Goal: Task Accomplishment & Management: Complete application form

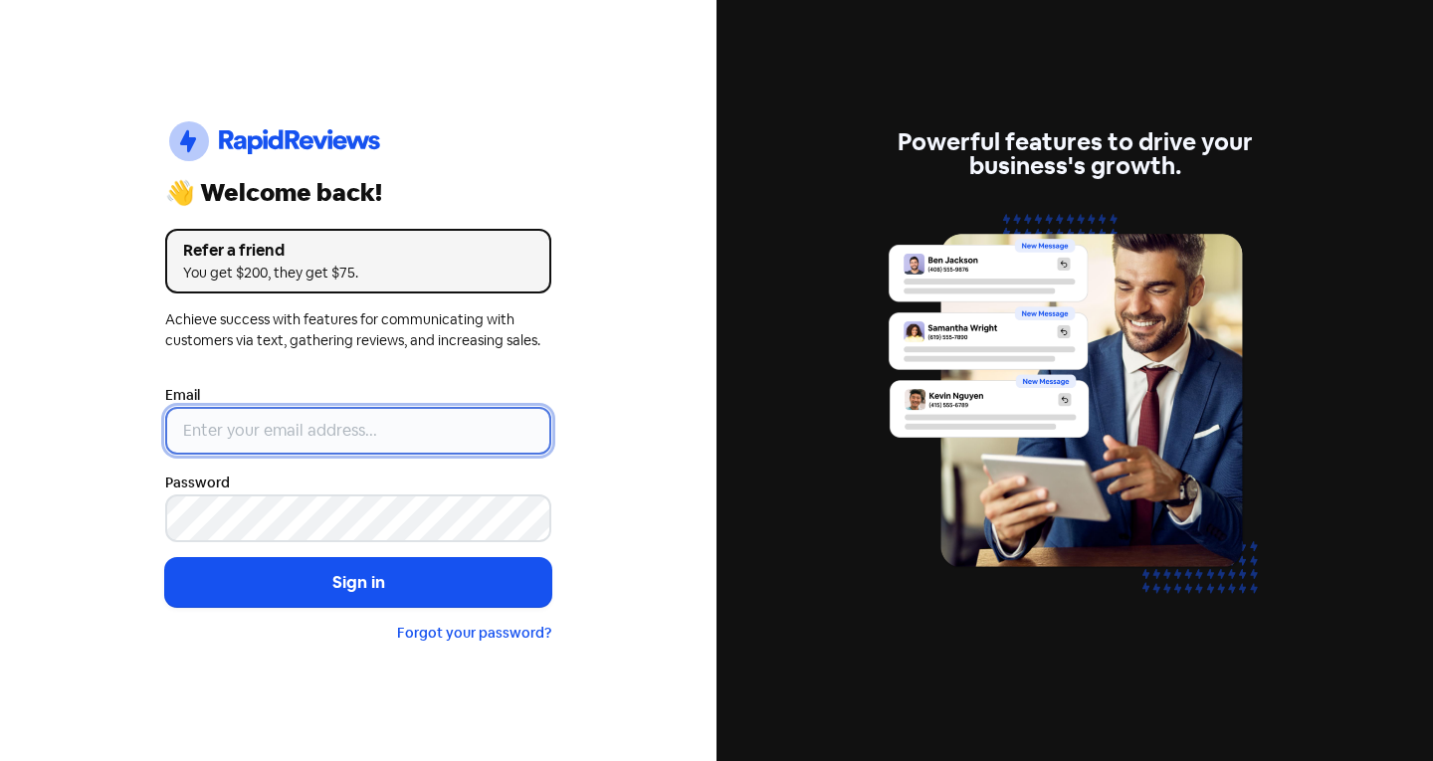
type input "[EMAIL_ADDRESS][DOMAIN_NAME]"
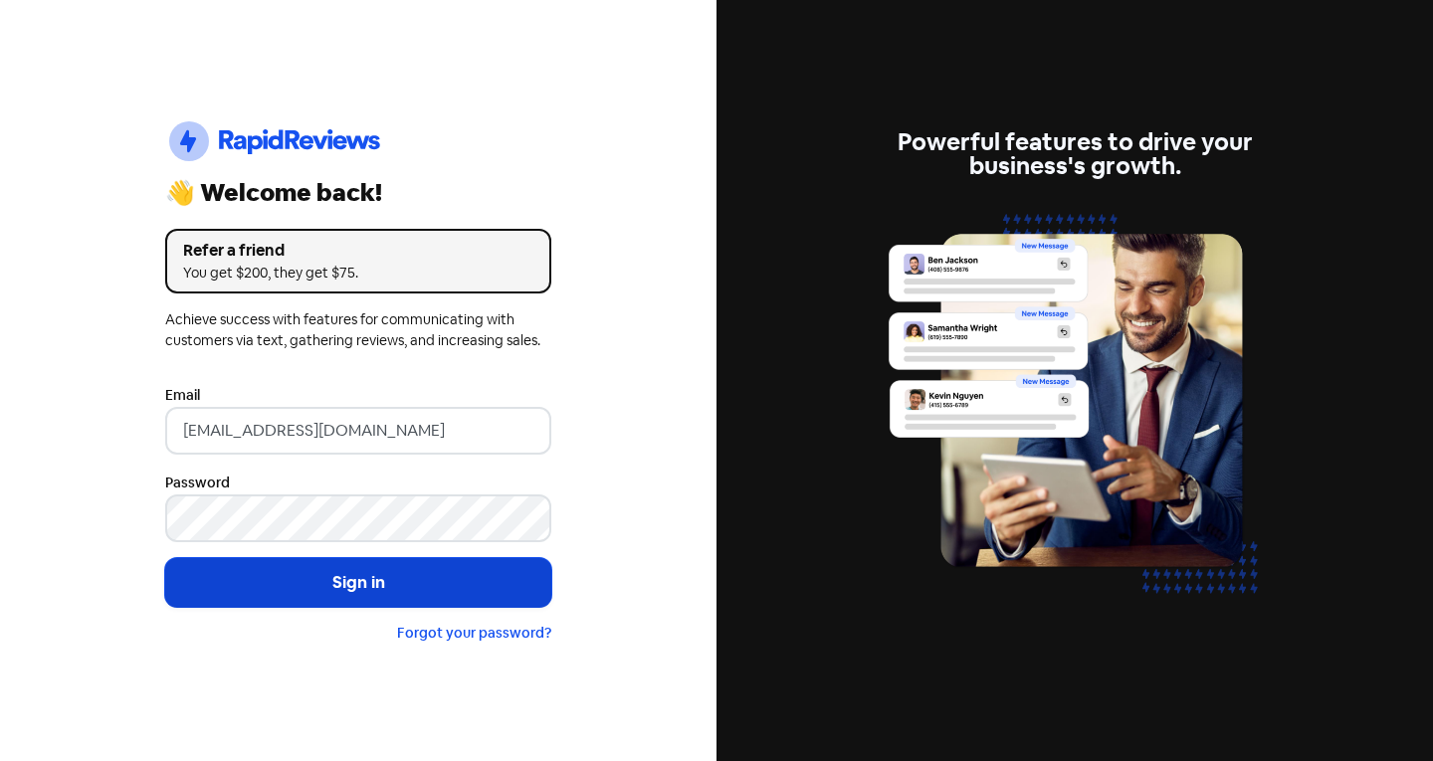
drag, startPoint x: 325, startPoint y: 557, endPoint x: 339, endPoint y: 600, distance: 45.0
click at [330, 570] on form "Email info@theclassicjewellers.com Password Sign in Forgot your password?" at bounding box center [358, 514] width 386 height 262
click at [339, 596] on button "Sign in" at bounding box center [358, 583] width 386 height 50
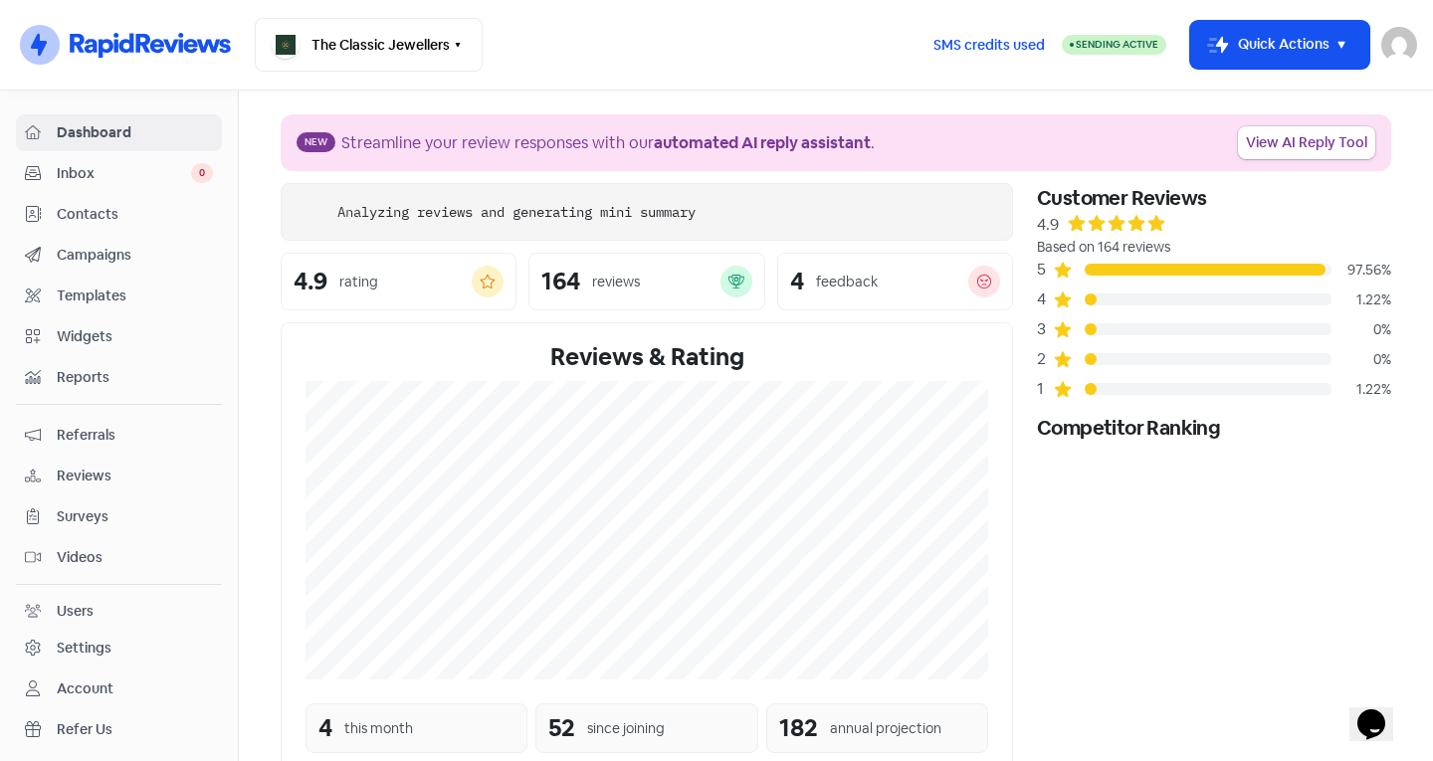
click at [136, 193] on div "Dashboard Inbox 0 Contacts Campaigns Templates Widgets Reports Referrals Review…" at bounding box center [119, 451] width 206 height 675
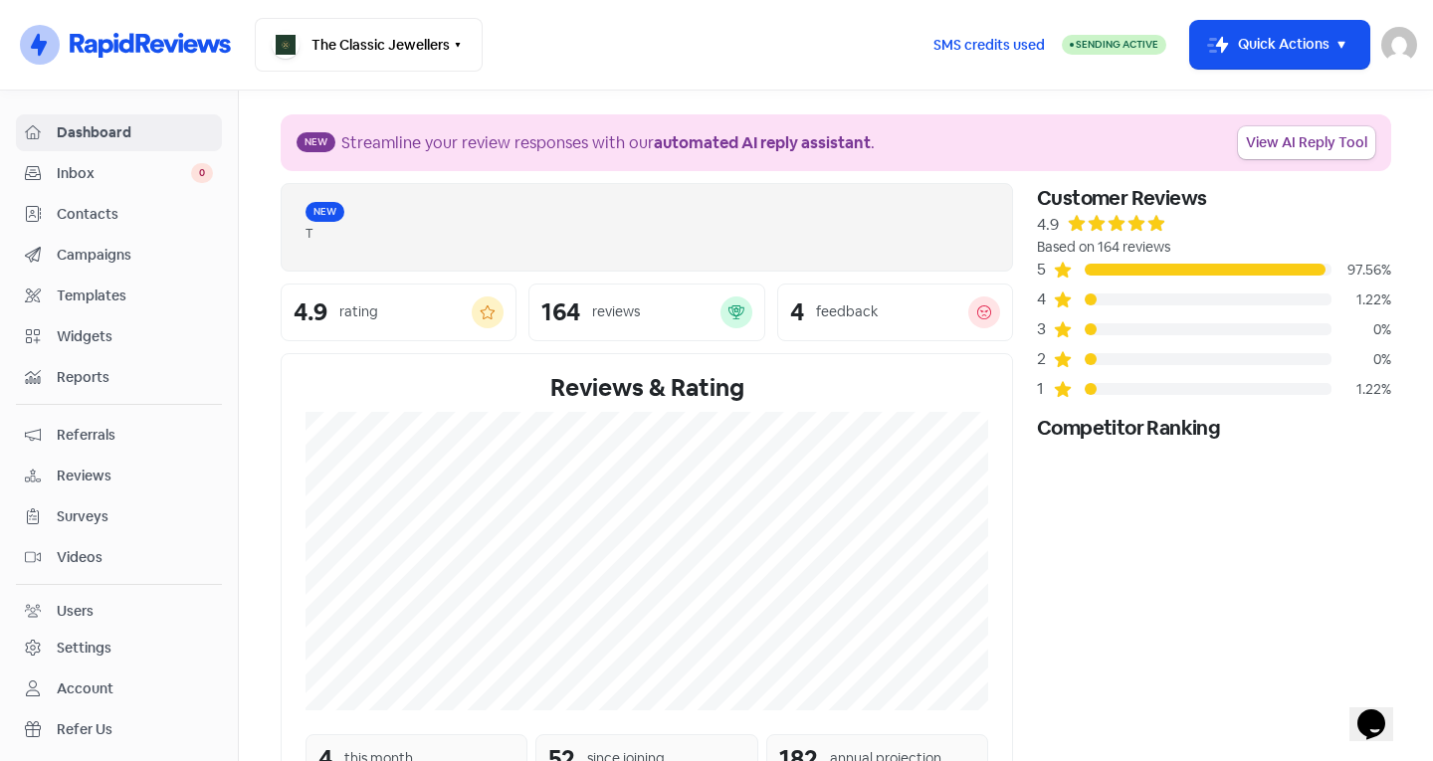
click at [141, 175] on span "Inbox" at bounding box center [124, 173] width 134 height 21
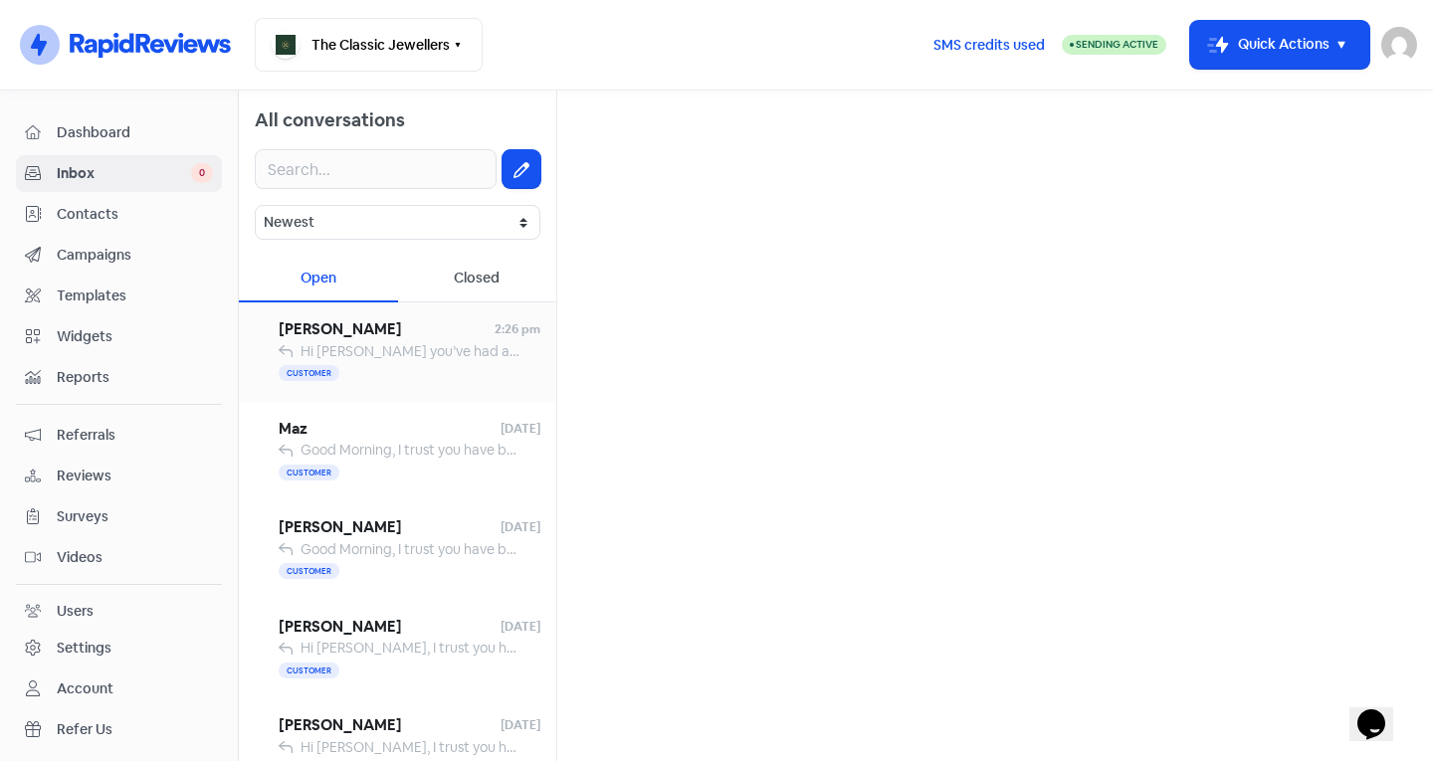
click at [405, 368] on div "Customer" at bounding box center [410, 374] width 262 height 24
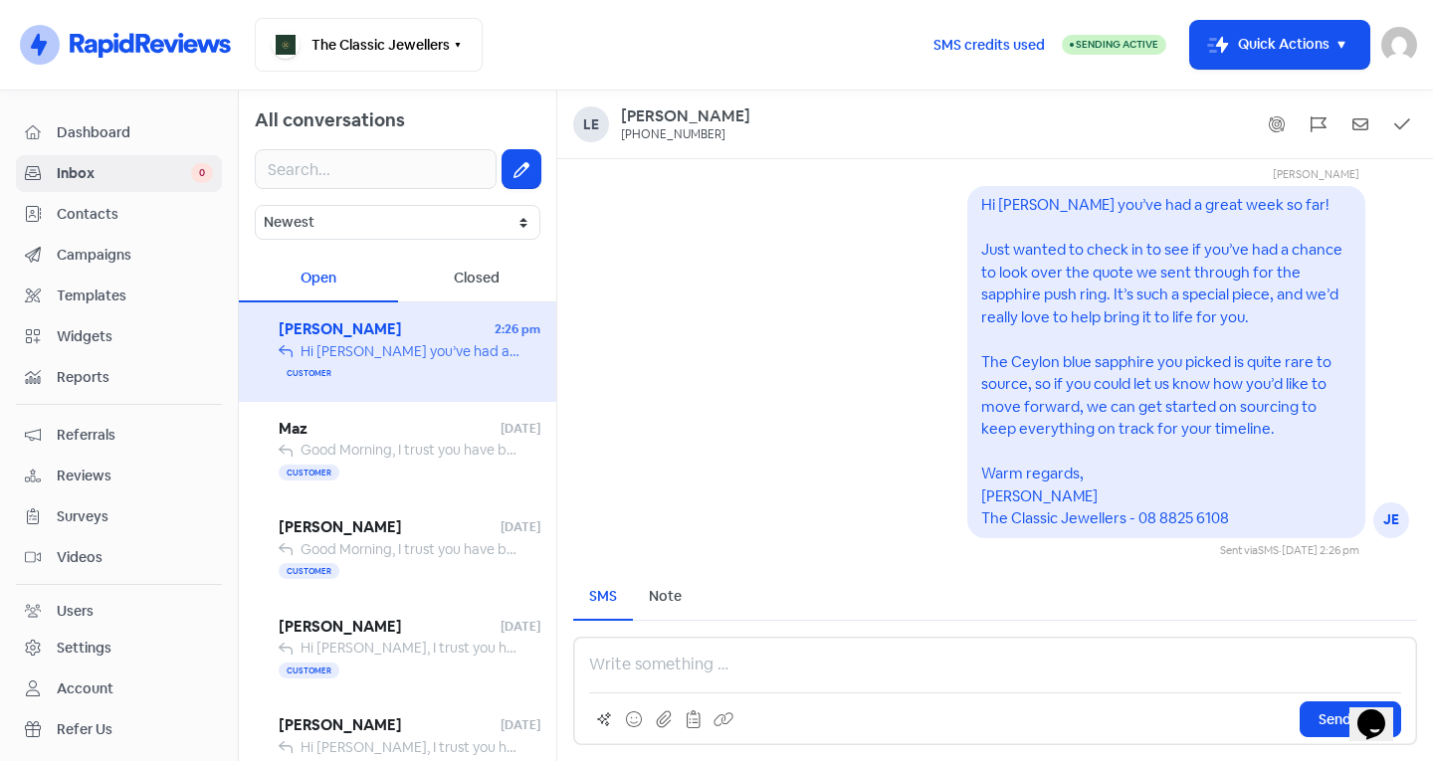
click at [63, 208] on span "Contacts" at bounding box center [135, 214] width 156 height 21
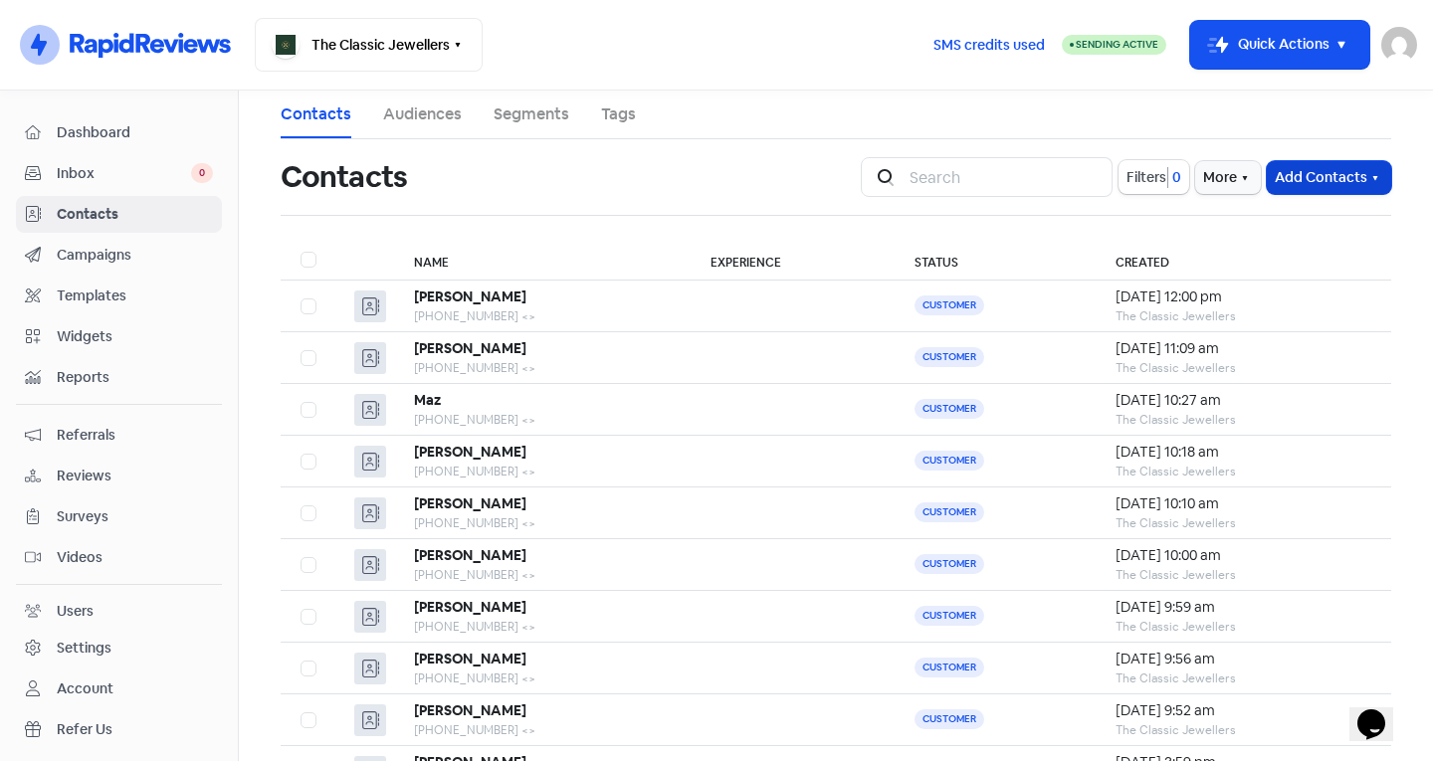
click at [1347, 170] on button "Add Contacts" at bounding box center [1329, 177] width 124 height 33
click at [1273, 244] on button "Import contact (basic)" at bounding box center [1274, 261] width 232 height 40
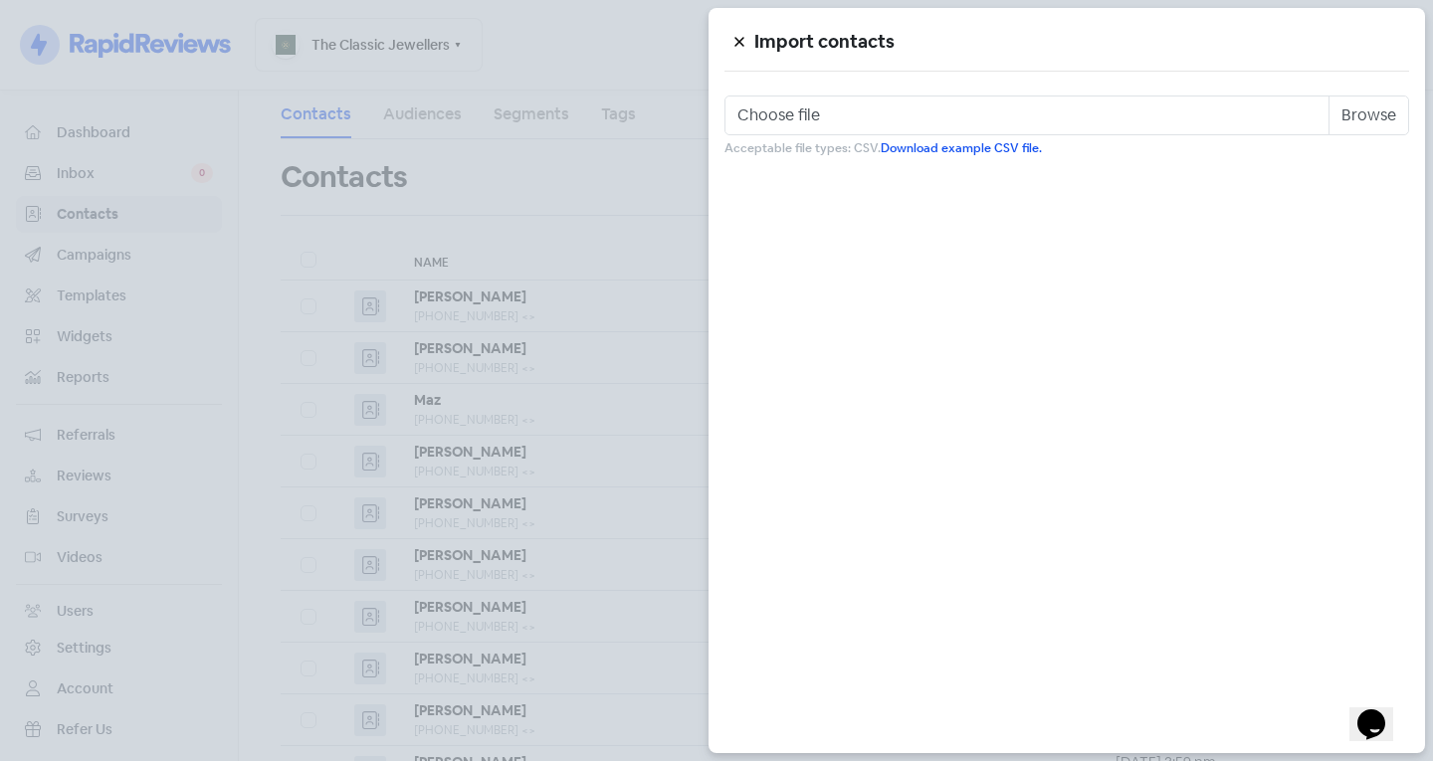
click at [741, 47] on icon at bounding box center [739, 42] width 12 height 12
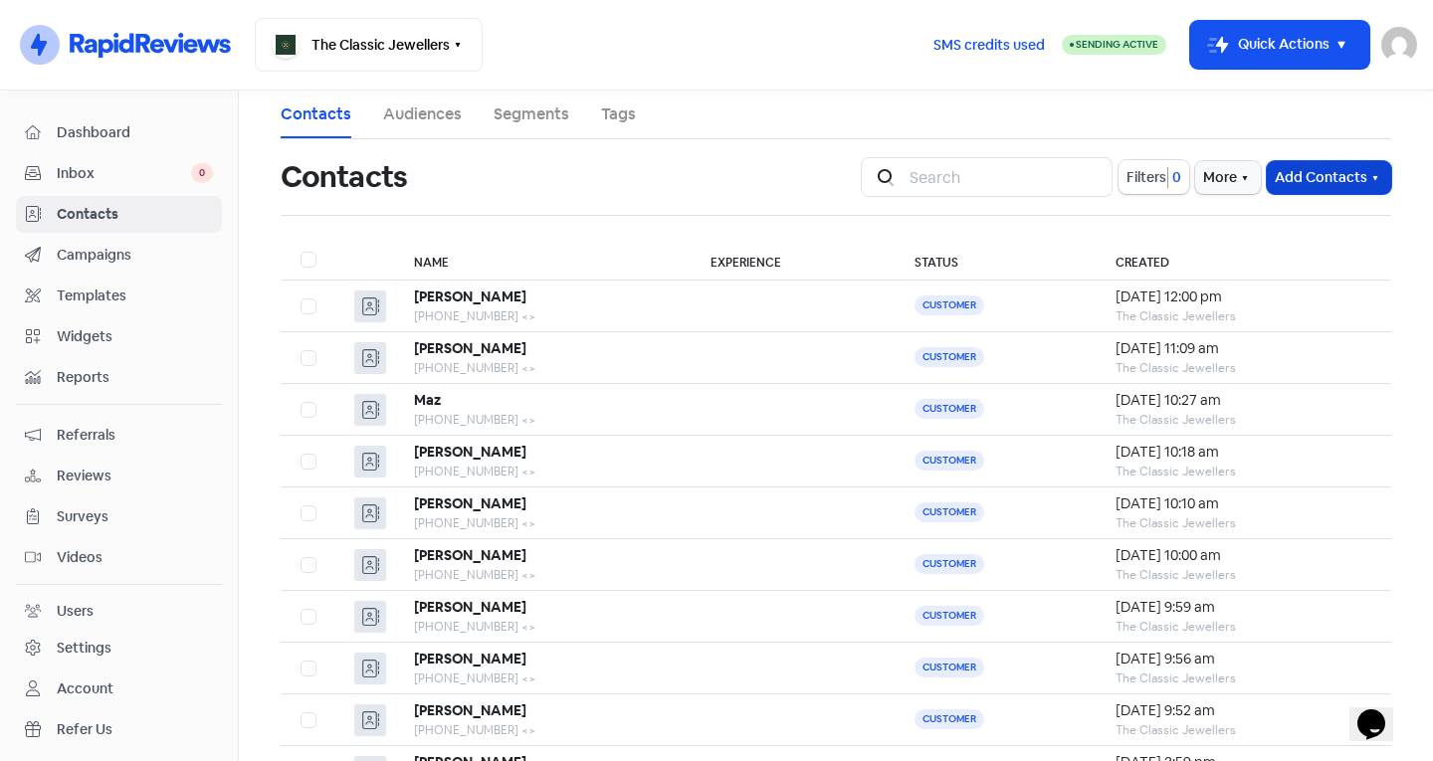
click at [1274, 188] on button "Add Contacts" at bounding box center [1329, 177] width 124 height 33
click at [1315, 241] on button "Import contact (basic)" at bounding box center [1274, 261] width 232 height 40
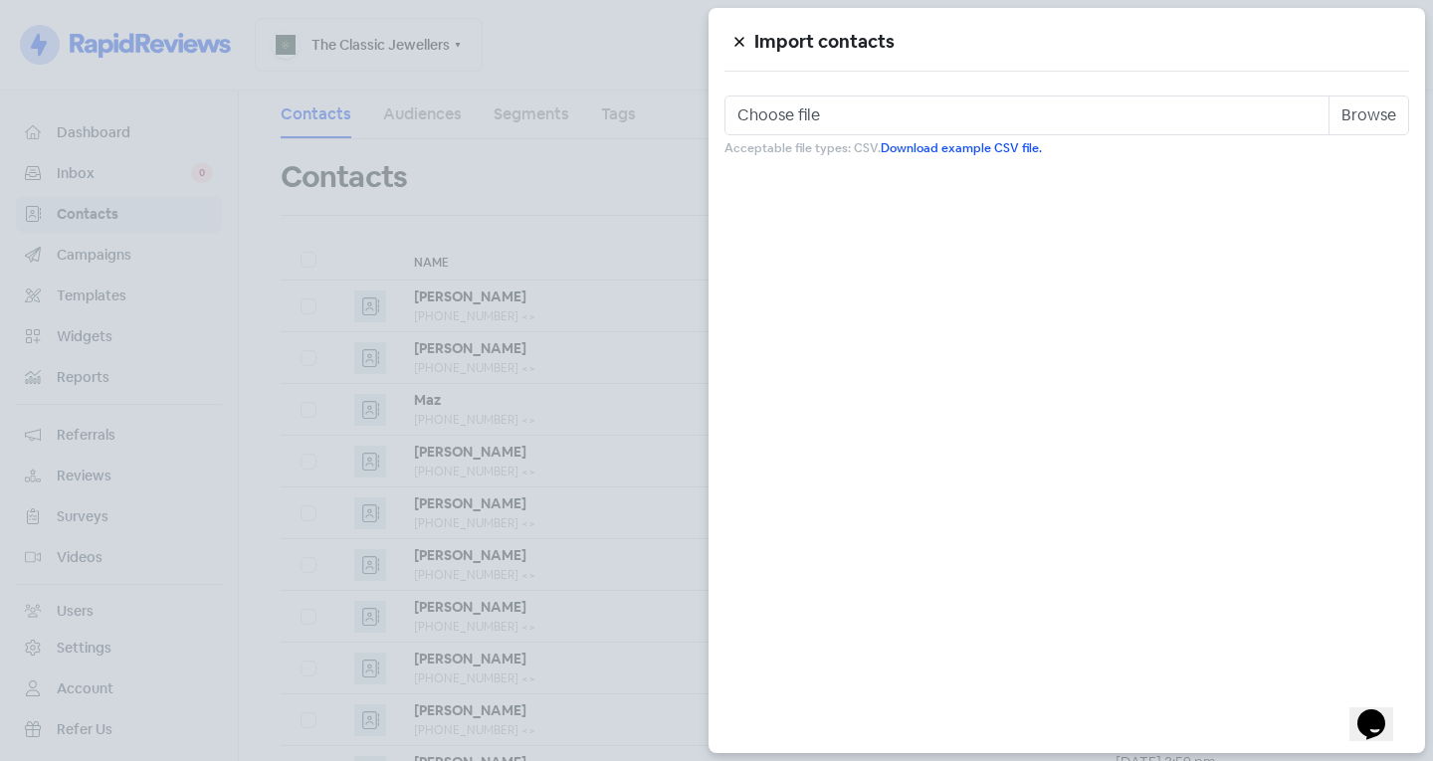
click at [735, 44] on icon at bounding box center [739, 42] width 12 height 12
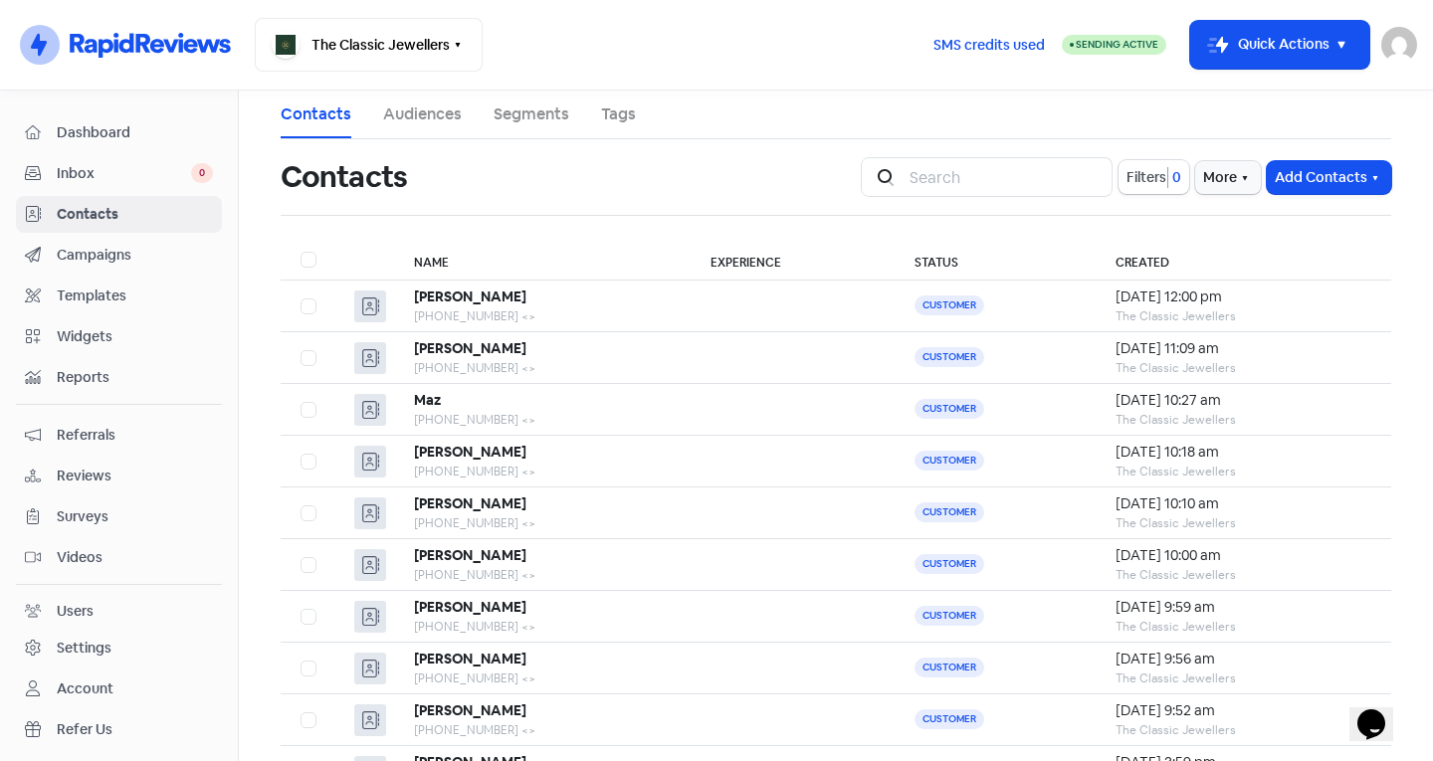
drag, startPoint x: 1310, startPoint y: 179, endPoint x: 1293, endPoint y: 198, distance: 25.4
click at [1310, 180] on button "Add Contacts" at bounding box center [1329, 177] width 124 height 33
click at [1213, 216] on button "Add a contact" at bounding box center [1274, 221] width 232 height 40
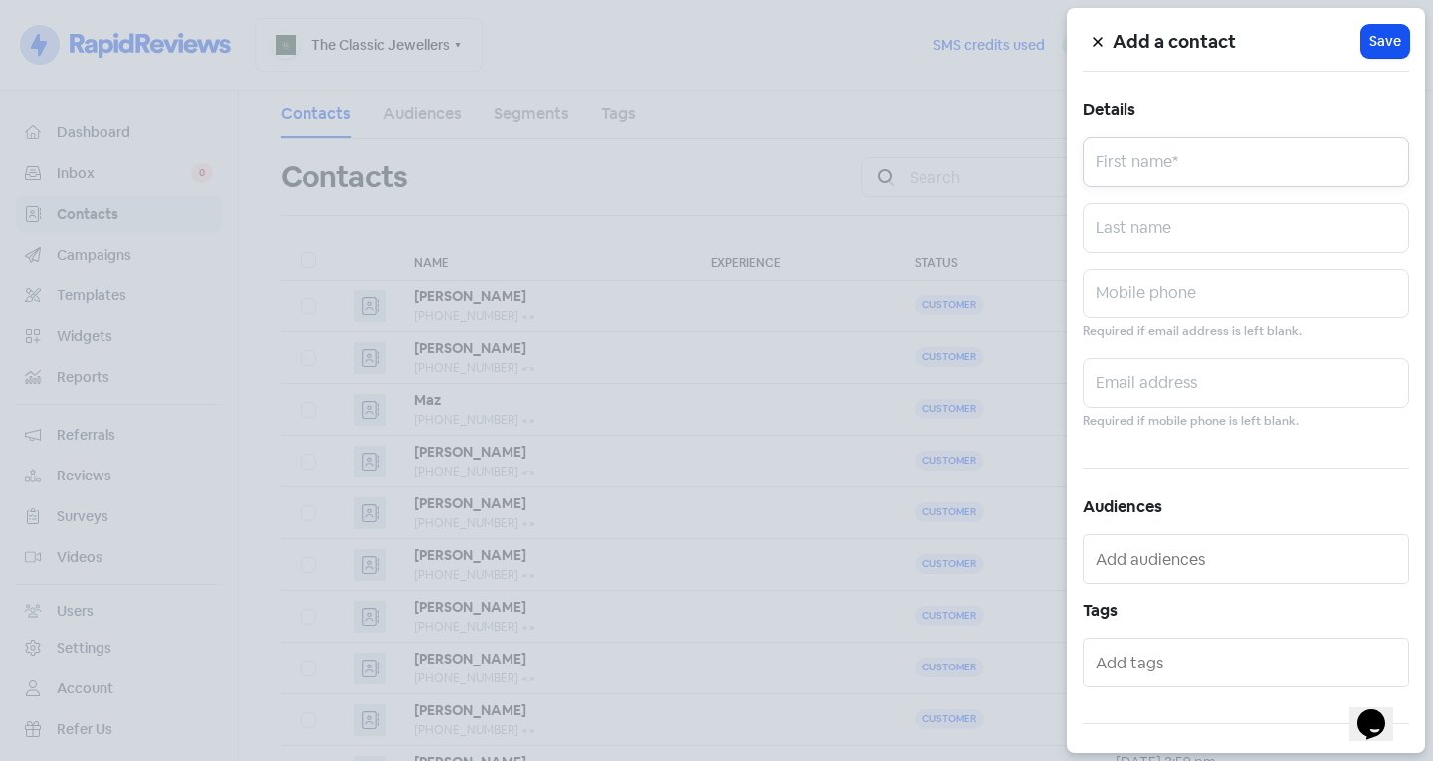
click at [1171, 166] on input "text" at bounding box center [1245, 162] width 326 height 50
type input "Ros"
click at [1244, 210] on input "text" at bounding box center [1245, 228] width 326 height 50
type input "More"
click at [1140, 281] on input "text" at bounding box center [1245, 294] width 326 height 50
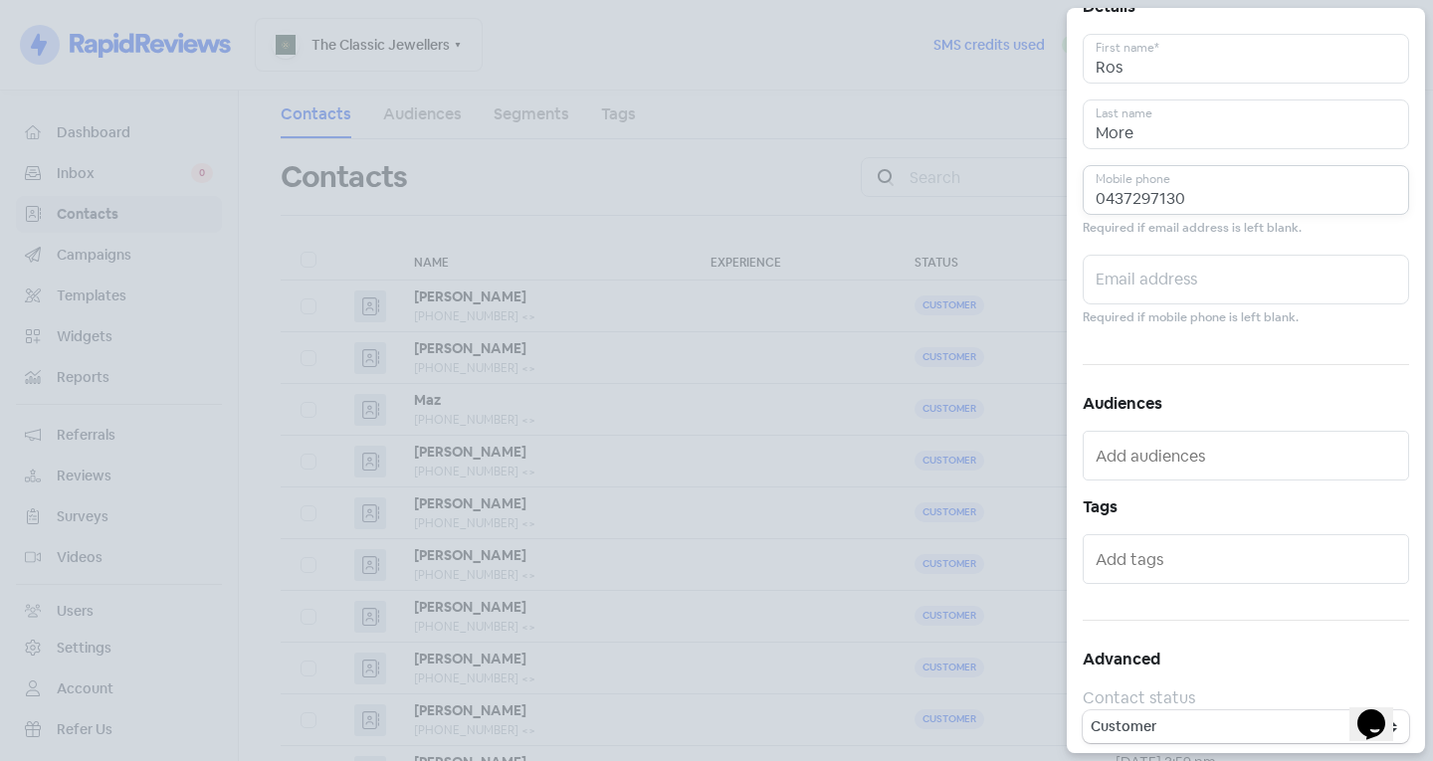
scroll to position [109, 0]
type input "0437297130"
click at [1217, 536] on div at bounding box center [1245, 553] width 326 height 50
click at [1210, 550] on input "text" at bounding box center [1247, 553] width 304 height 32
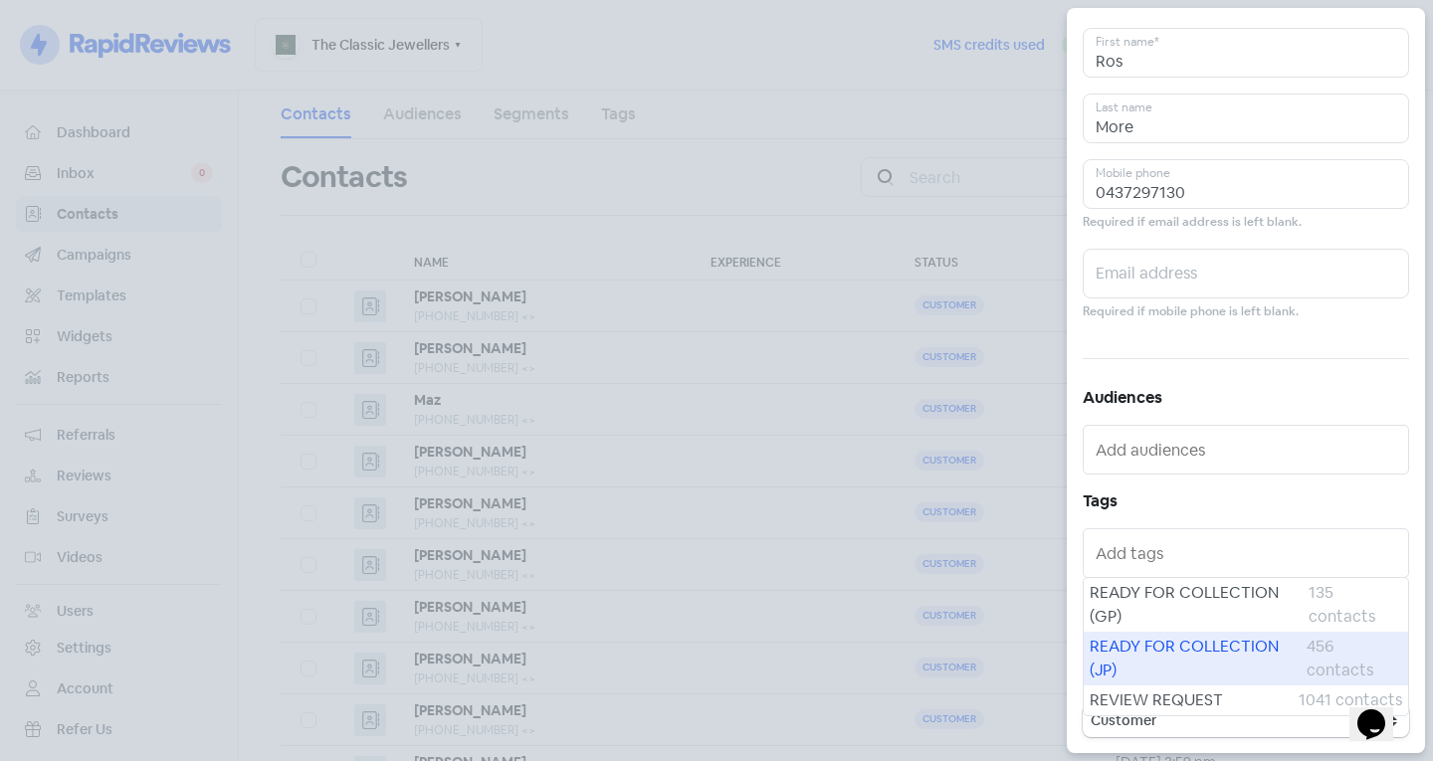
click at [1131, 655] on span "READY FOR COLLECTION (JP)" at bounding box center [1197, 659] width 217 height 48
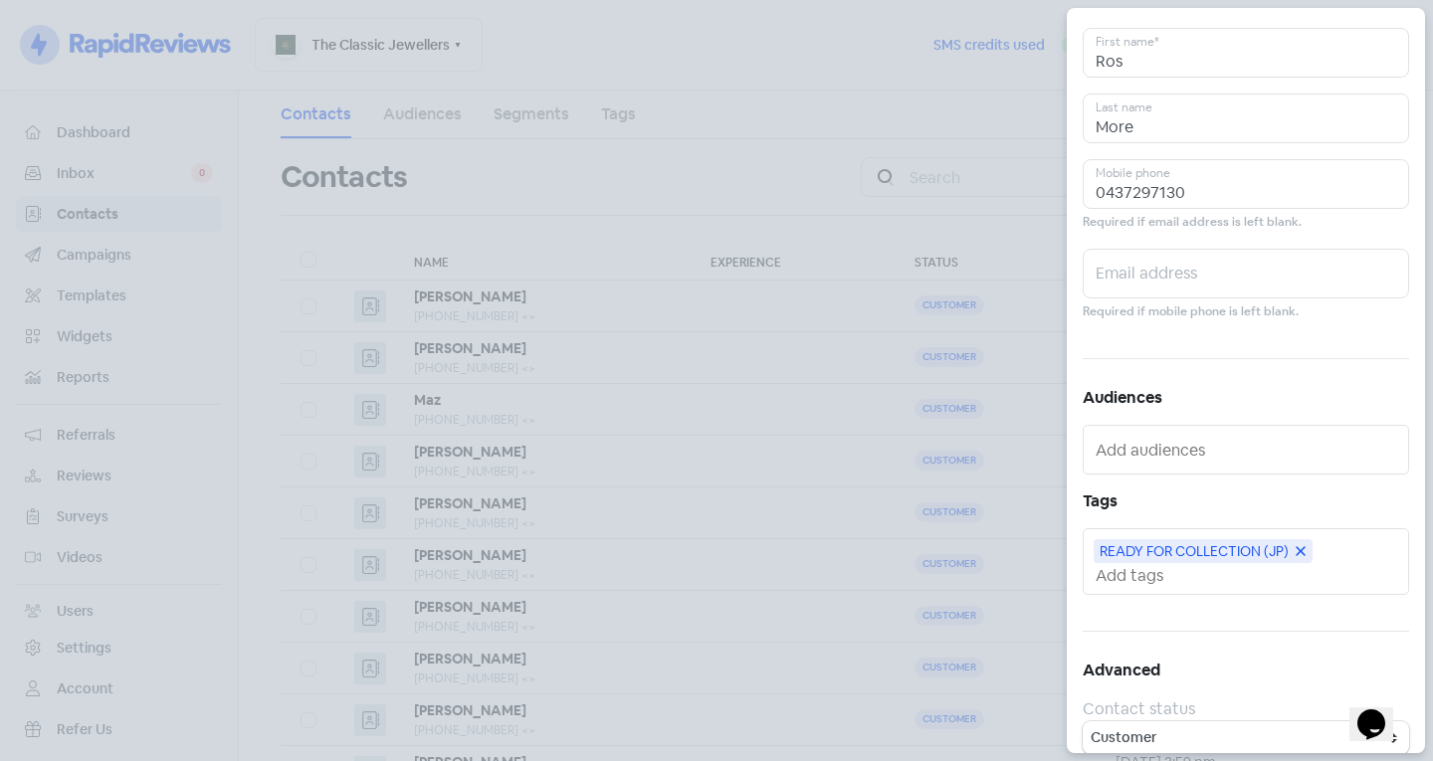
click at [1190, 578] on input "text" at bounding box center [1247, 575] width 304 height 21
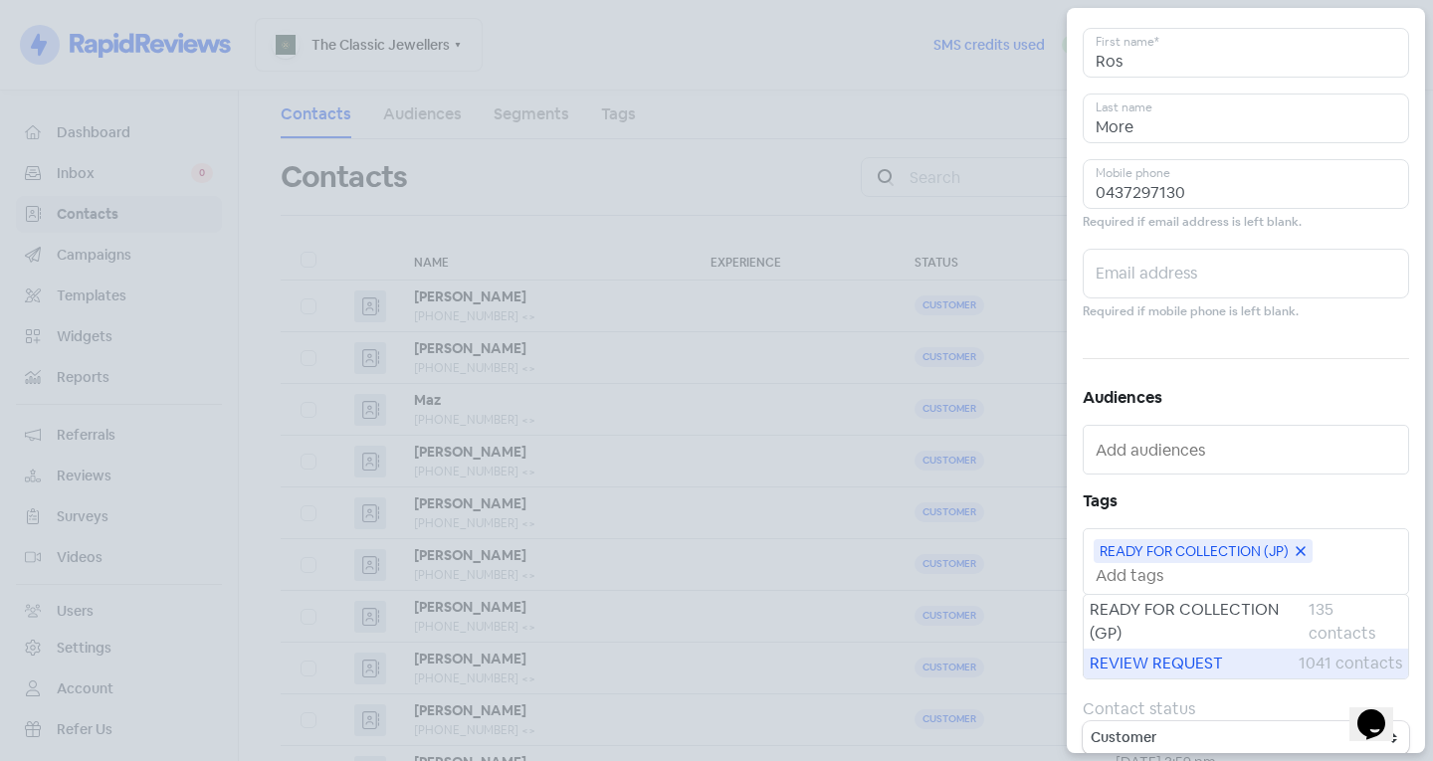
click at [1156, 672] on span "REVIEW REQUEST" at bounding box center [1193, 664] width 209 height 24
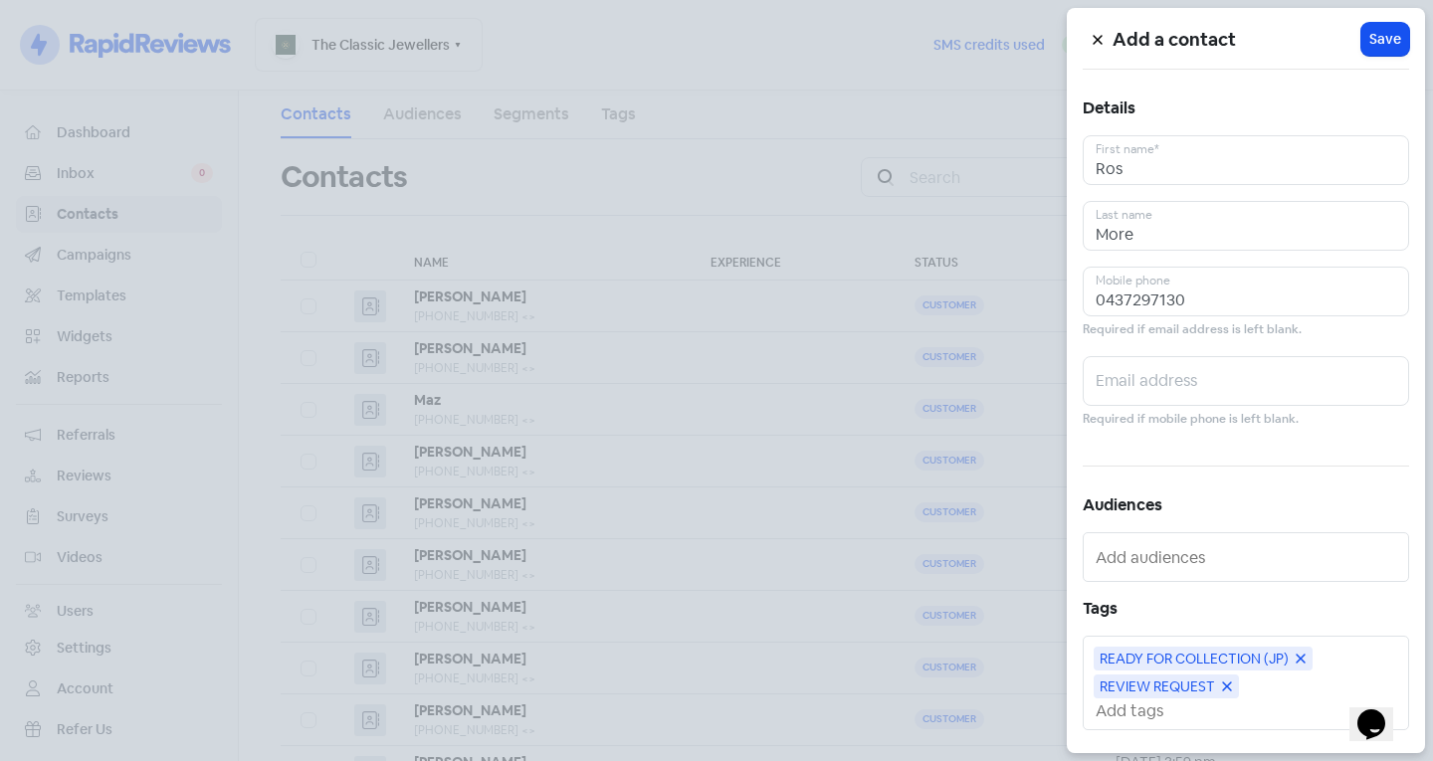
scroll to position [0, 0]
click at [1385, 52] on button "Icon For Loading Save" at bounding box center [1385, 41] width 48 height 33
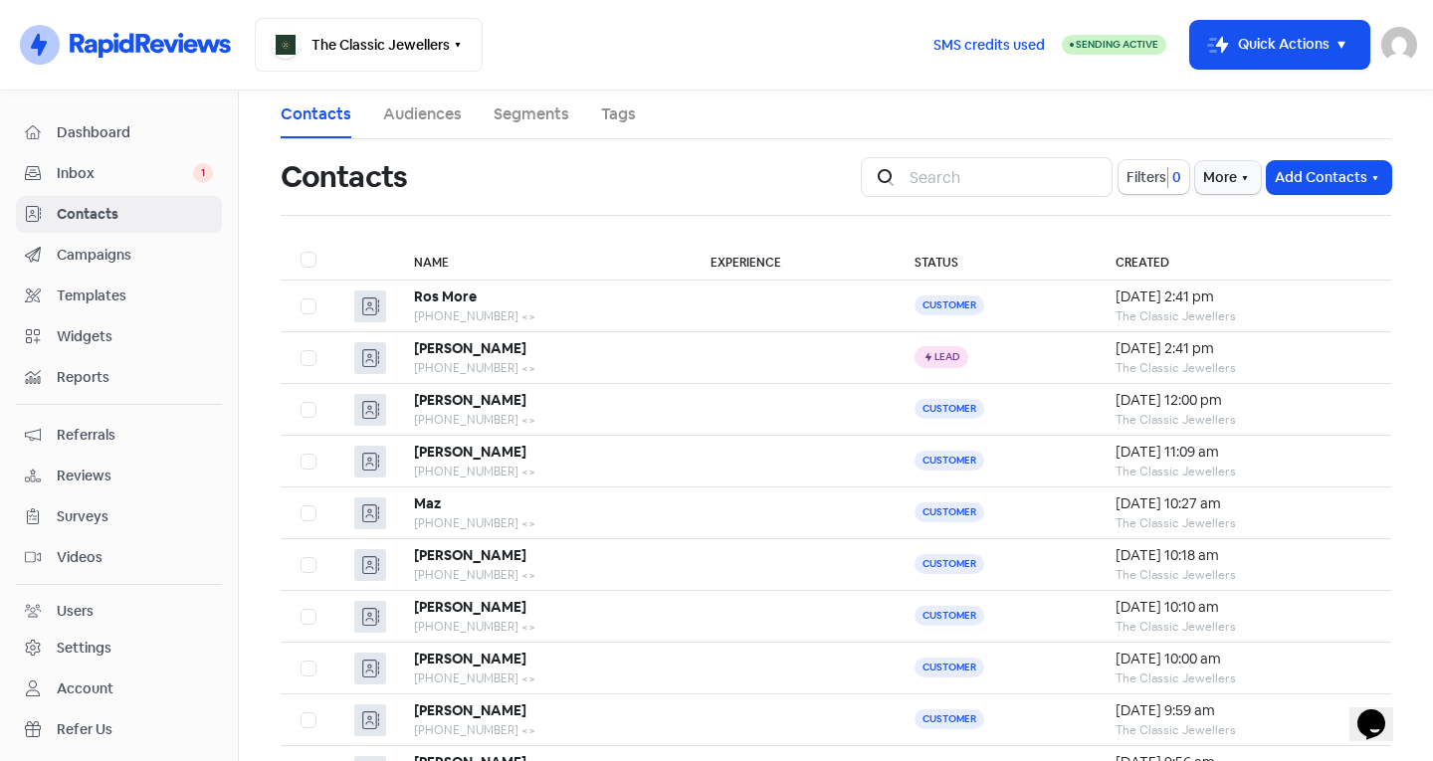
click at [1308, 197] on div "Icon For Search Filters 0 More Add Contacts" at bounding box center [1126, 177] width 554 height 64
click at [1306, 172] on button "Add Contacts" at bounding box center [1329, 177] width 124 height 33
click at [1284, 225] on button "Add a contact" at bounding box center [1274, 221] width 232 height 40
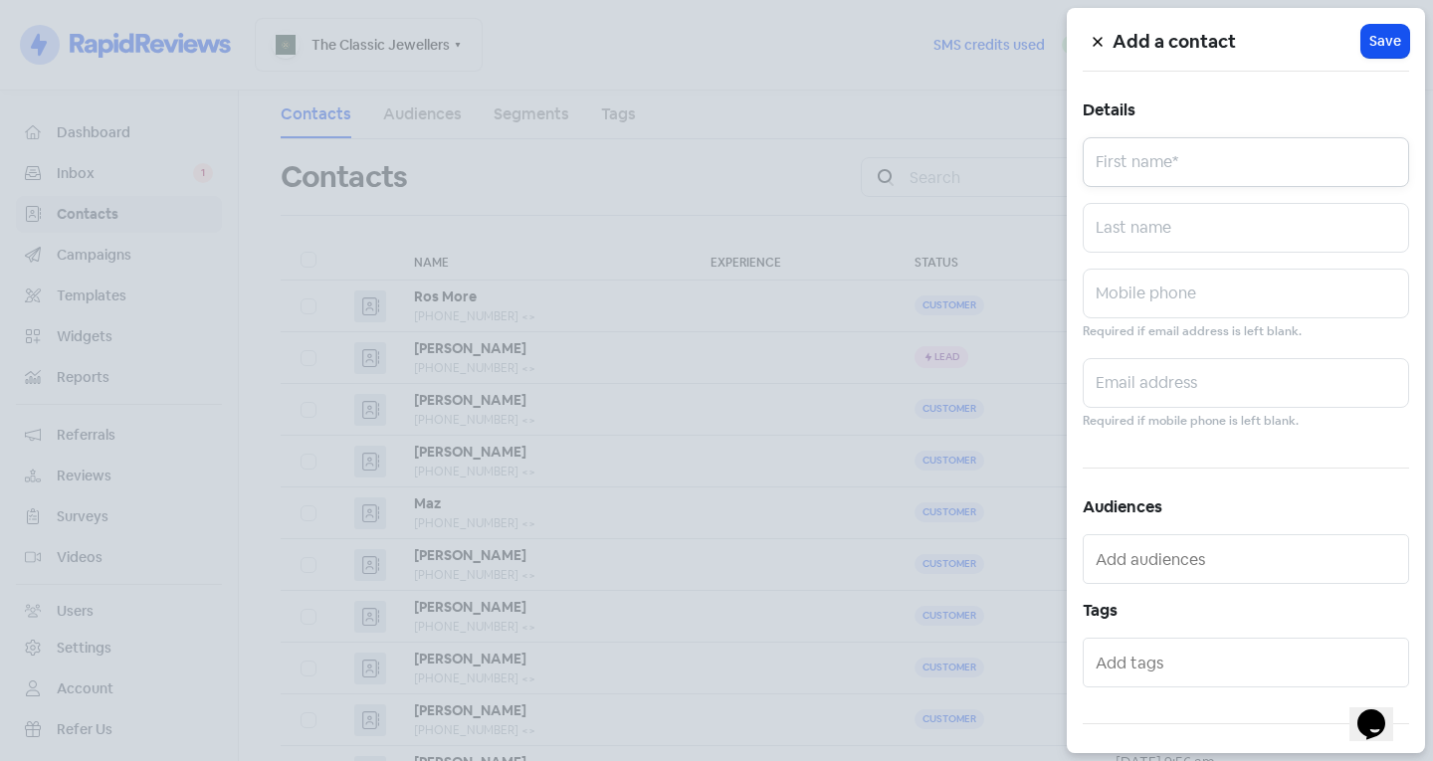
click at [1139, 178] on input "text" at bounding box center [1245, 162] width 326 height 50
type input "[PERSON_NAME]"
click at [1293, 227] on input "text" at bounding box center [1245, 228] width 326 height 50
type input "[PERSON_NAME]"
click at [1287, 315] on input "text" at bounding box center [1245, 294] width 326 height 50
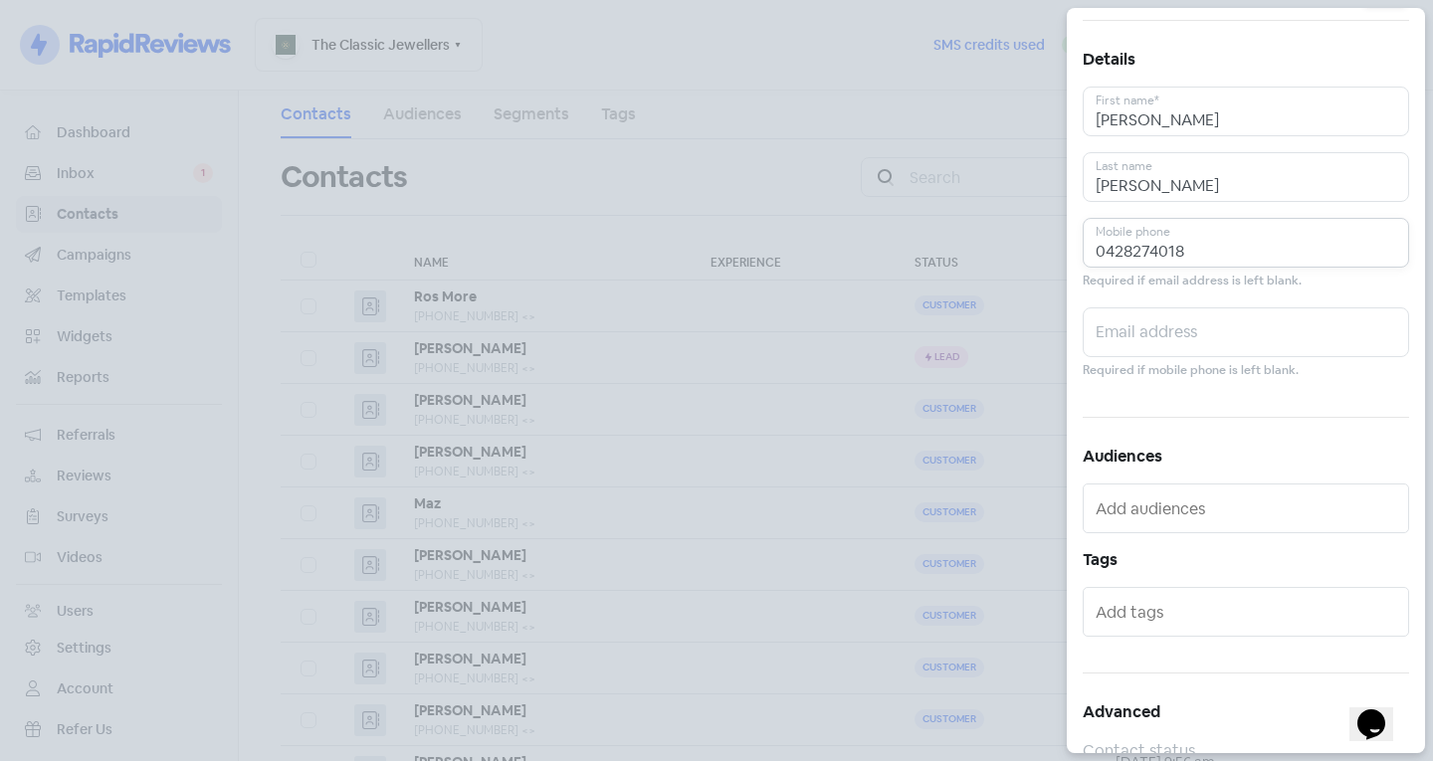
scroll to position [109, 0]
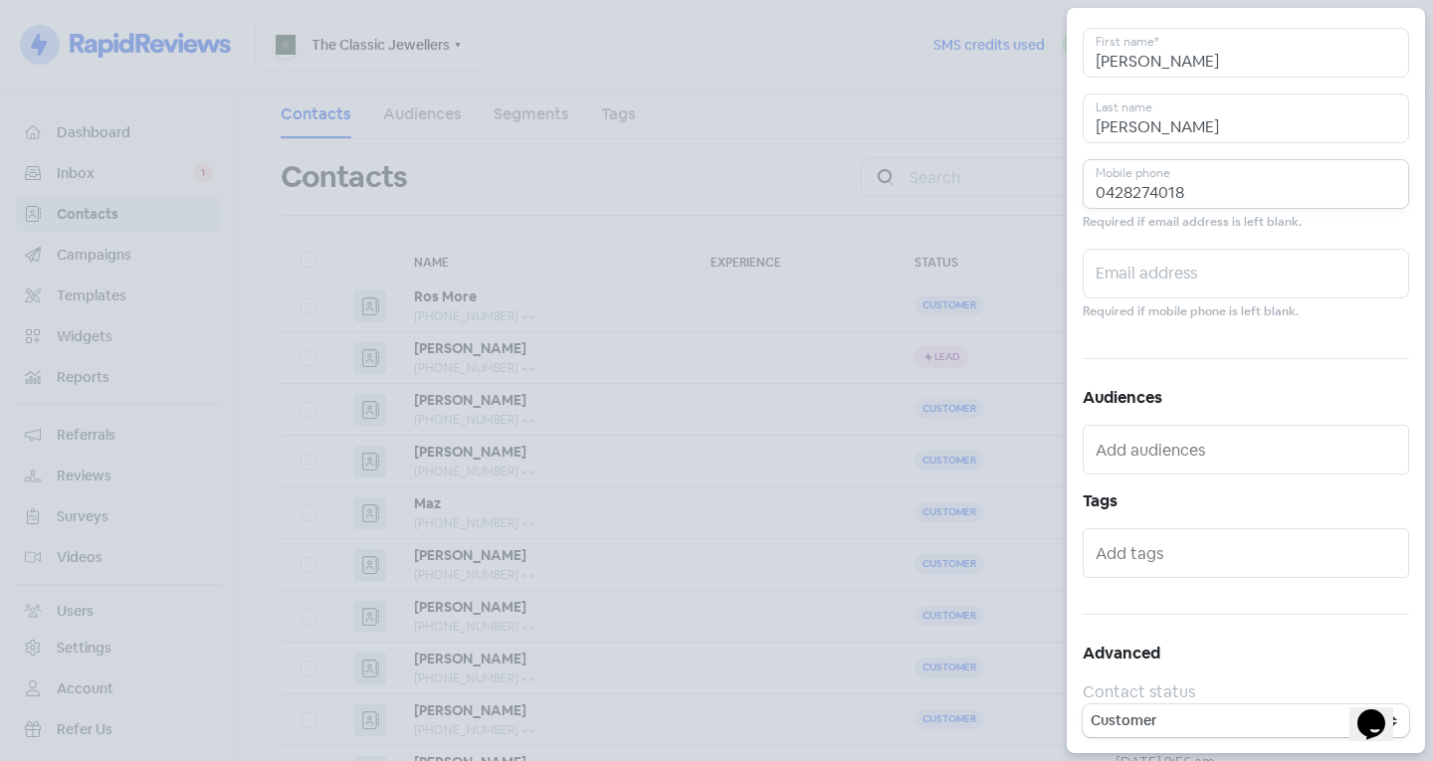
type input "0428274018"
click at [1180, 560] on input "text" at bounding box center [1247, 553] width 304 height 32
click at [1159, 592] on span "READY FOR COLLECTION (GP)" at bounding box center [1198, 605] width 219 height 48
click at [1302, 545] on icon at bounding box center [1304, 551] width 12 height 12
click at [1136, 563] on input "text" at bounding box center [1247, 553] width 304 height 32
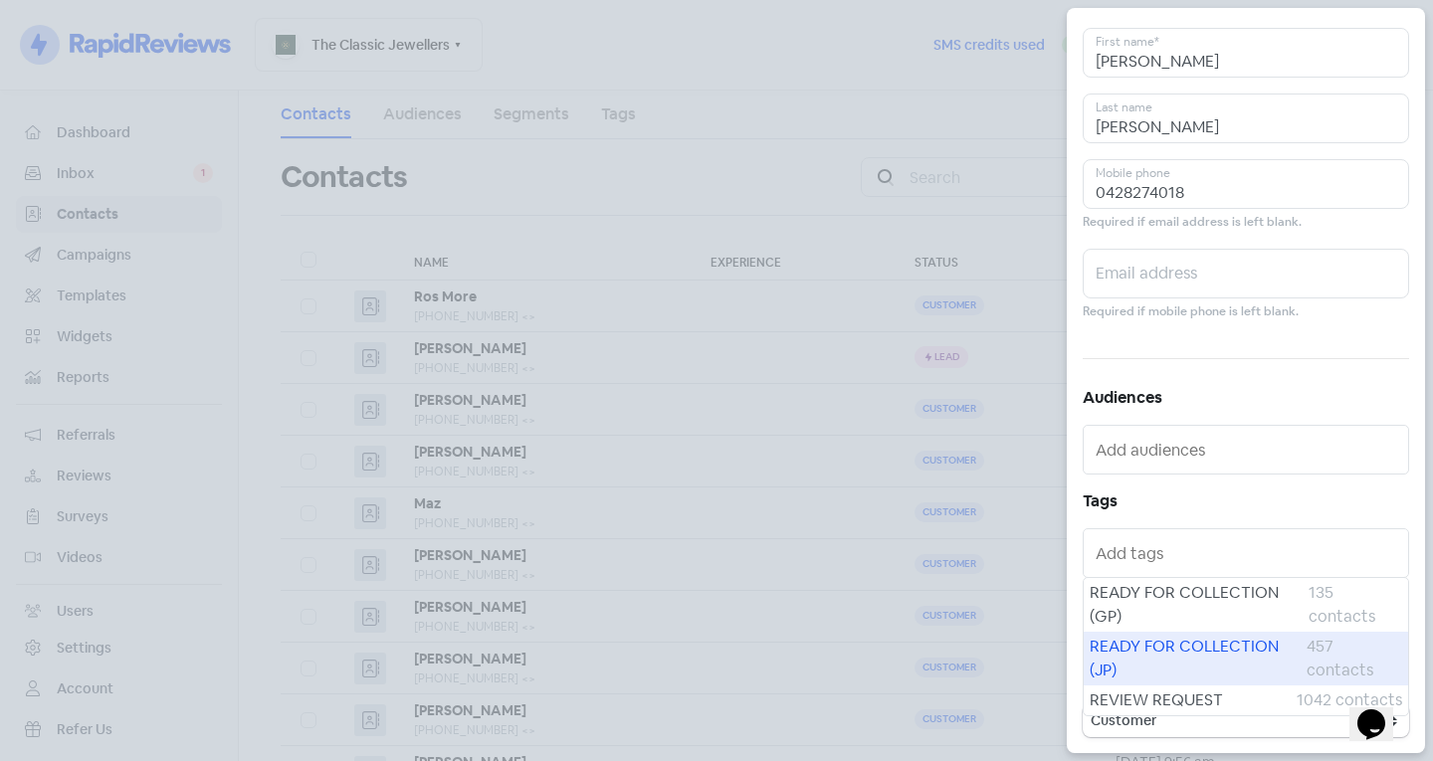
click at [1159, 670] on span "READY FOR COLLECTION (JP)" at bounding box center [1197, 659] width 217 height 48
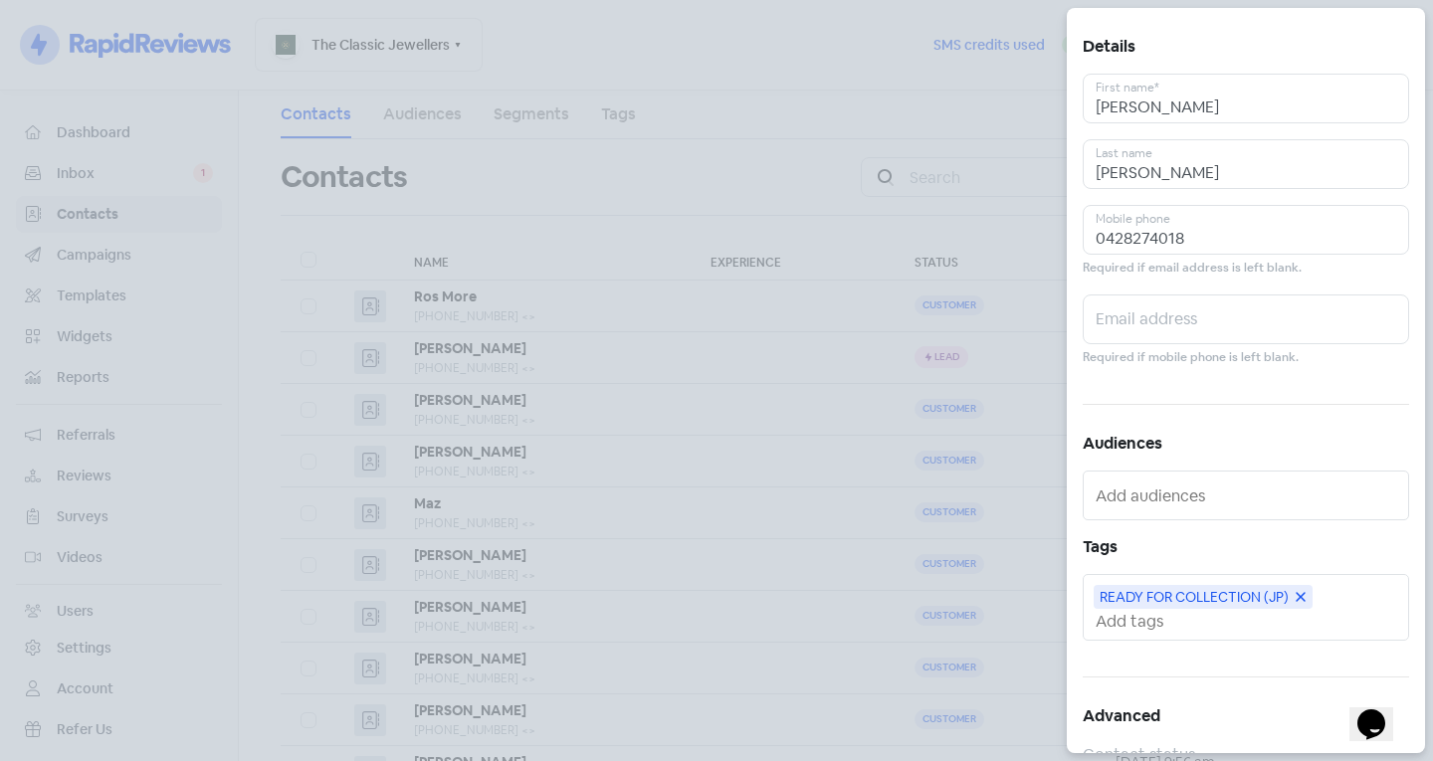
scroll to position [0, 0]
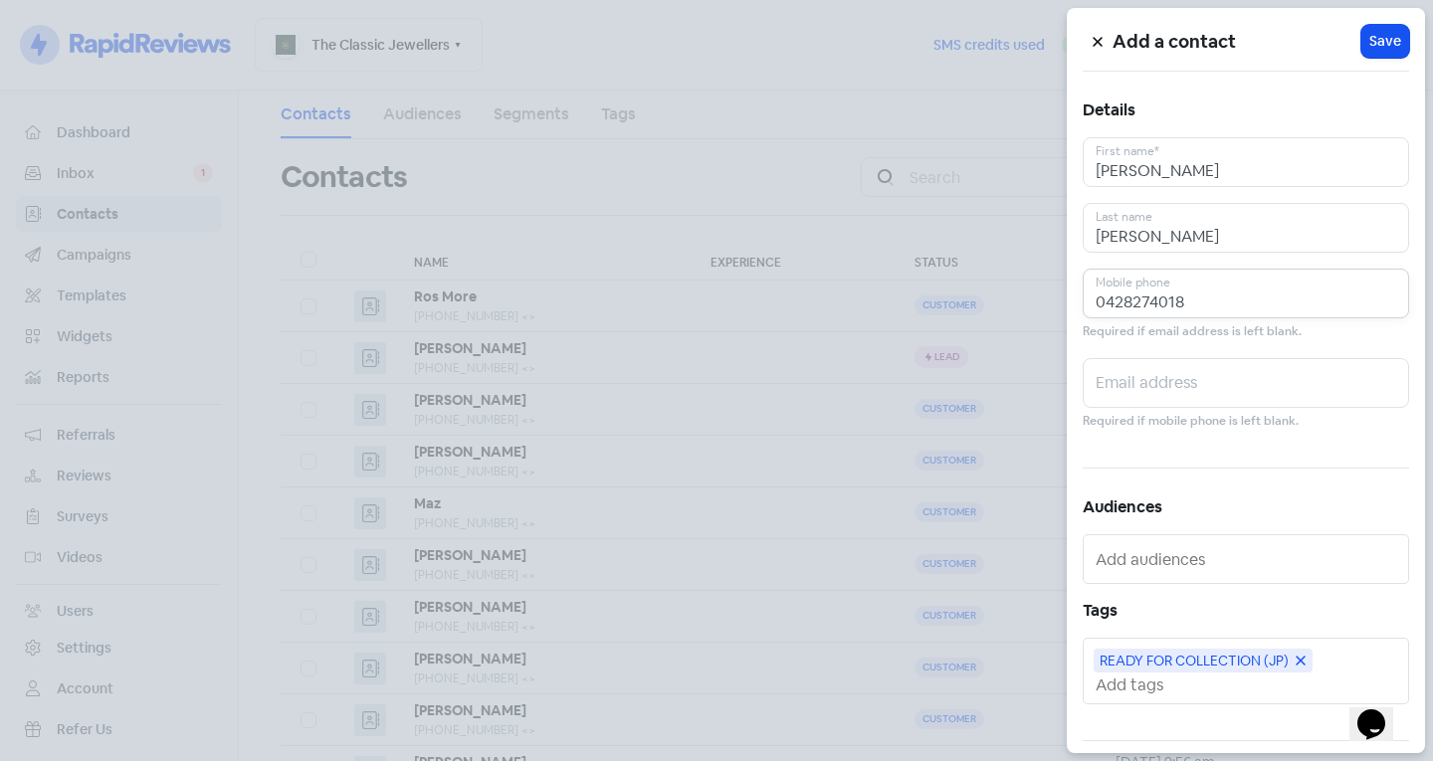
click at [1227, 303] on input "0428274018" at bounding box center [1245, 294] width 326 height 50
click at [1295, 296] on input "0428274018" at bounding box center [1245, 294] width 326 height 50
click at [1230, 286] on input "0428274018" at bounding box center [1245, 294] width 326 height 50
click at [1118, 298] on input "0428274018" at bounding box center [1245, 294] width 326 height 50
click at [1130, 298] on input "0428274018" at bounding box center [1245, 294] width 326 height 50
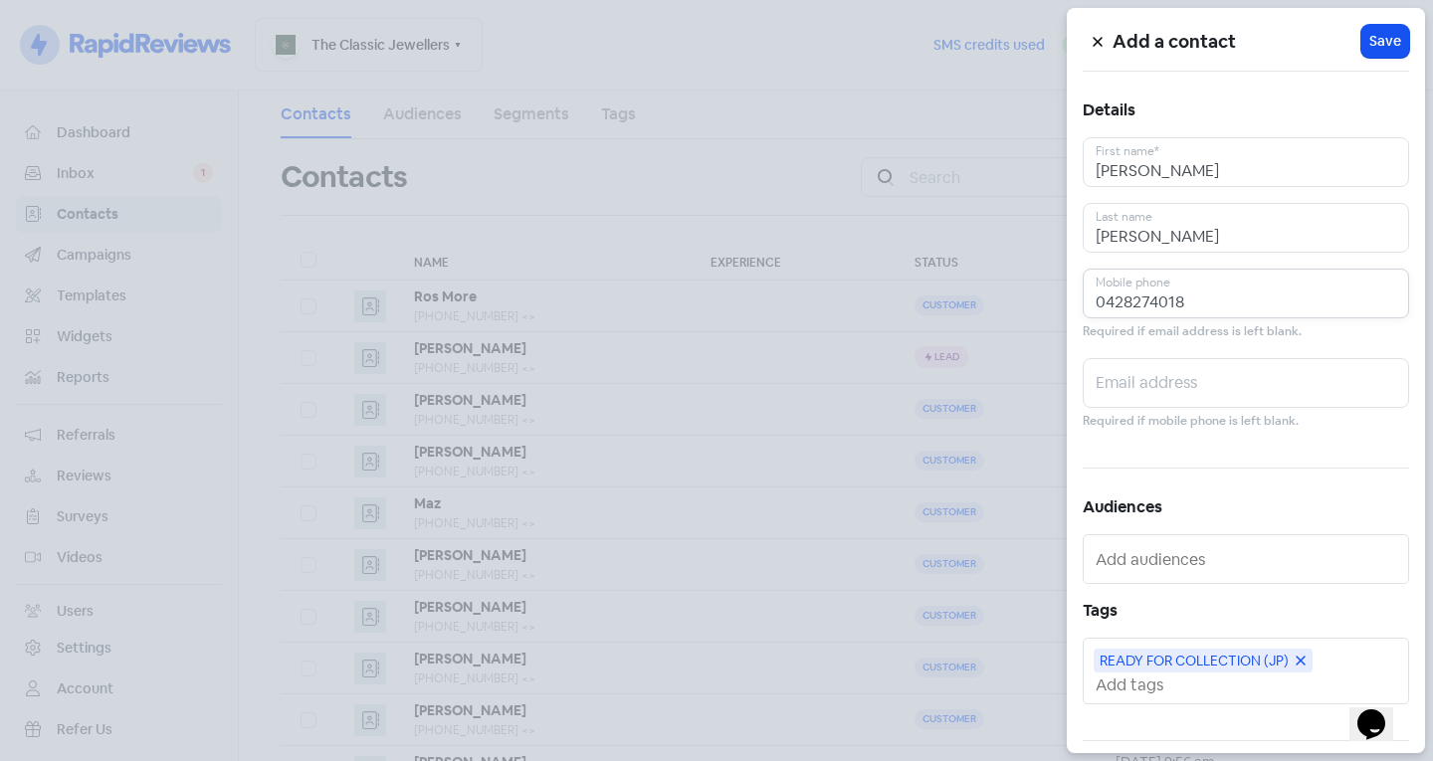
click at [1170, 293] on input "0428274018" at bounding box center [1245, 294] width 326 height 50
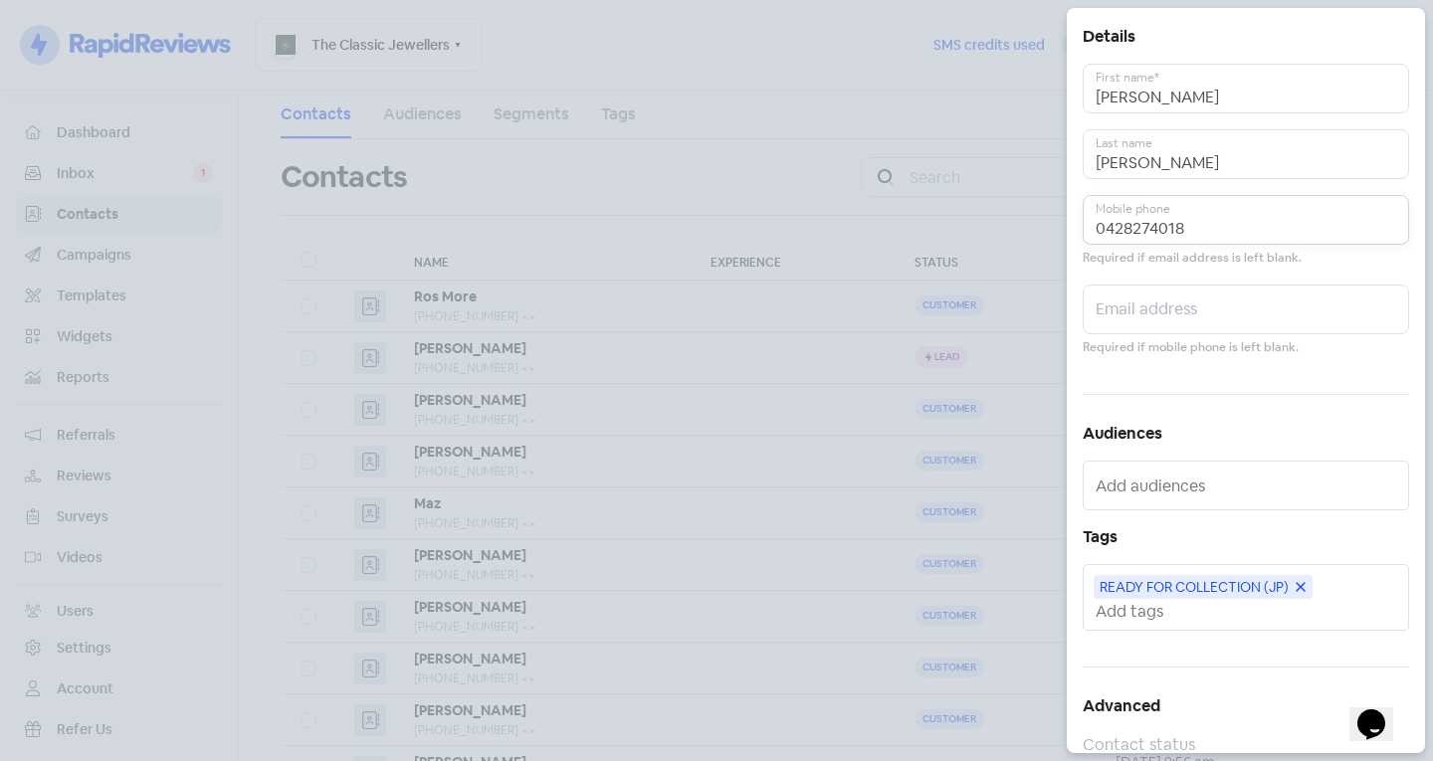
scroll to position [125, 0]
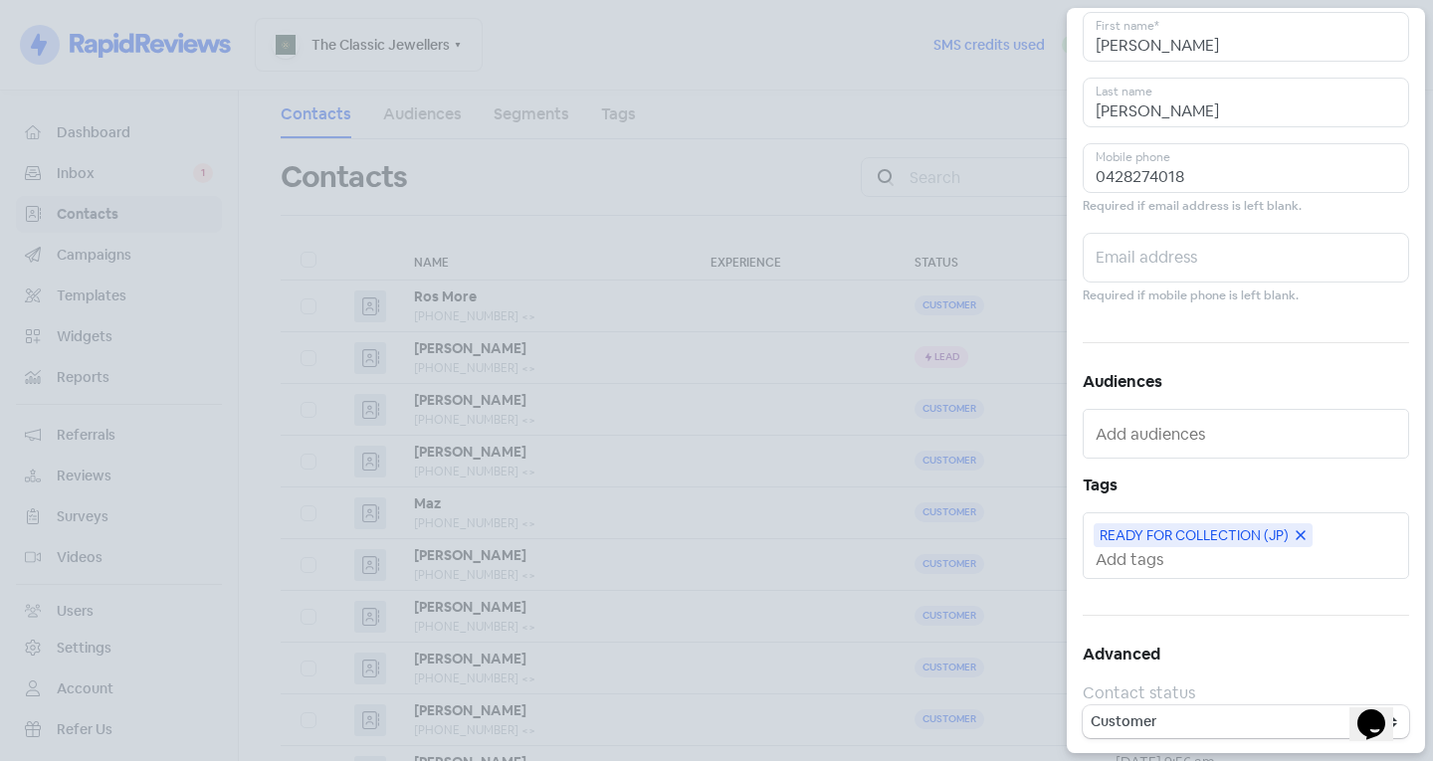
click at [1203, 572] on div "READY FOR COLLECTION (JP)" at bounding box center [1245, 545] width 326 height 67
click at [1199, 568] on input "text" at bounding box center [1247, 559] width 304 height 21
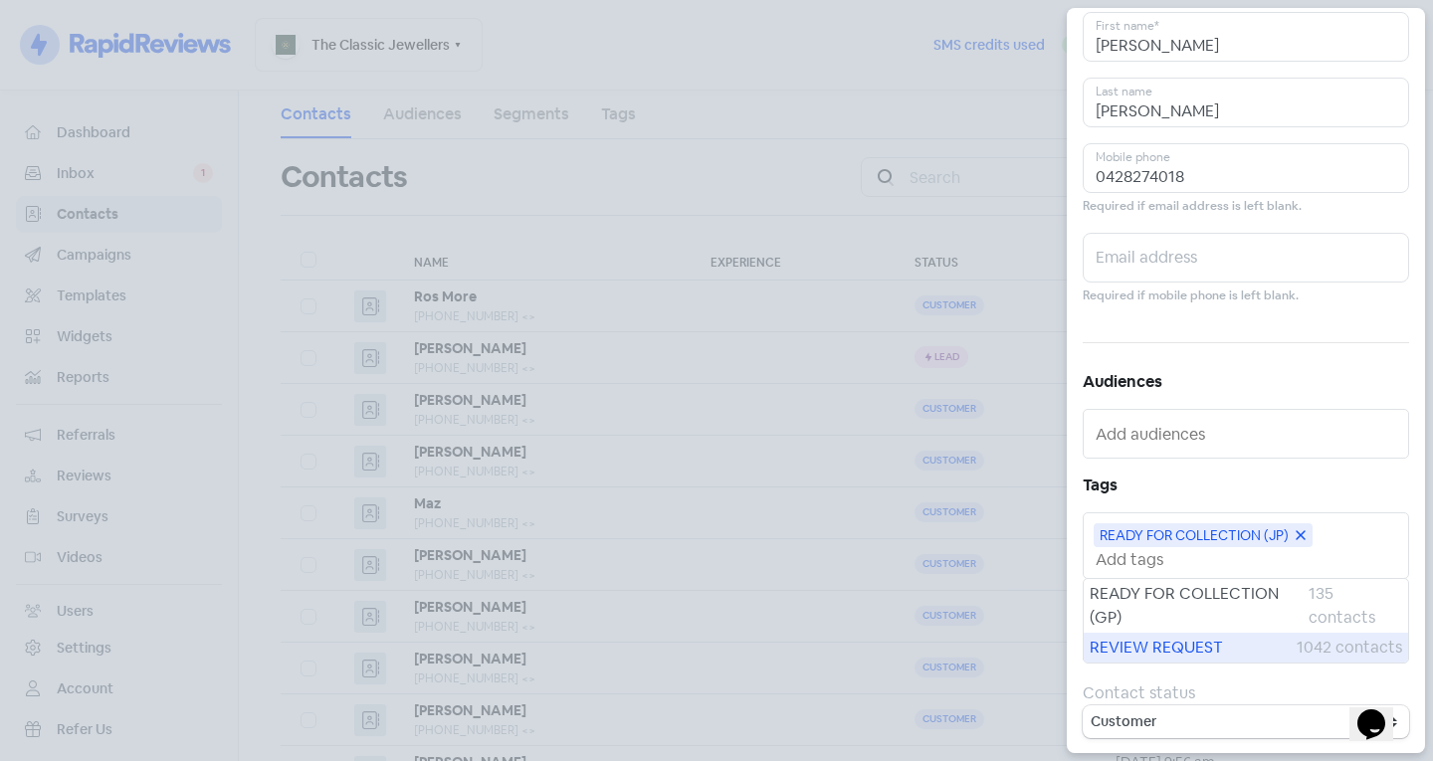
click at [1174, 650] on span "REVIEW REQUEST" at bounding box center [1192, 648] width 207 height 24
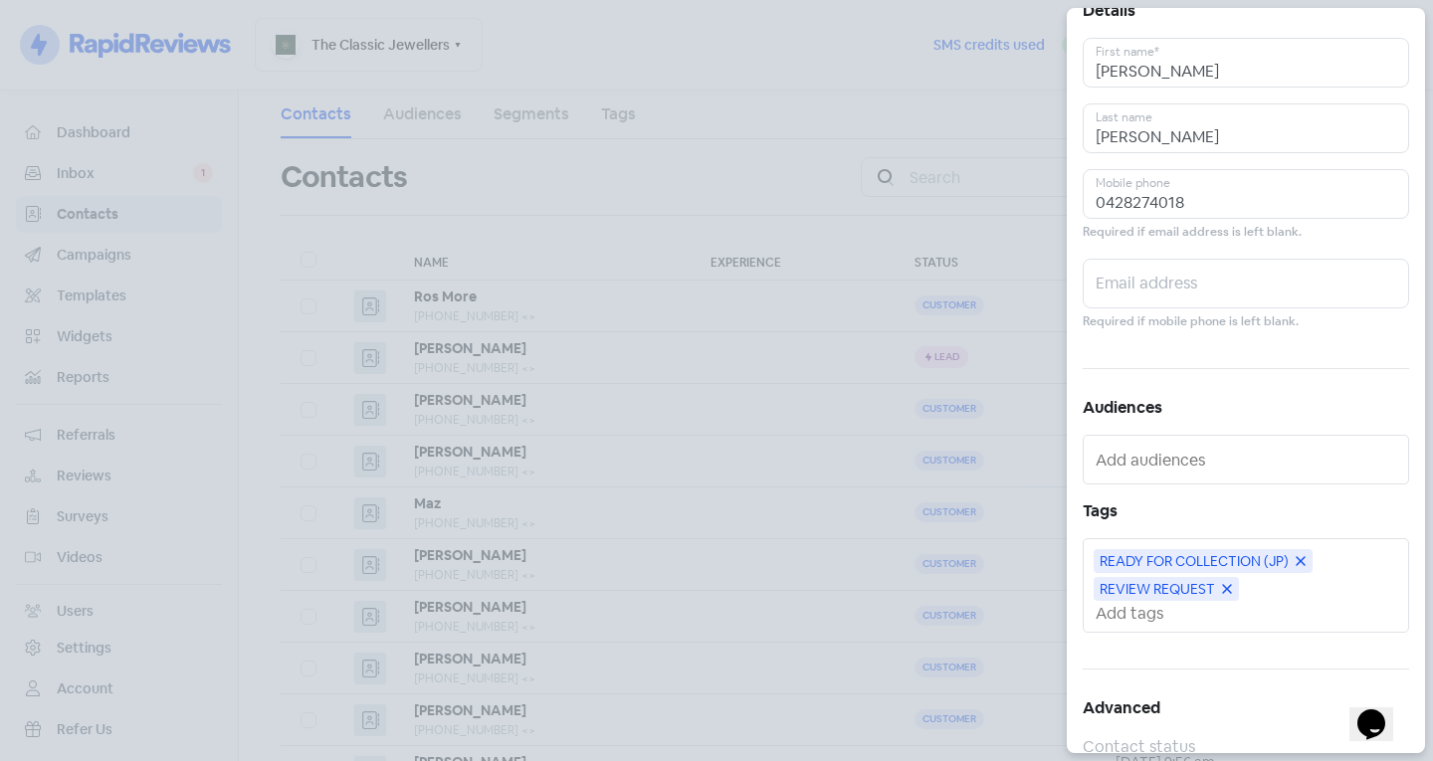
scroll to position [0, 0]
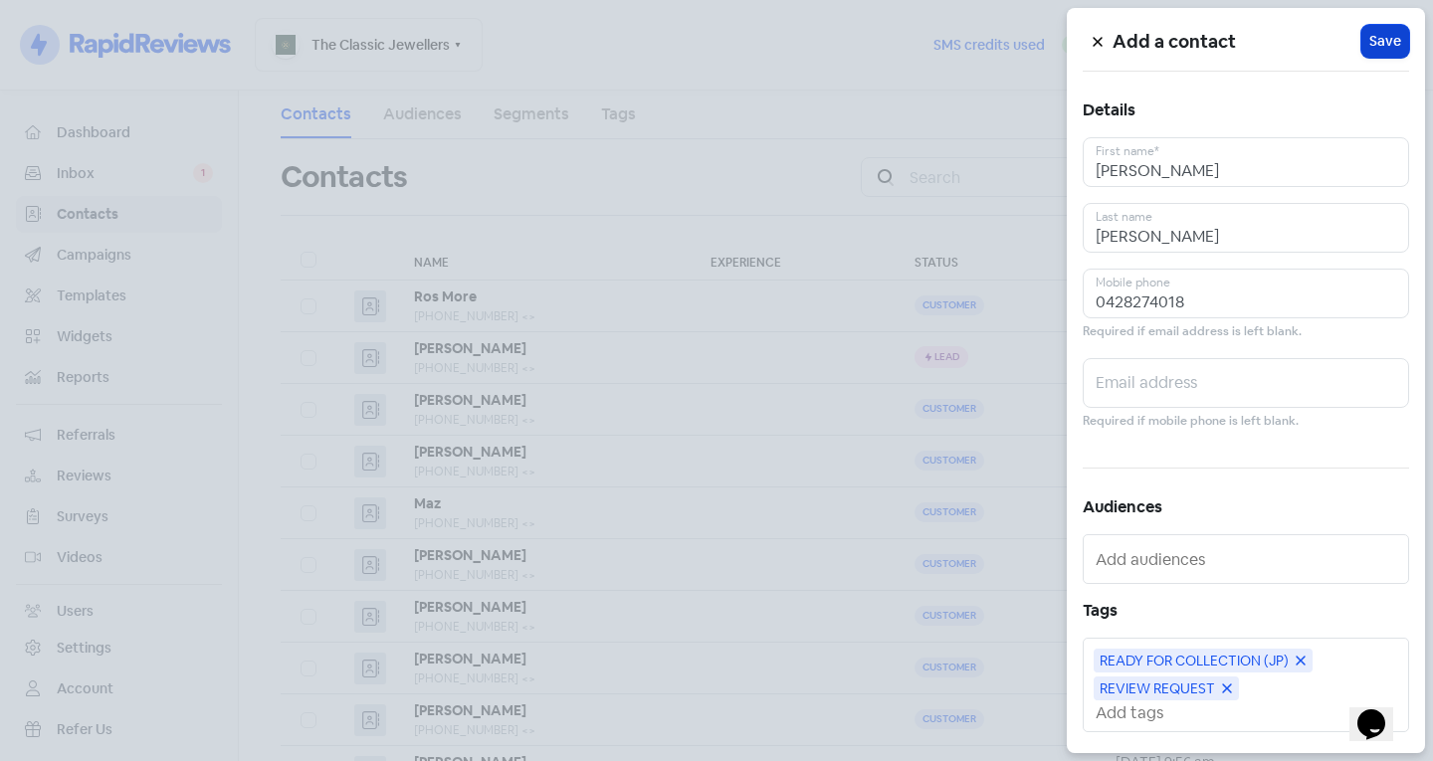
click at [1369, 34] on span "Save" at bounding box center [1385, 41] width 32 height 21
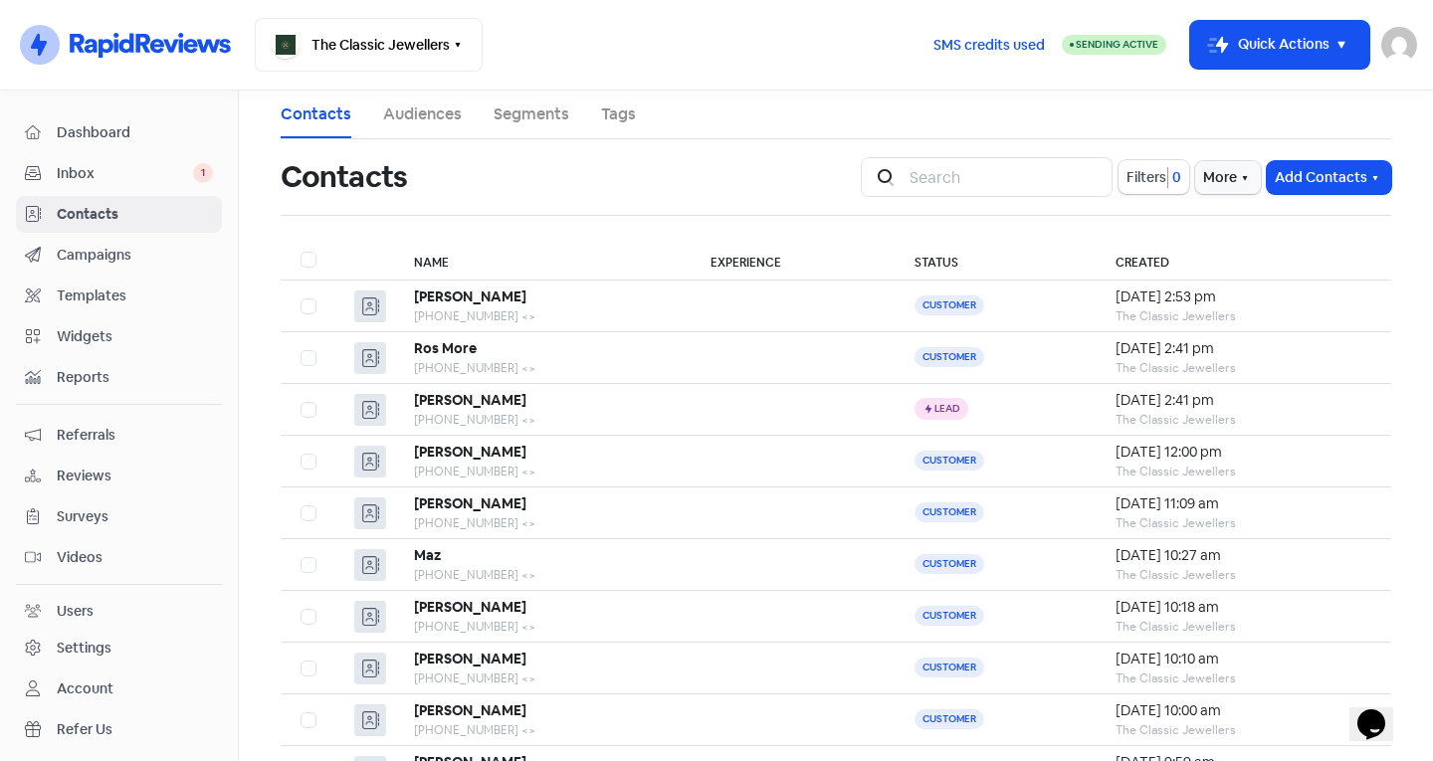
click at [1312, 195] on div "Icon For Search Filters 0 More Add Contacts" at bounding box center [1126, 177] width 530 height 40
click at [1288, 169] on button "Add Contacts" at bounding box center [1329, 177] width 124 height 33
click at [1253, 244] on button "Import contact (basic)" at bounding box center [1274, 261] width 232 height 40
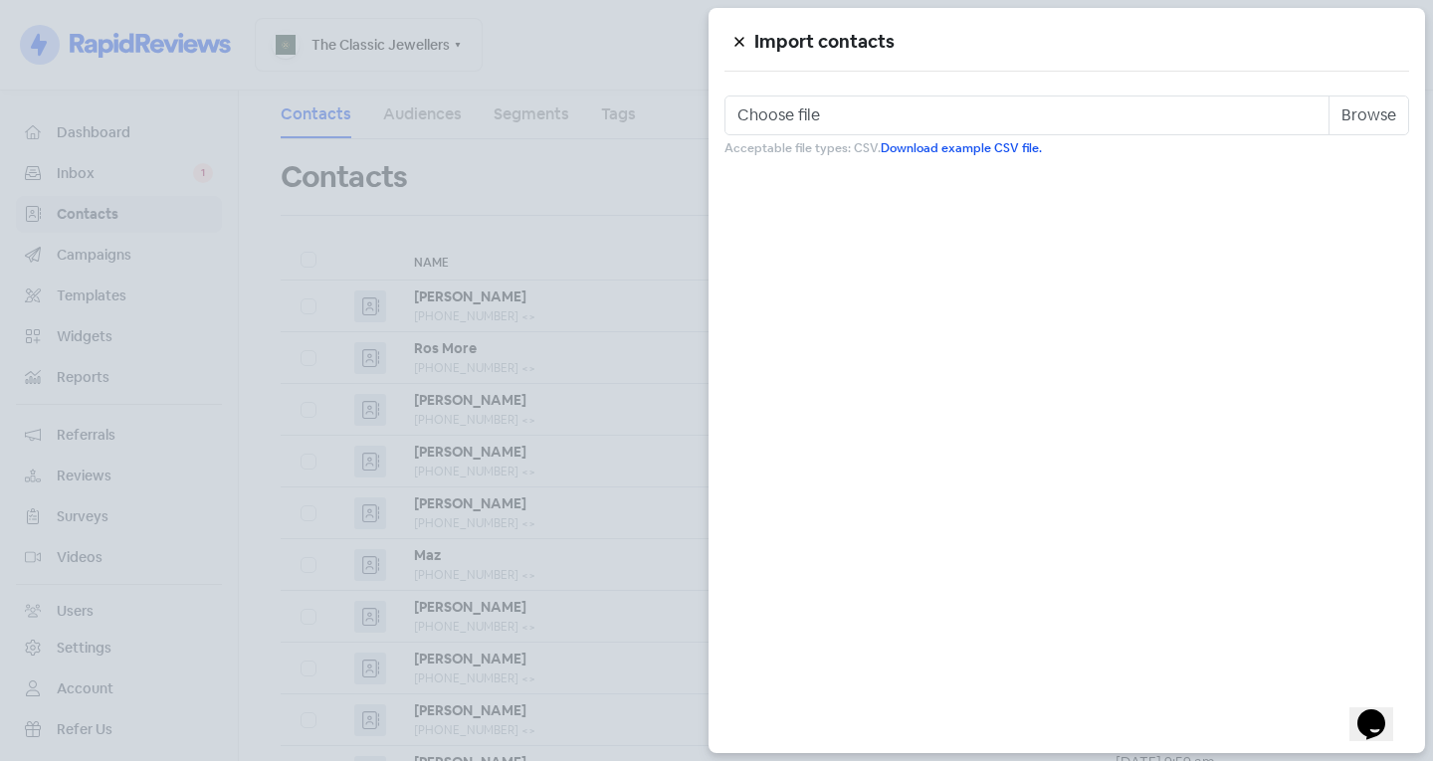
click at [734, 38] on icon at bounding box center [739, 42] width 12 height 12
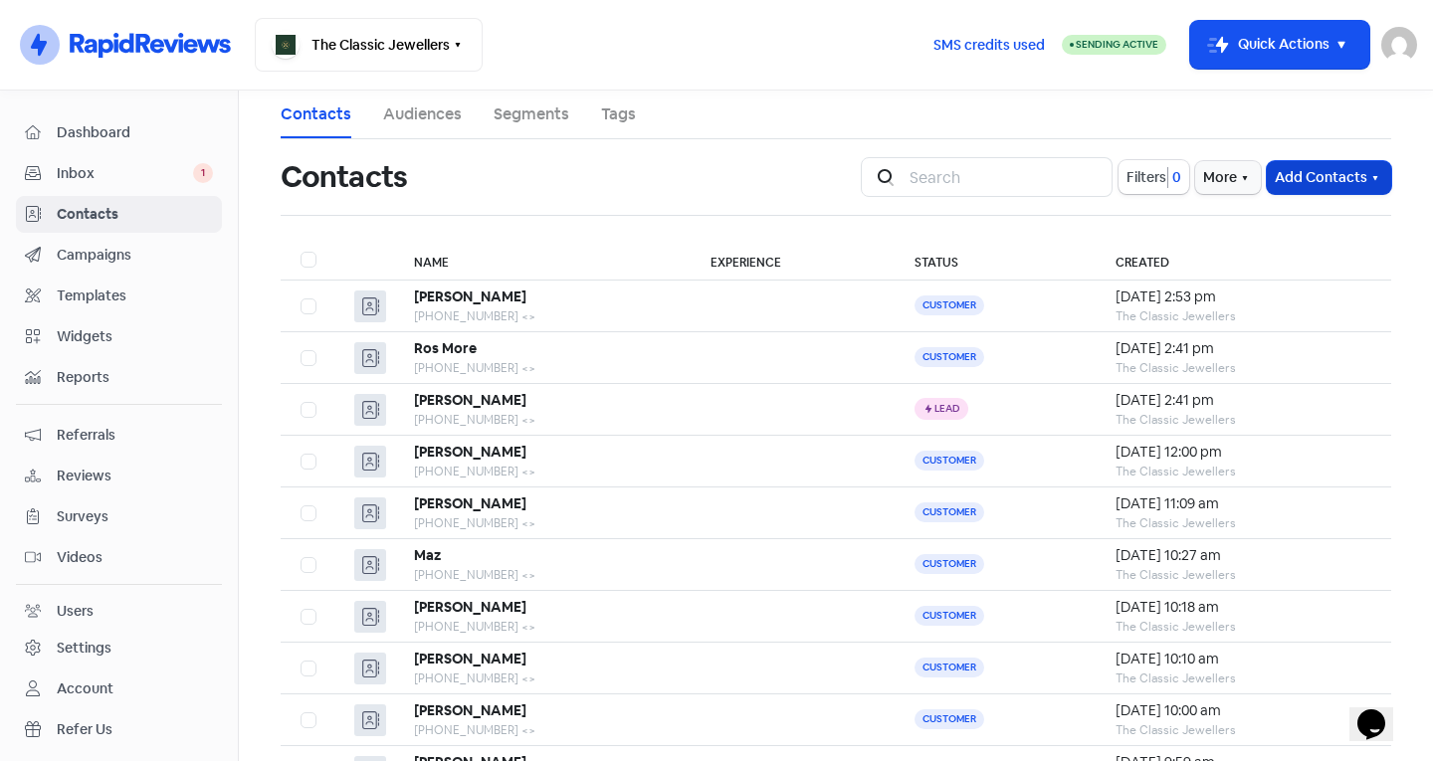
click at [1320, 175] on button "Add Contacts" at bounding box center [1329, 177] width 124 height 33
click at [1248, 232] on button "Add a contact" at bounding box center [1274, 221] width 232 height 40
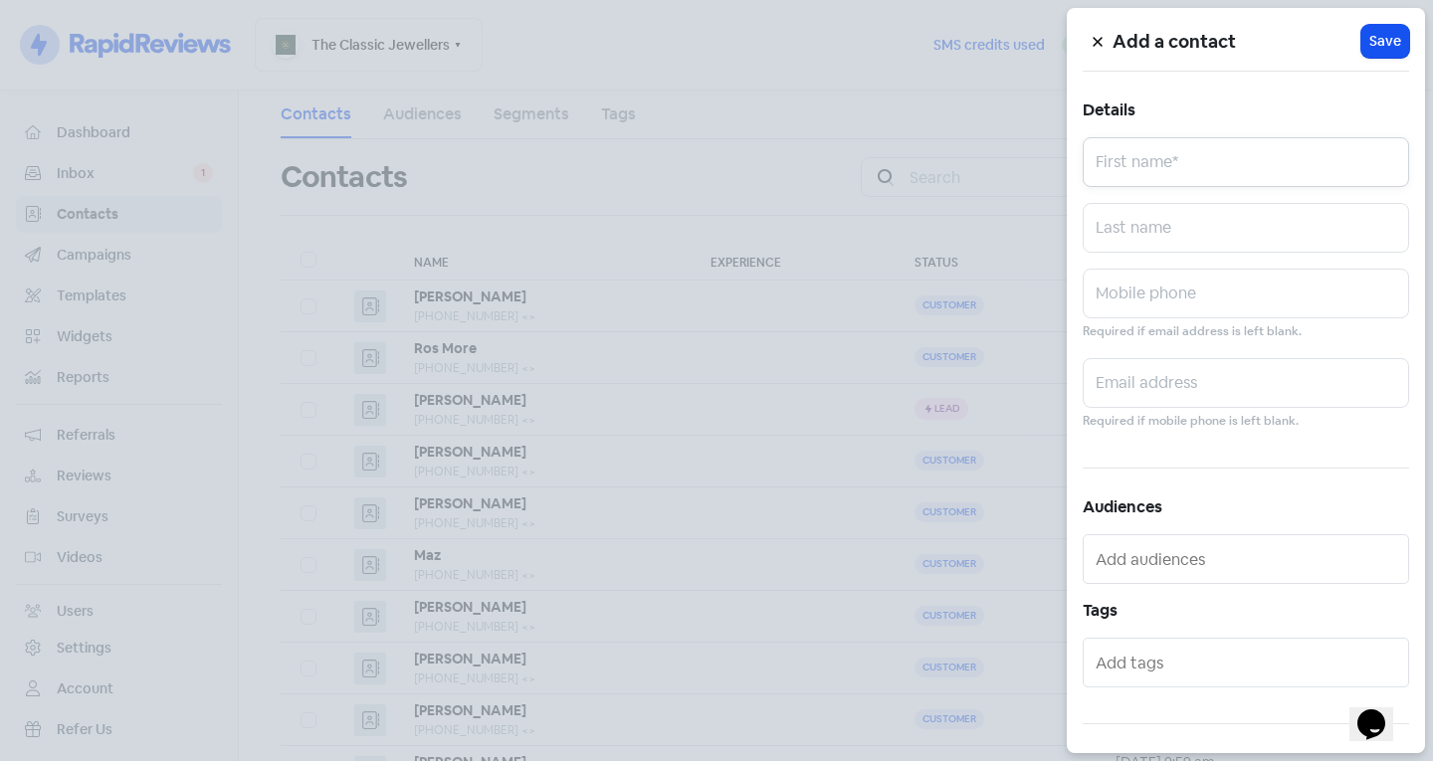
click at [1240, 170] on input "text" at bounding box center [1245, 162] width 326 height 50
type input "n"
type input "[PERSON_NAME]"
click at [1145, 231] on input "text" at bounding box center [1245, 228] width 326 height 50
type input "Kourtidis"
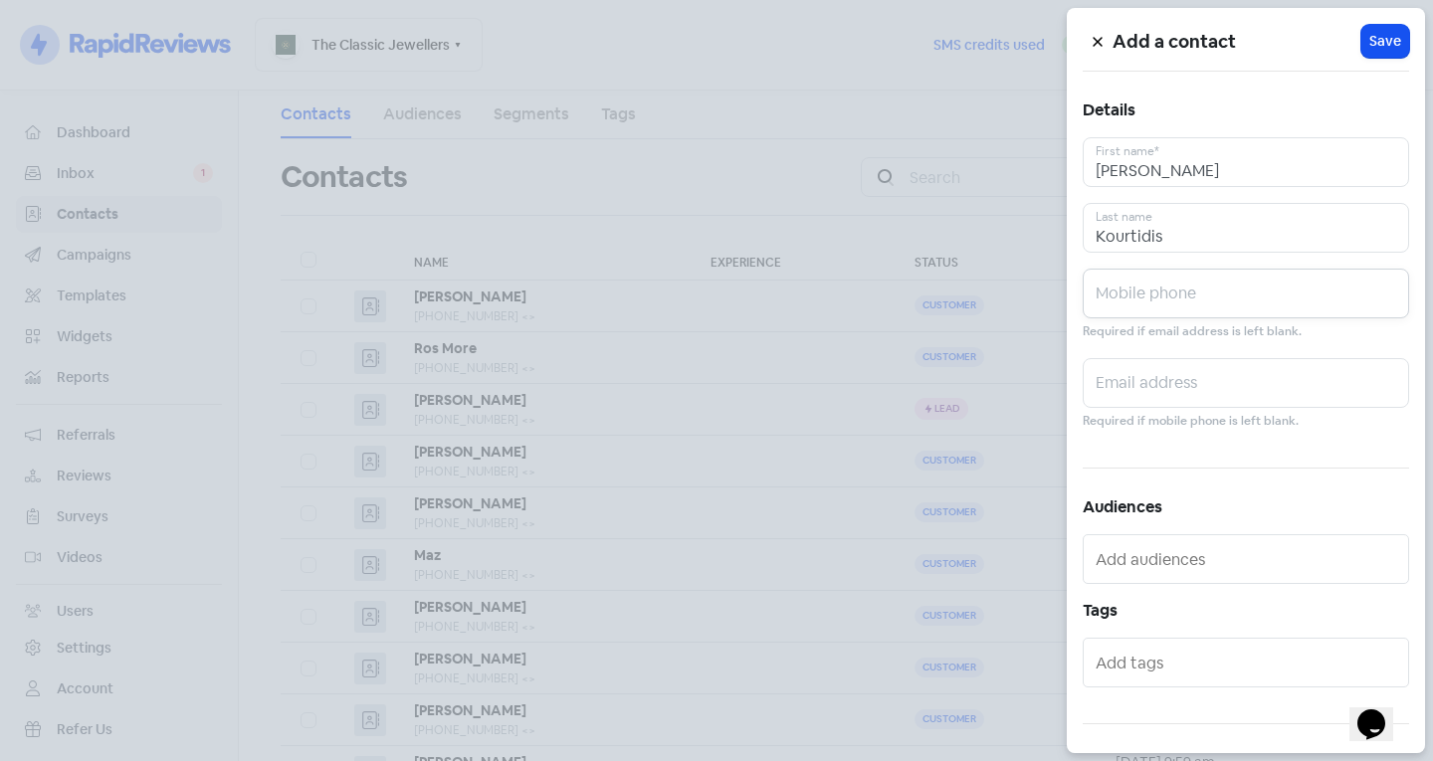
click at [1194, 299] on input "text" at bounding box center [1245, 294] width 326 height 50
type input "0406383570"
click at [1168, 679] on div at bounding box center [1245, 663] width 326 height 50
click at [1166, 662] on input "text" at bounding box center [1247, 663] width 304 height 32
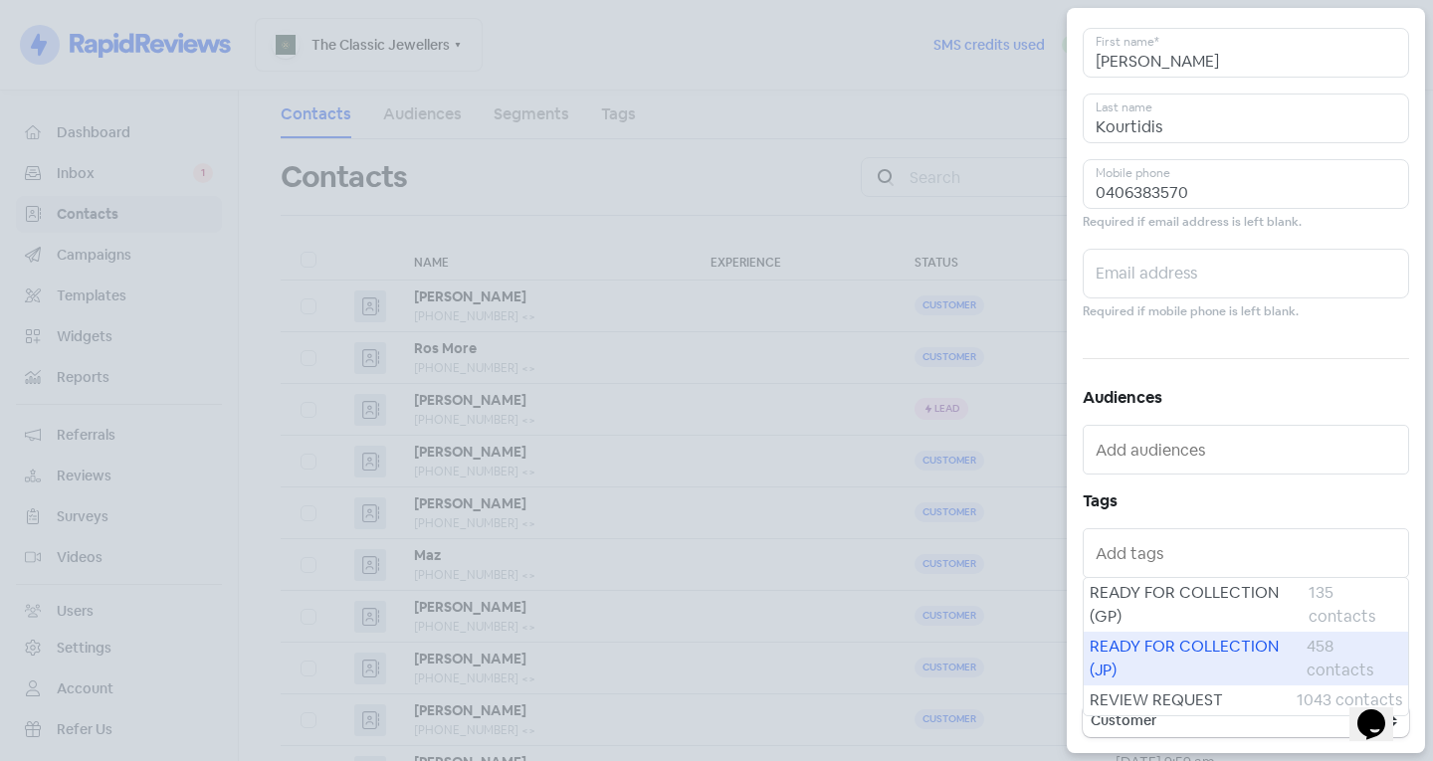
click at [1149, 662] on span "READY FOR COLLECTION (JP)" at bounding box center [1197, 659] width 217 height 48
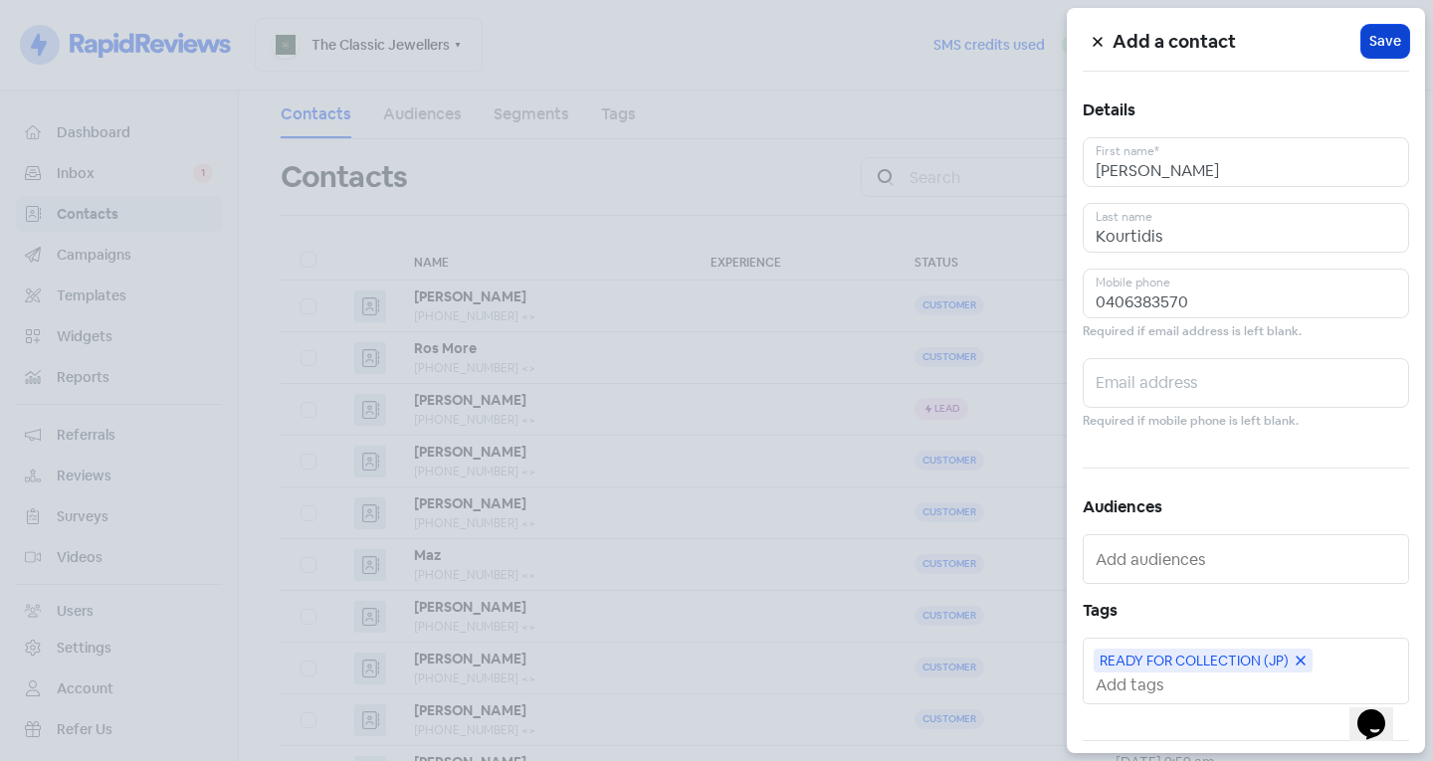
click at [1381, 41] on span "Save" at bounding box center [1385, 41] width 32 height 21
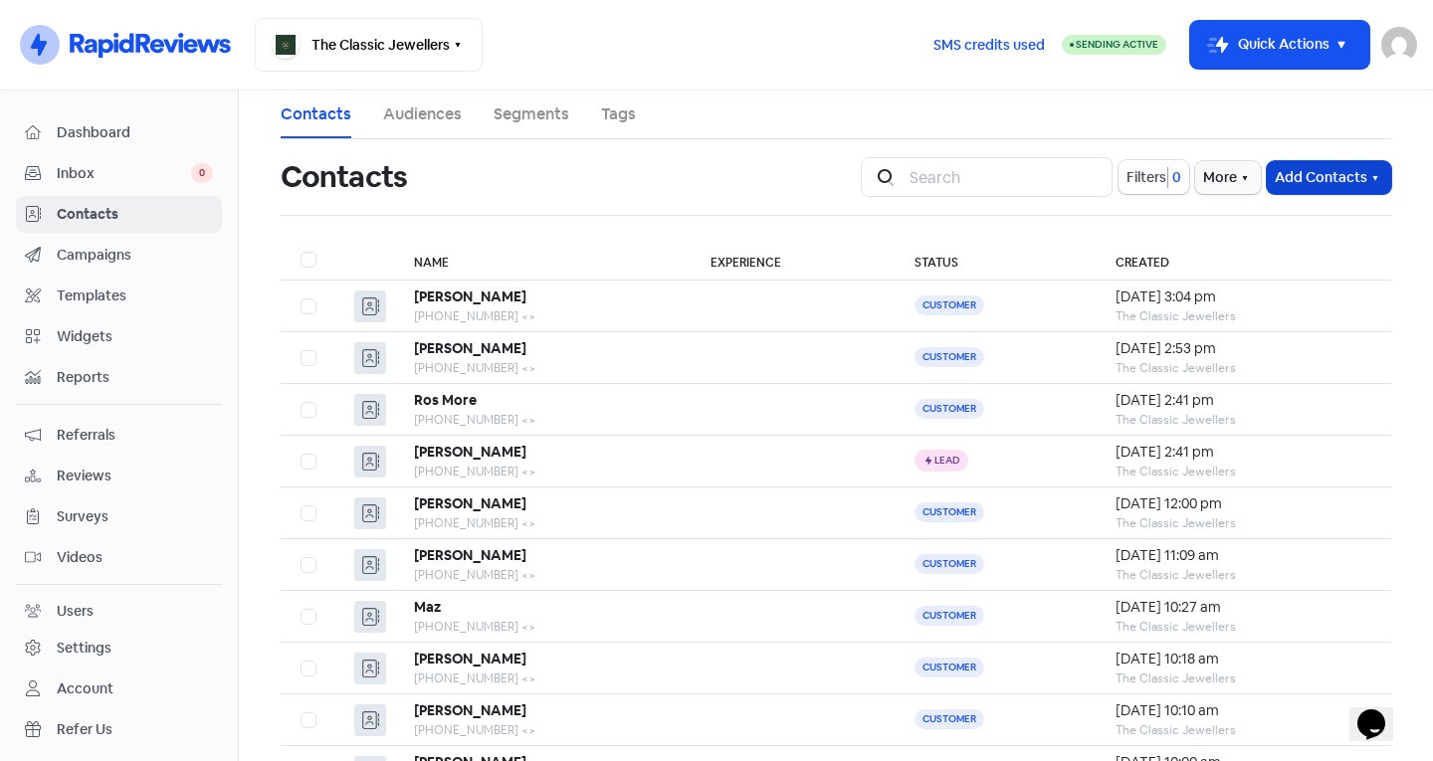
click at [1312, 162] on button "Add Contacts" at bounding box center [1329, 177] width 124 height 33
click at [1280, 216] on button "Add a contact" at bounding box center [1274, 221] width 232 height 40
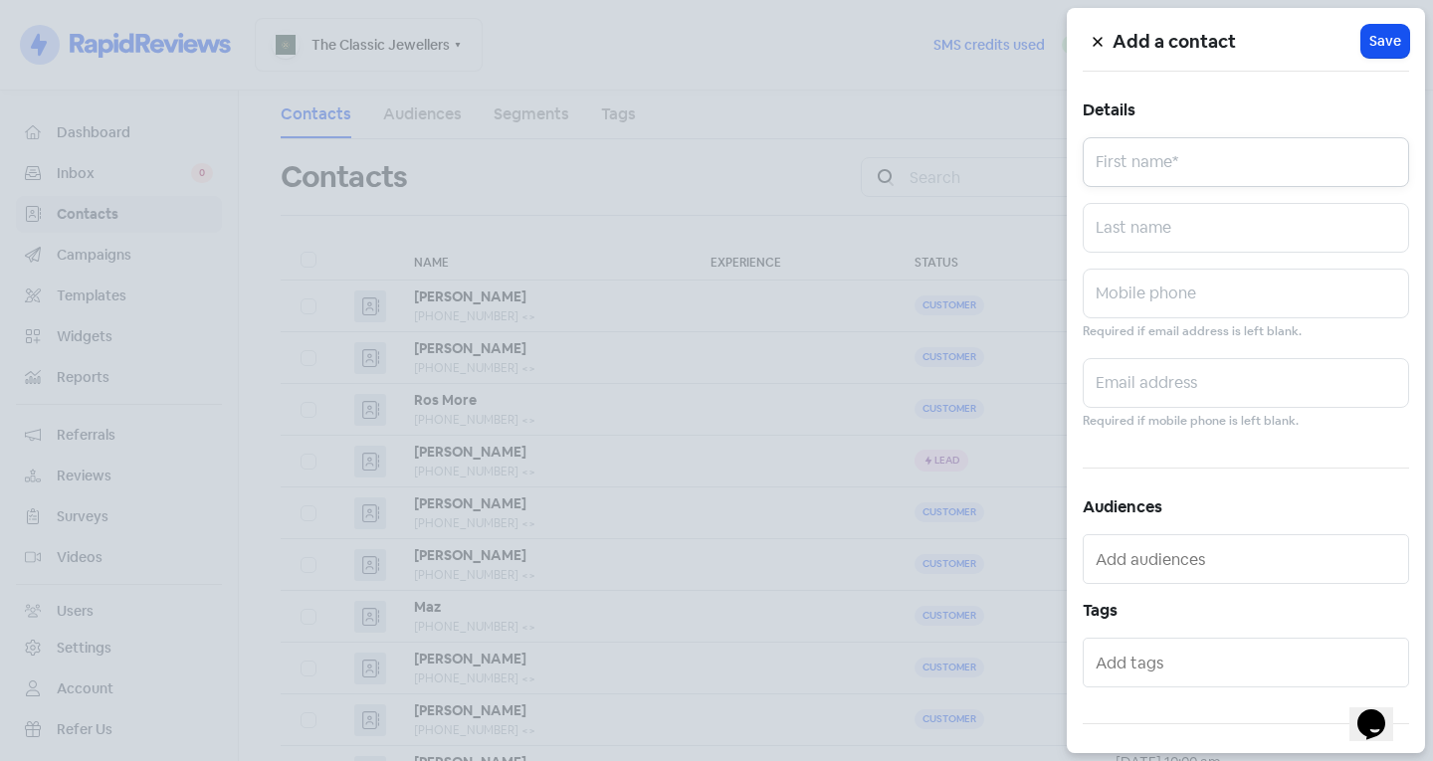
click at [1266, 184] on input "text" at bounding box center [1245, 162] width 326 height 50
type input "[GEOGRAPHIC_DATA]"
click at [1120, 233] on input "text" at bounding box center [1245, 228] width 326 height 50
type input "C"
type input "Chiro"
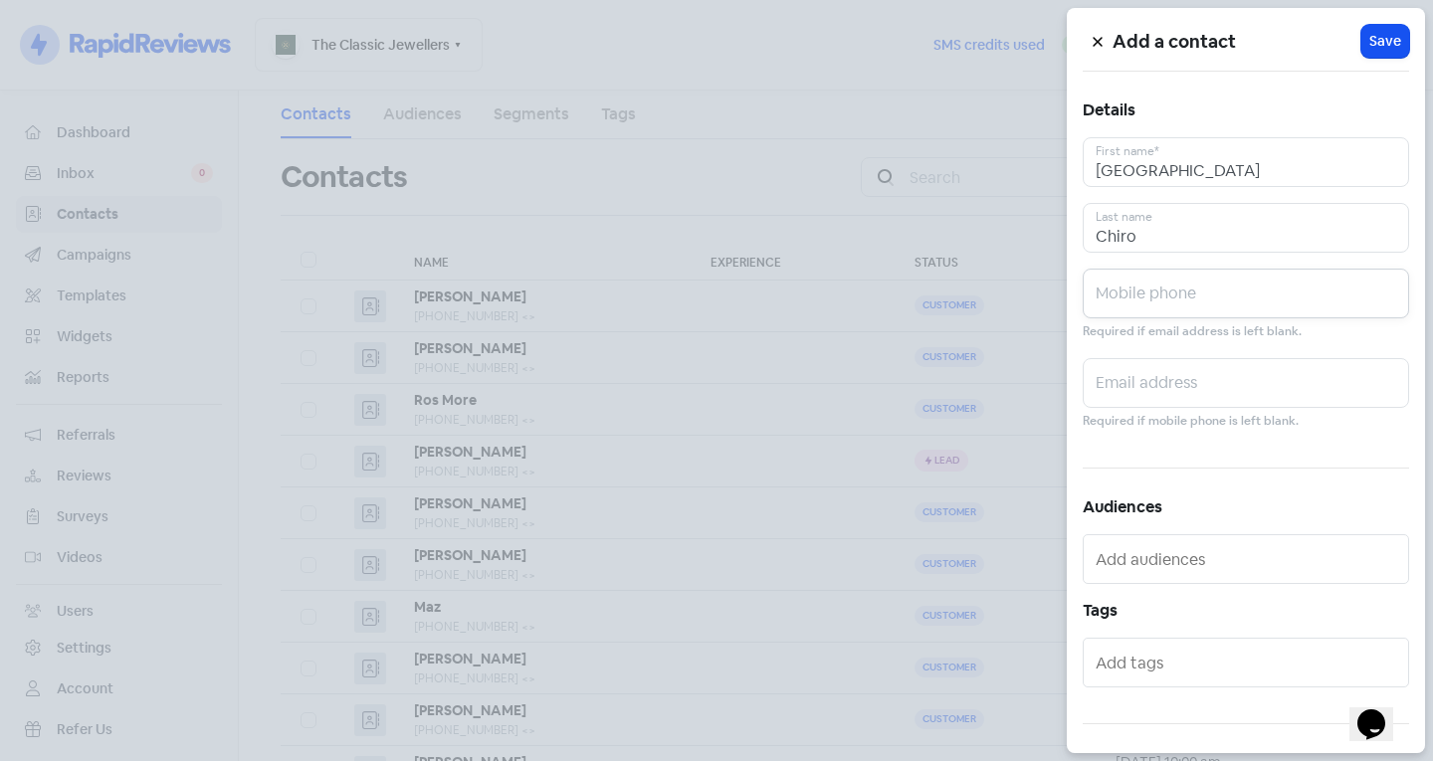
click at [1162, 292] on input "text" at bounding box center [1245, 294] width 326 height 50
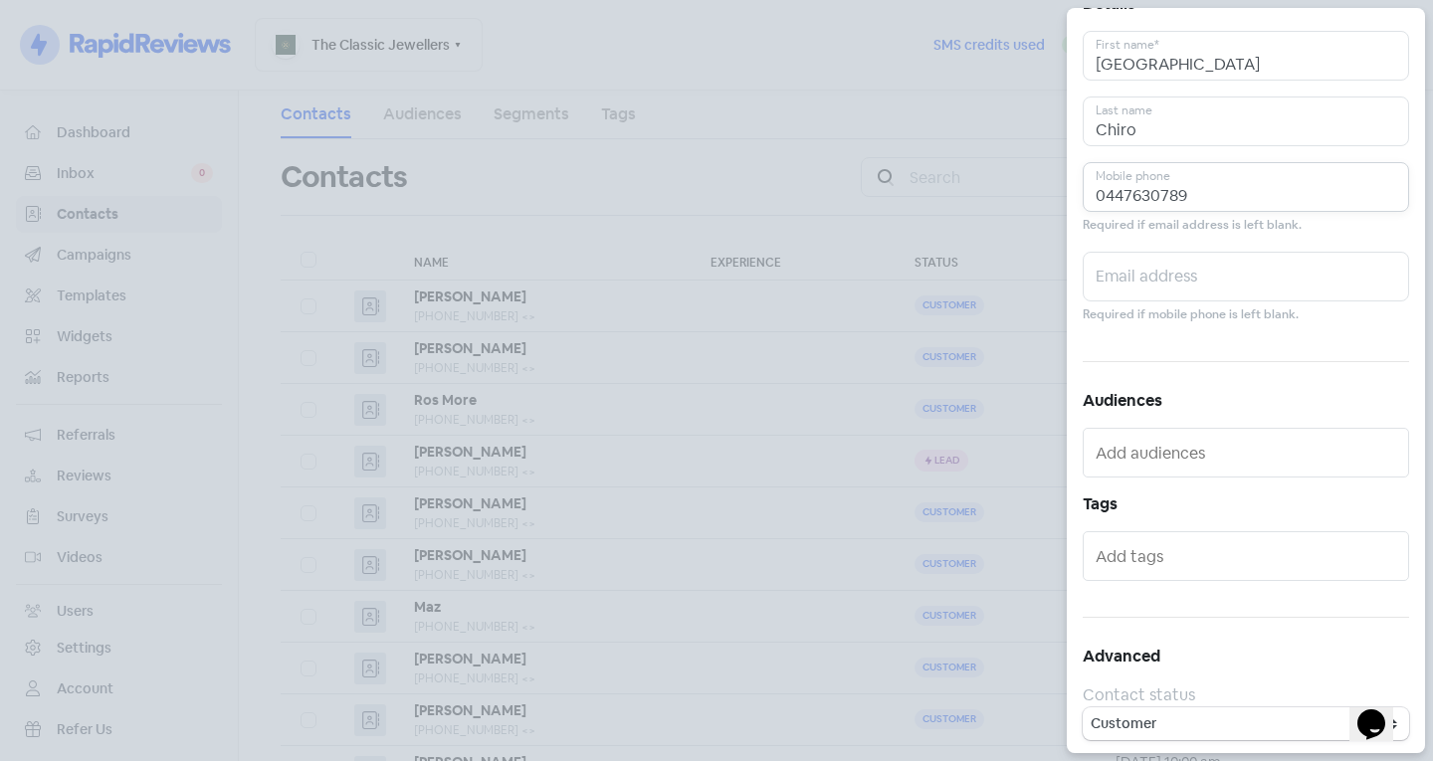
scroll to position [109, 0]
type input "0447630789"
click at [1148, 558] on input "text" at bounding box center [1247, 553] width 304 height 32
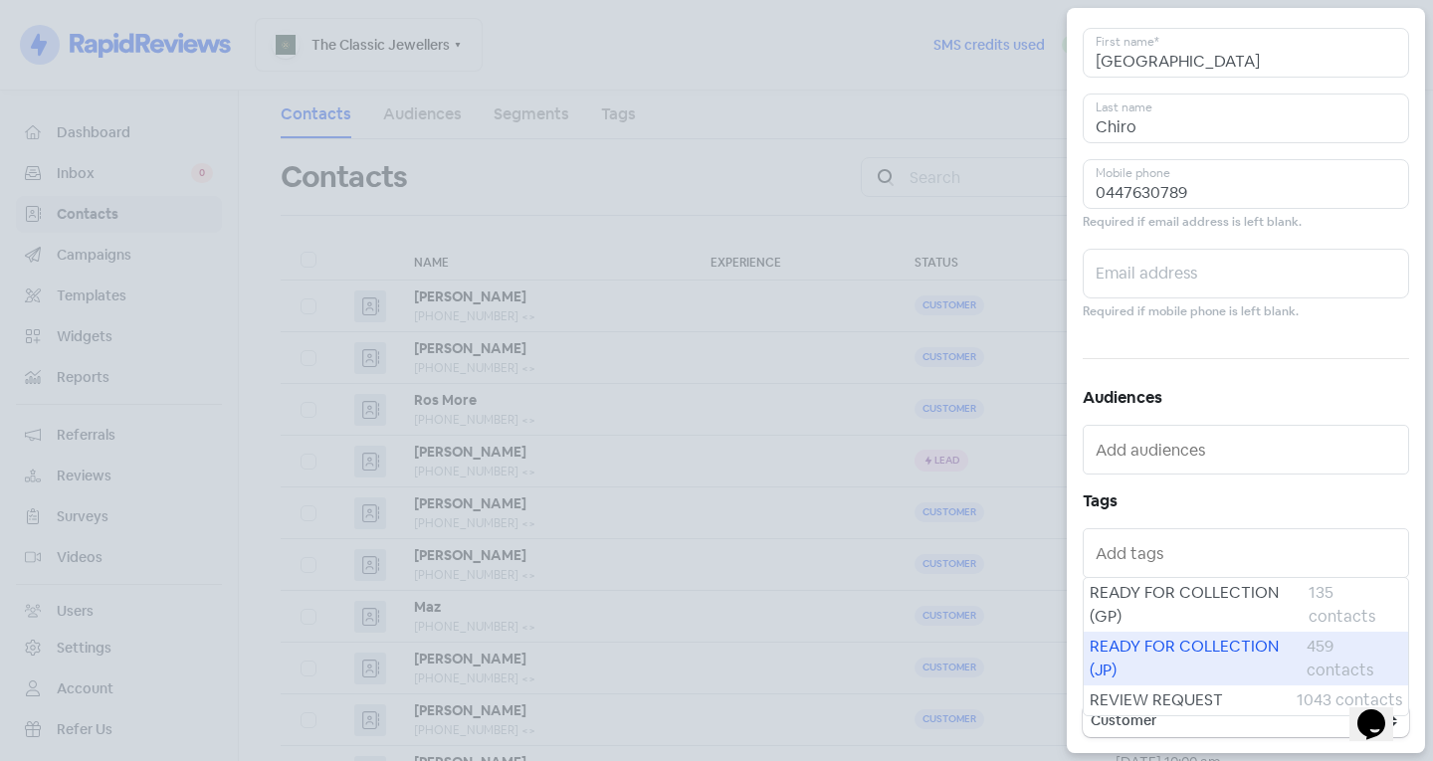
click at [1146, 672] on span "READY FOR COLLECTION (JP)" at bounding box center [1197, 659] width 217 height 48
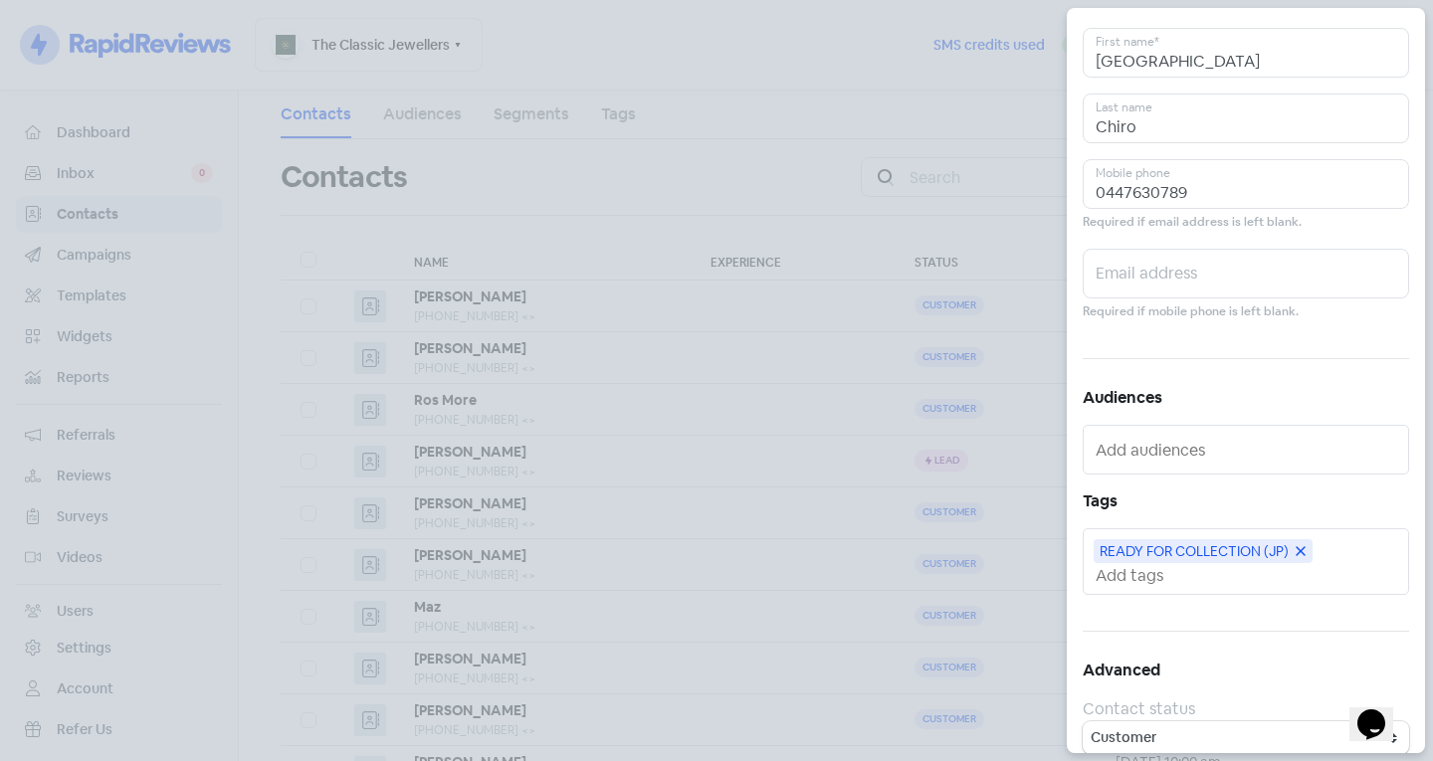
click at [1143, 581] on input "text" at bounding box center [1247, 575] width 304 height 21
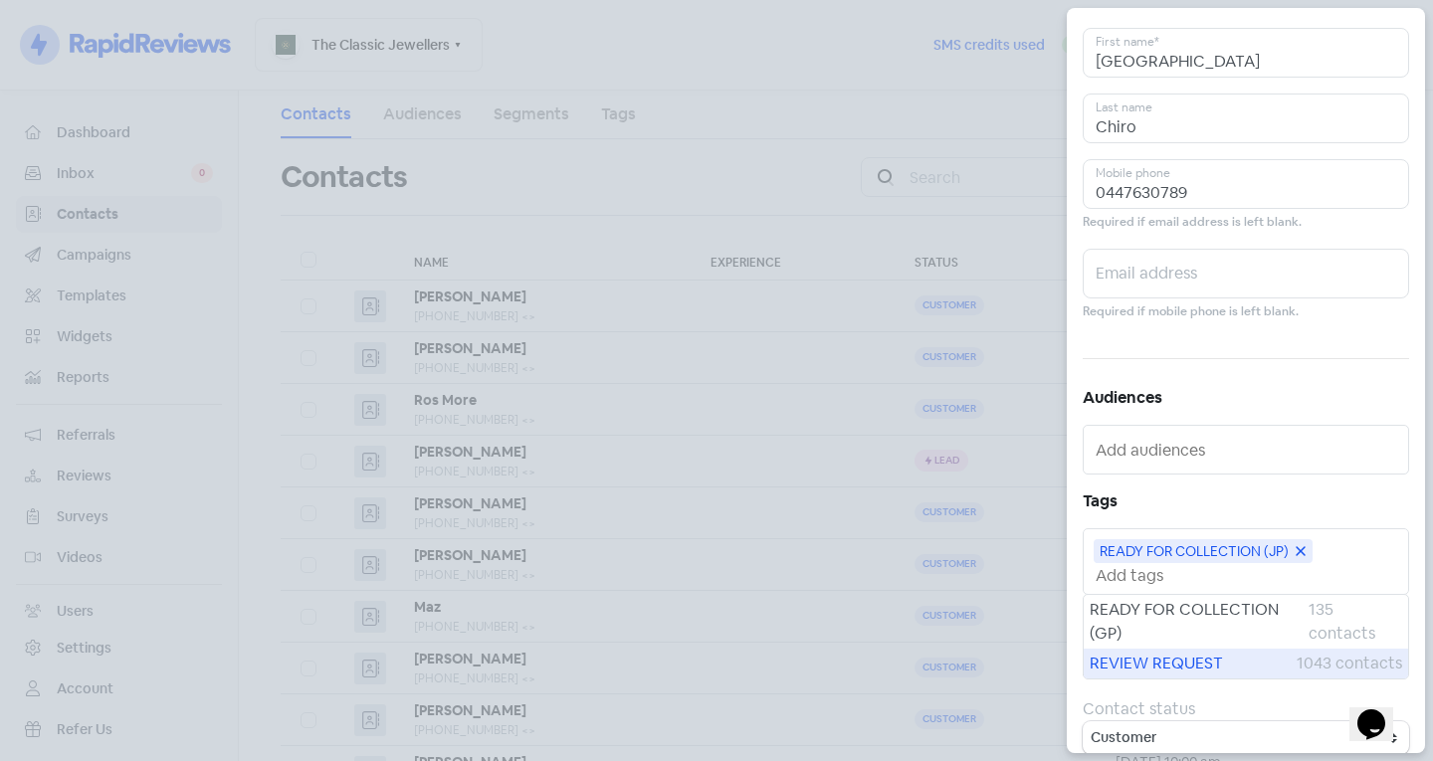
click at [1135, 650] on div "REVIEW REQUEST 1043 contacts" at bounding box center [1245, 664] width 324 height 30
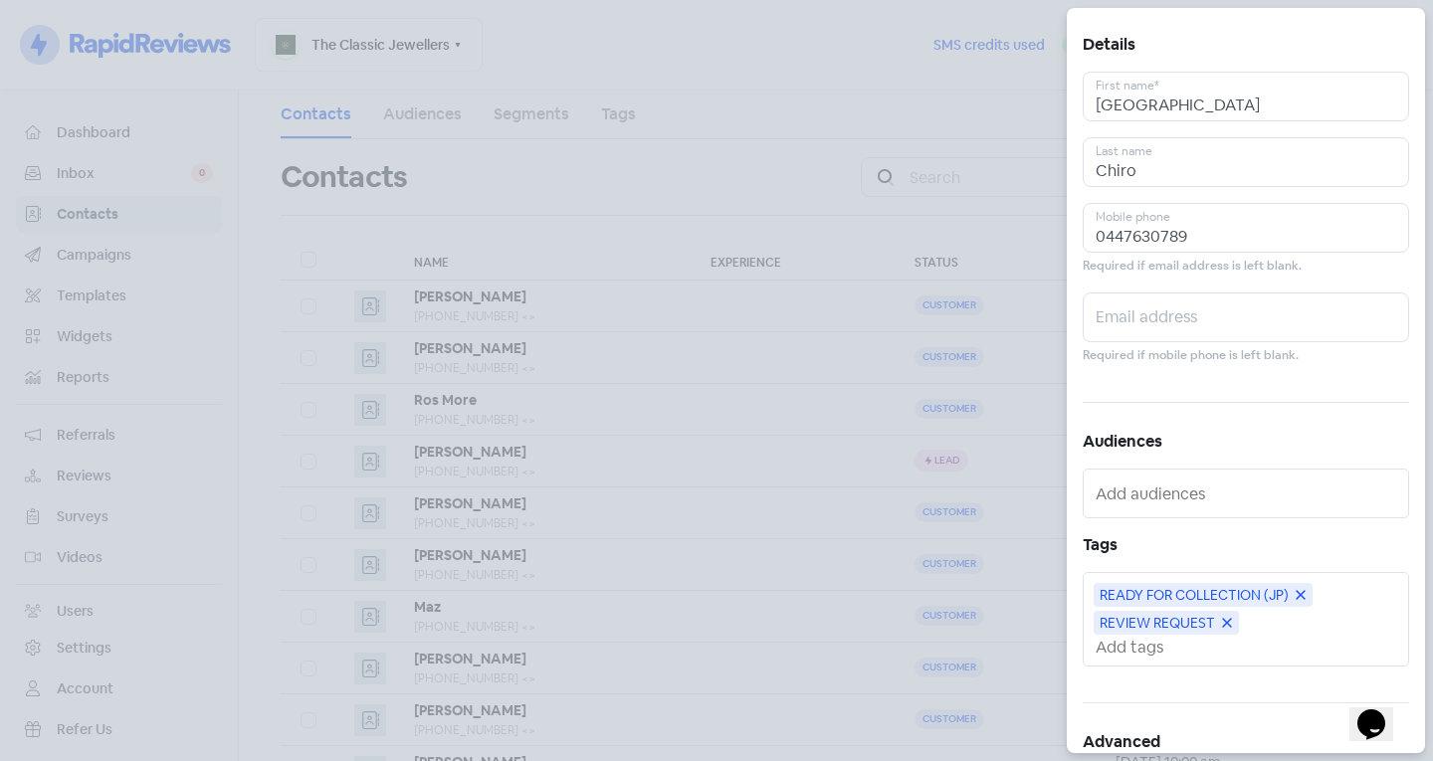
scroll to position [0, 0]
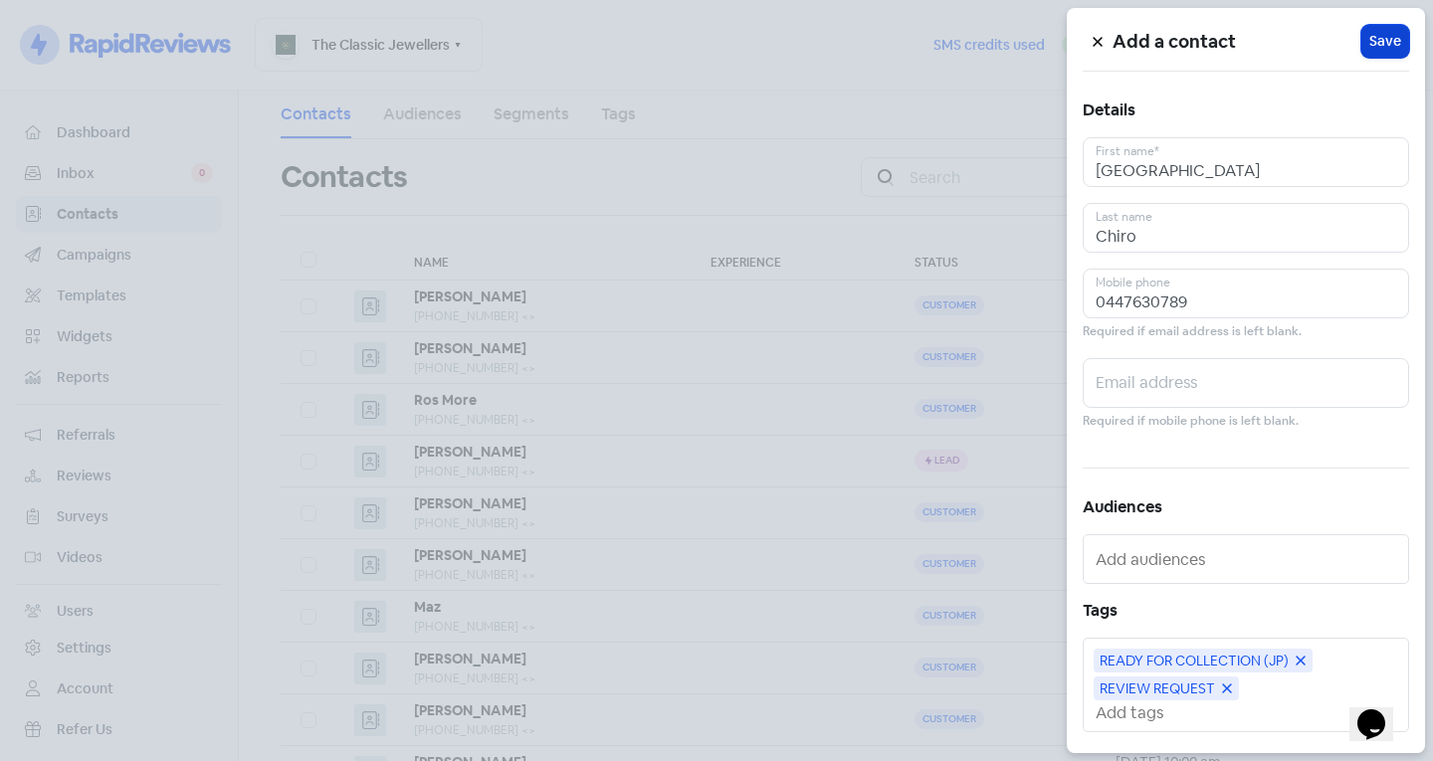
click at [1383, 48] on span "Save" at bounding box center [1385, 41] width 32 height 21
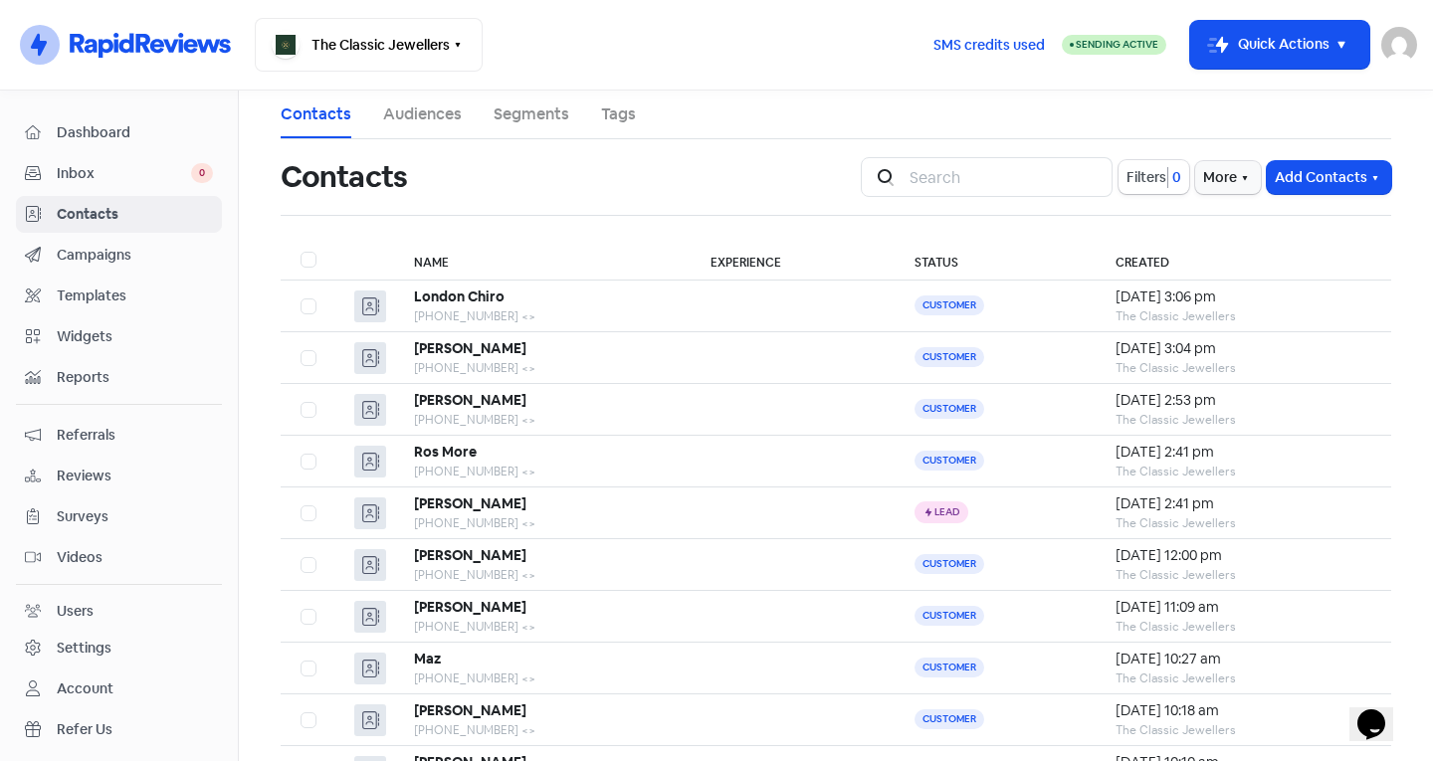
click at [576, 176] on div "Contacts" at bounding box center [559, 177] width 556 height 64
click at [1310, 172] on button "Add Contacts" at bounding box center [1329, 177] width 124 height 33
click at [1227, 215] on button "Add a contact" at bounding box center [1274, 221] width 232 height 40
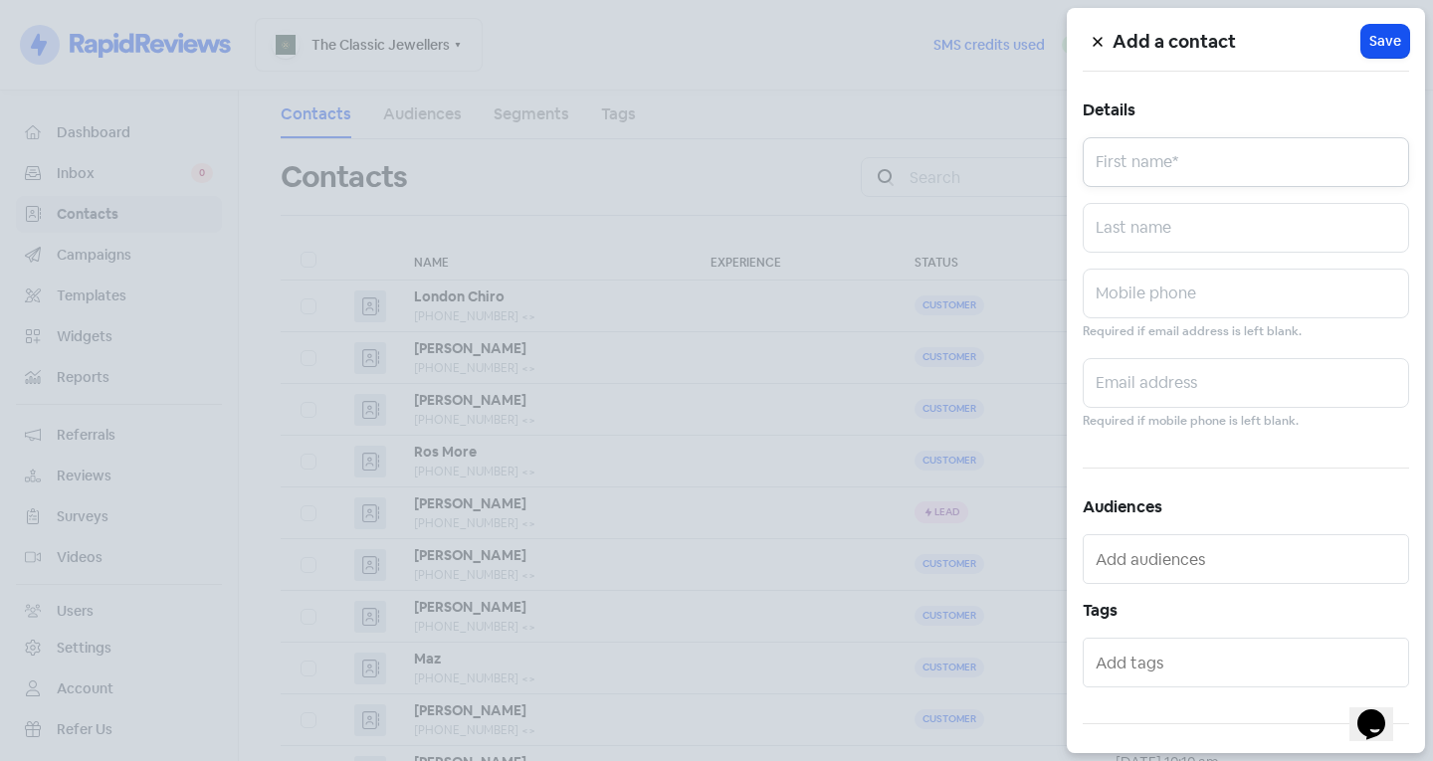
click at [1292, 176] on input "text" at bounding box center [1245, 162] width 326 height 50
type input "[PERSON_NAME]"
click at [1216, 215] on input "text" at bounding box center [1245, 228] width 326 height 50
click at [1119, 230] on input "Nitchke" at bounding box center [1245, 228] width 326 height 50
type input "[PERSON_NAME]"
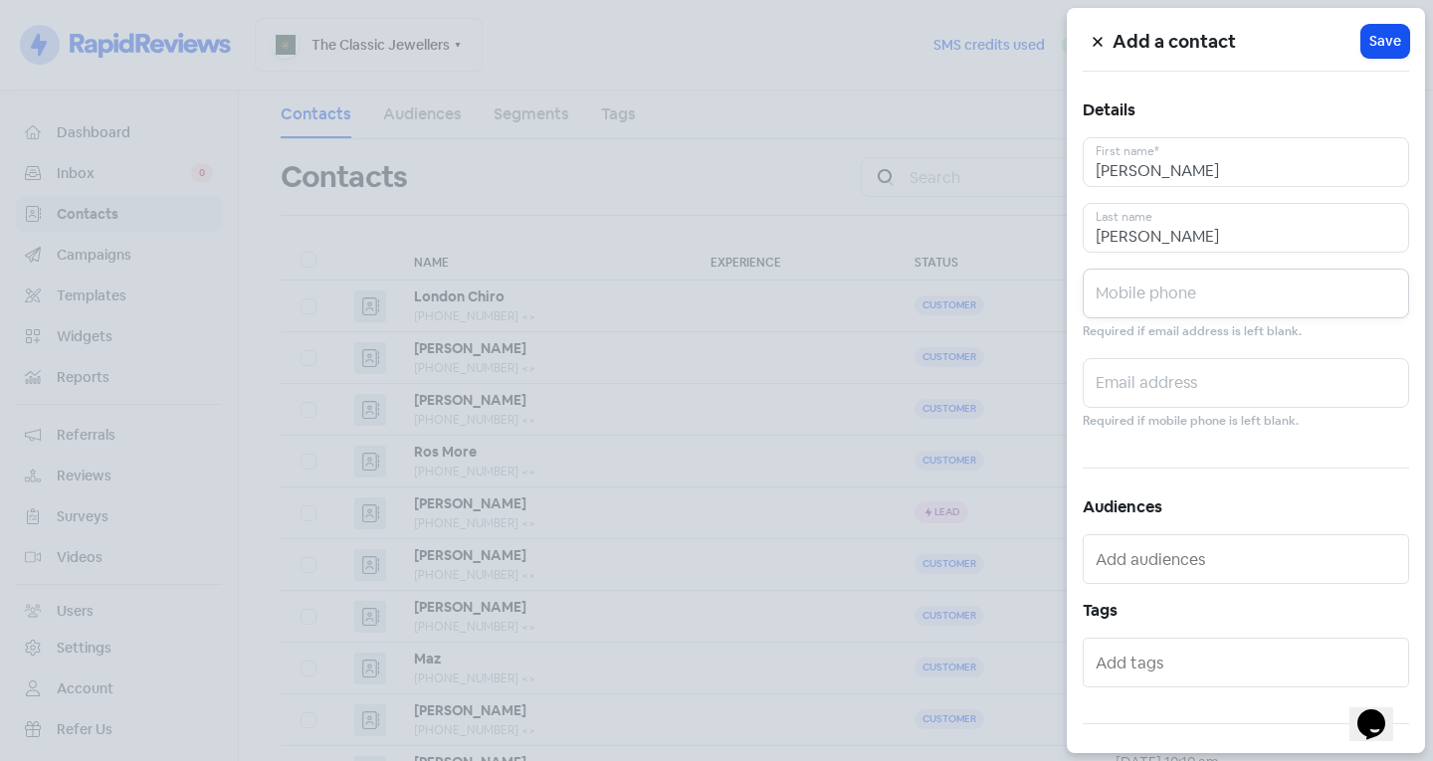
click at [1121, 284] on input "text" at bounding box center [1245, 294] width 326 height 50
type input "0409677376"
click at [1108, 46] on button at bounding box center [1097, 41] width 30 height 35
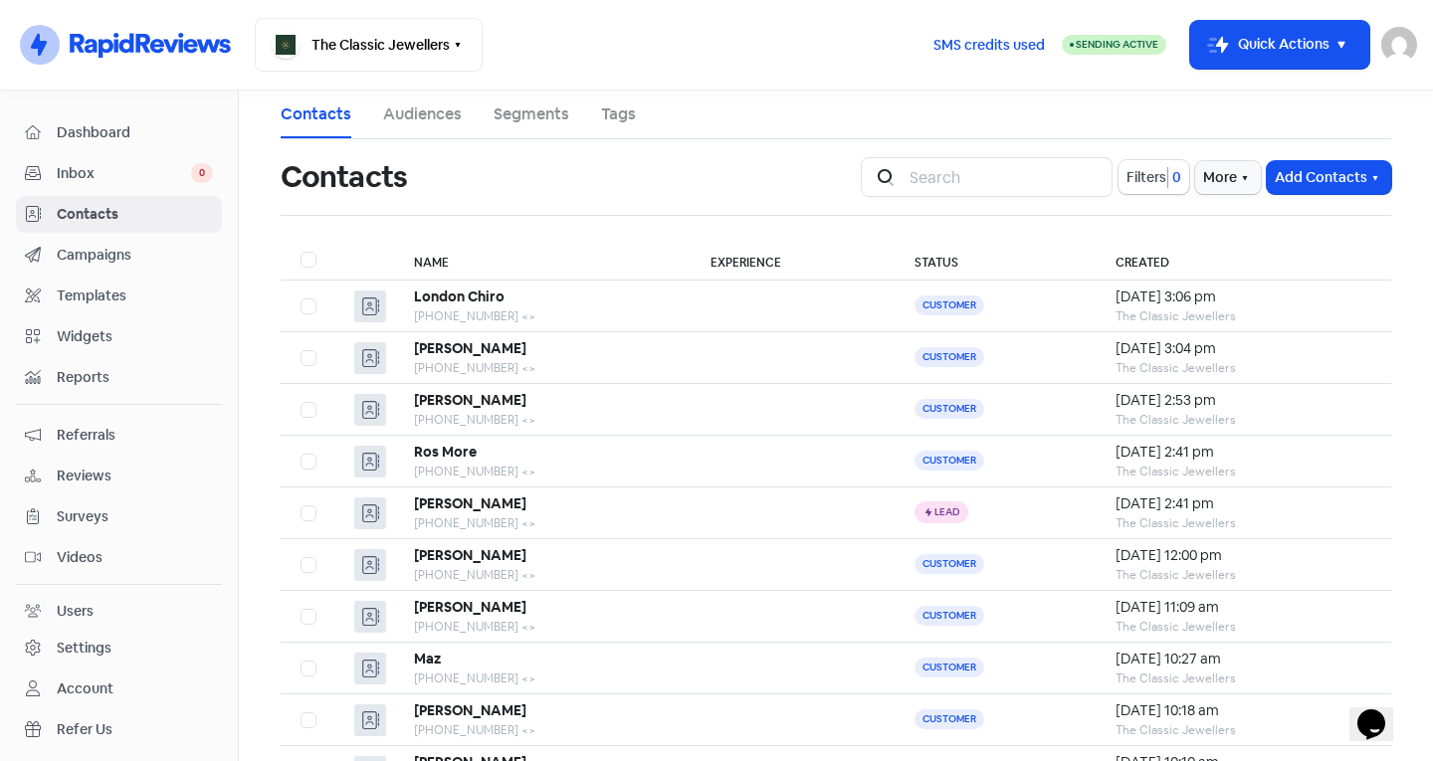
click at [1080, 119] on ul "Contacts Audiences Segments Tags" at bounding box center [836, 115] width 1110 height 49
click at [1344, 185] on button "Add Contacts" at bounding box center [1329, 177] width 124 height 33
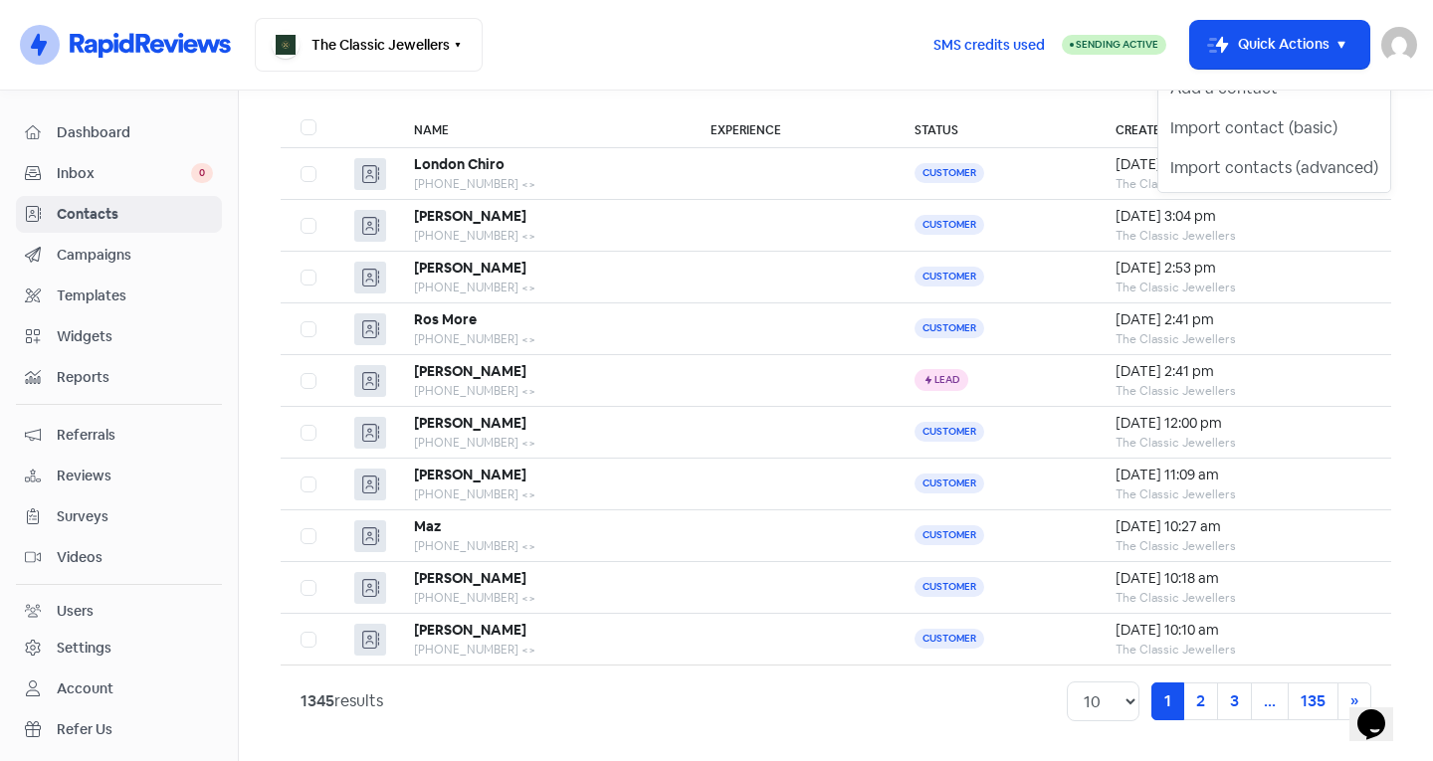
click at [174, 169] on span "Inbox" at bounding box center [124, 173] width 134 height 21
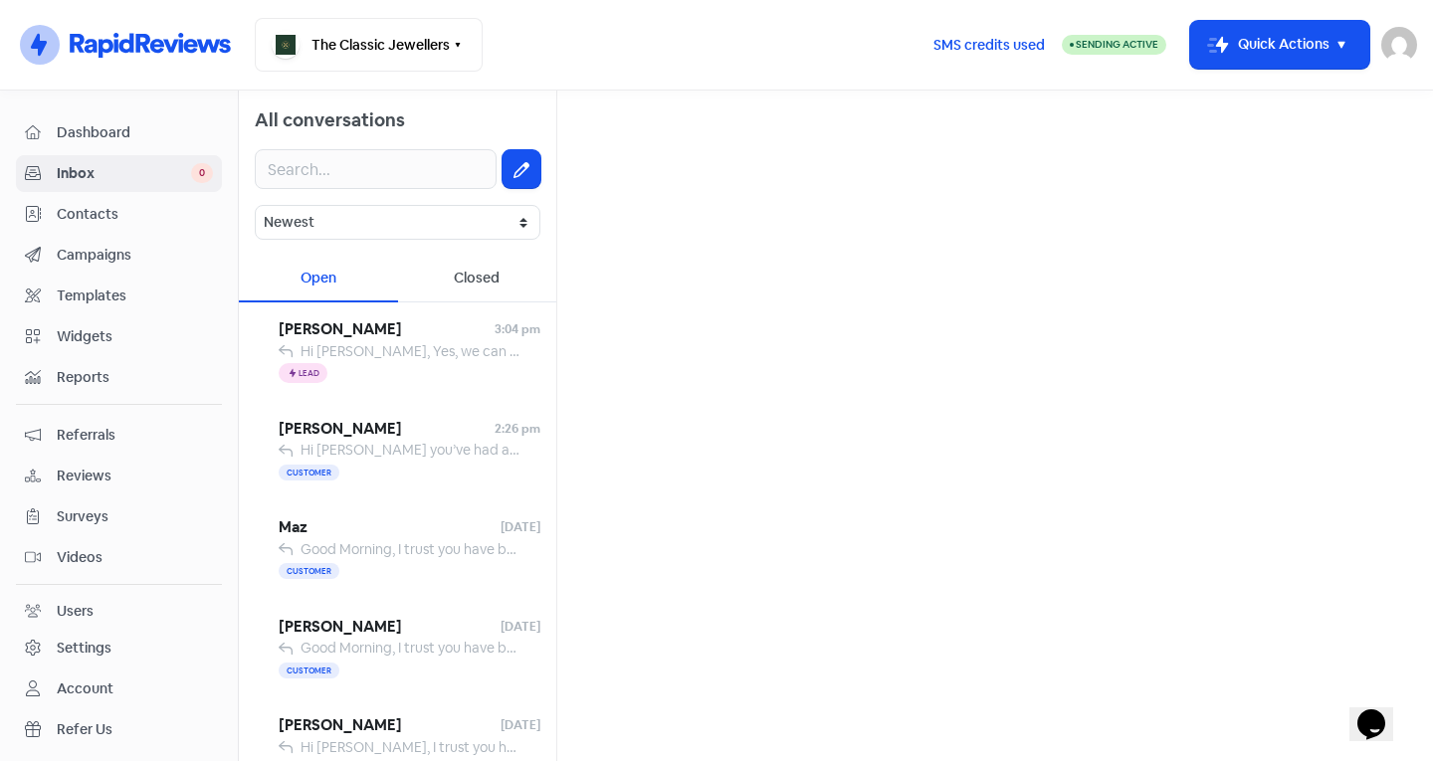
click at [174, 217] on span "Contacts" at bounding box center [135, 214] width 156 height 21
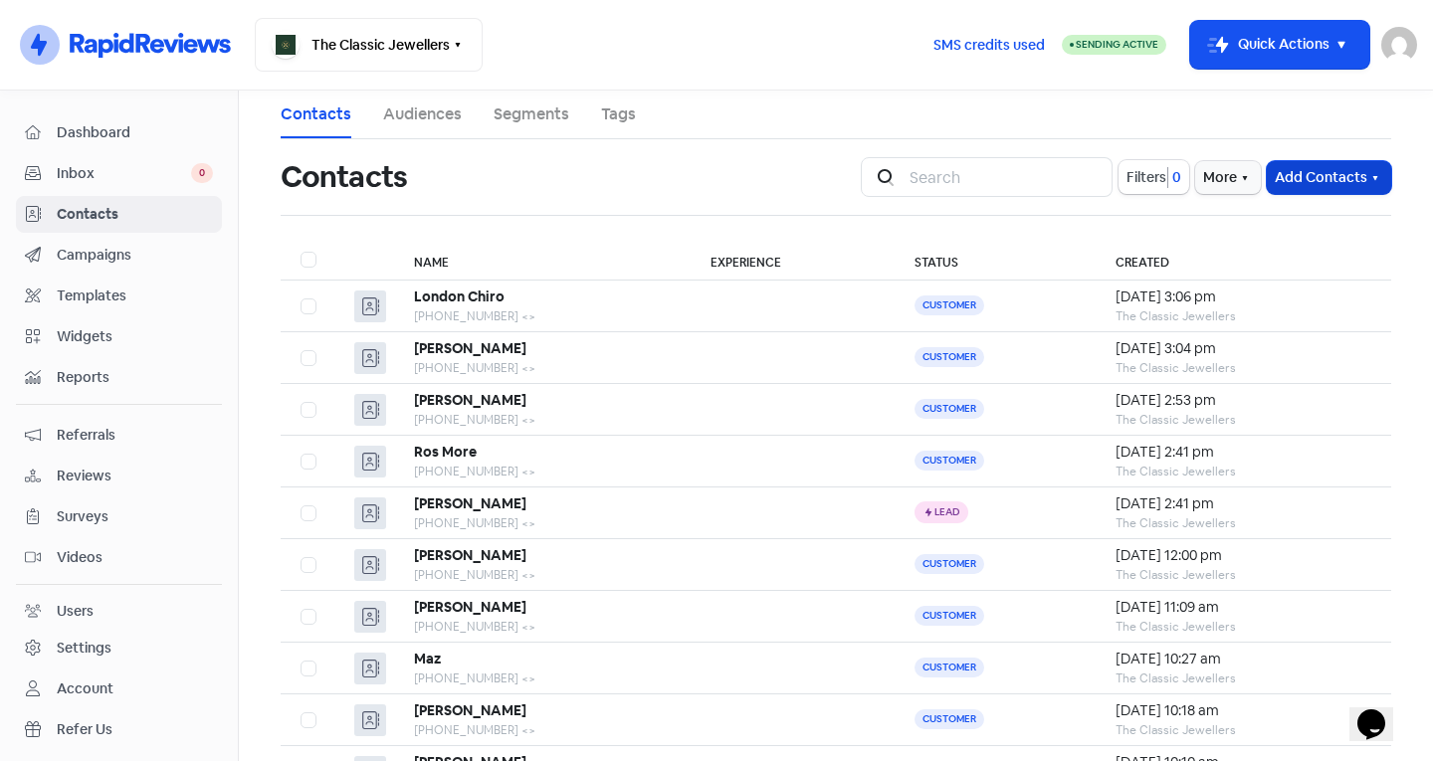
click at [1350, 180] on button "Add Contacts" at bounding box center [1329, 177] width 124 height 33
click at [1350, 223] on button "Add a contact" at bounding box center [1274, 221] width 232 height 40
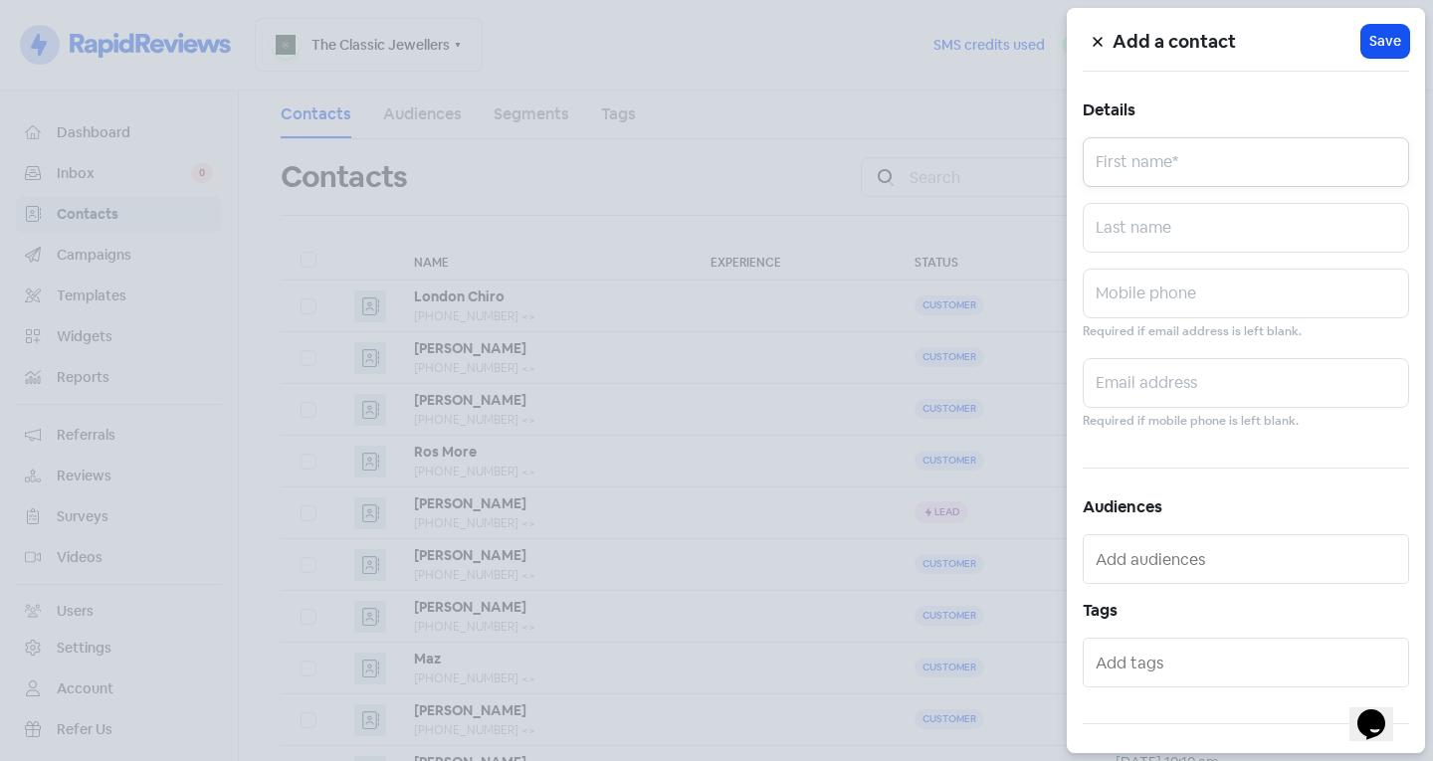
click at [1242, 164] on input "text" at bounding box center [1245, 162] width 326 height 50
type input "j"
type input "[PERSON_NAME]"
click at [1285, 231] on input "text" at bounding box center [1245, 228] width 326 height 50
click at [1113, 229] on input "[PERSON_NAME]" at bounding box center [1245, 228] width 326 height 50
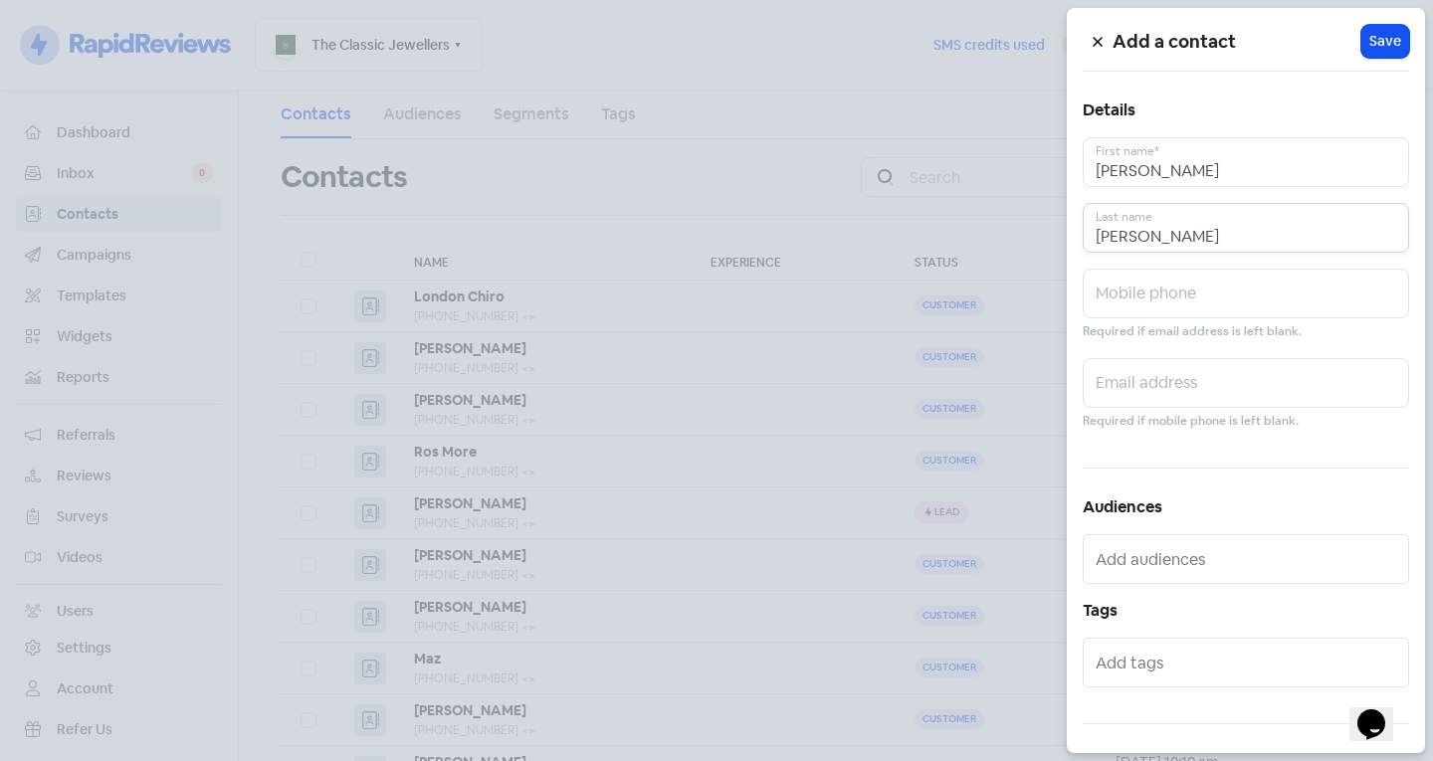
drag, startPoint x: 1121, startPoint y: 235, endPoint x: 1136, endPoint y: 230, distance: 15.7
click at [1121, 235] on input "[PERSON_NAME]" at bounding box center [1245, 228] width 326 height 50
click at [1136, 230] on input "[PERSON_NAME]" at bounding box center [1245, 228] width 326 height 50
click at [1147, 234] on input "[PERSON_NAME]" at bounding box center [1245, 228] width 326 height 50
click at [1149, 236] on input "[PERSON_NAME]" at bounding box center [1245, 228] width 326 height 50
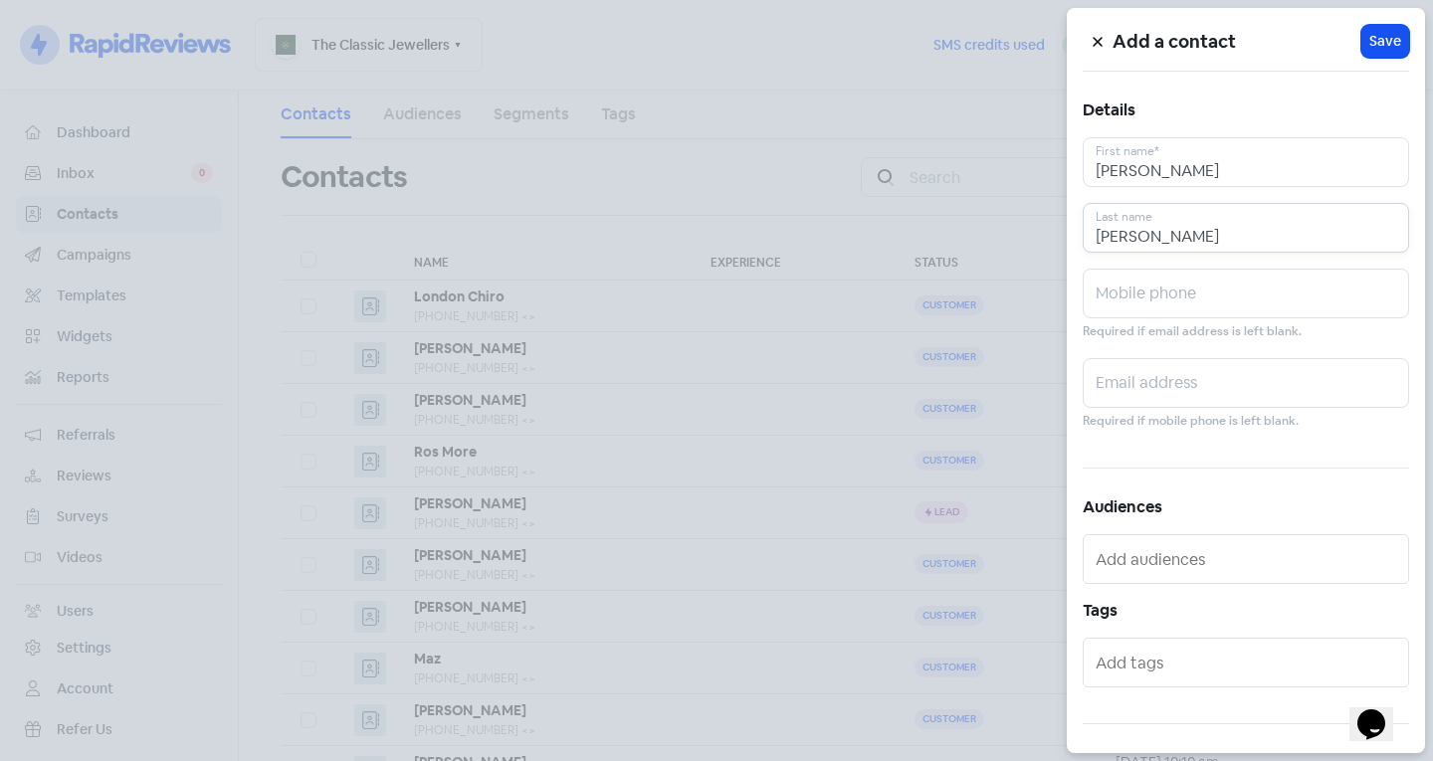
click at [1205, 230] on input "[PERSON_NAME]" at bounding box center [1245, 228] width 326 height 50
type input "[PERSON_NAME]"
click at [1277, 300] on input "text" at bounding box center [1245, 294] width 326 height 50
click at [1223, 270] on input "text" at bounding box center [1245, 294] width 326 height 50
click at [1210, 235] on input "[PERSON_NAME]" at bounding box center [1245, 228] width 326 height 50
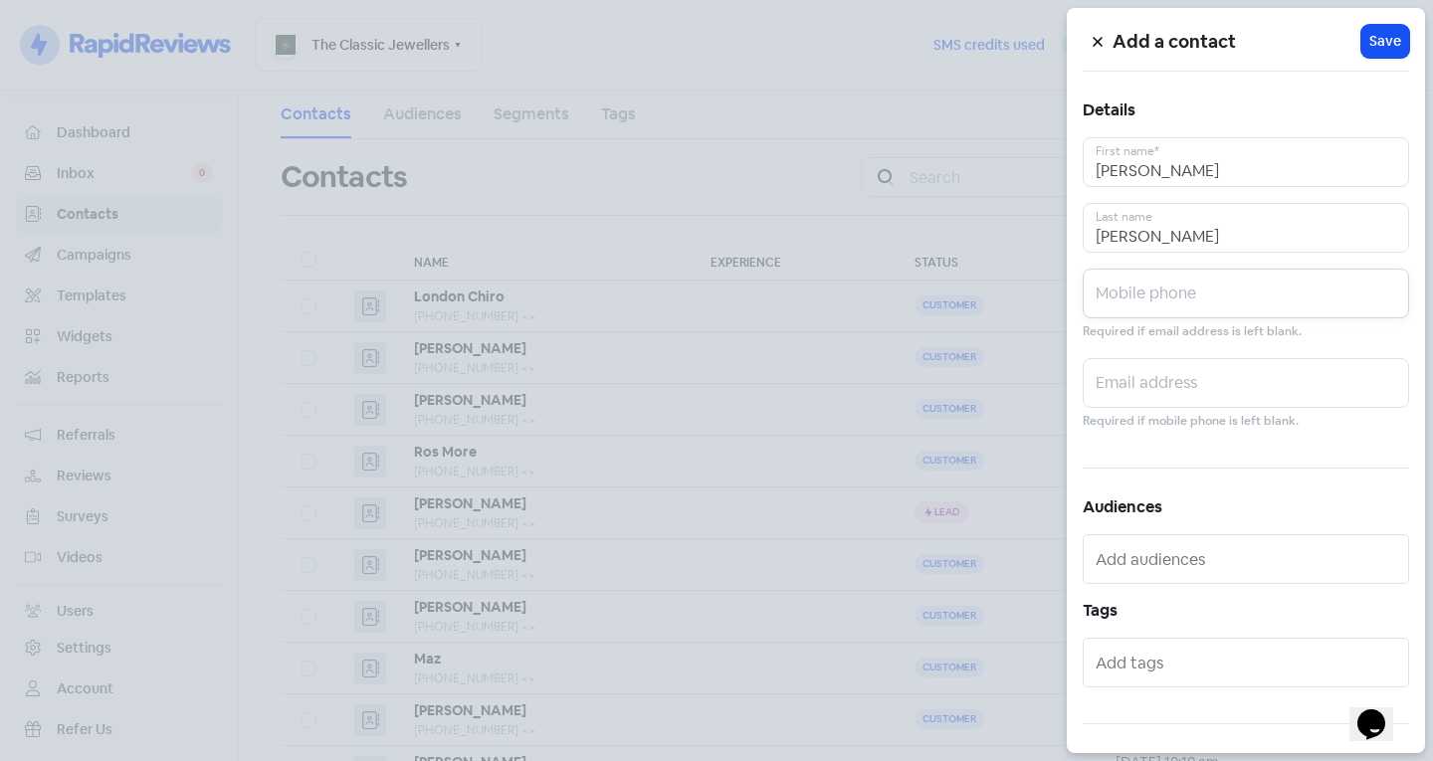
click at [1261, 285] on input "text" at bounding box center [1245, 294] width 326 height 50
click at [1202, 299] on input "0409677376" at bounding box center [1245, 294] width 326 height 50
type input "0409677376"
click at [1104, 41] on button at bounding box center [1097, 41] width 30 height 35
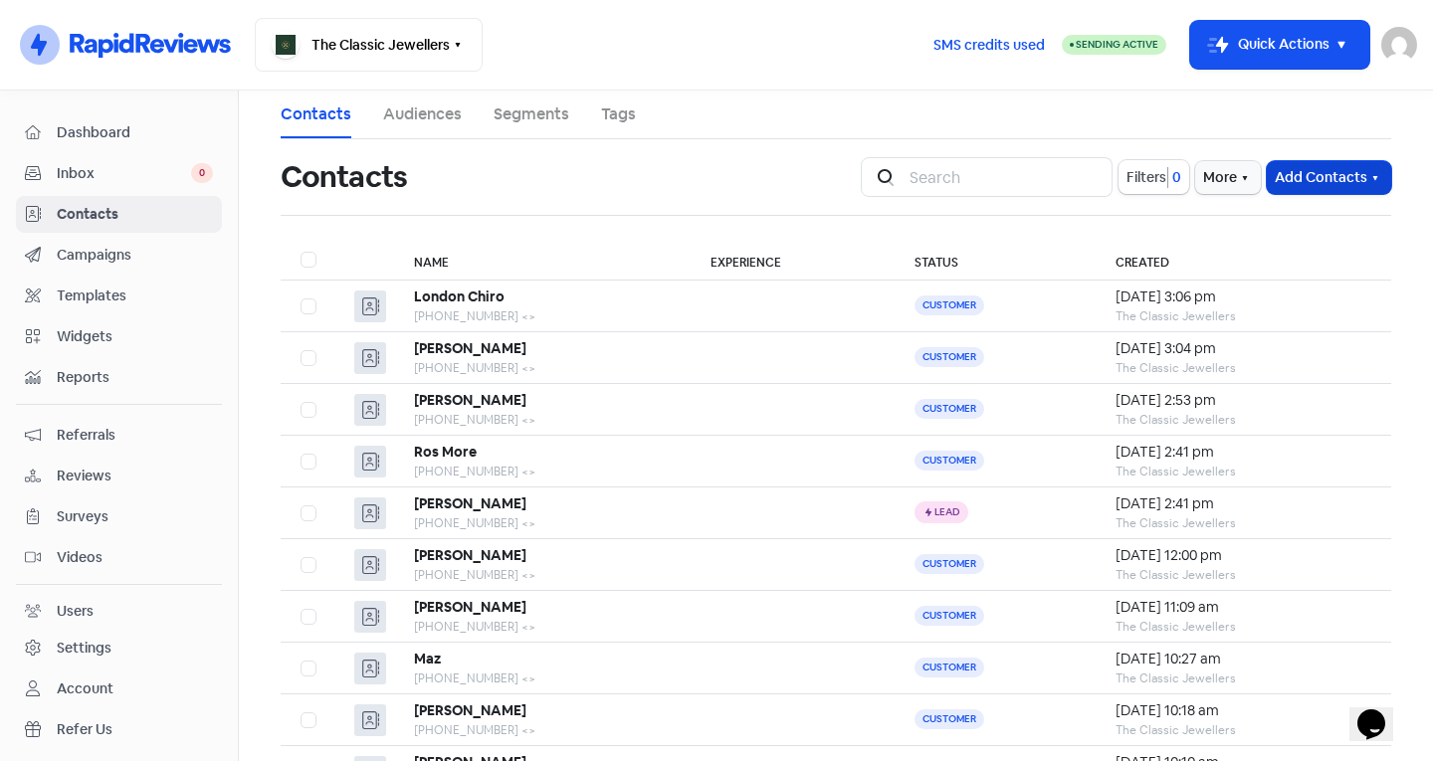
click at [1295, 163] on button "Add Contacts" at bounding box center [1329, 177] width 124 height 33
click at [1268, 197] on div "Add a contact Import contact (basic) Import contacts (advanced)" at bounding box center [1274, 260] width 234 height 129
drag, startPoint x: 1353, startPoint y: 170, endPoint x: 1339, endPoint y: 198, distance: 31.1
click at [1346, 177] on button "Add Contacts" at bounding box center [1329, 177] width 124 height 33
click at [1264, 222] on button "Add a contact" at bounding box center [1274, 221] width 232 height 40
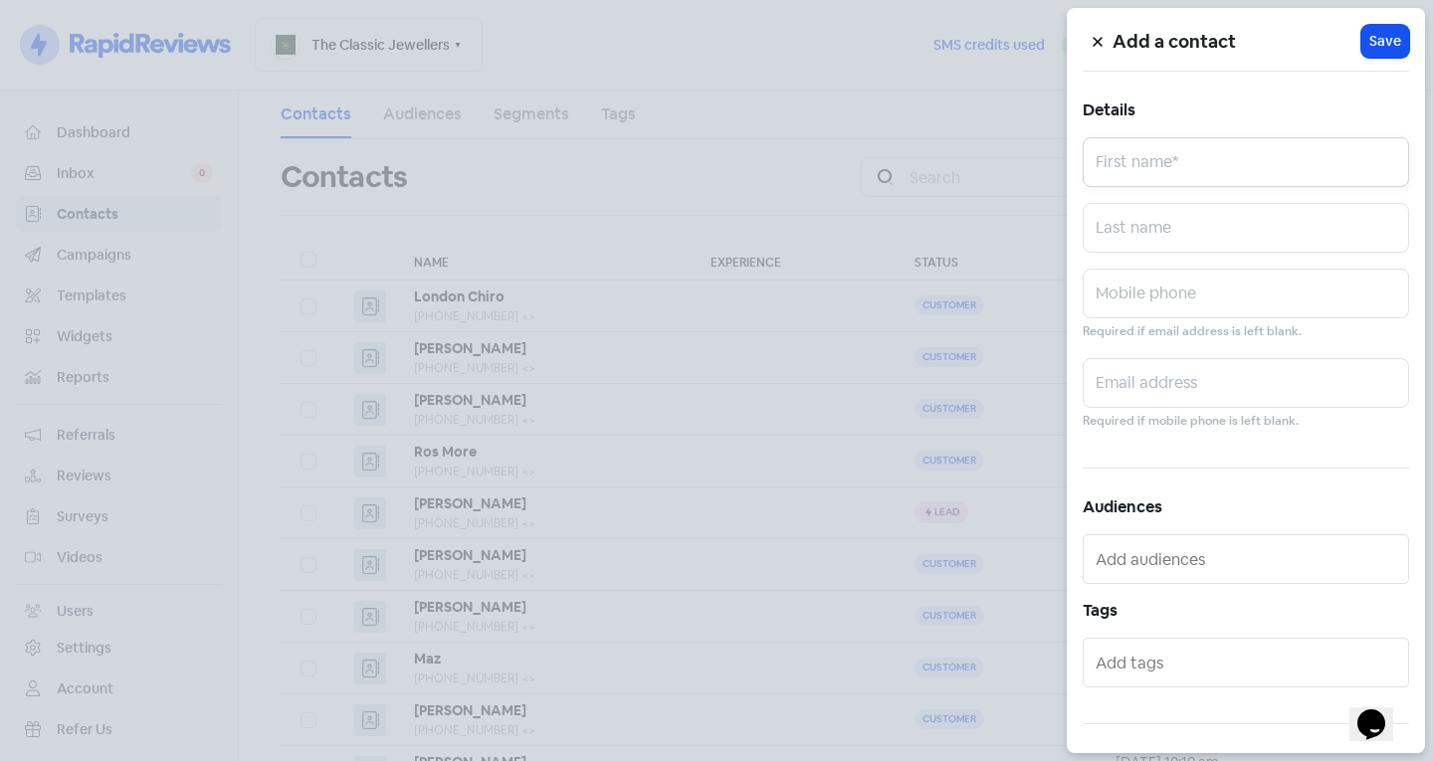
click at [1262, 166] on input "text" at bounding box center [1245, 162] width 326 height 50
type input "[PERSON_NAME]"
click at [1193, 221] on input "text" at bounding box center [1245, 228] width 326 height 50
type input "Phua"
click at [1205, 292] on input "text" at bounding box center [1245, 294] width 326 height 50
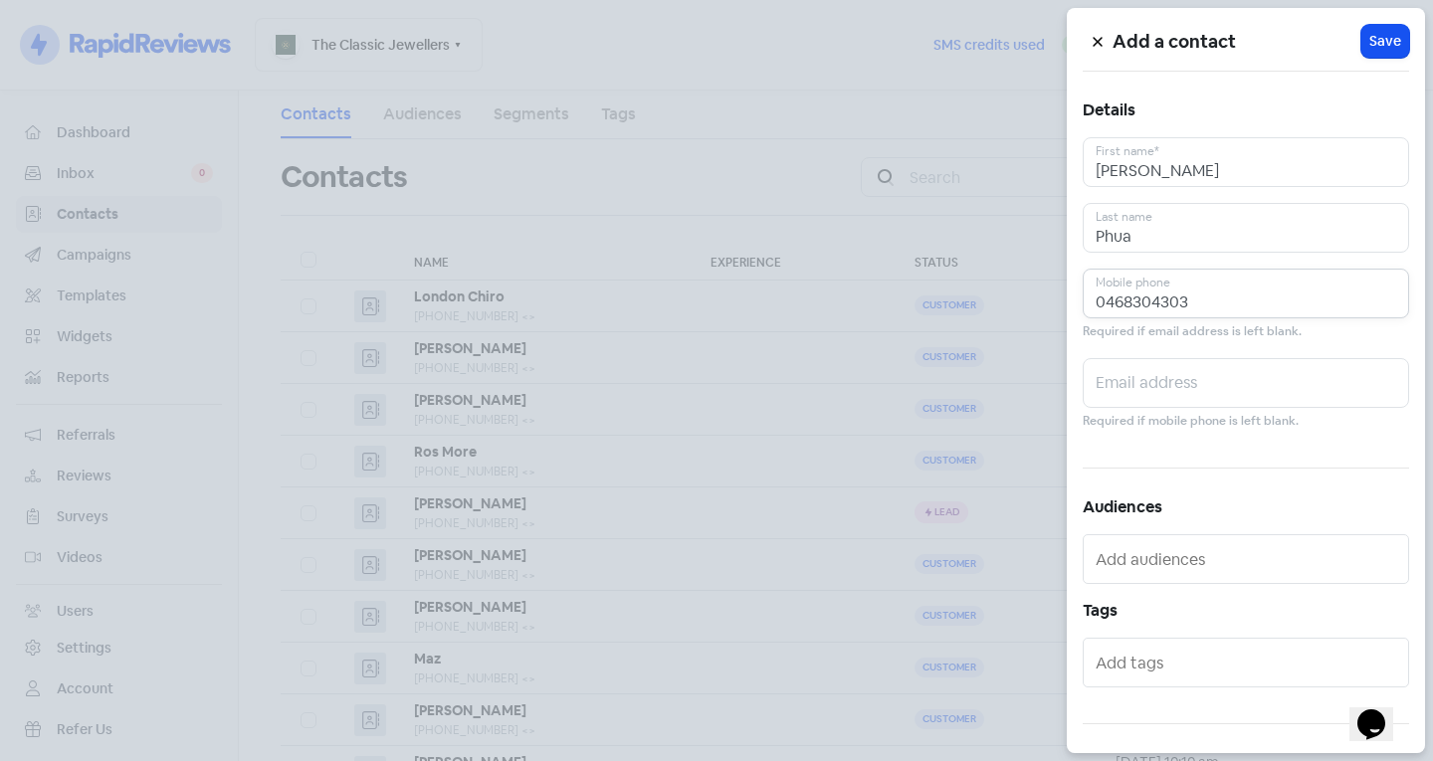
click at [1155, 293] on input "0468304303" at bounding box center [1245, 294] width 326 height 50
click at [1135, 299] on input "0468304303" at bounding box center [1245, 294] width 326 height 50
click at [1162, 305] on input "0468304303" at bounding box center [1245, 294] width 326 height 50
click at [1249, 300] on input "0468304303" at bounding box center [1245, 294] width 326 height 50
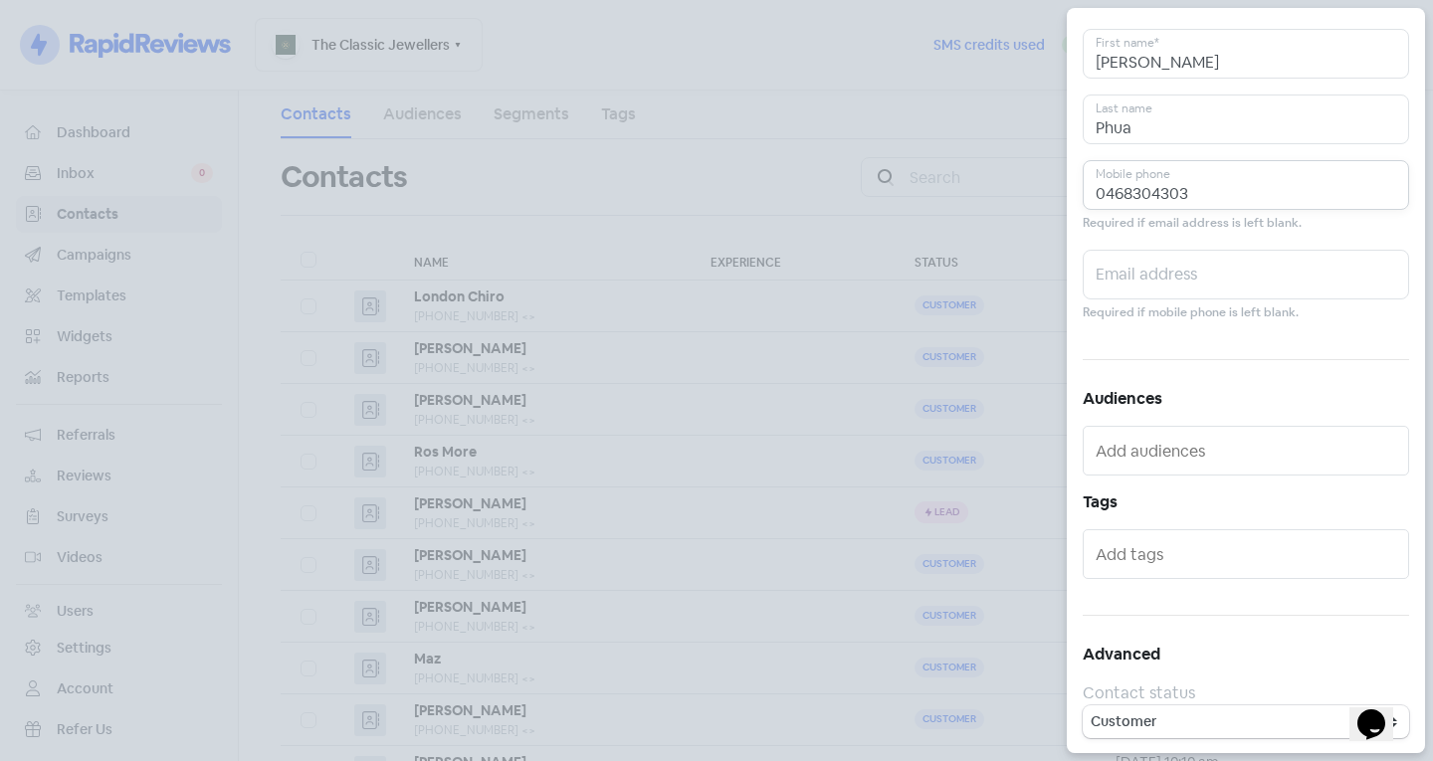
scroll to position [109, 0]
type input "0468304303"
click at [1132, 553] on input "text" at bounding box center [1247, 553] width 304 height 32
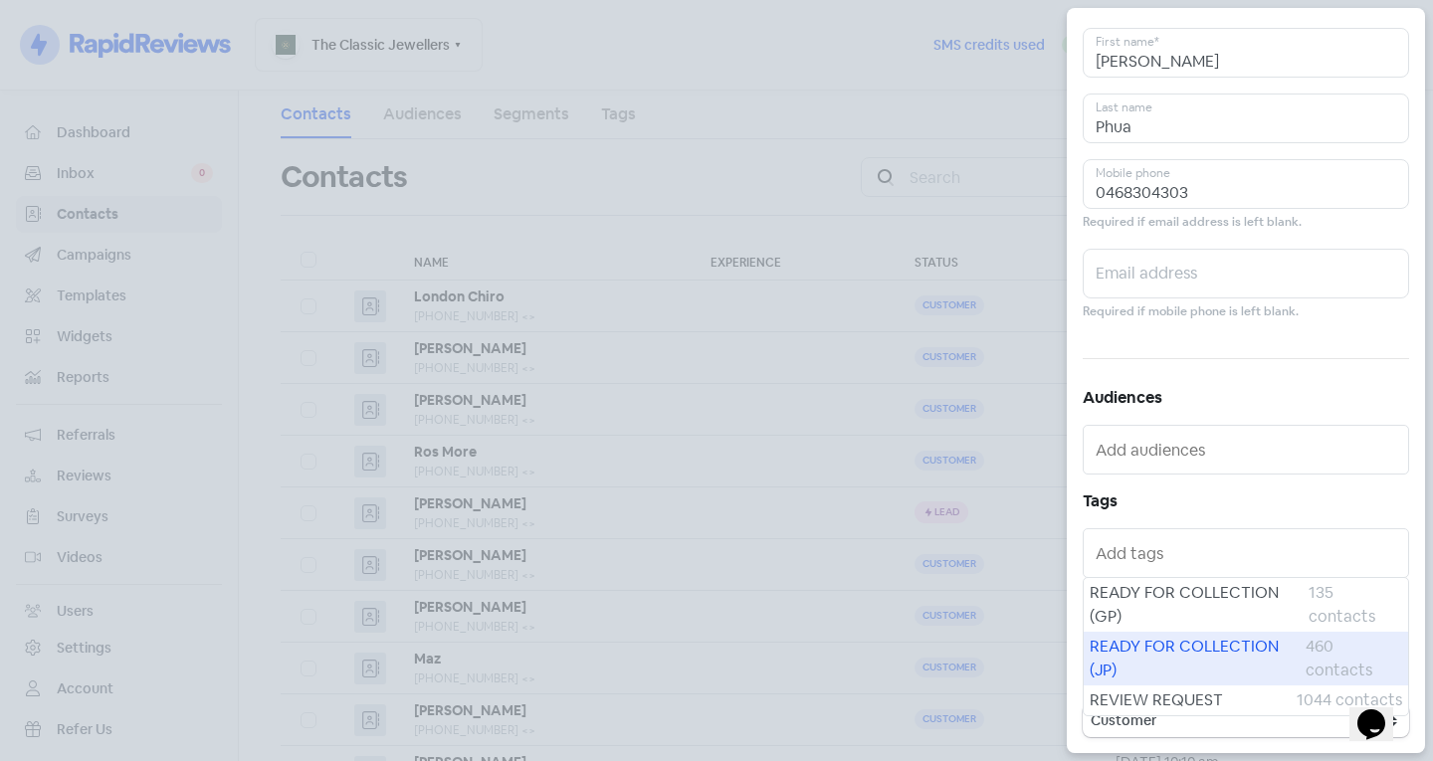
click at [1110, 666] on span "READY FOR COLLECTION (JP)" at bounding box center [1197, 659] width 216 height 48
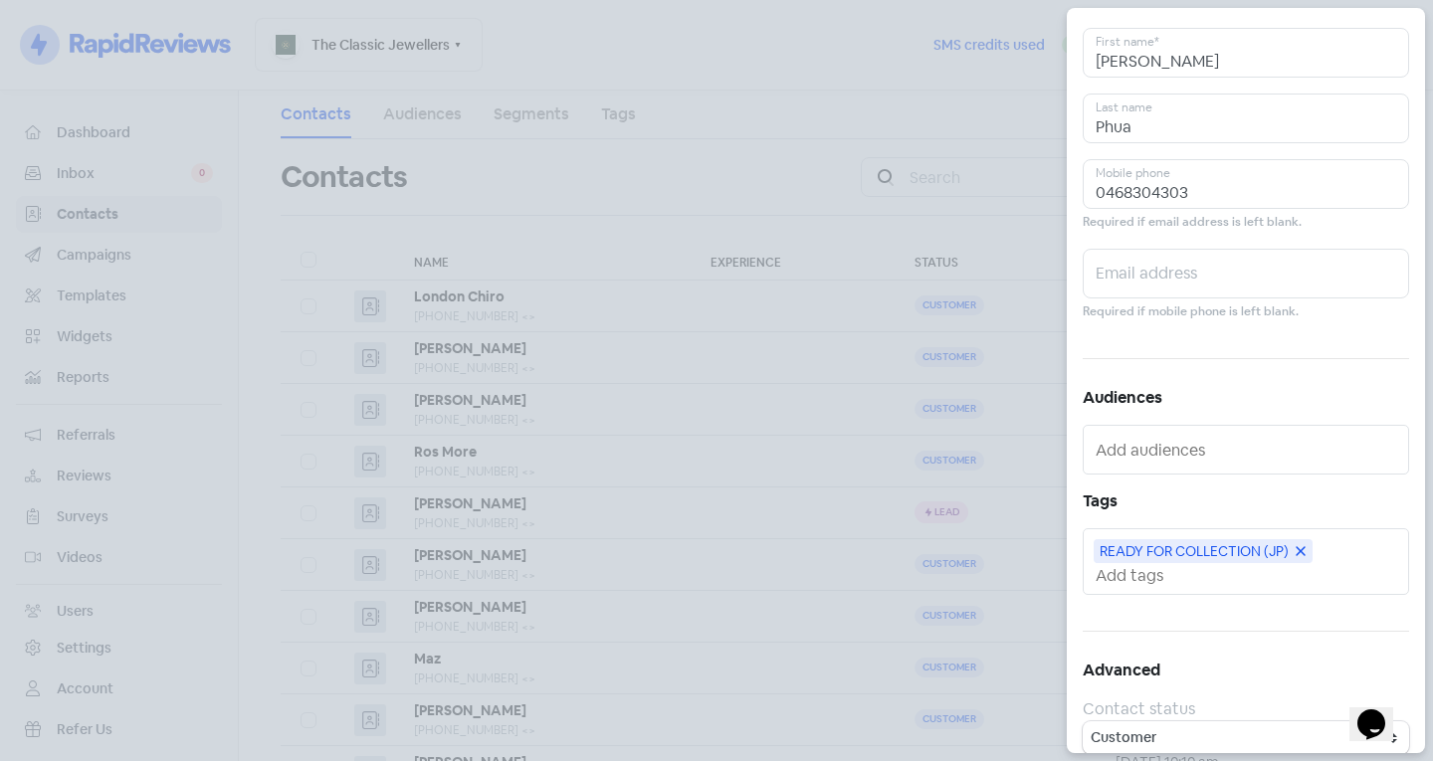
click at [1146, 577] on input "text" at bounding box center [1247, 575] width 304 height 21
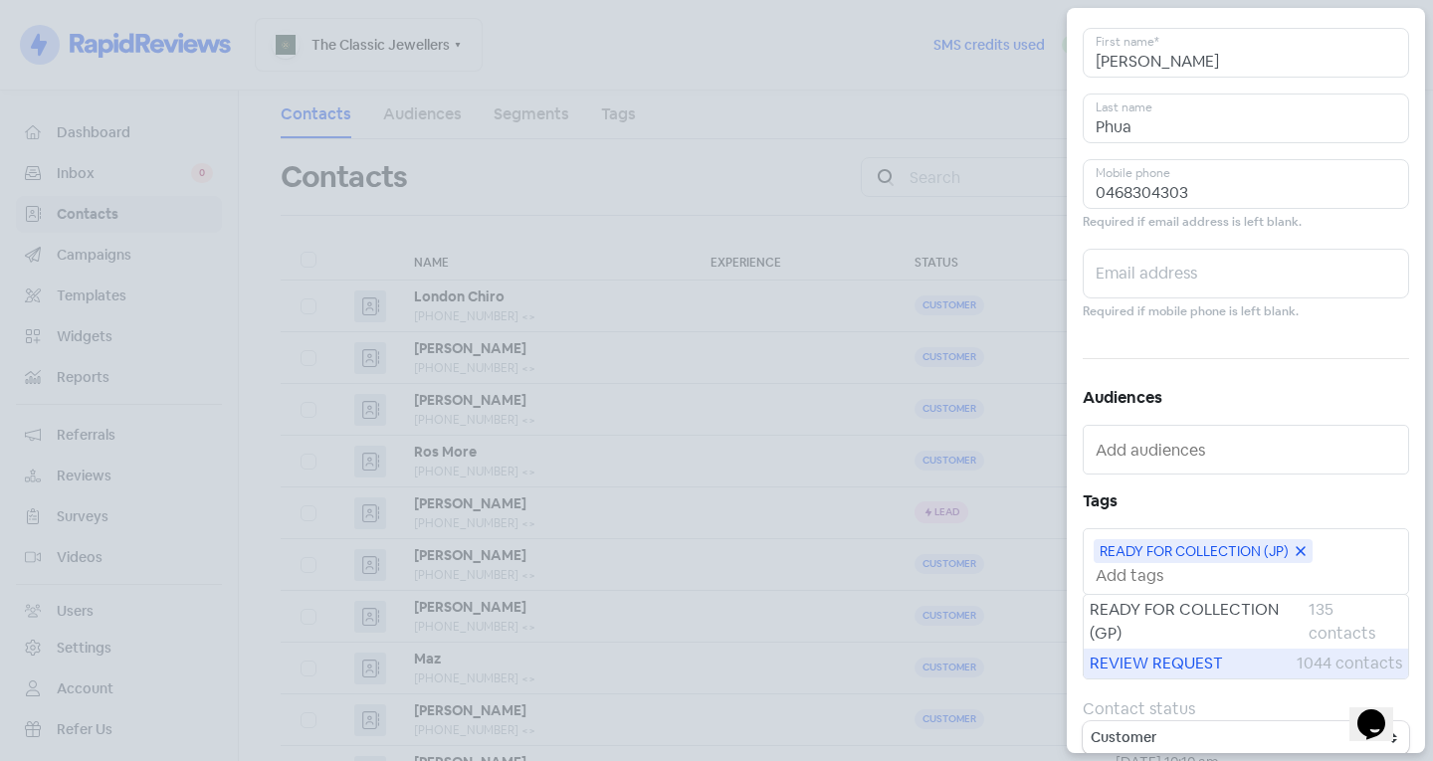
click at [1136, 649] on div "REVIEW REQUEST 1044 contacts" at bounding box center [1245, 664] width 324 height 30
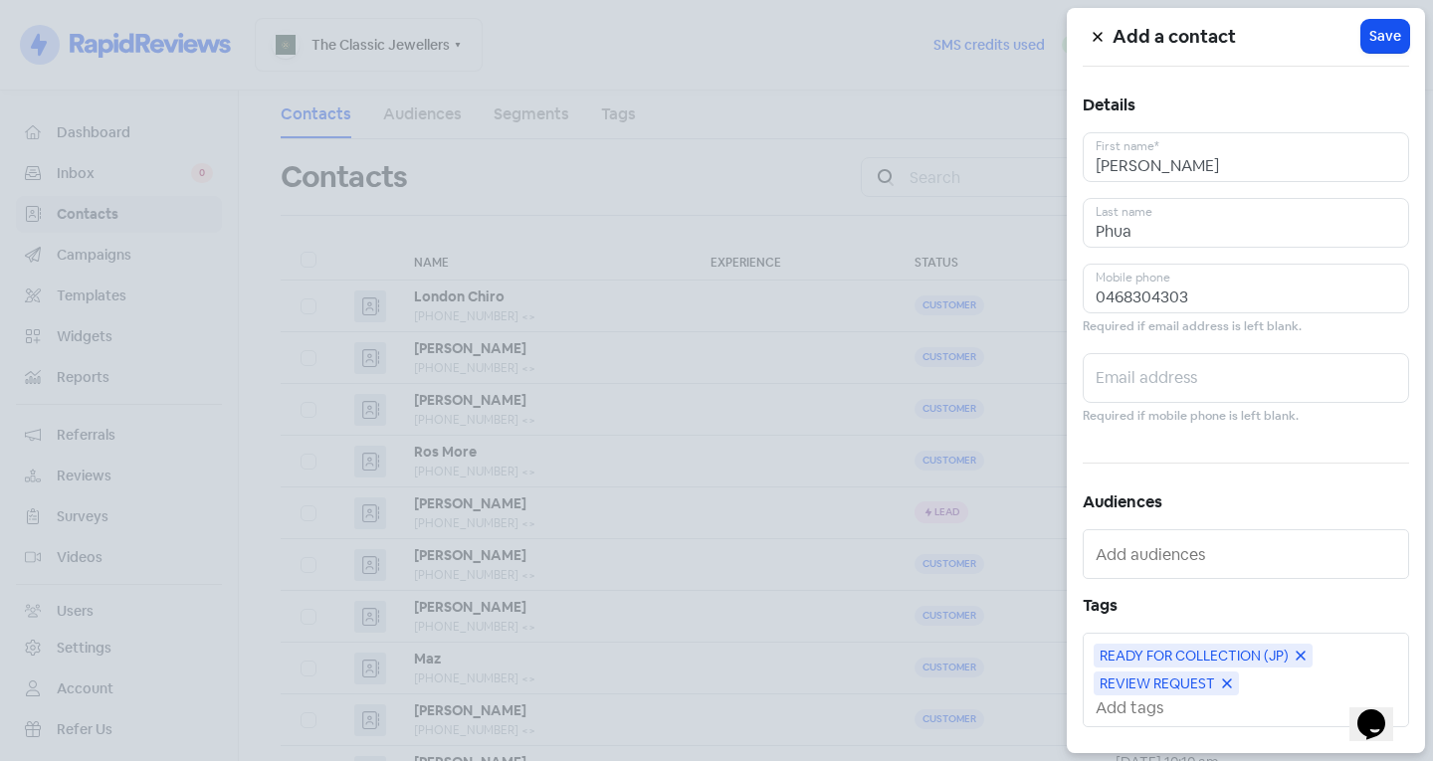
scroll to position [0, 0]
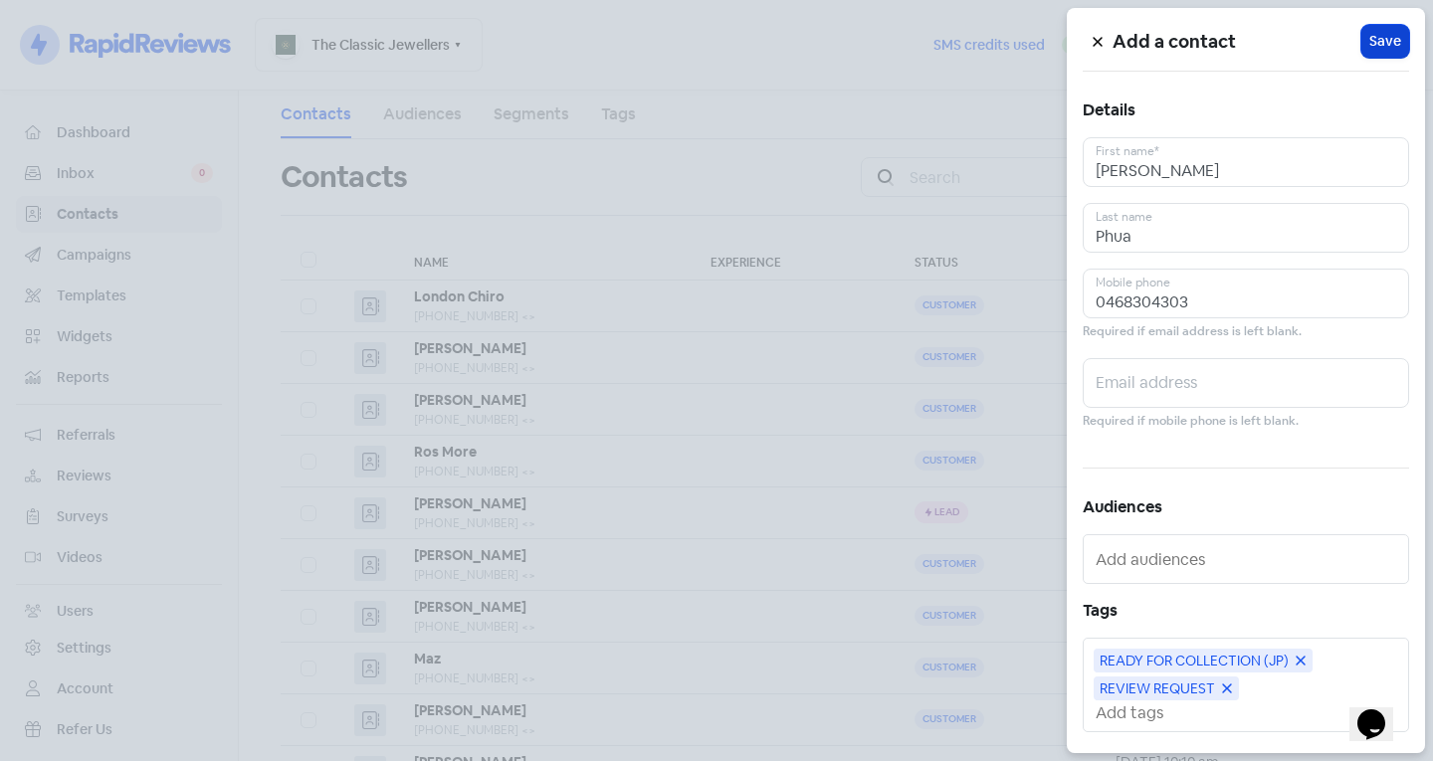
click at [1392, 42] on button "Icon For Loading Save" at bounding box center [1385, 41] width 48 height 33
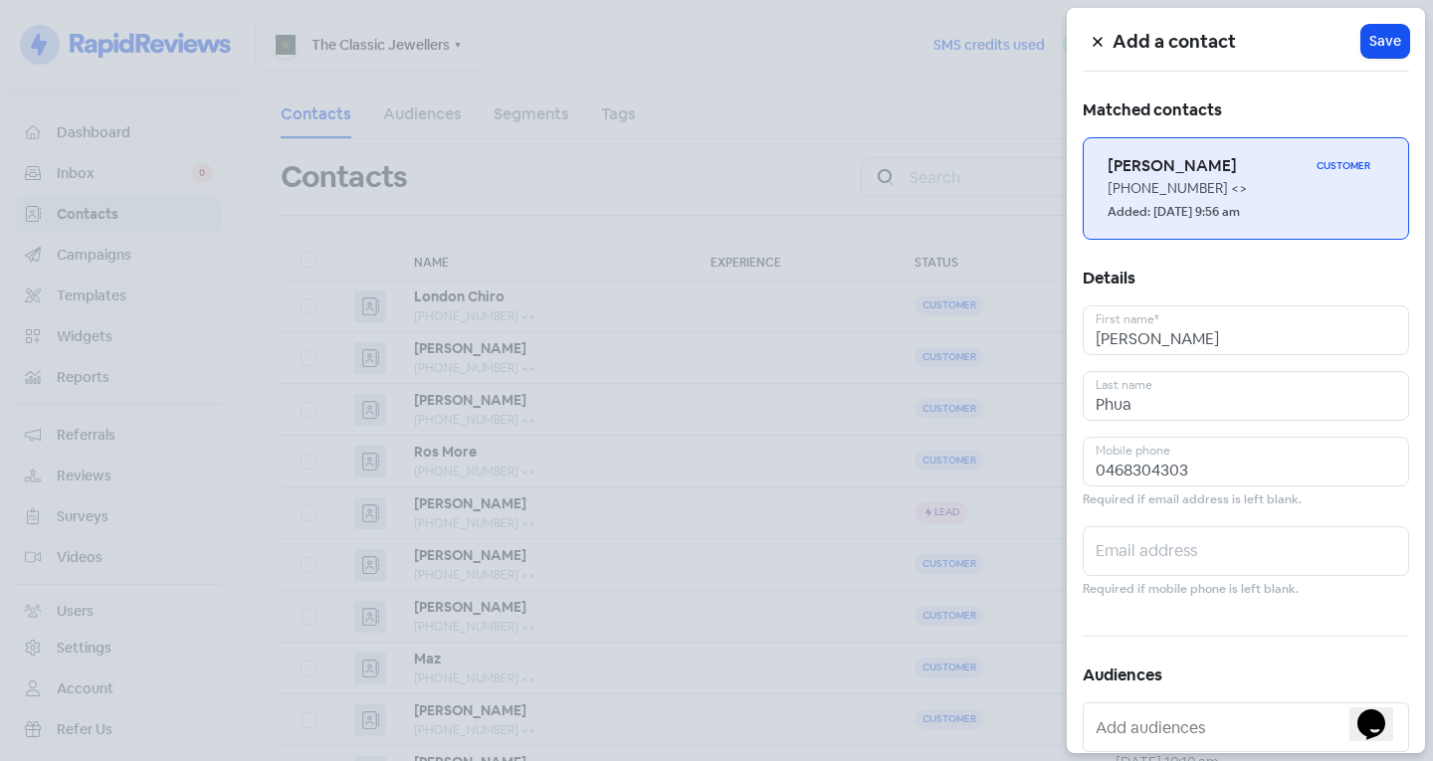
click at [1323, 210] on div "Added: [DATE] 9:56 am" at bounding box center [1245, 211] width 277 height 24
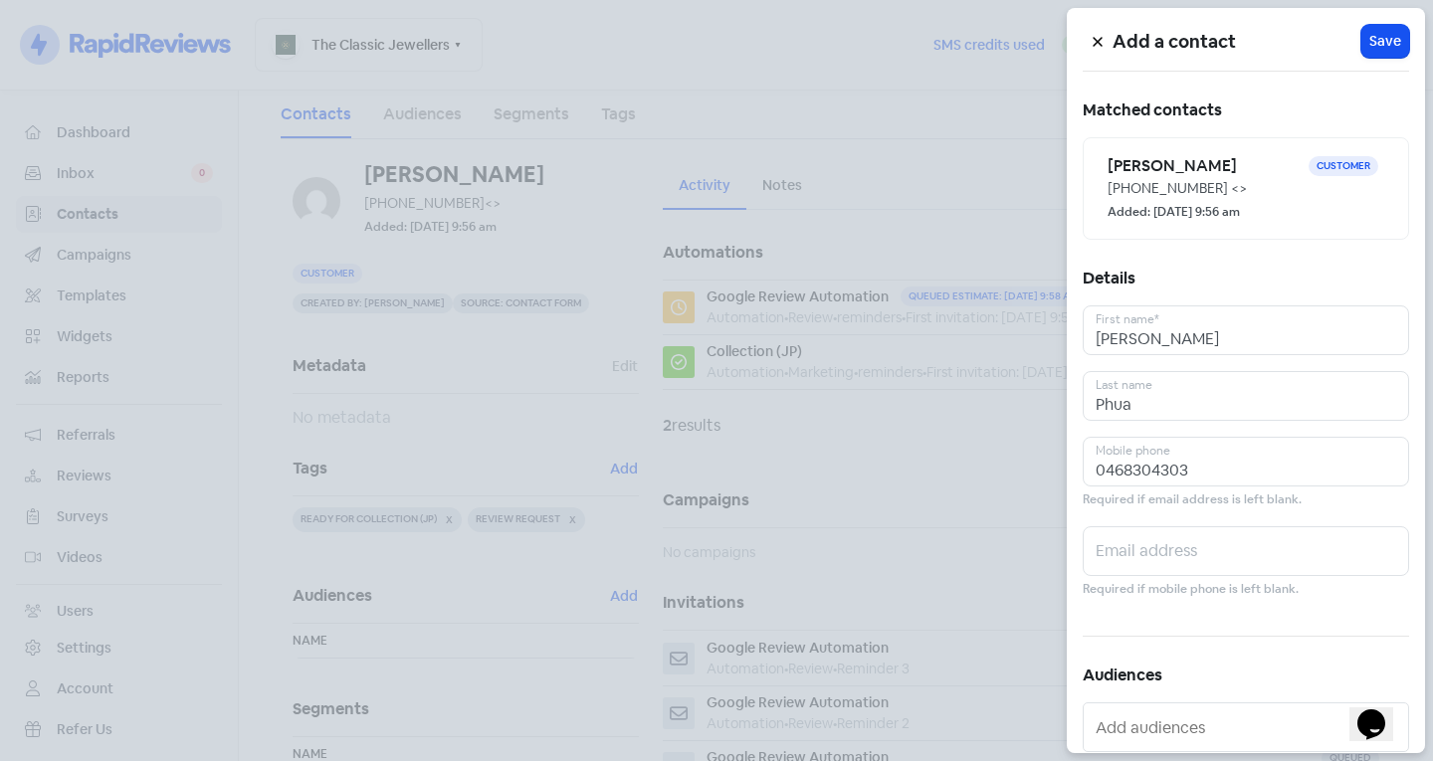
click at [1110, 53] on button at bounding box center [1097, 41] width 30 height 35
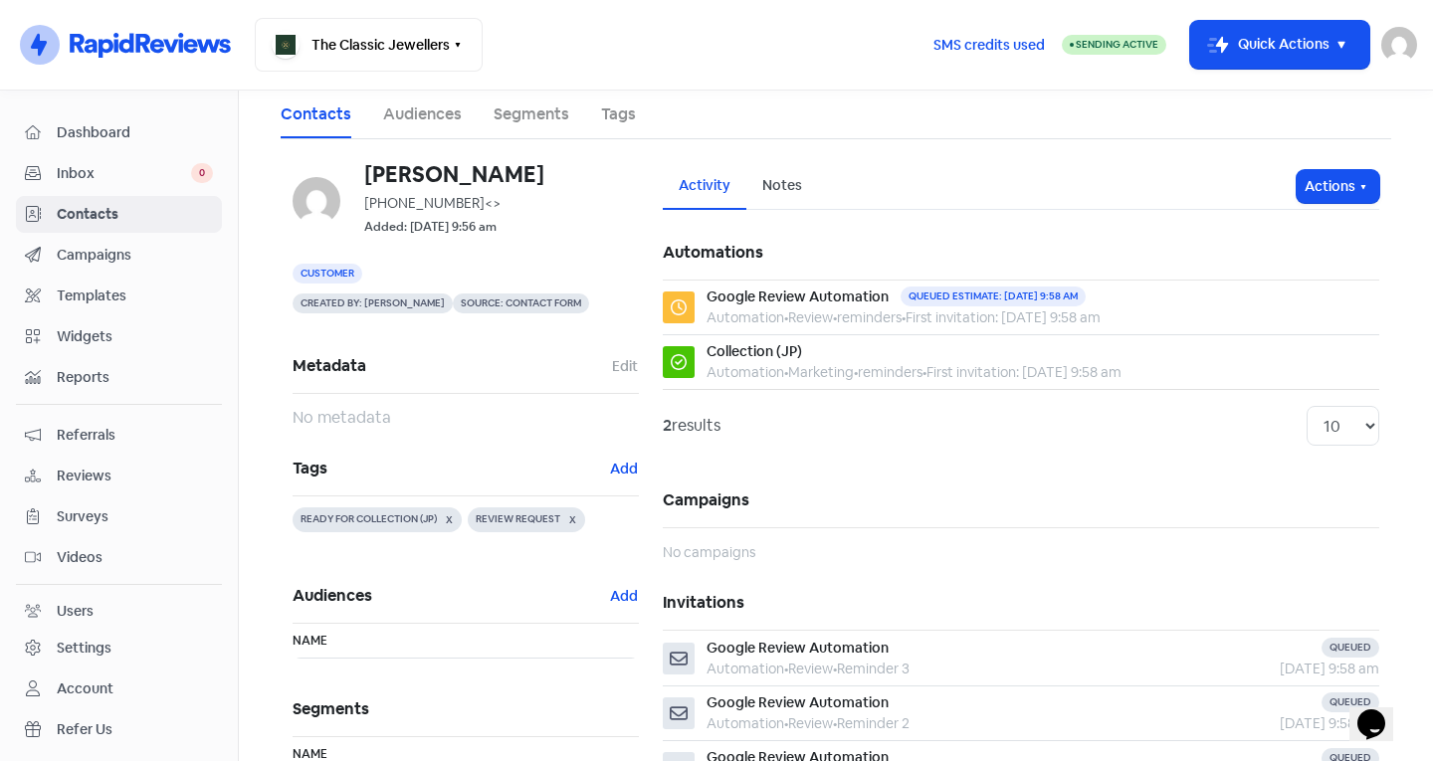
click at [632, 468] on div "[PERSON_NAME] [PHONE_NUMBER] <> Added: [DATE] 9:56 am Customer Created by: [PER…" at bounding box center [466, 582] width 370 height 839
click at [620, 466] on button "Add" at bounding box center [624, 469] width 30 height 23
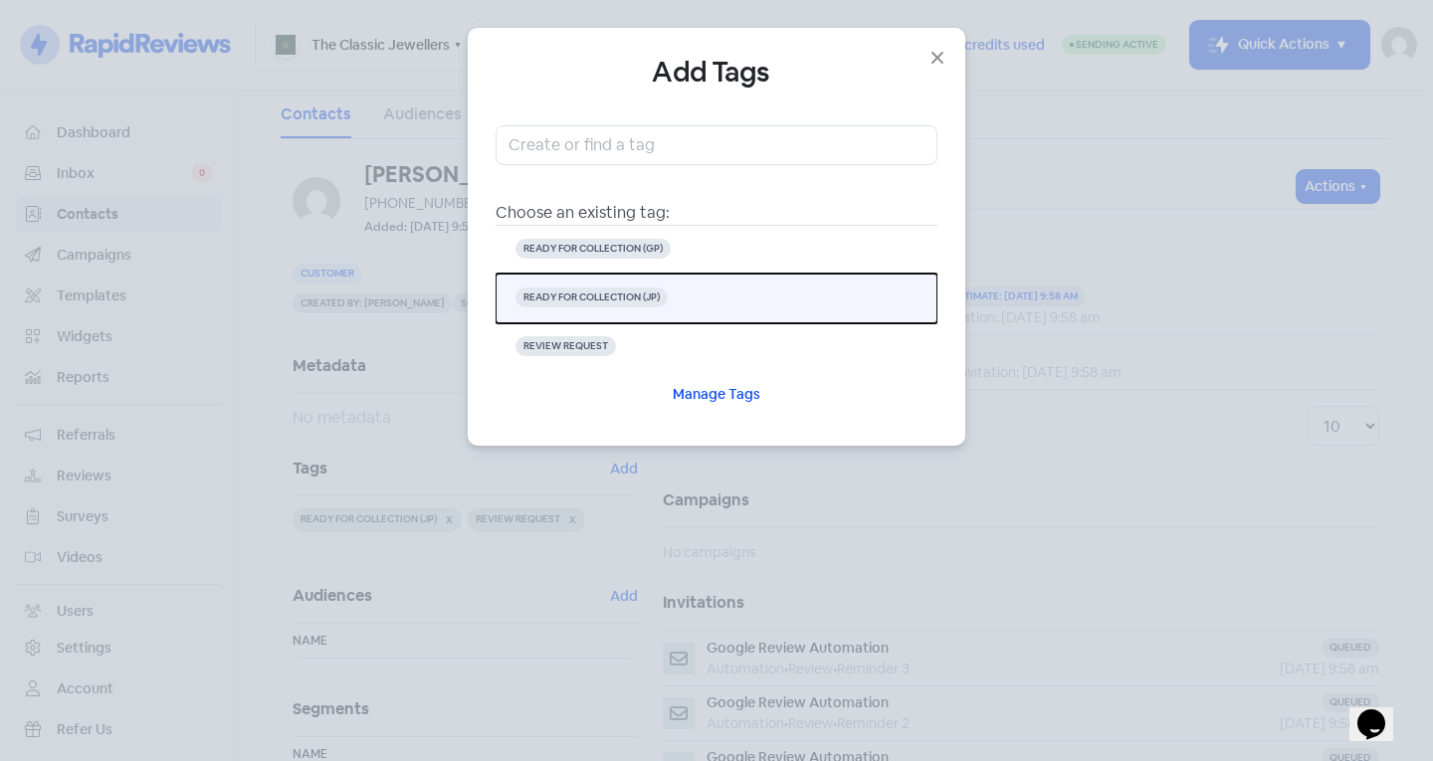
click at [631, 308] on button "READY FOR COLLECTION (JP)" at bounding box center [716, 299] width 442 height 50
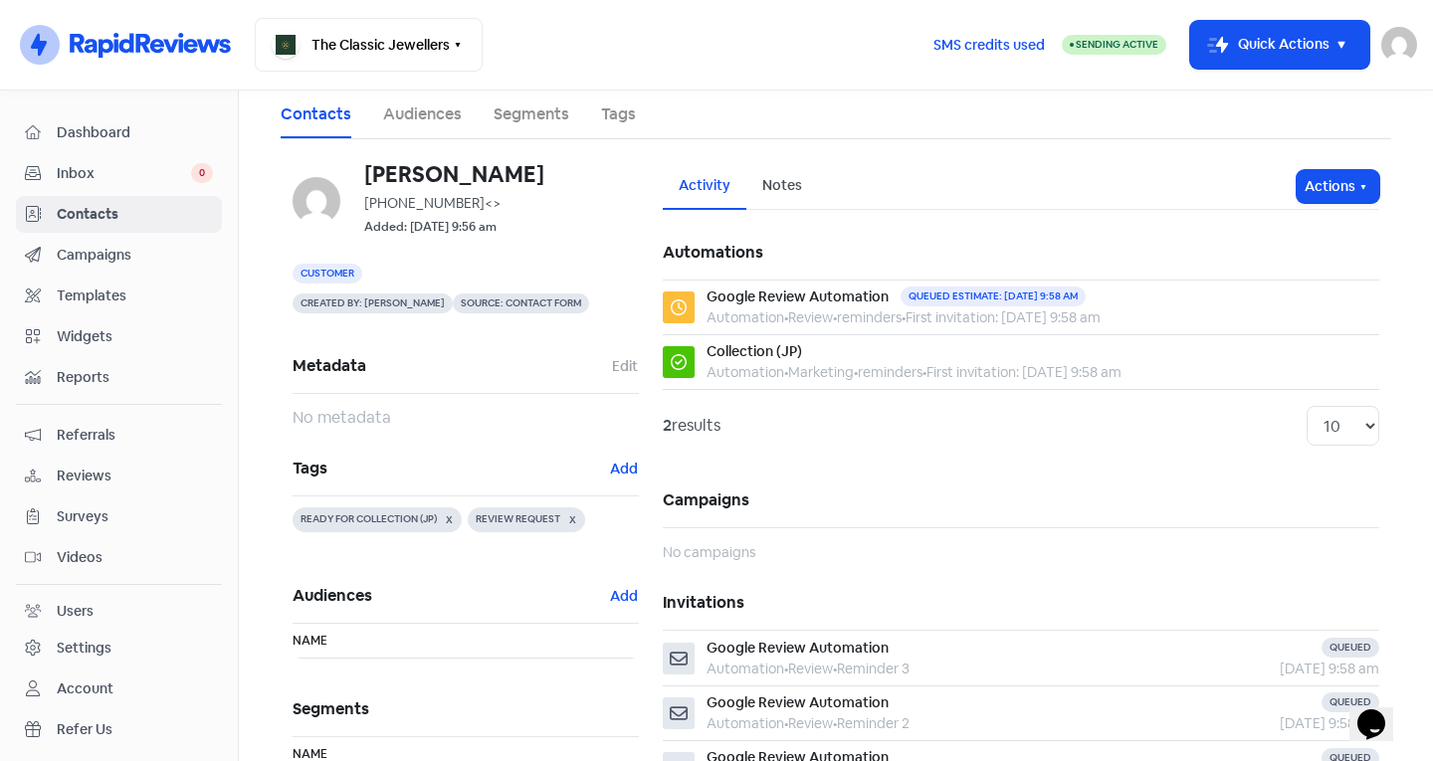
click at [174, 222] on span "Contacts" at bounding box center [135, 214] width 156 height 21
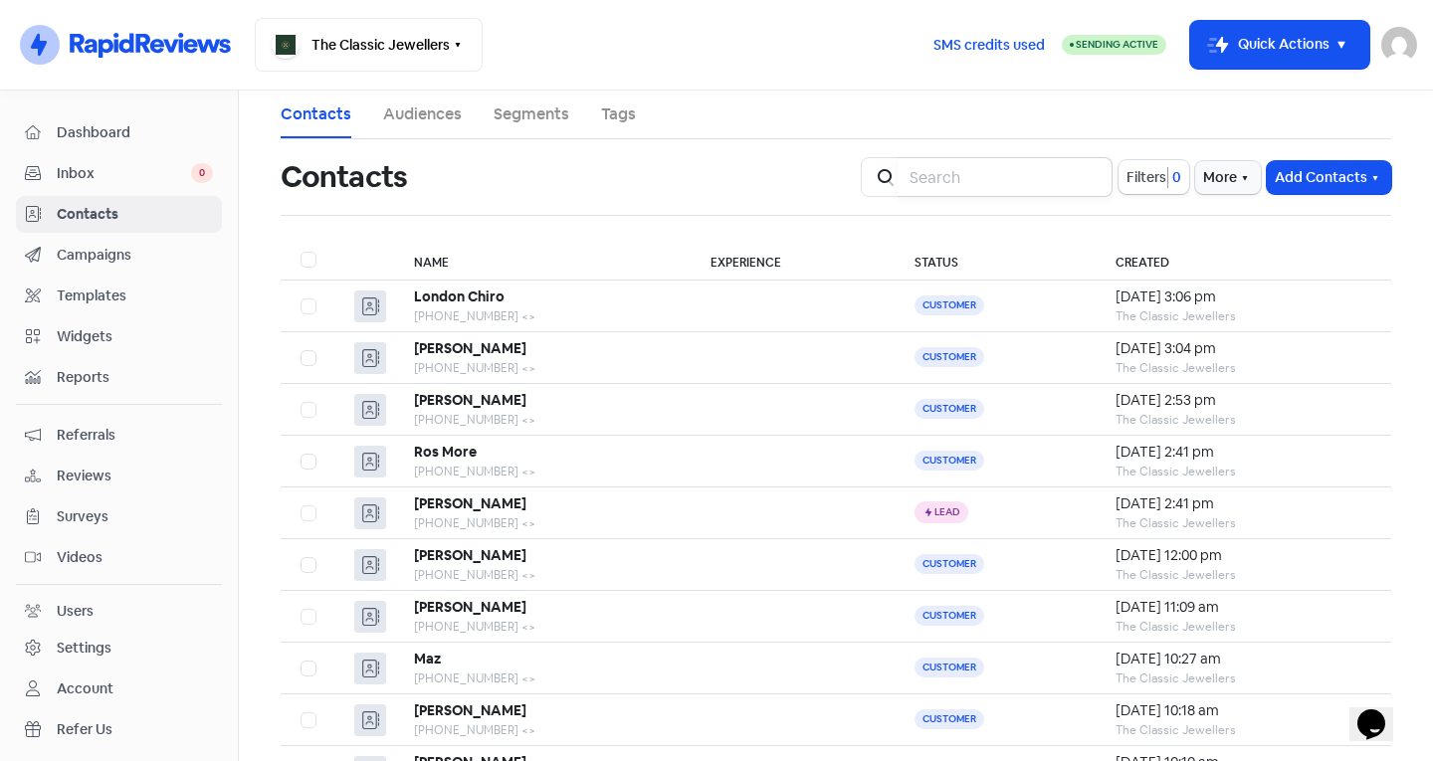
click at [989, 191] on input "search" at bounding box center [1004, 177] width 215 height 40
click at [1310, 179] on button "Add Contacts" at bounding box center [1329, 177] width 124 height 33
click at [1204, 213] on button "Add a contact" at bounding box center [1274, 221] width 232 height 40
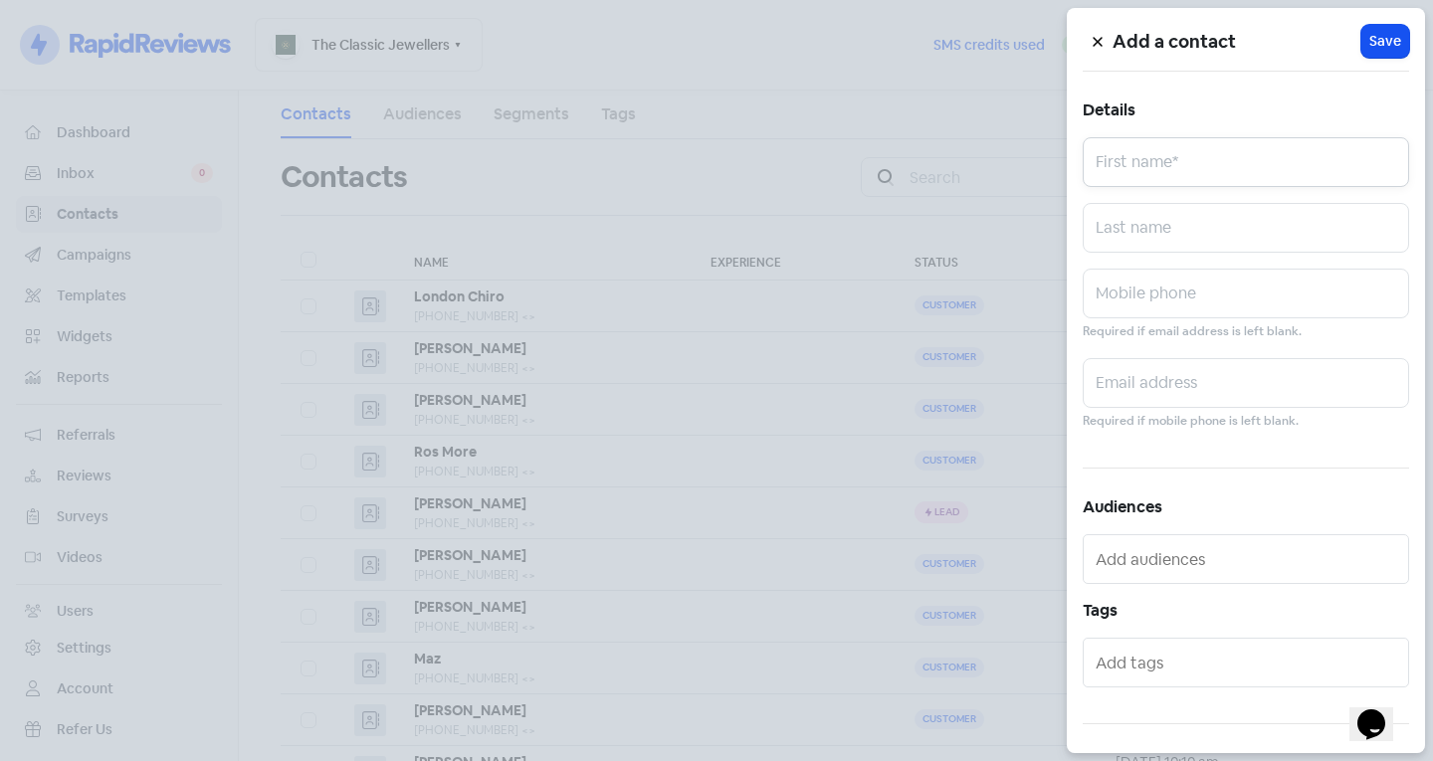
click at [1220, 170] on input "text" at bounding box center [1245, 162] width 326 height 50
type input "Tassja"
click at [1238, 215] on input "text" at bounding box center [1245, 228] width 326 height 50
type input "Plommer"
click at [1198, 314] on input "text" at bounding box center [1245, 294] width 326 height 50
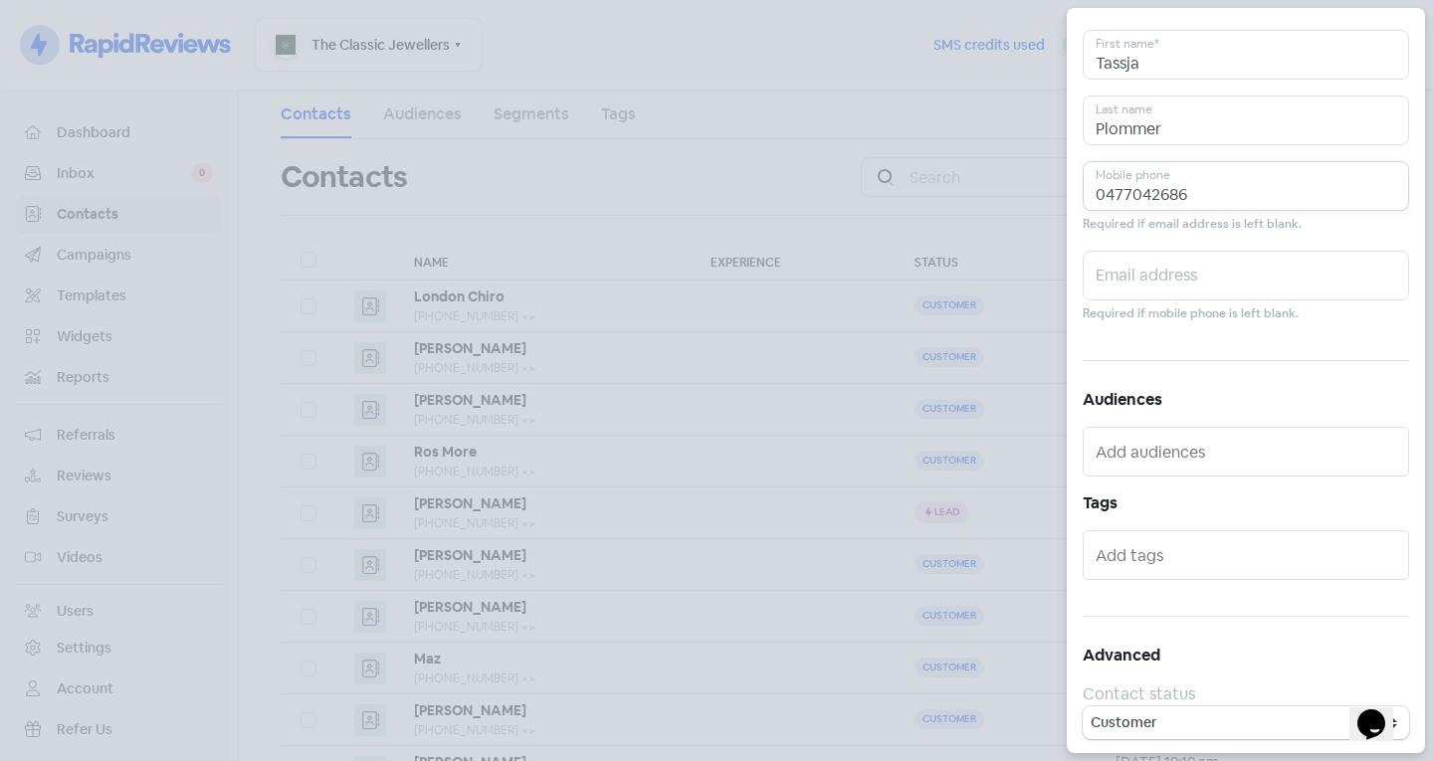
scroll to position [109, 0]
type input "0477042686"
click at [1152, 545] on input "text" at bounding box center [1247, 553] width 304 height 32
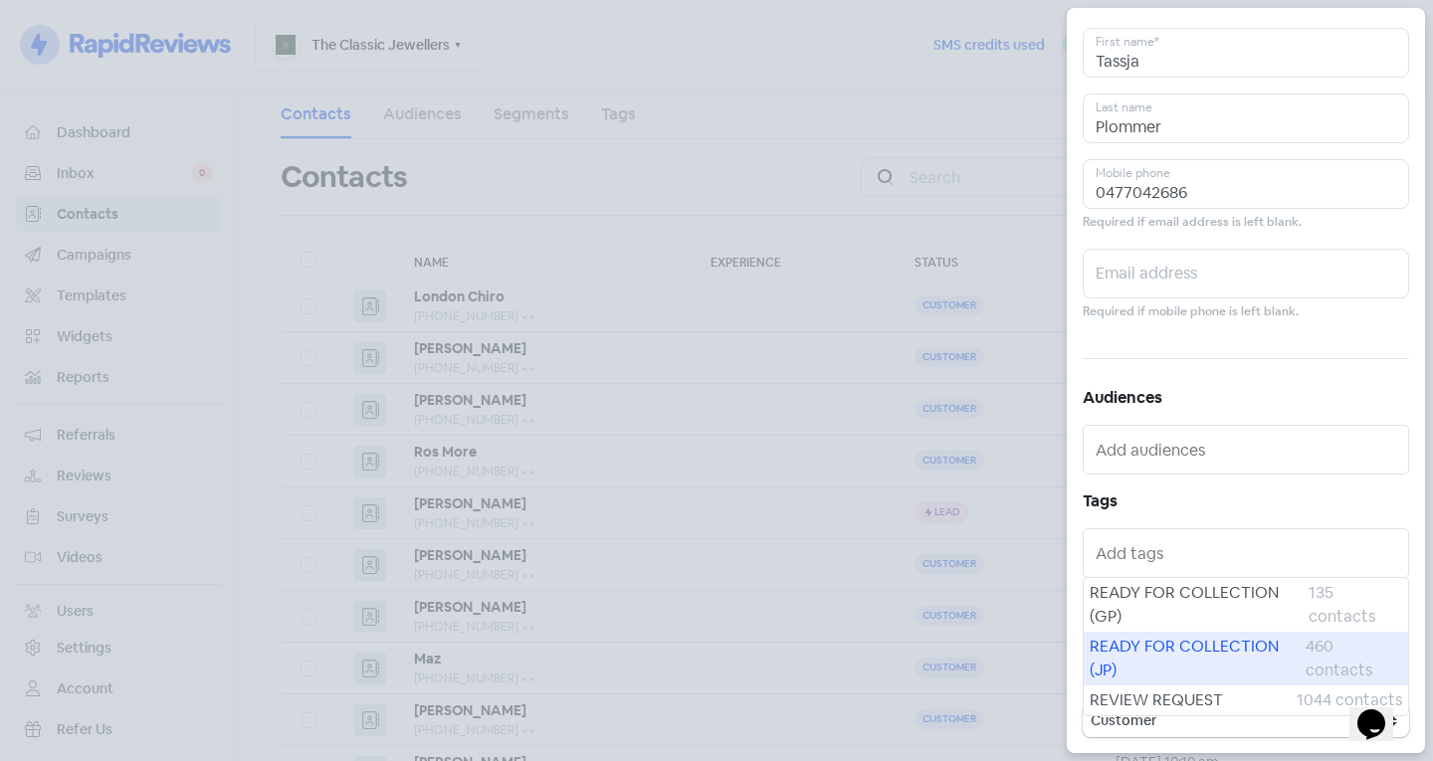
click at [1160, 650] on span "READY FOR COLLECTION (JP)" at bounding box center [1197, 659] width 216 height 48
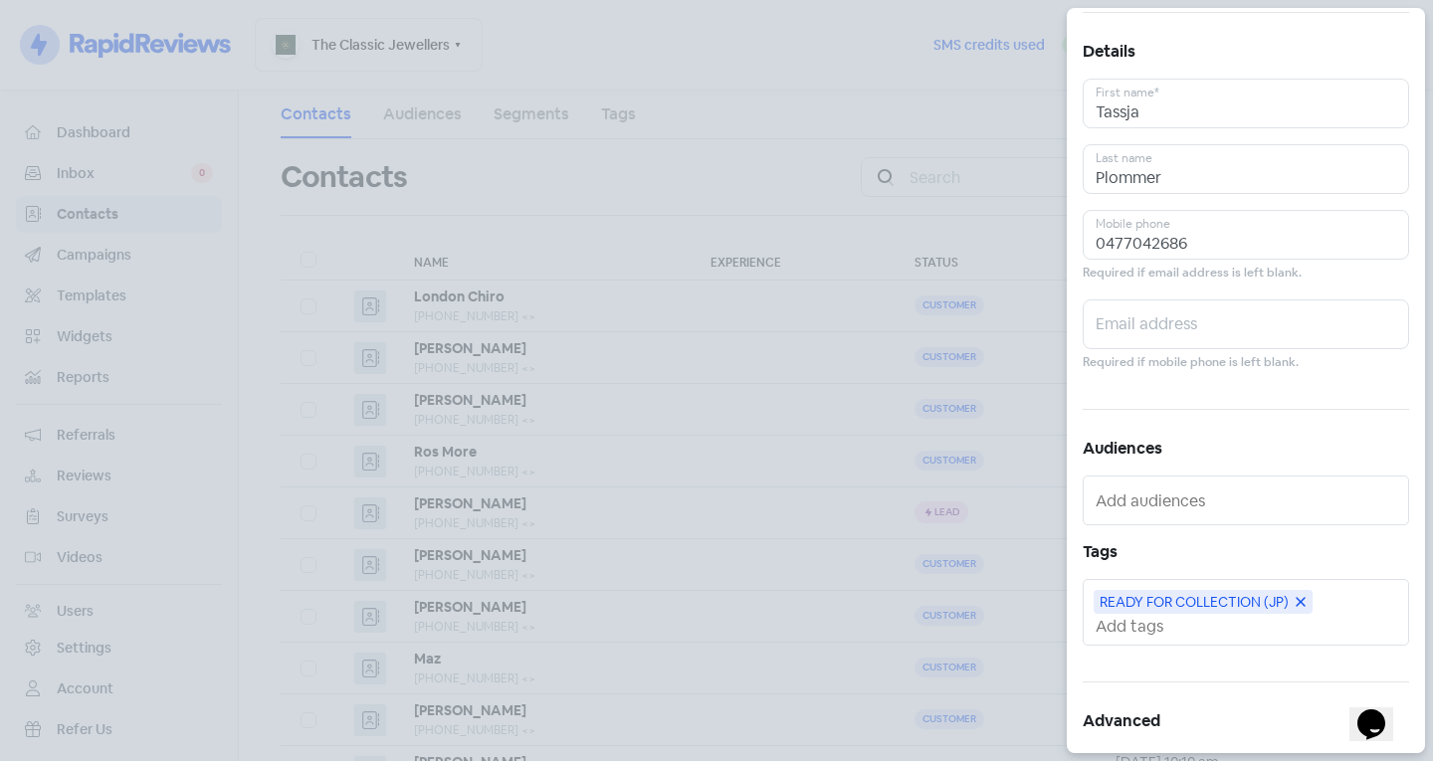
scroll to position [125, 0]
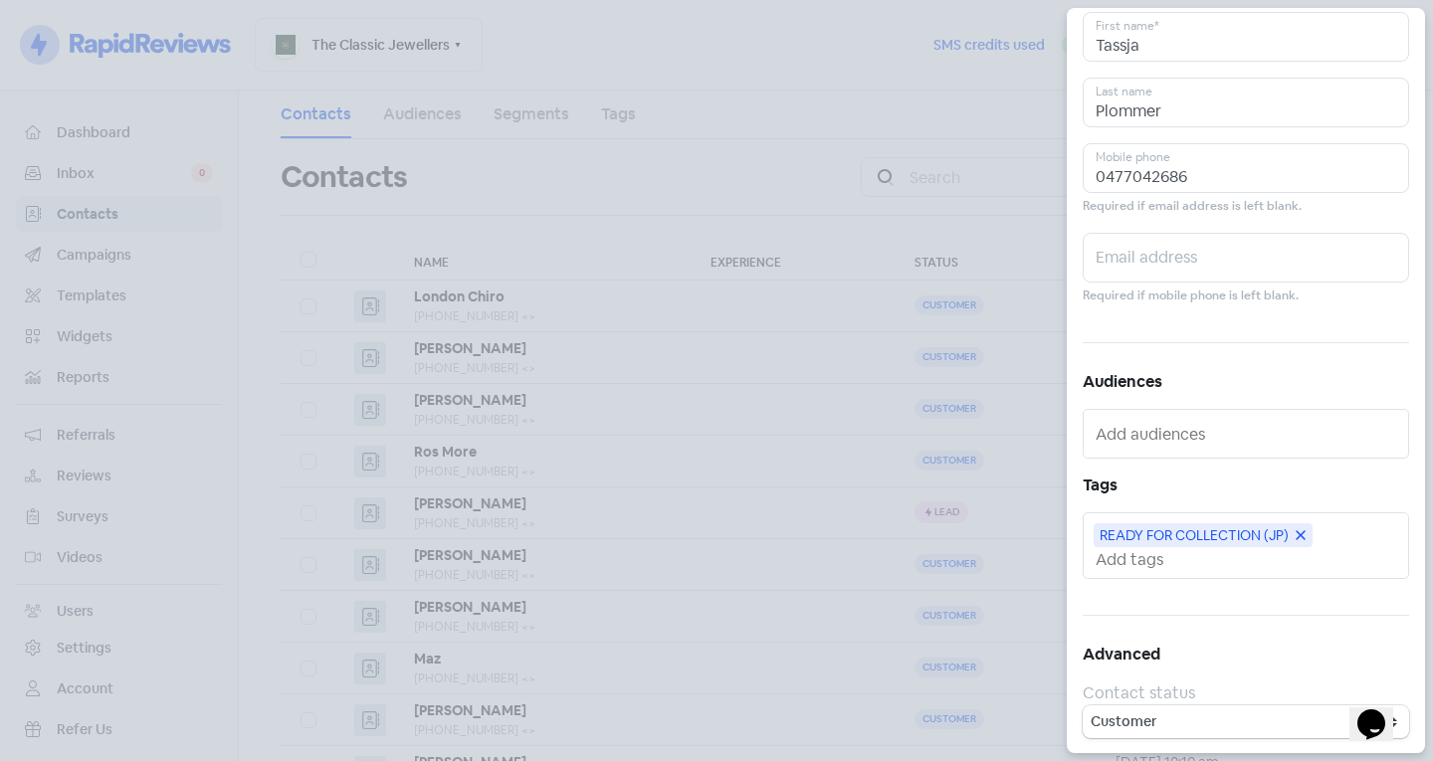
click at [1158, 565] on input "text" at bounding box center [1247, 559] width 304 height 21
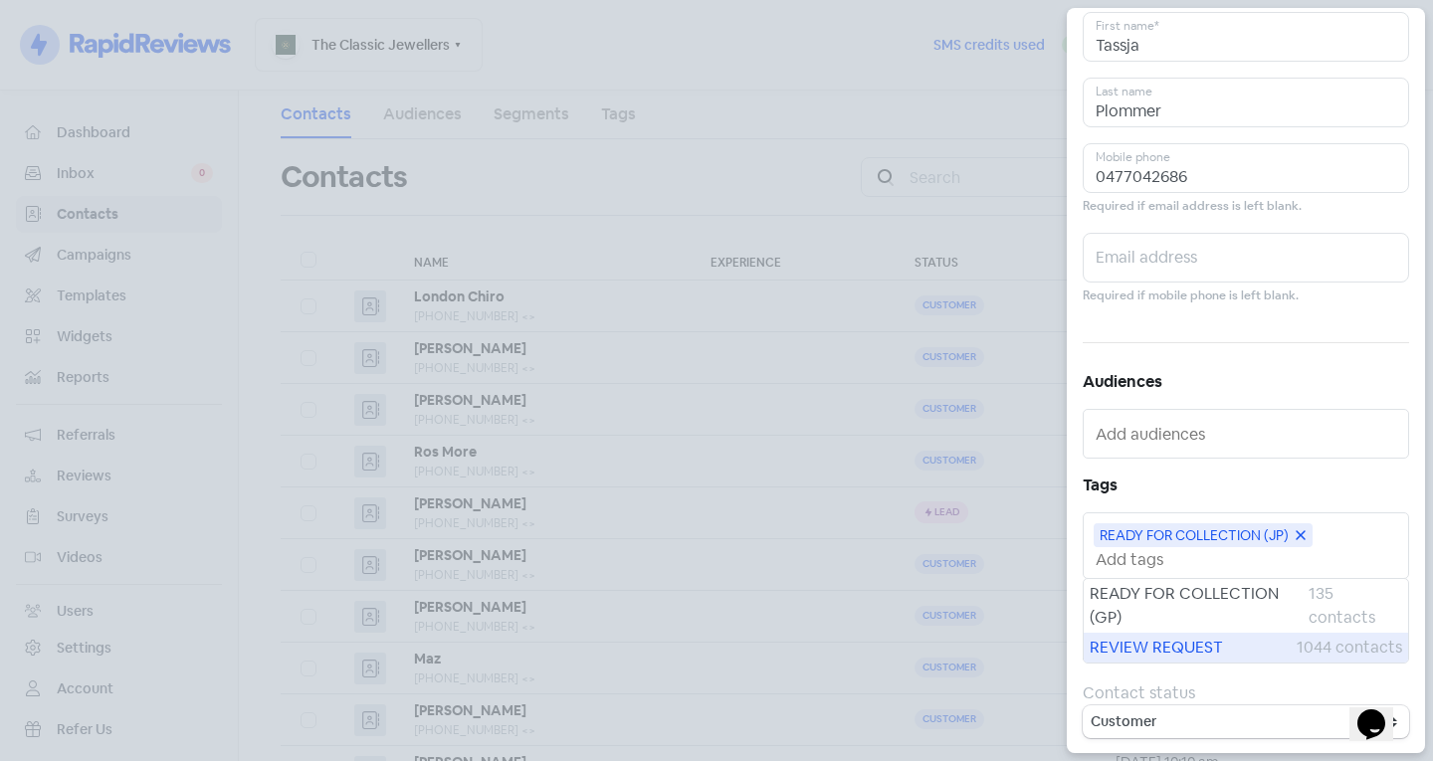
click at [1140, 649] on span "REVIEW REQUEST" at bounding box center [1192, 648] width 207 height 24
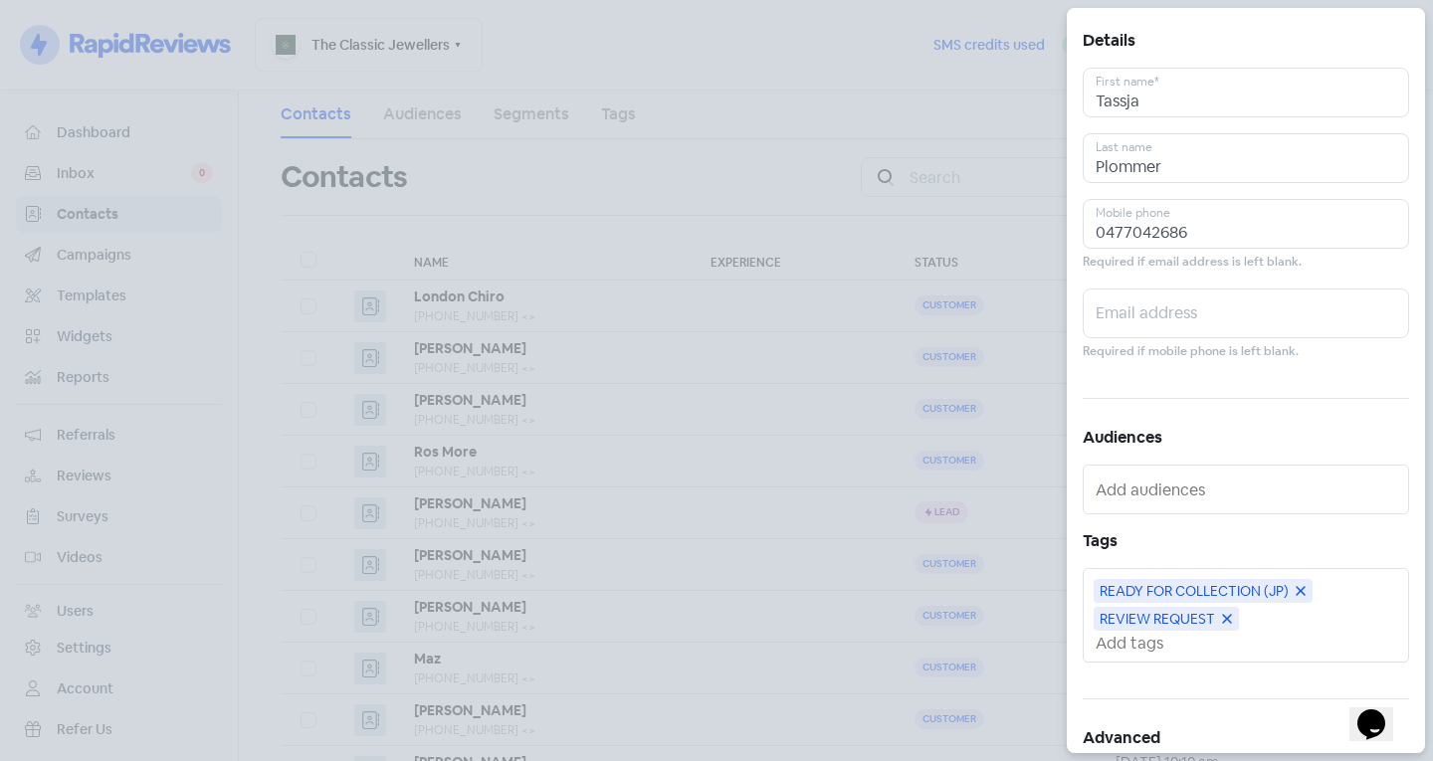
scroll to position [0, 0]
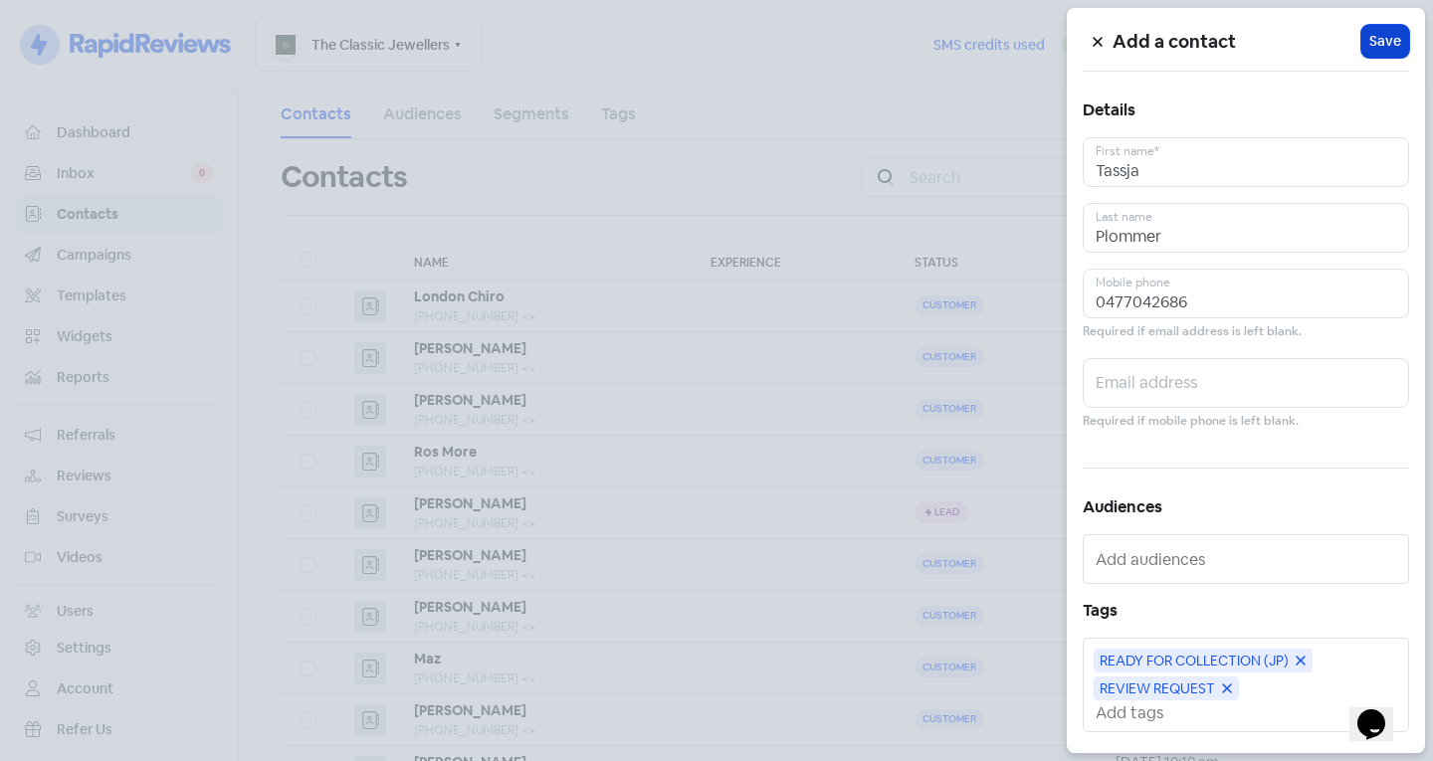
click at [1397, 37] on button "Icon For Loading Save" at bounding box center [1385, 41] width 48 height 33
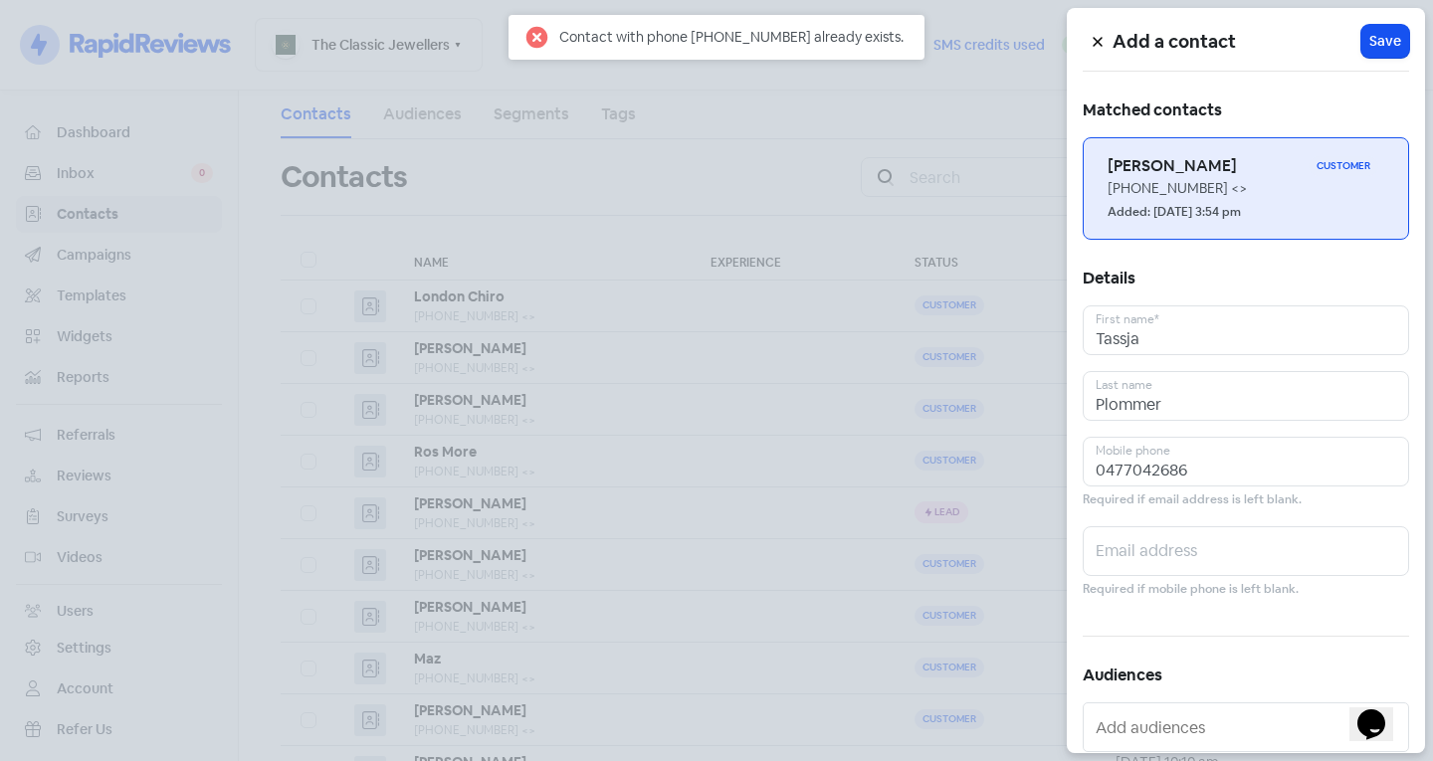
click at [1231, 191] on div "[PHONE_NUMBER] <>" at bounding box center [1245, 188] width 277 height 21
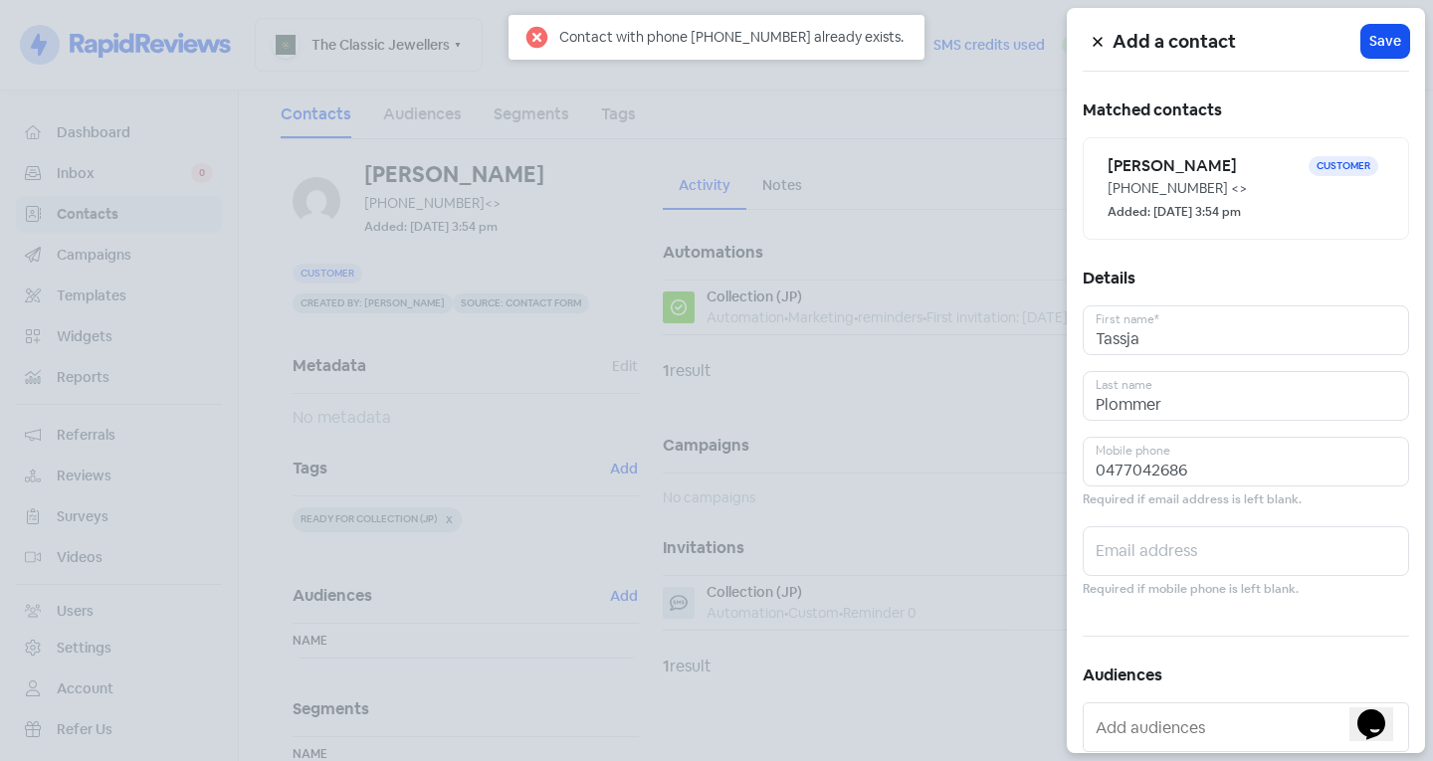
click at [452, 367] on div at bounding box center [716, 380] width 1433 height 761
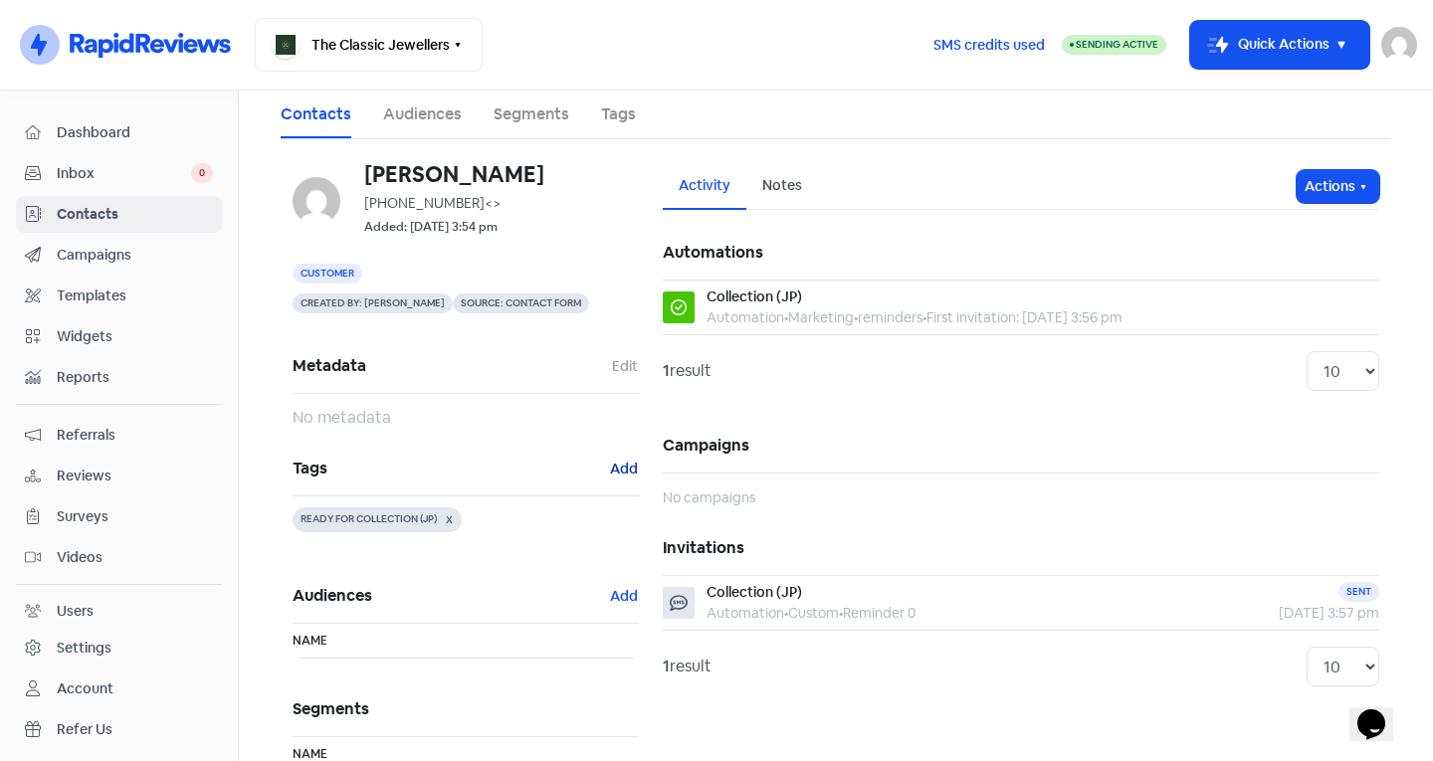
click at [627, 465] on button "Add" at bounding box center [624, 469] width 30 height 23
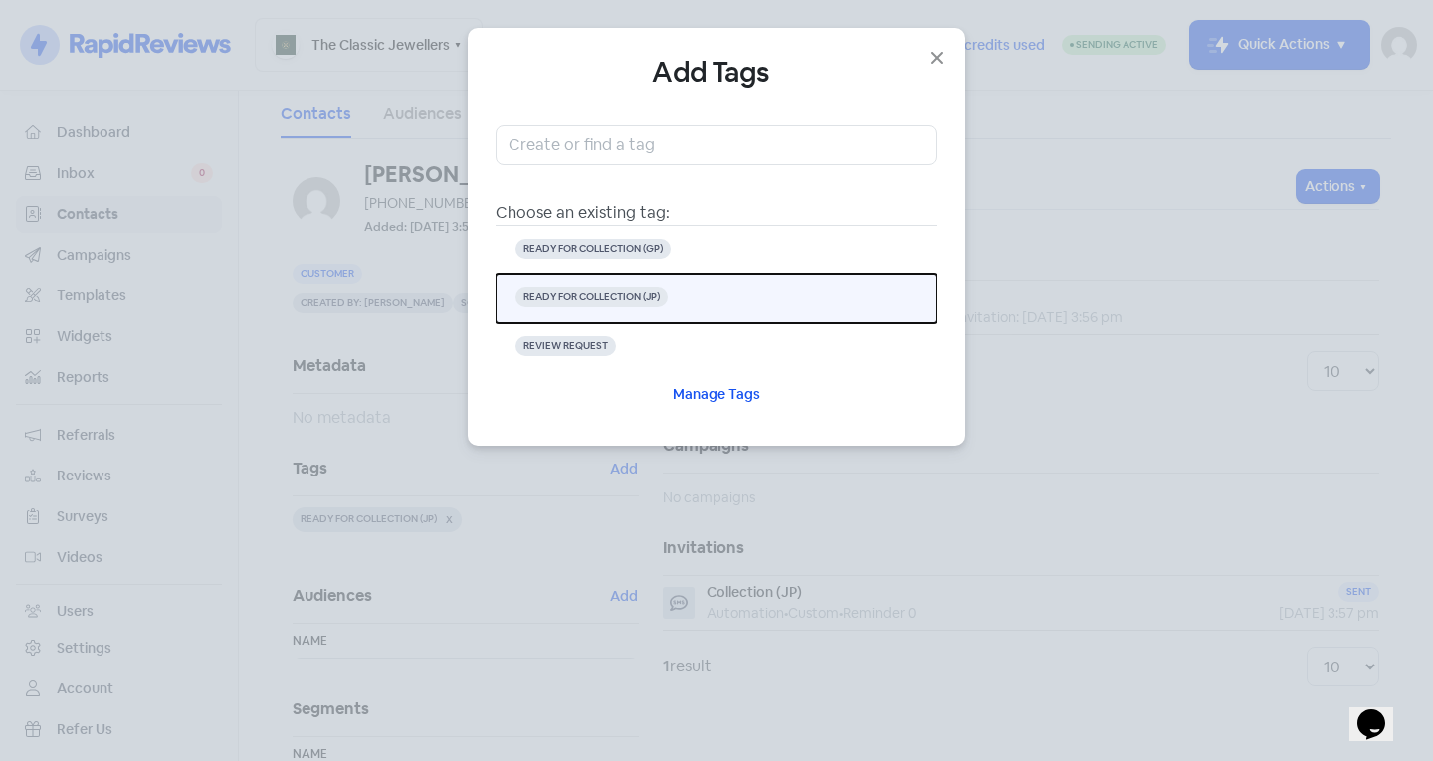
click at [692, 303] on button "READY FOR COLLECTION (JP)" at bounding box center [716, 299] width 442 height 50
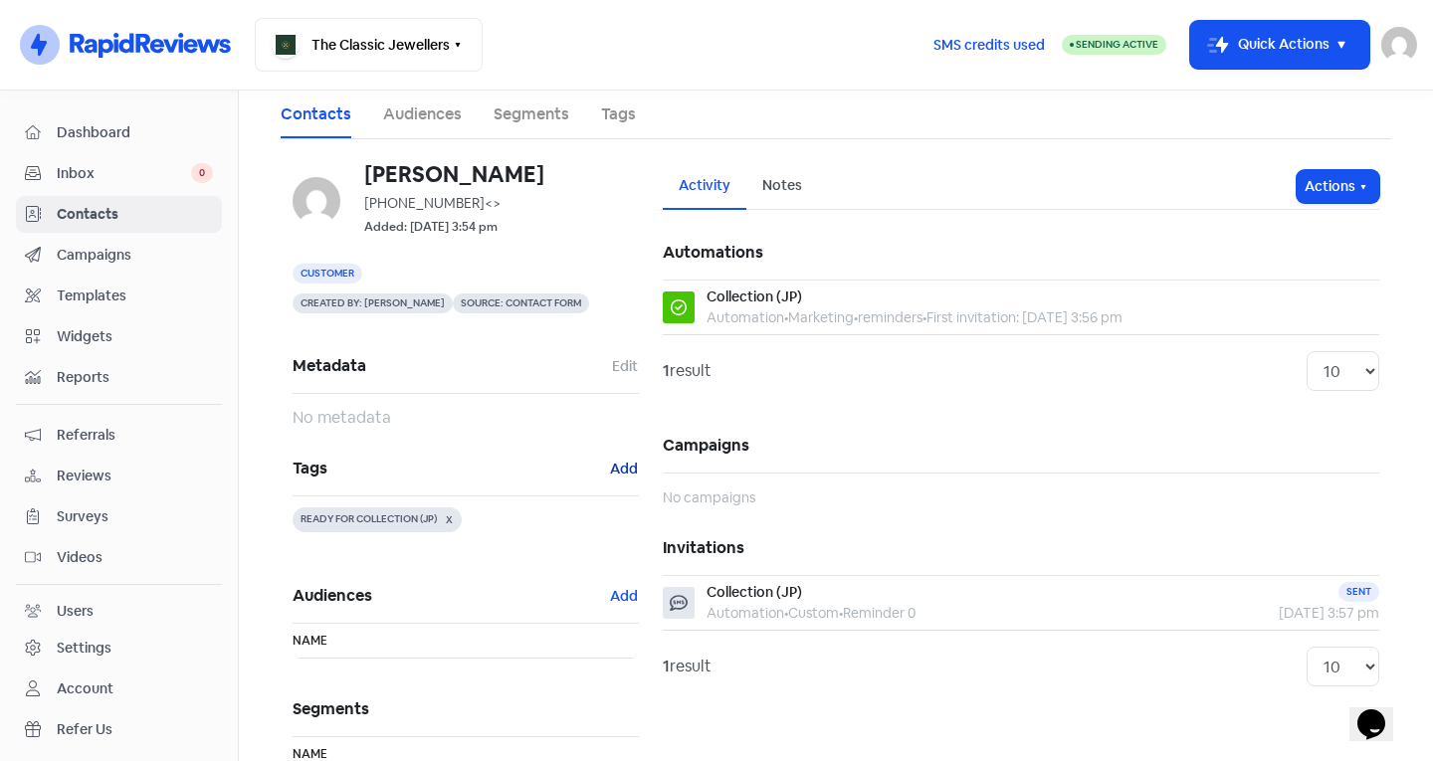
click at [625, 461] on button "Add" at bounding box center [624, 469] width 30 height 23
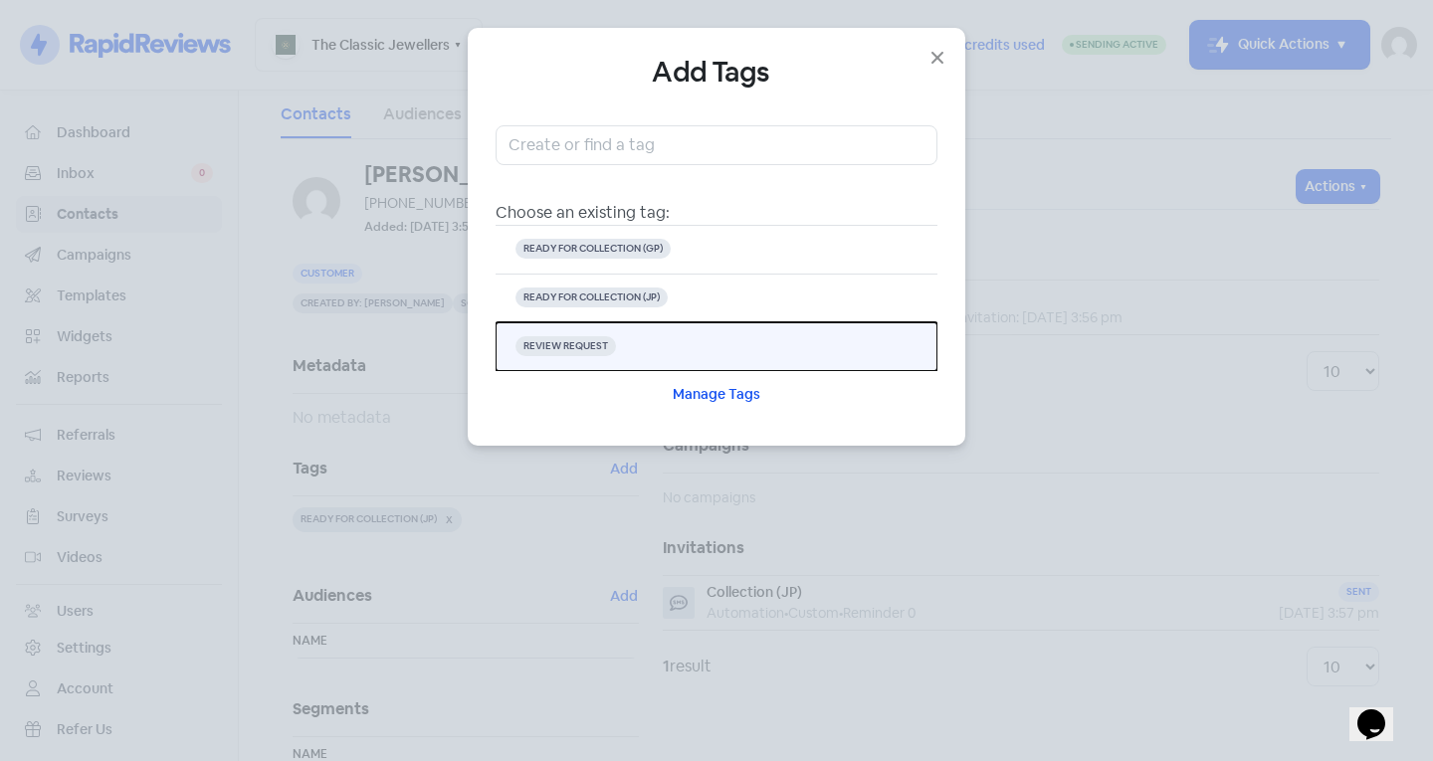
click at [659, 360] on button "REVIEW REQUEST" at bounding box center [716, 346] width 442 height 49
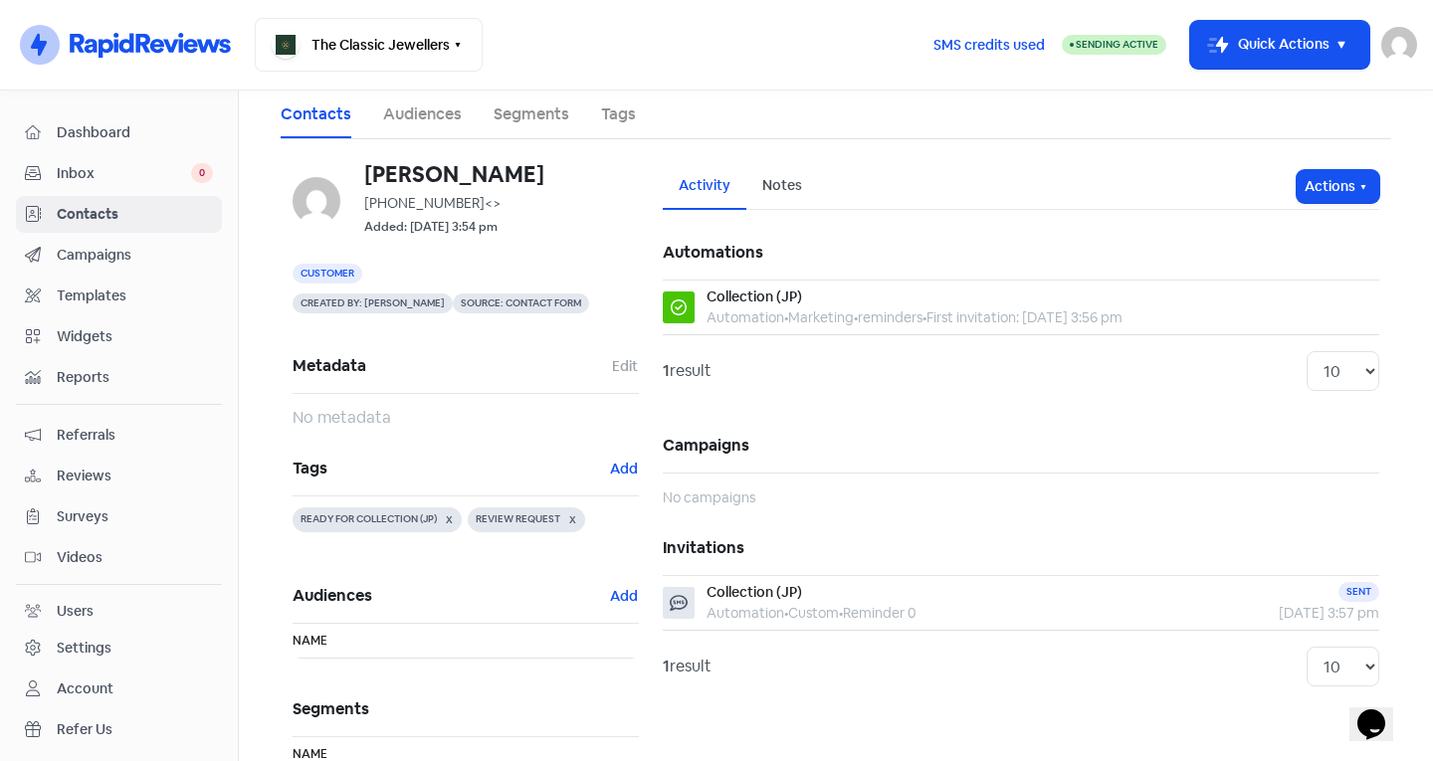
click at [141, 221] on span "Contacts" at bounding box center [135, 214] width 156 height 21
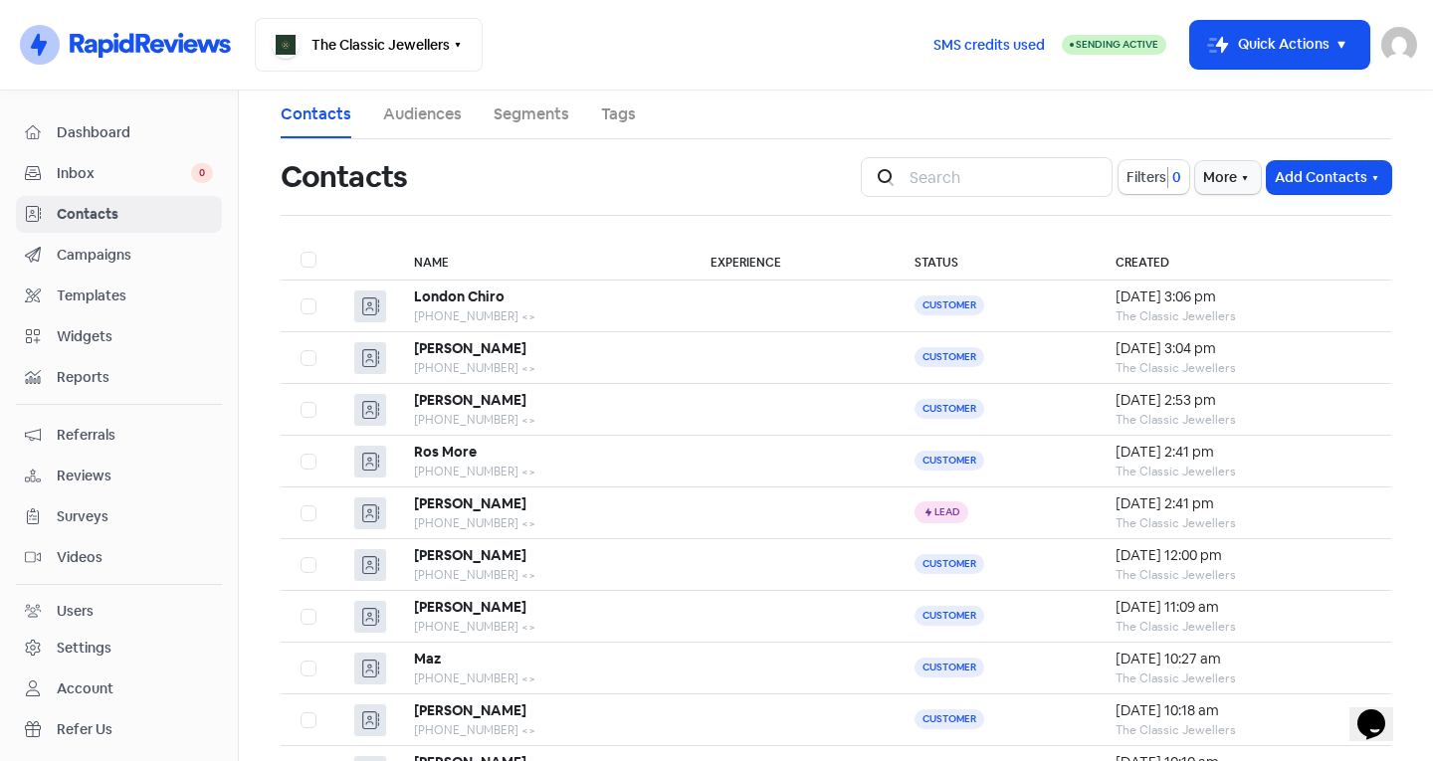
click at [877, 95] on ul "Contacts Audiences Segments Tags" at bounding box center [836, 115] width 1110 height 49
click at [1405, 140] on main "Contacts Audiences Segments Tags Contacts Icon For Search Filters 0 More Add Co…" at bounding box center [836, 426] width 1194 height 671
click at [985, 177] on input "search" at bounding box center [1004, 177] width 215 height 40
type input "alfon"
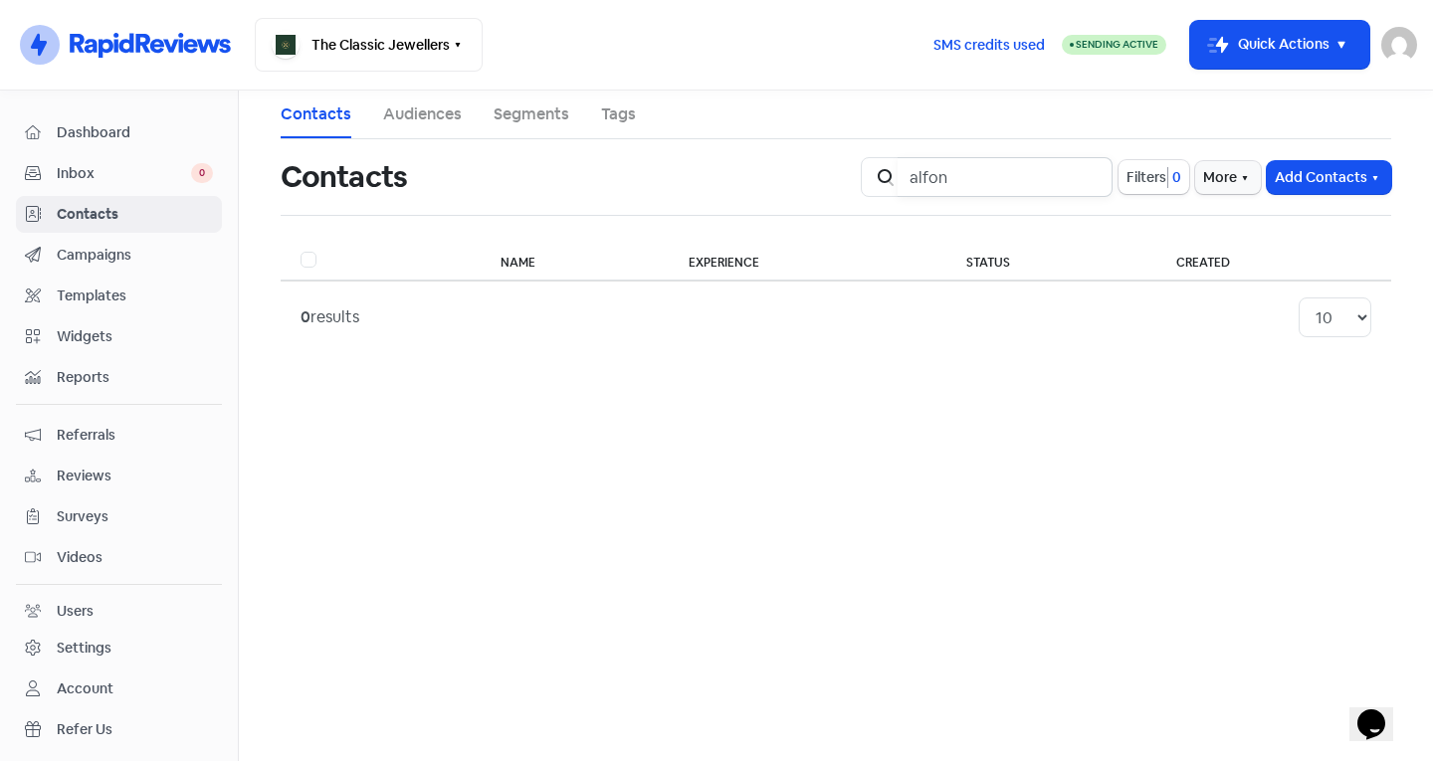
click at [1069, 166] on input "alfon" at bounding box center [1004, 177] width 215 height 40
click at [1089, 175] on input "alfon" at bounding box center [1004, 177] width 215 height 40
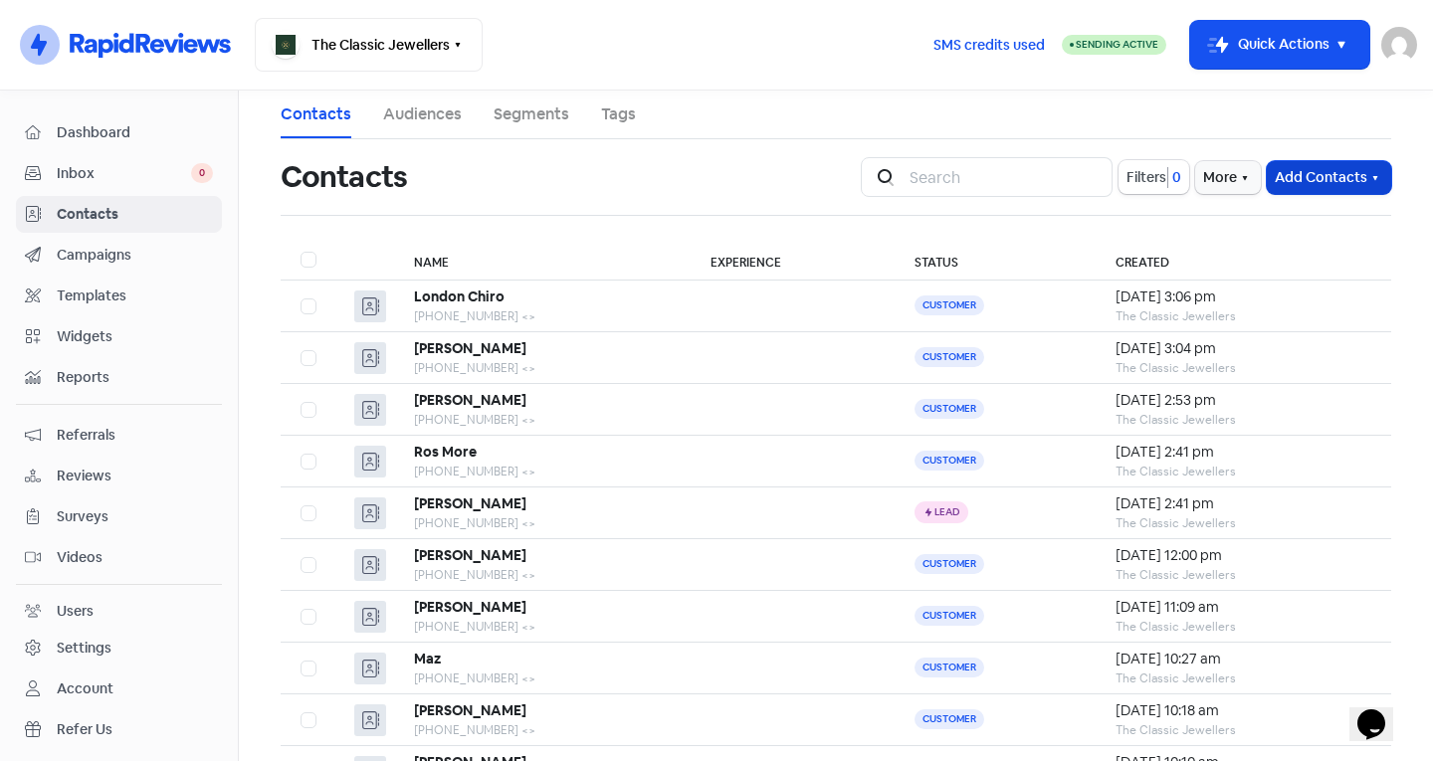
click at [1299, 165] on button "Add Contacts" at bounding box center [1329, 177] width 124 height 33
click at [1286, 215] on button "Add a contact" at bounding box center [1274, 221] width 232 height 40
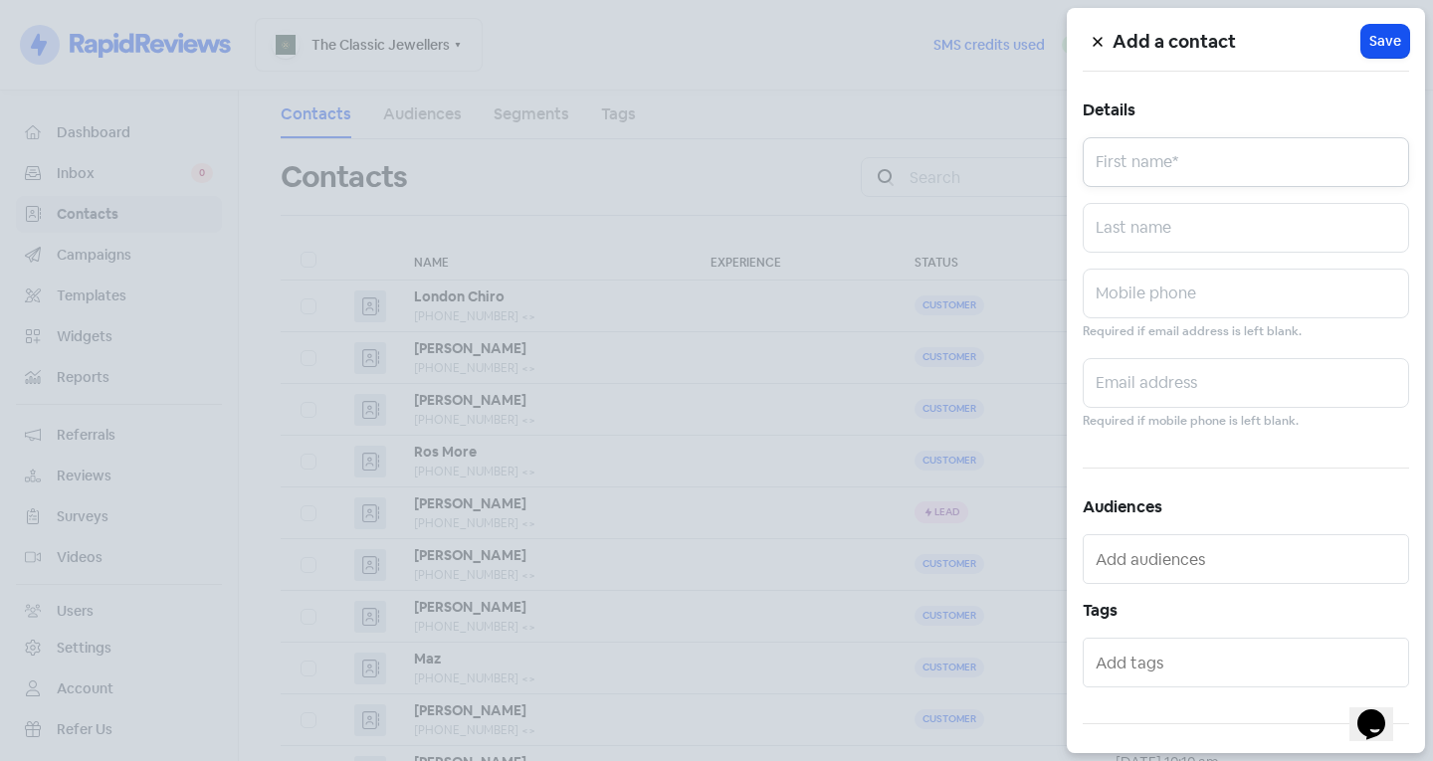
click at [1193, 162] on input "text" at bounding box center [1245, 162] width 326 height 50
type input "[PERSON_NAME]"
click at [1110, 207] on input "text" at bounding box center [1245, 228] width 326 height 50
type input "Paran"
click at [1272, 277] on input "text" at bounding box center [1245, 294] width 326 height 50
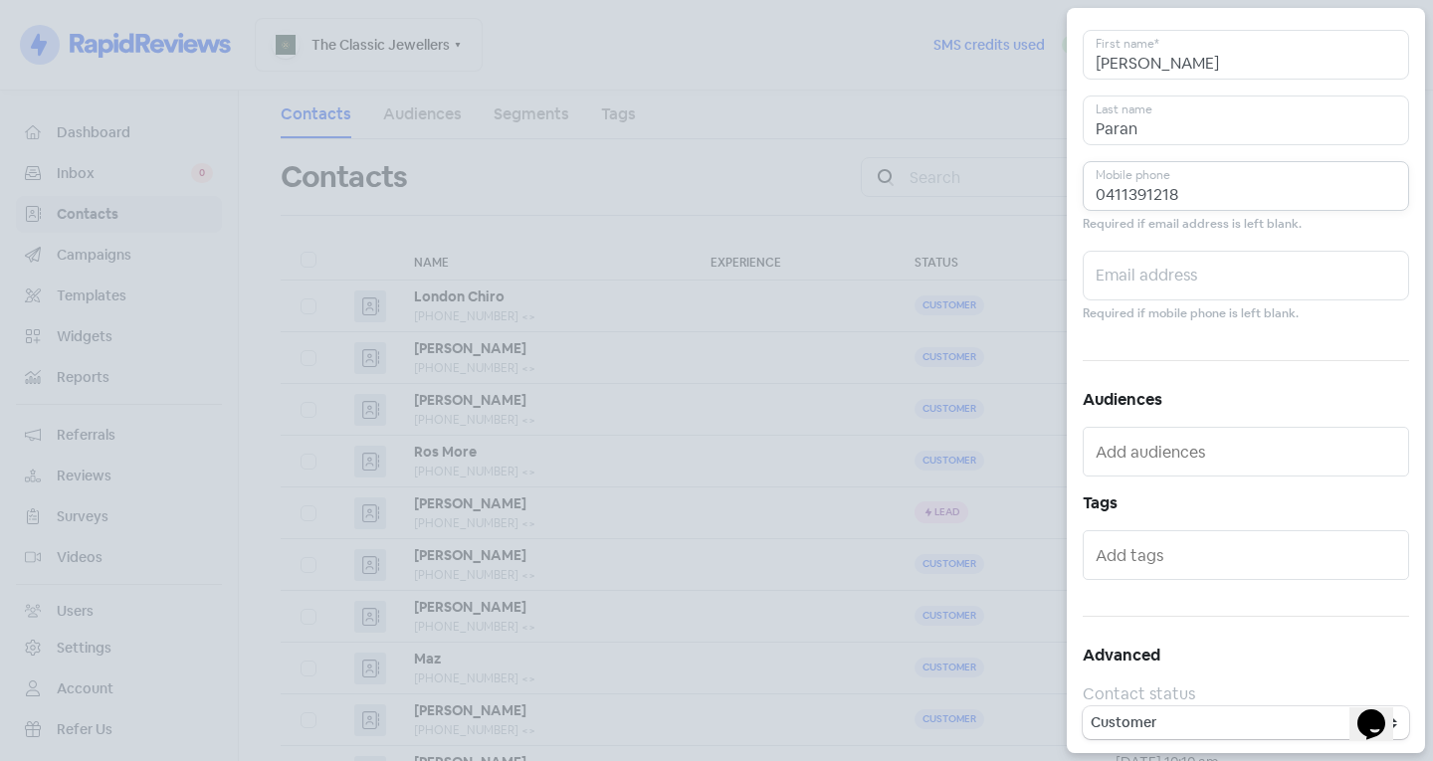
scroll to position [109, 0]
type input "0411391218"
click at [1251, 545] on input "text" at bounding box center [1247, 553] width 304 height 32
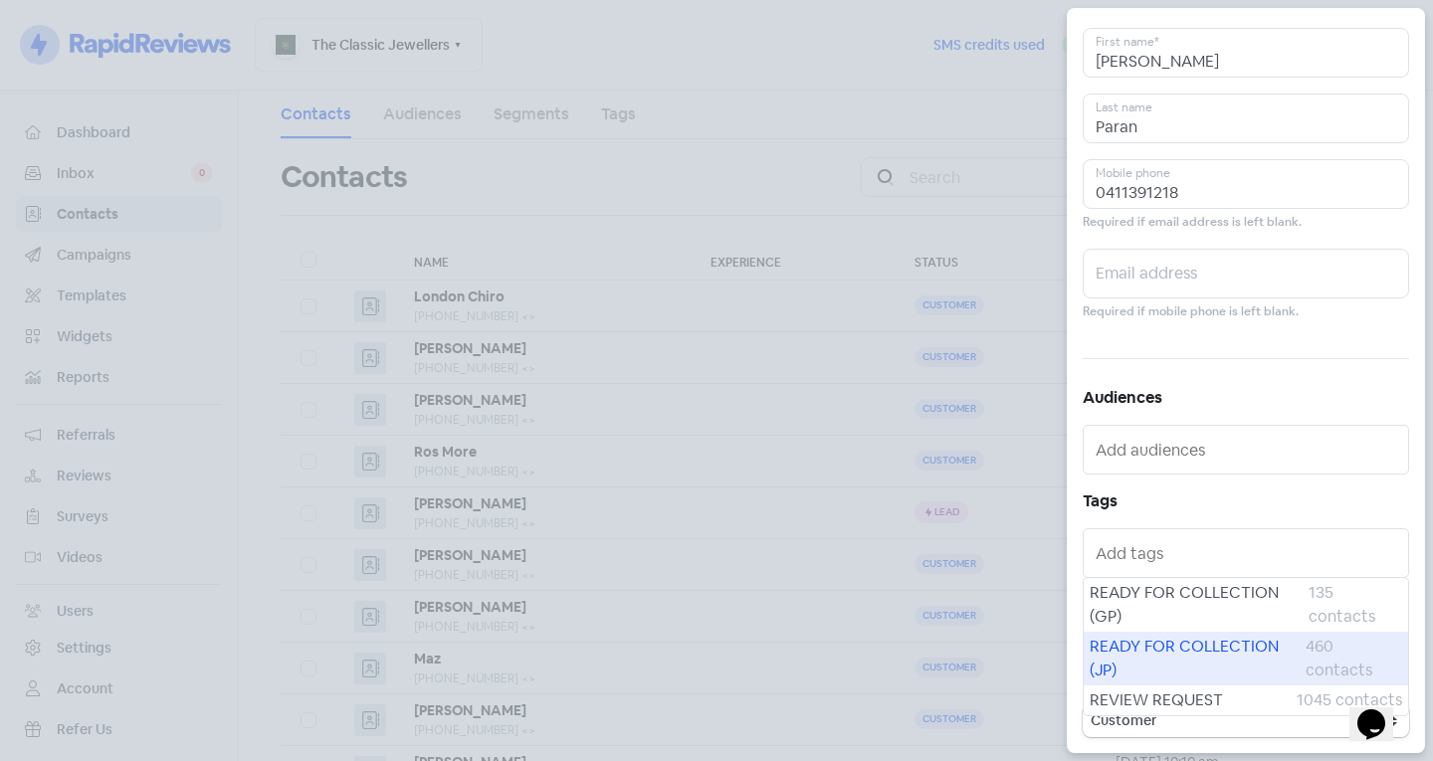
click at [1172, 655] on span "READY FOR COLLECTION (JP)" at bounding box center [1197, 659] width 216 height 48
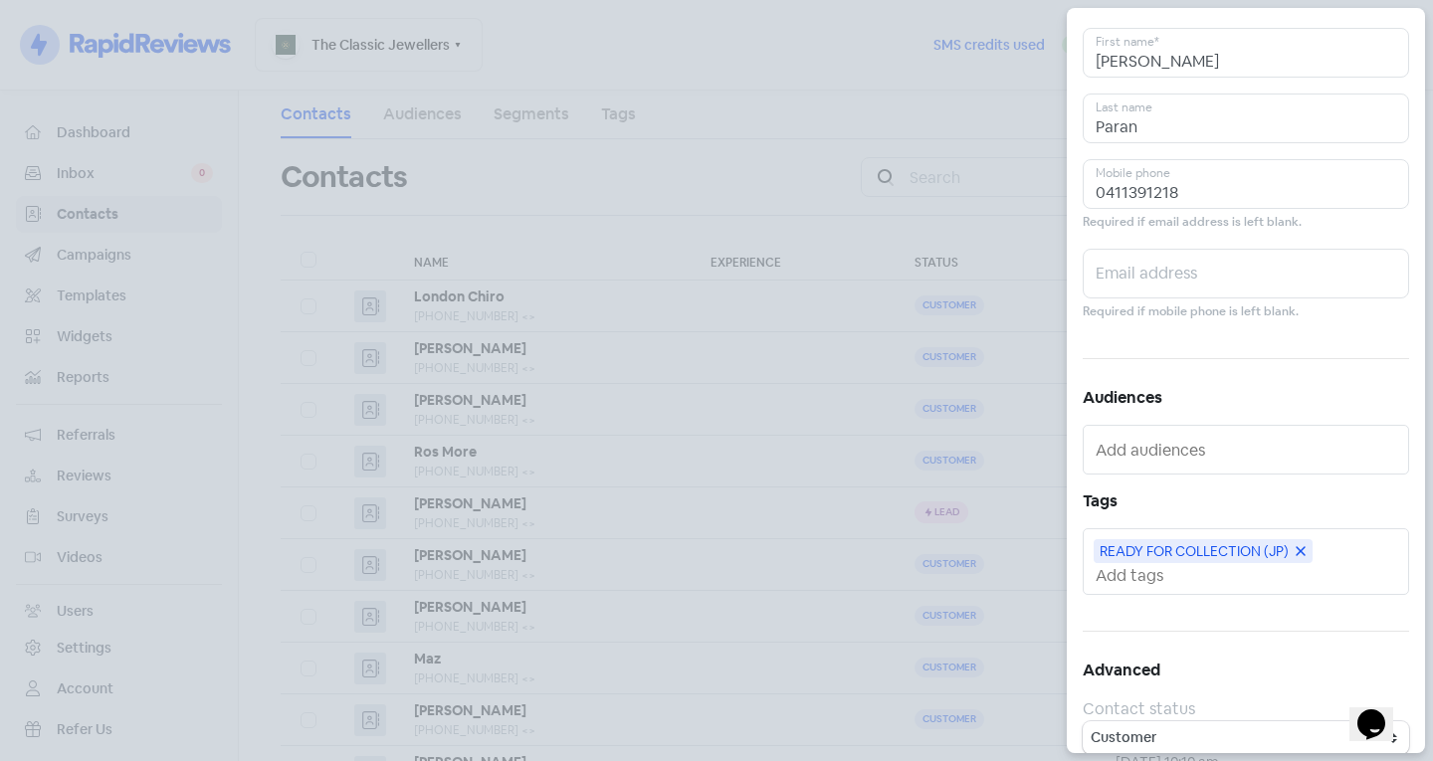
click at [1172, 576] on input "text" at bounding box center [1247, 575] width 304 height 21
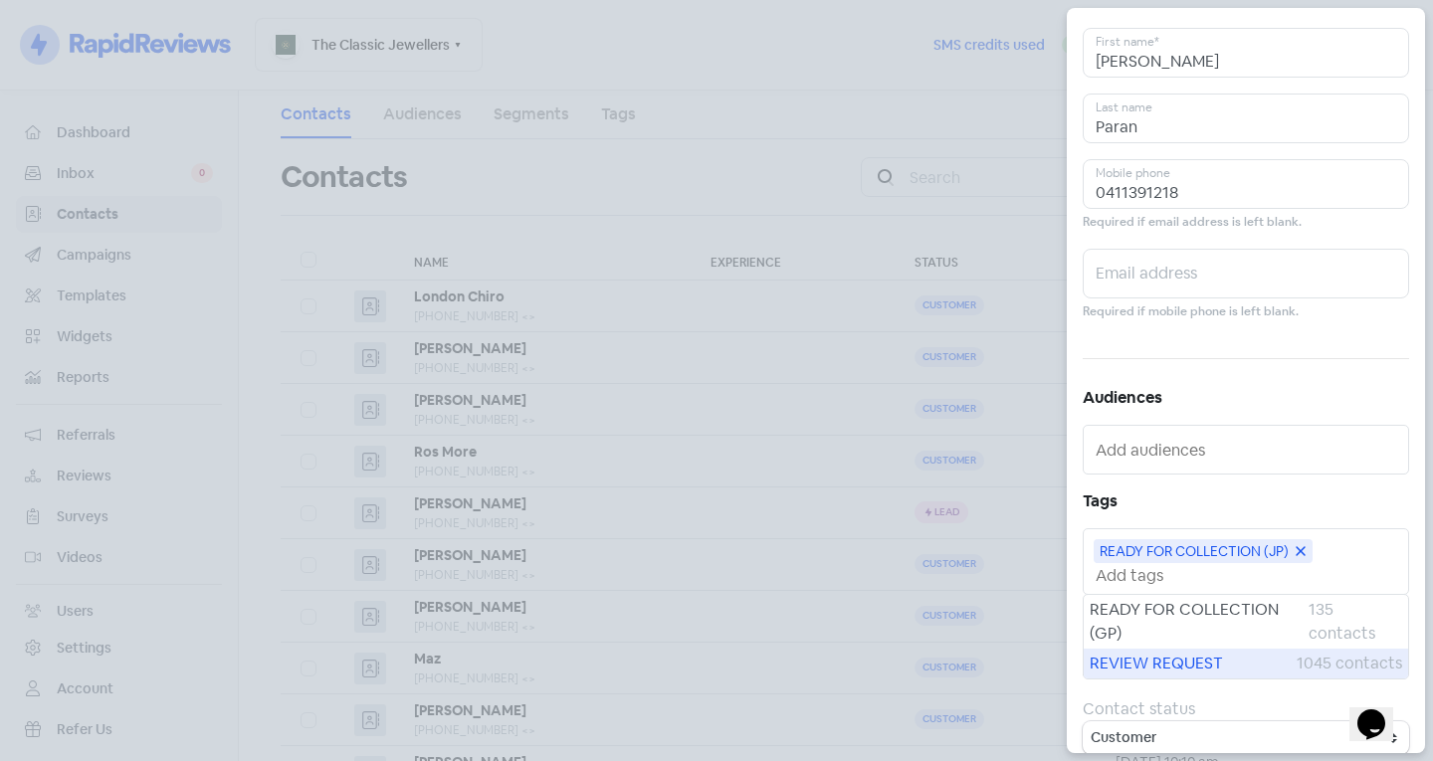
click at [1180, 662] on span "REVIEW REQUEST" at bounding box center [1192, 664] width 207 height 24
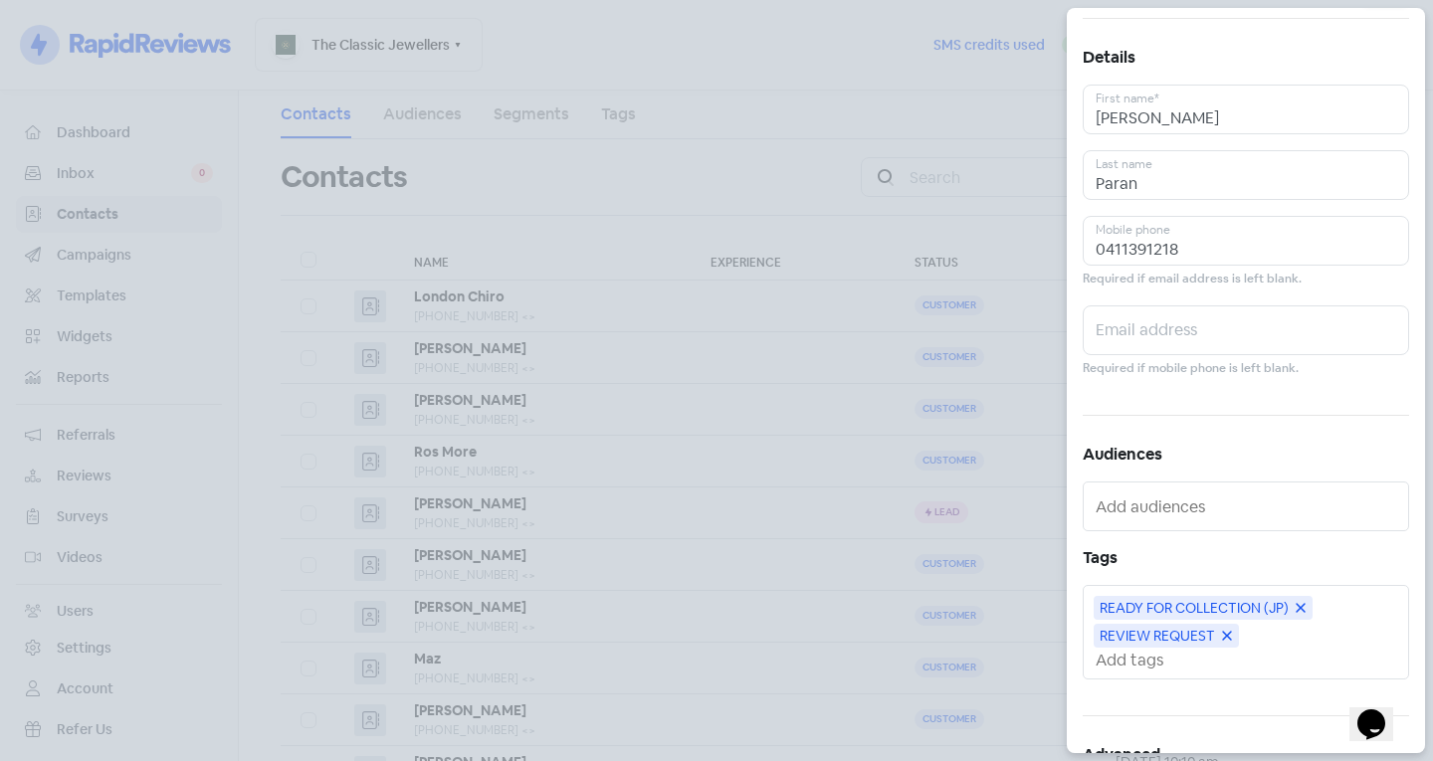
scroll to position [0, 0]
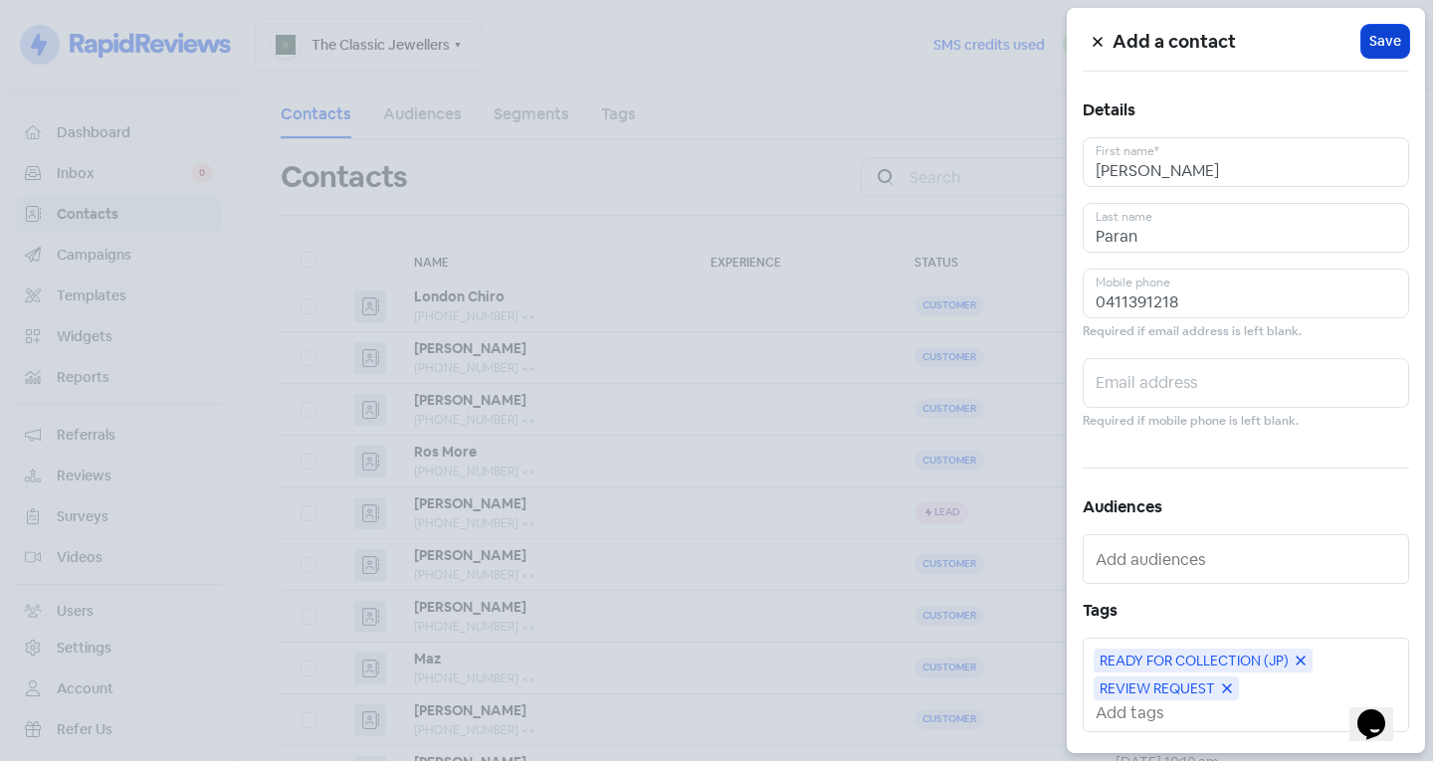
click at [1389, 35] on span "Save" at bounding box center [1385, 41] width 32 height 21
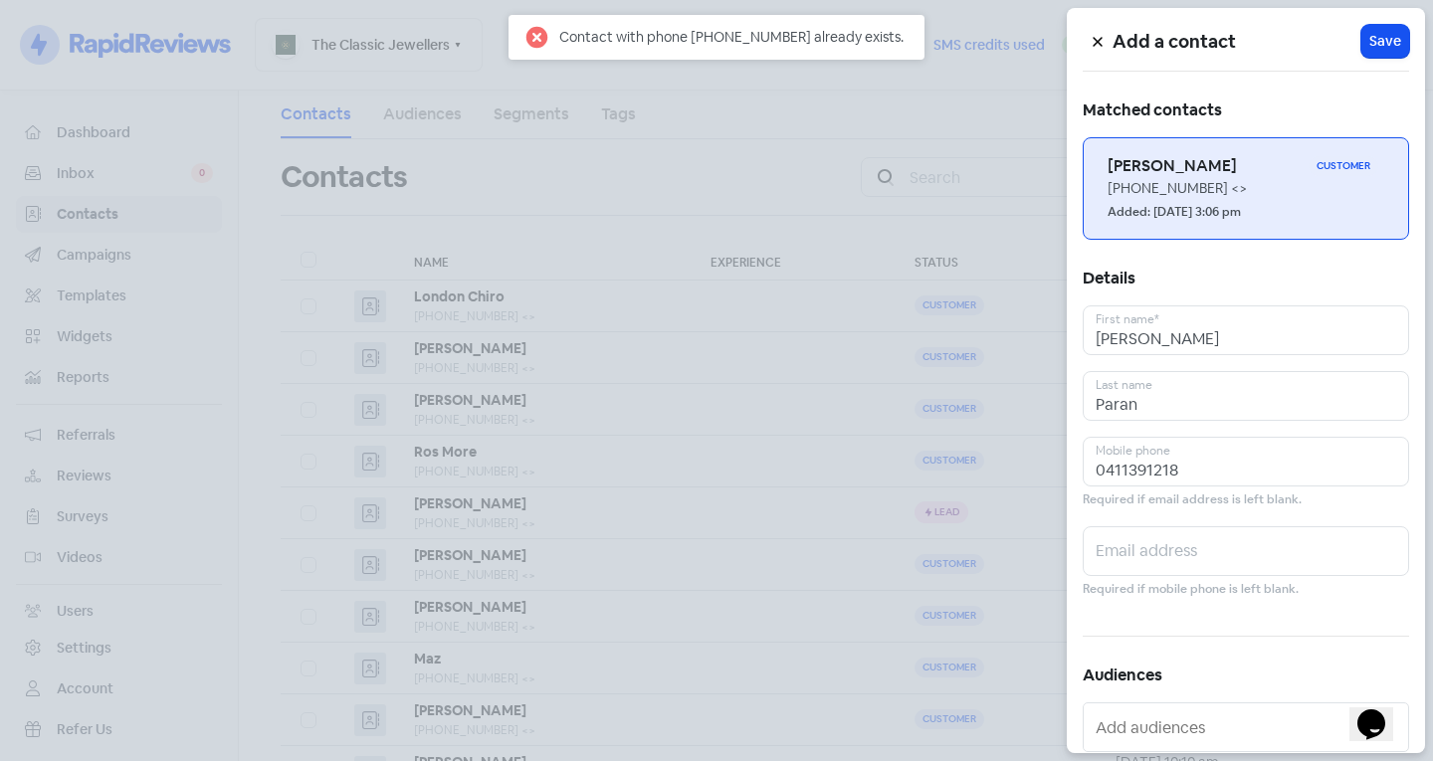
click at [1131, 182] on div "[PHONE_NUMBER] <>" at bounding box center [1245, 188] width 277 height 21
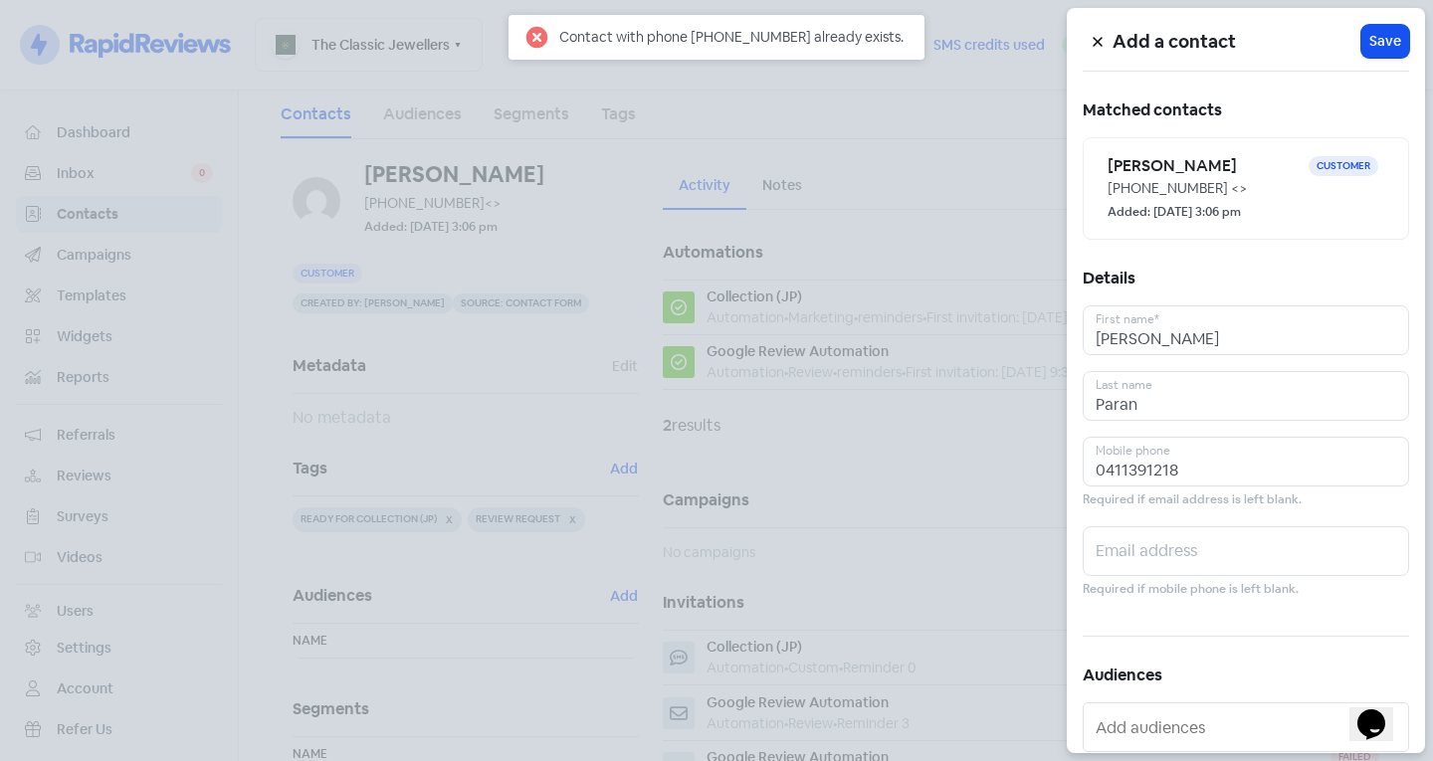
click at [520, 475] on div at bounding box center [716, 380] width 1433 height 761
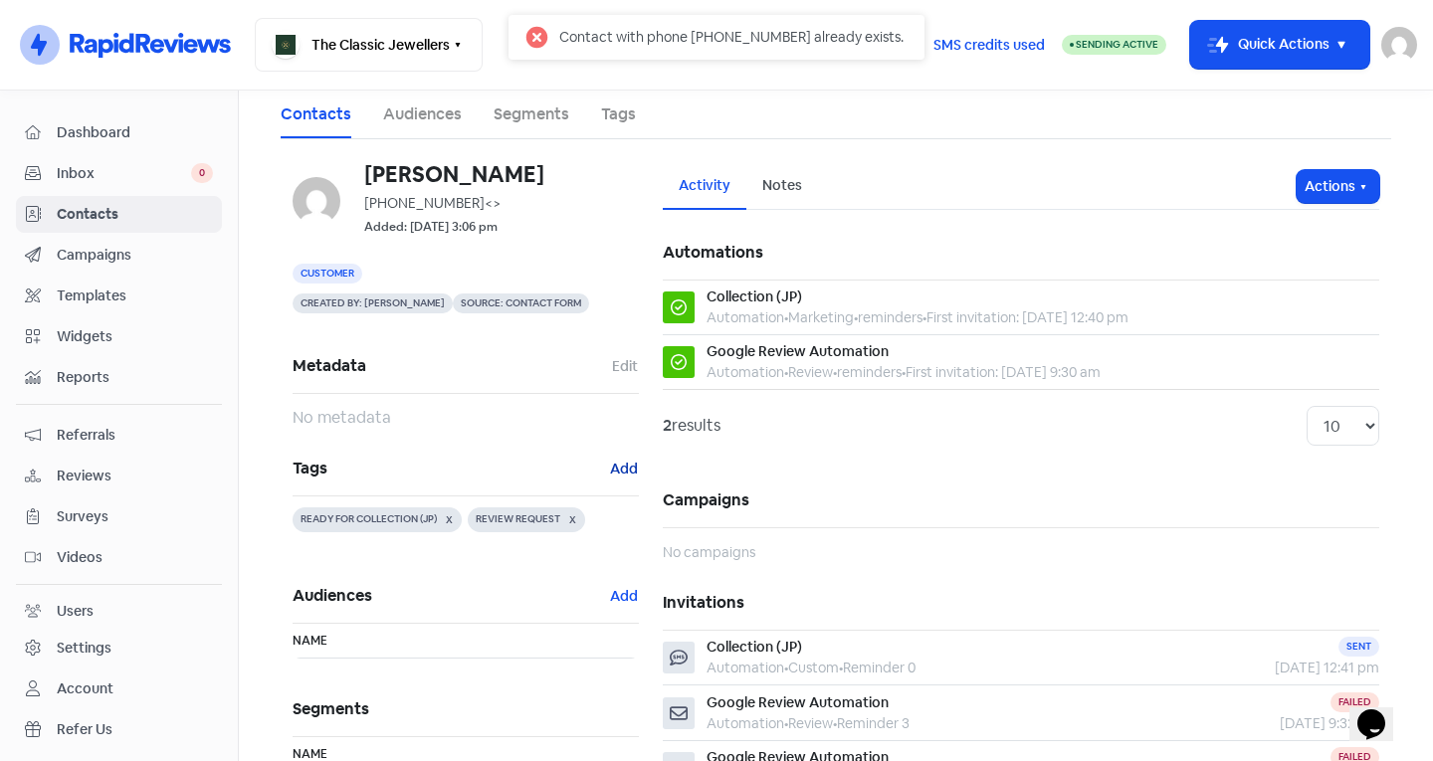
click at [611, 459] on button "Add" at bounding box center [624, 469] width 30 height 23
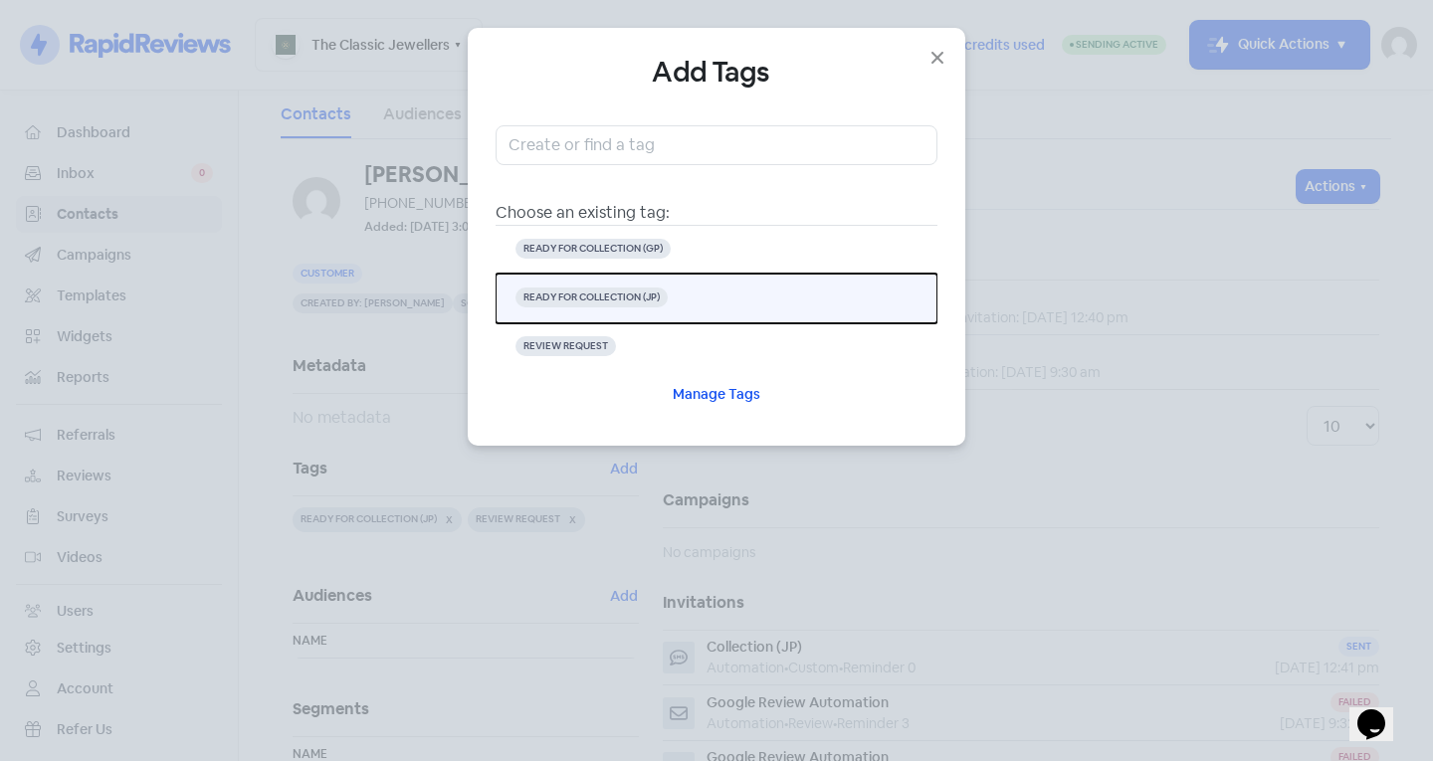
click at [731, 287] on button "READY FOR COLLECTION (JP)" at bounding box center [716, 299] width 442 height 50
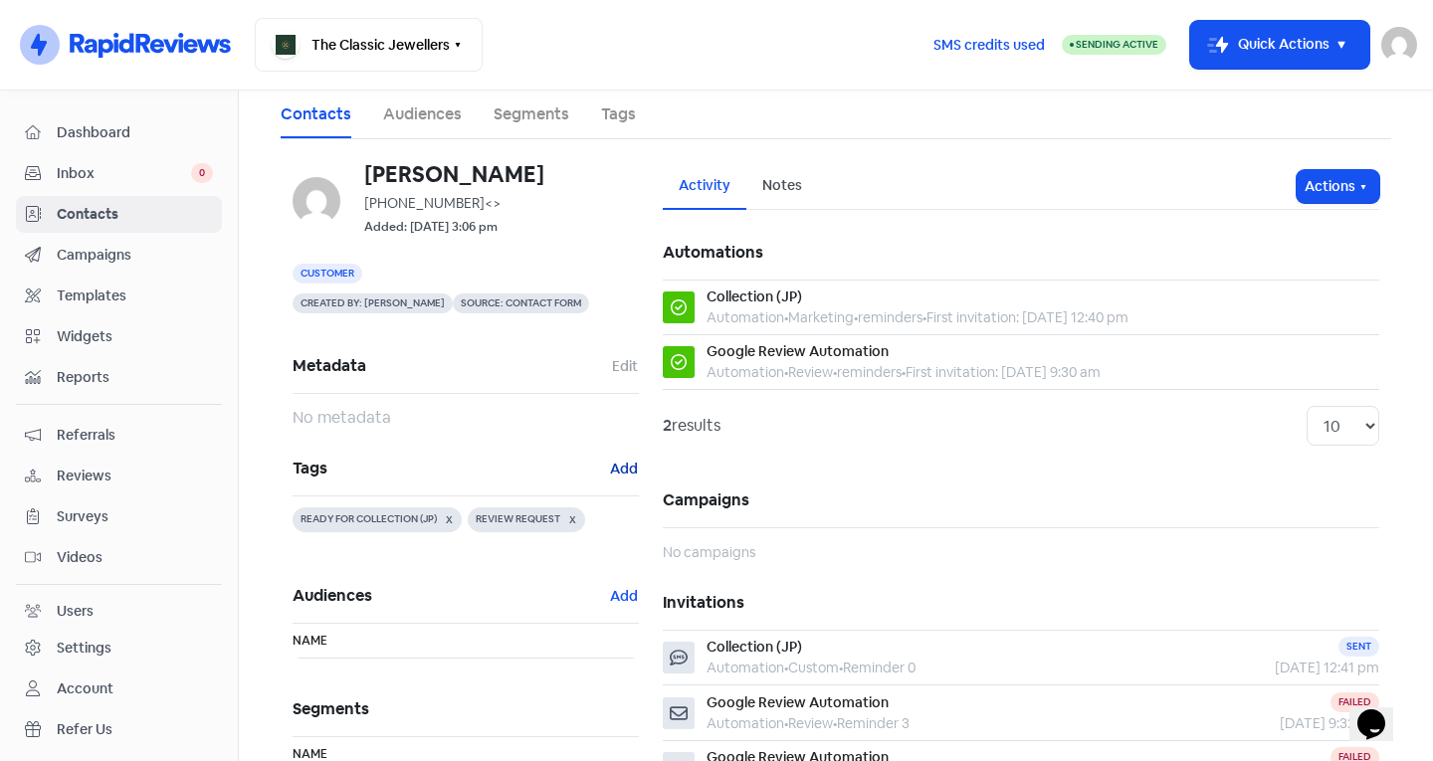
click at [628, 458] on button "Add" at bounding box center [624, 469] width 30 height 23
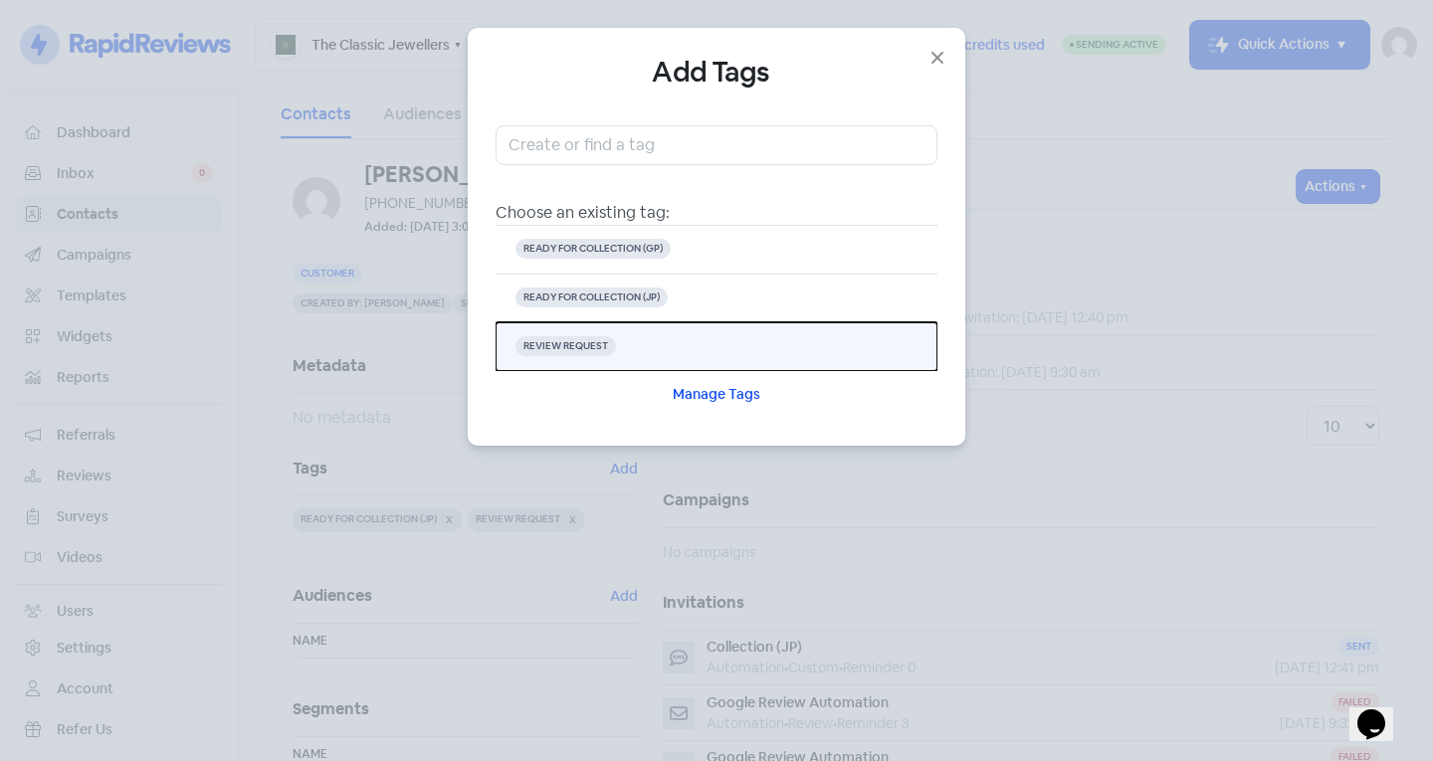
click at [659, 336] on button "REVIEW REQUEST" at bounding box center [716, 346] width 442 height 49
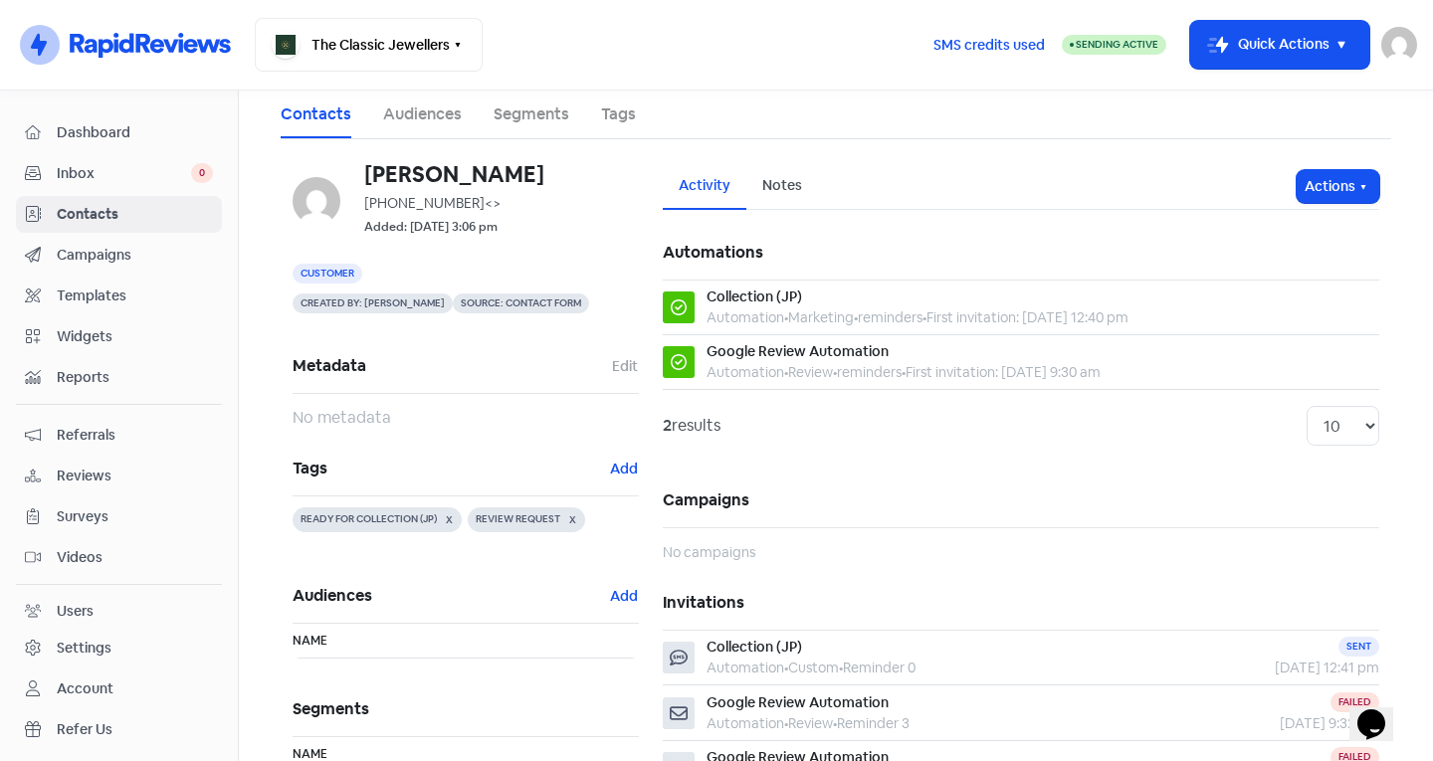
click at [159, 202] on link "Contacts" at bounding box center [119, 214] width 206 height 37
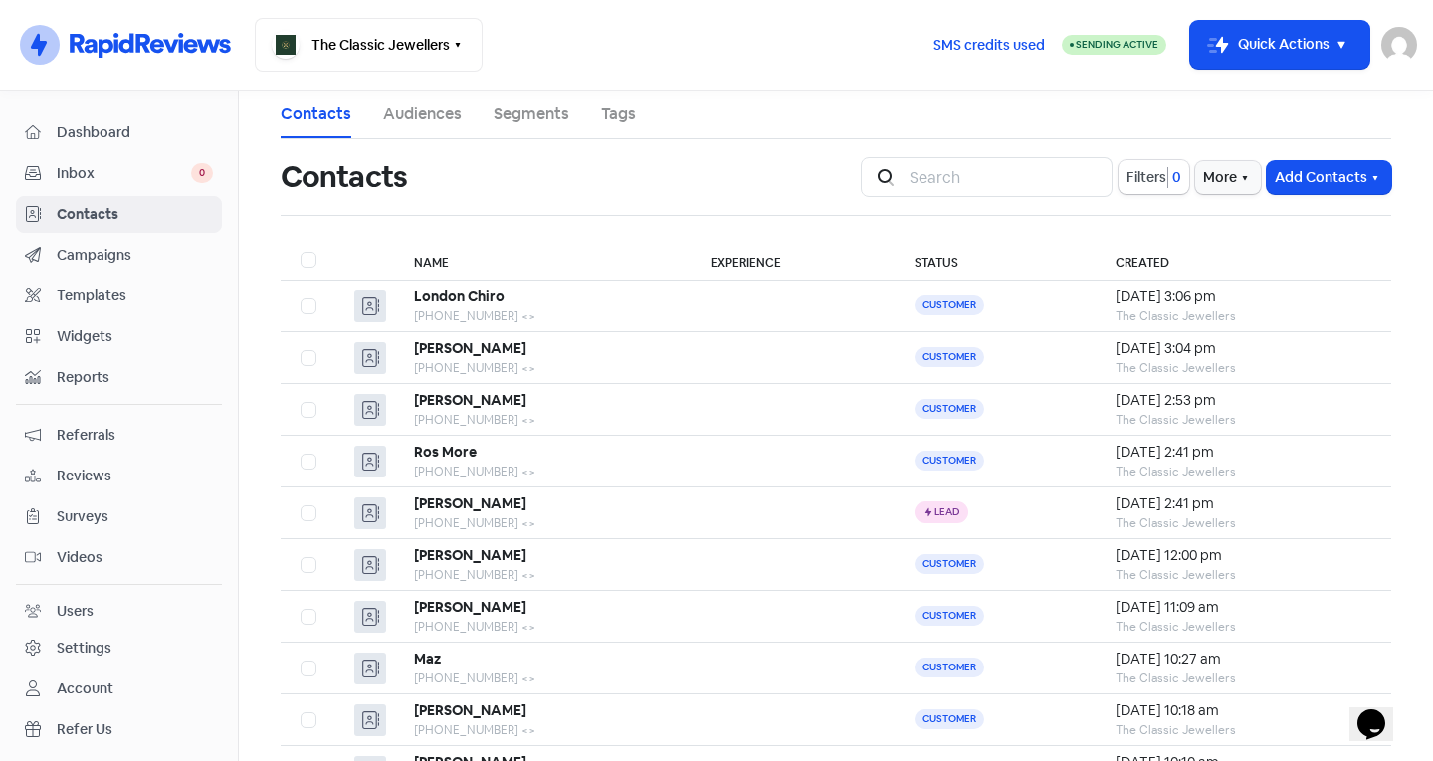
click at [755, 179] on div "Contacts" at bounding box center [559, 177] width 556 height 64
click at [1405, 114] on main "Contacts Audiences Segments Tags Contacts Icon For Search Filters 0 More Add Co…" at bounding box center [836, 426] width 1194 height 671
click at [1311, 184] on button "Add Contacts" at bounding box center [1329, 177] width 124 height 33
click at [1234, 210] on button "Add a contact" at bounding box center [1274, 221] width 232 height 40
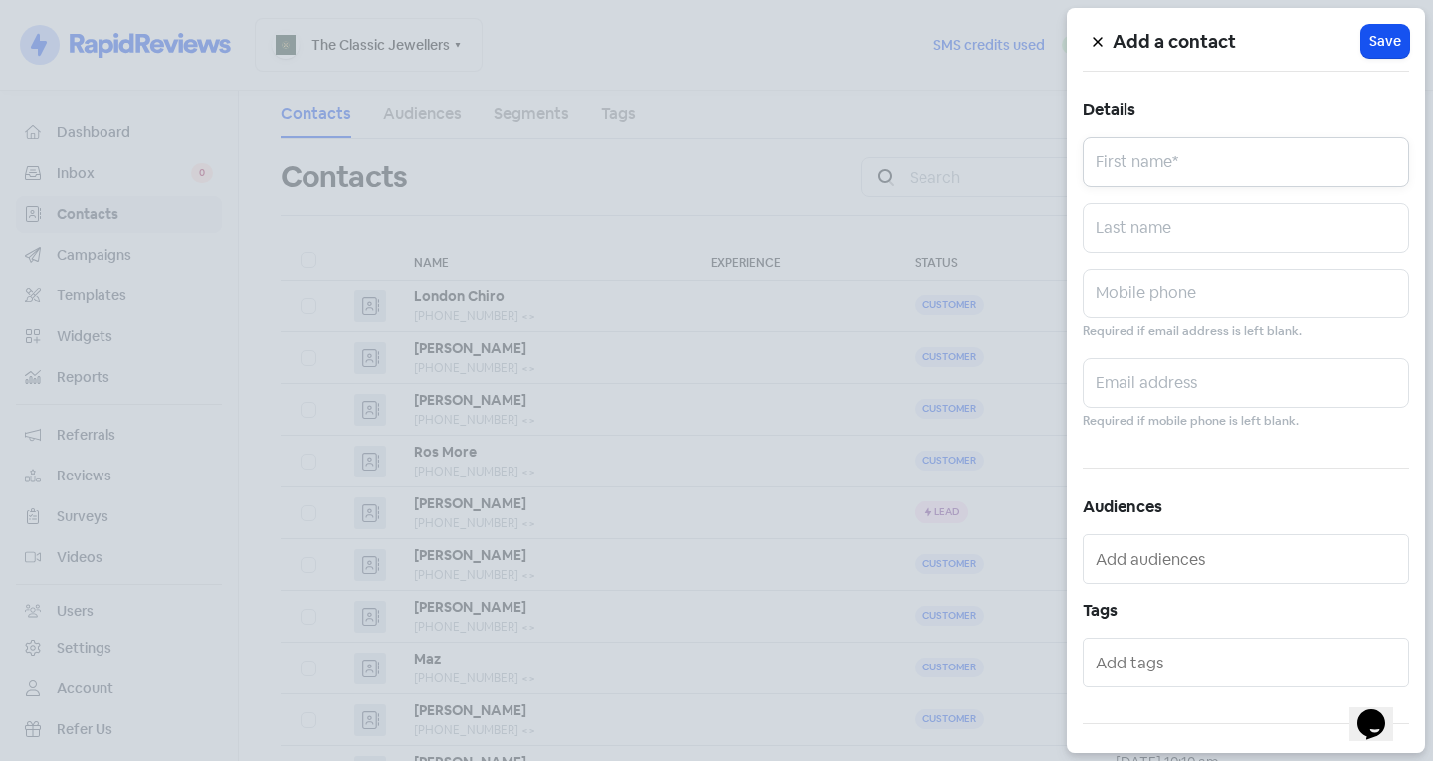
click at [1190, 173] on input "text" at bounding box center [1245, 162] width 326 height 50
type input "Dim"
click at [1200, 213] on input "text" at bounding box center [1245, 228] width 326 height 50
type input "Athan"
click at [1132, 300] on input "text" at bounding box center [1245, 294] width 326 height 50
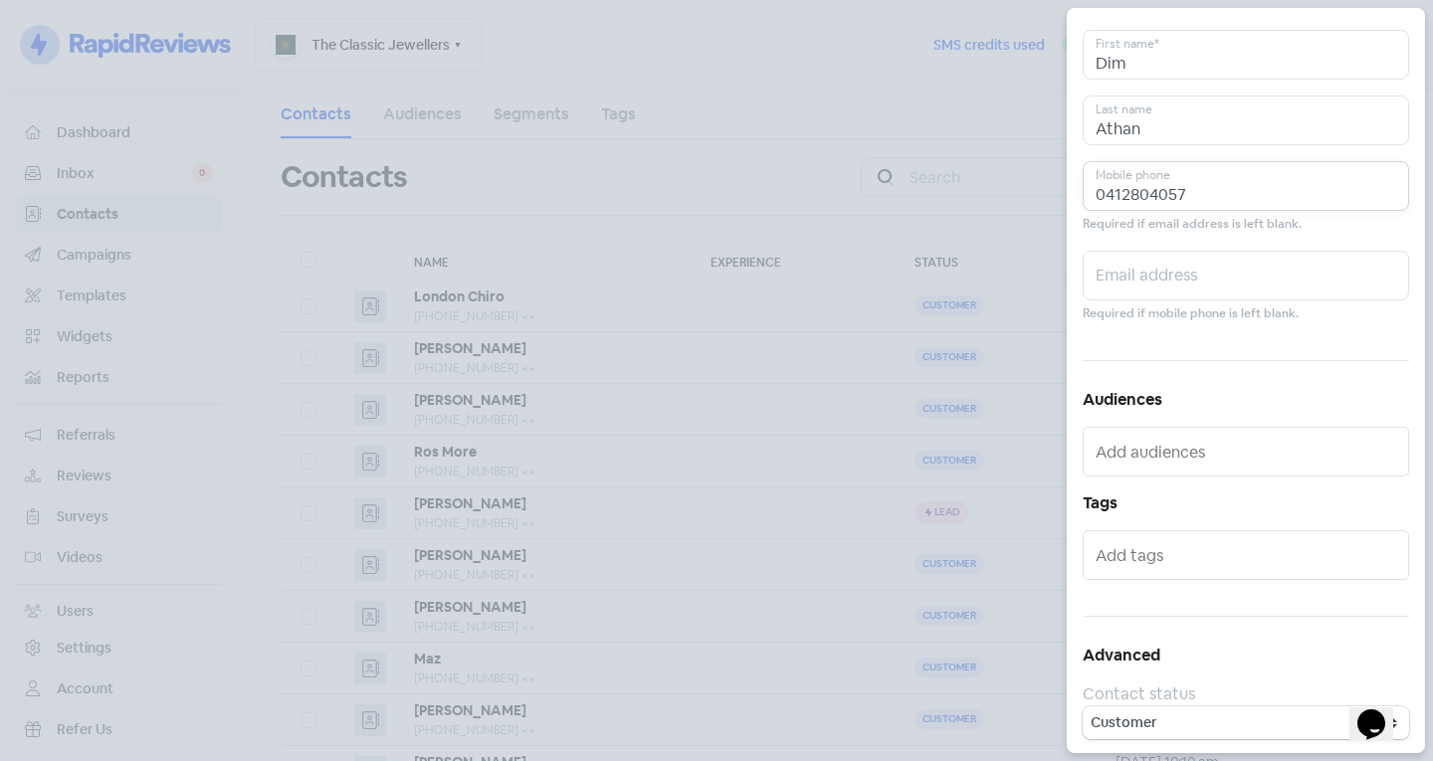
scroll to position [109, 0]
type input "0412804057"
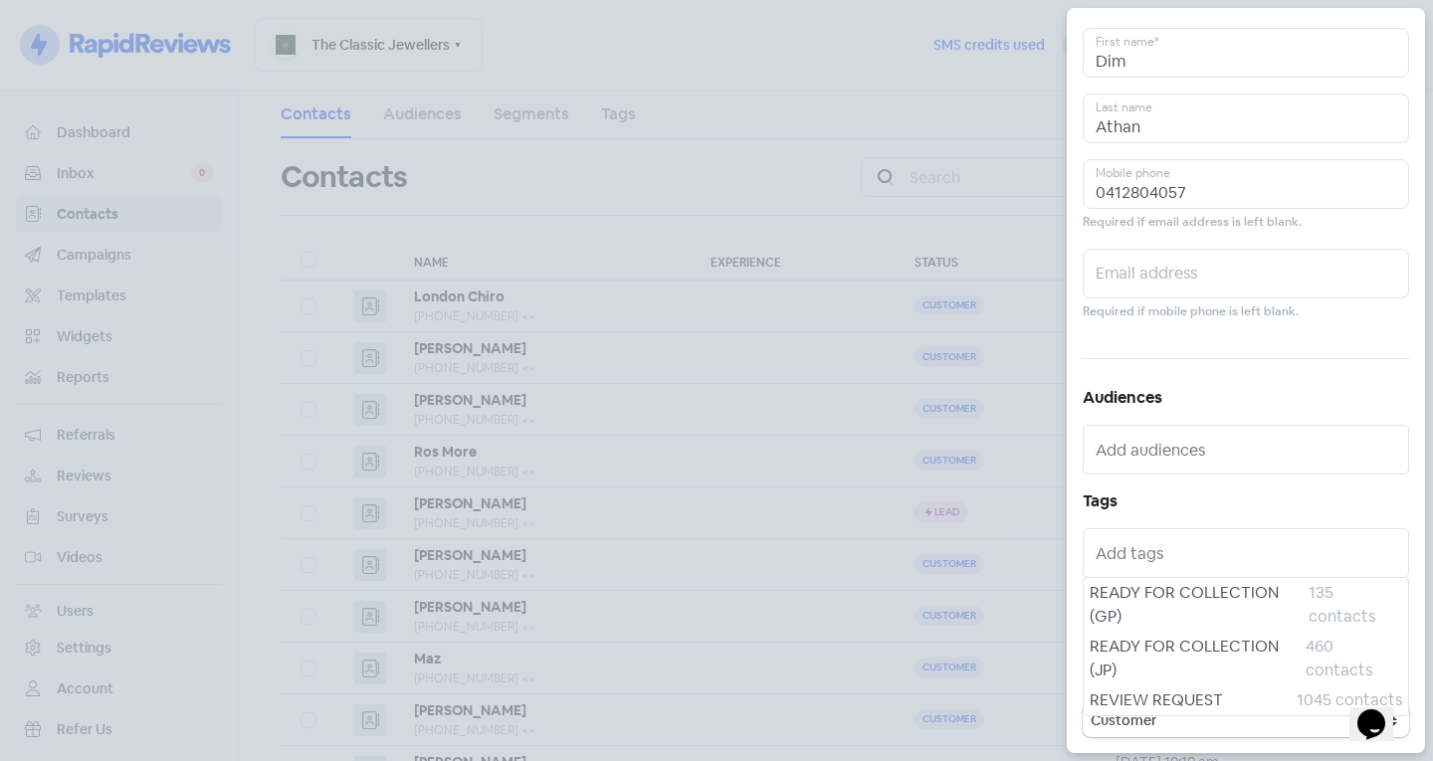
click at [1108, 552] on input "text" at bounding box center [1247, 553] width 304 height 32
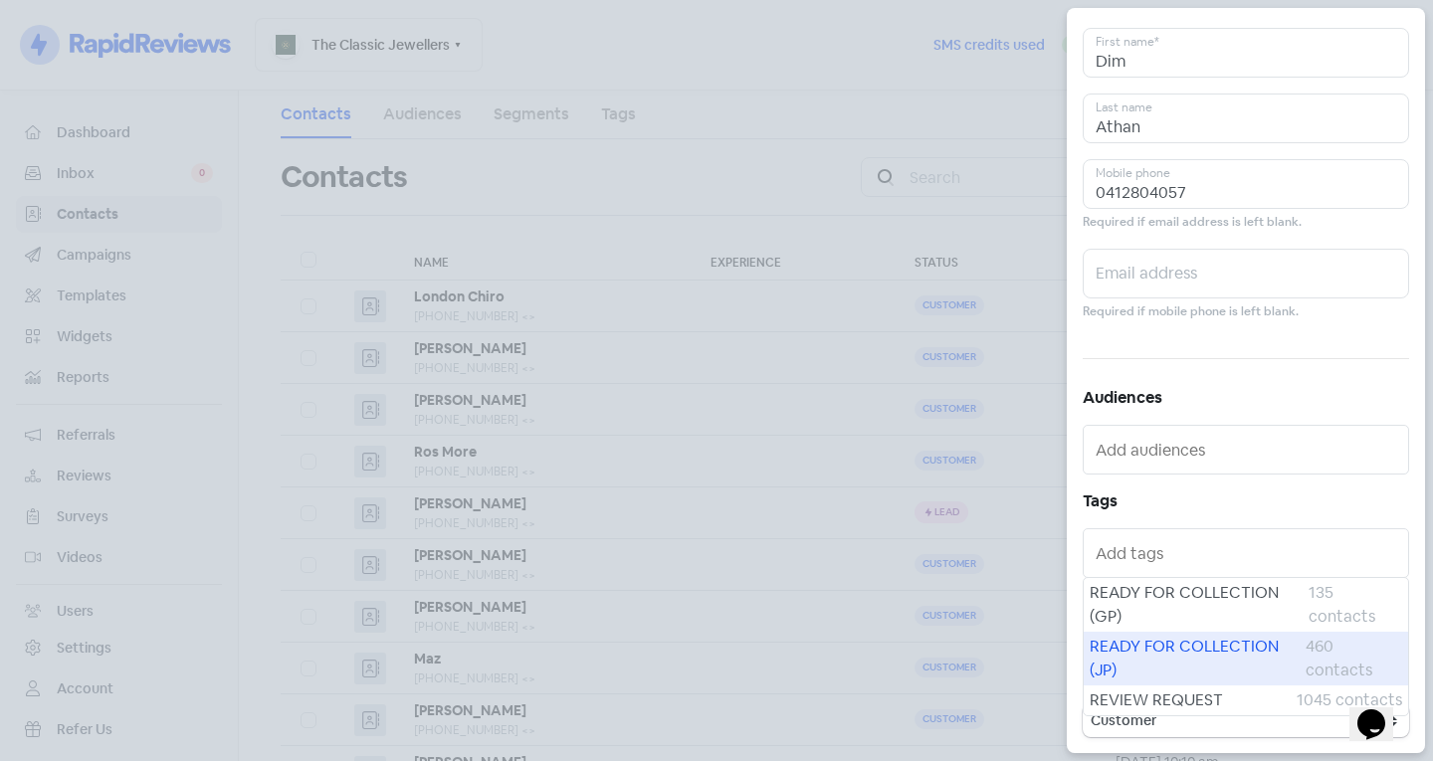
click at [1123, 646] on span "READY FOR COLLECTION (JP)" at bounding box center [1197, 659] width 216 height 48
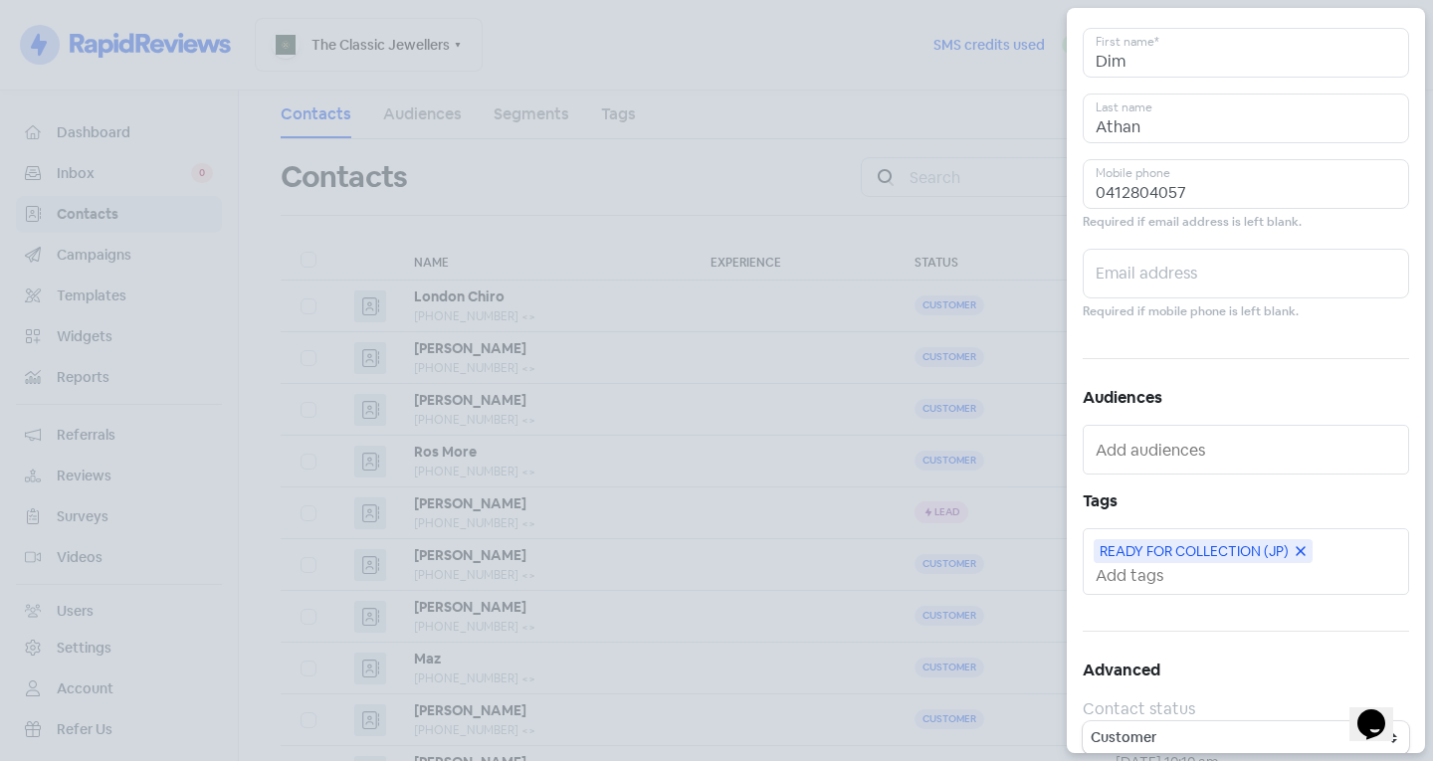
click at [1156, 574] on input "text" at bounding box center [1247, 575] width 304 height 21
click at [1333, 562] on div "READY FOR COLLECTION (JP)" at bounding box center [1245, 561] width 308 height 49
click at [1188, 579] on input "text" at bounding box center [1247, 575] width 304 height 21
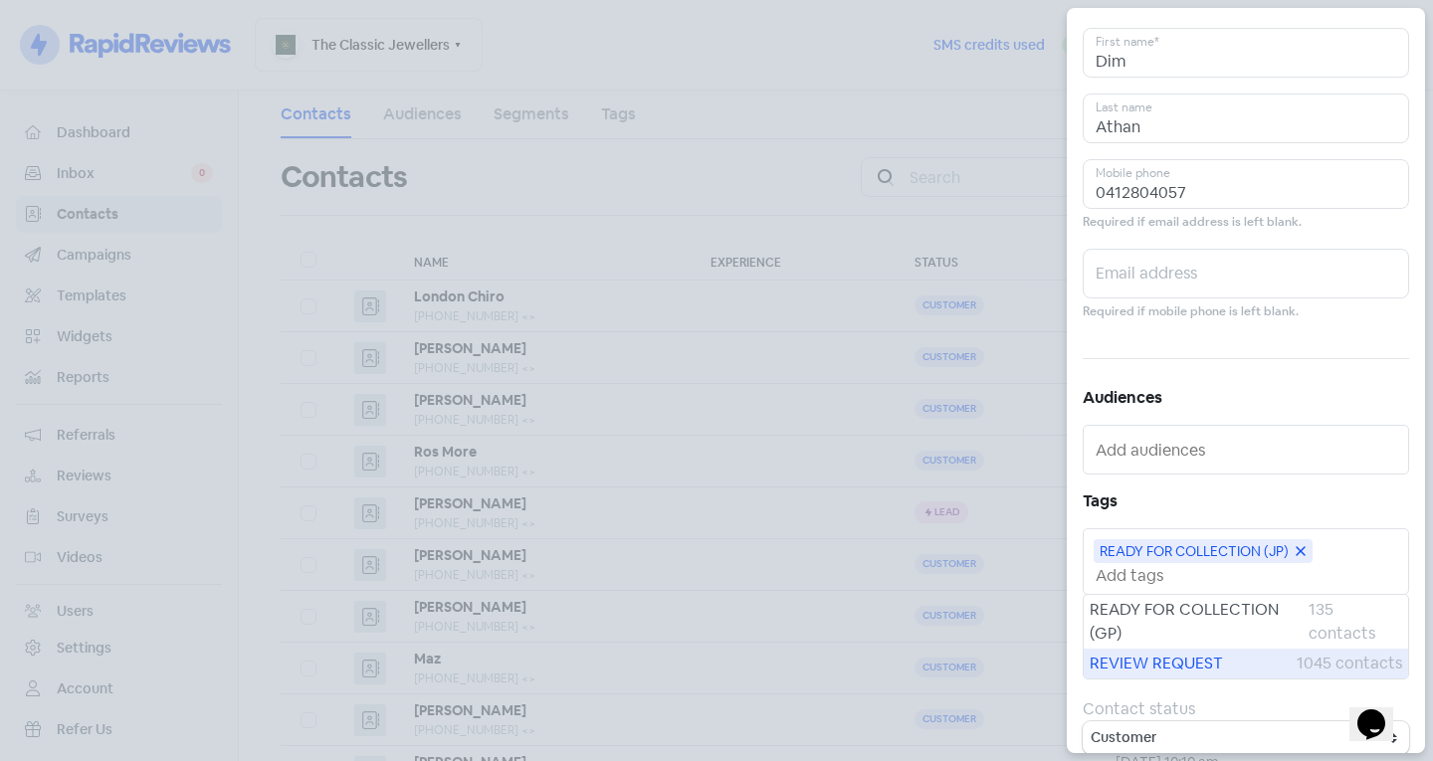
click at [1180, 660] on span "REVIEW REQUEST" at bounding box center [1192, 664] width 207 height 24
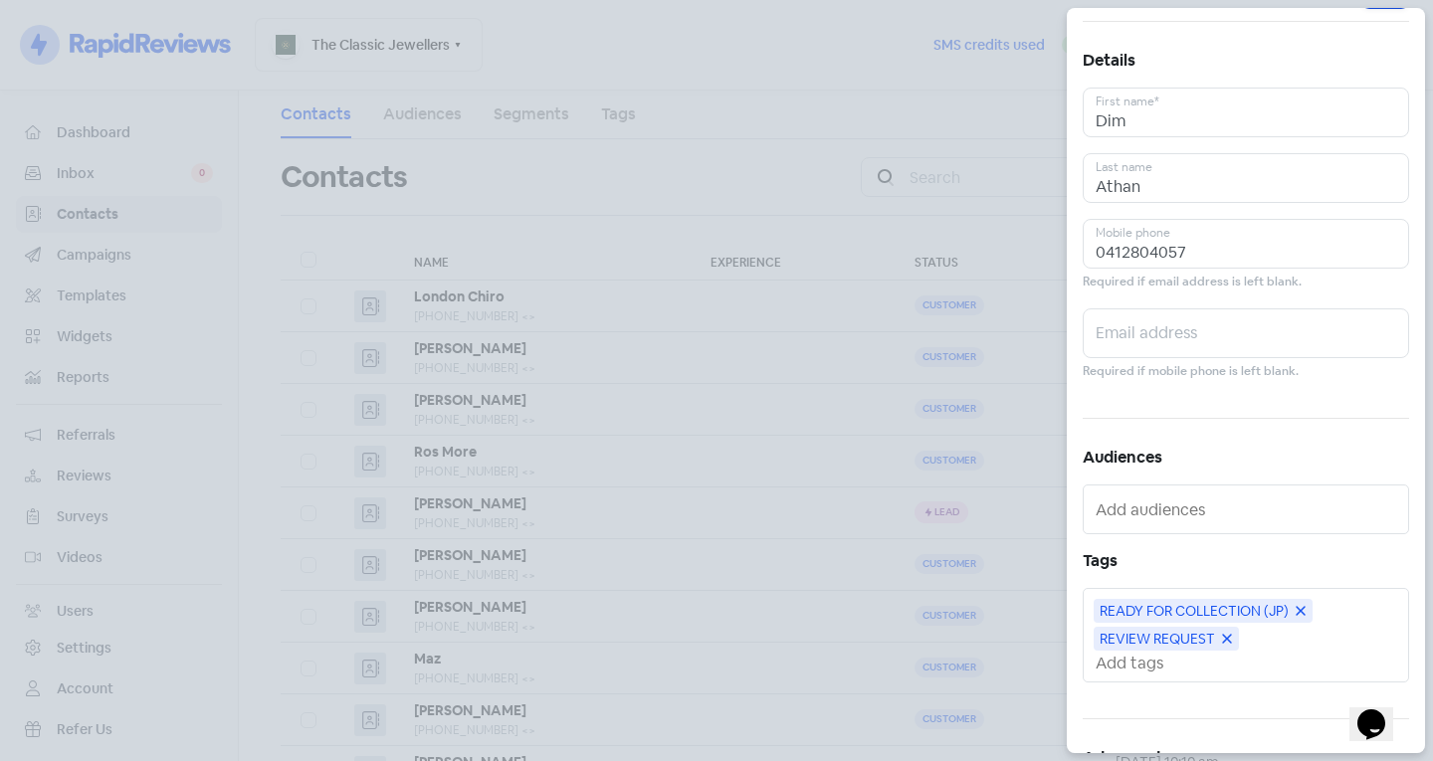
scroll to position [0, 0]
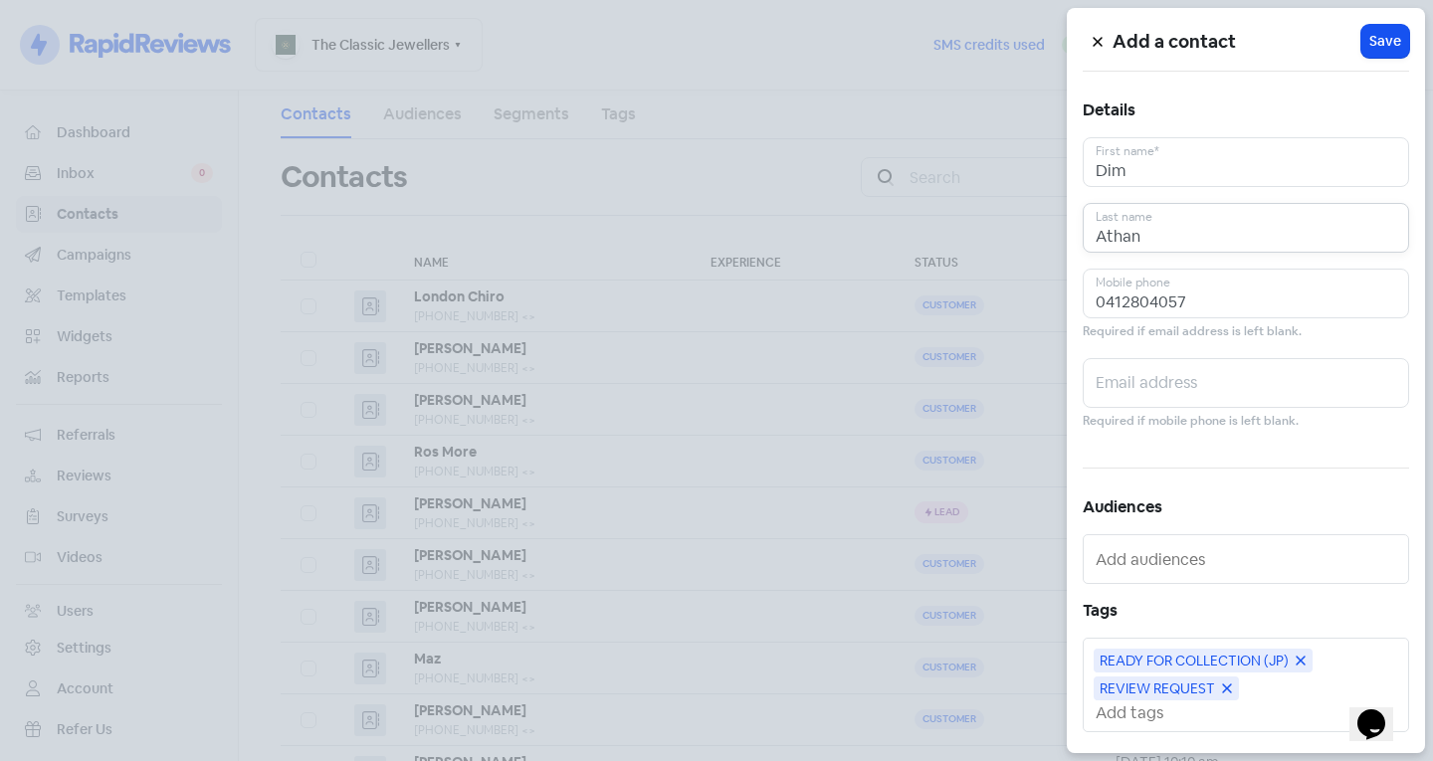
click at [1202, 232] on input "Athan" at bounding box center [1245, 228] width 326 height 50
click at [1149, 176] on input "Dim" at bounding box center [1245, 162] width 326 height 50
click at [1169, 220] on input "Athan" at bounding box center [1245, 228] width 326 height 50
click at [1201, 320] on div "[PHONE_NUMBER] Mobile phone Required if email address is left blank." at bounding box center [1245, 306] width 326 height 74
drag, startPoint x: 1164, startPoint y: 315, endPoint x: 1156, endPoint y: 300, distance: 16.9
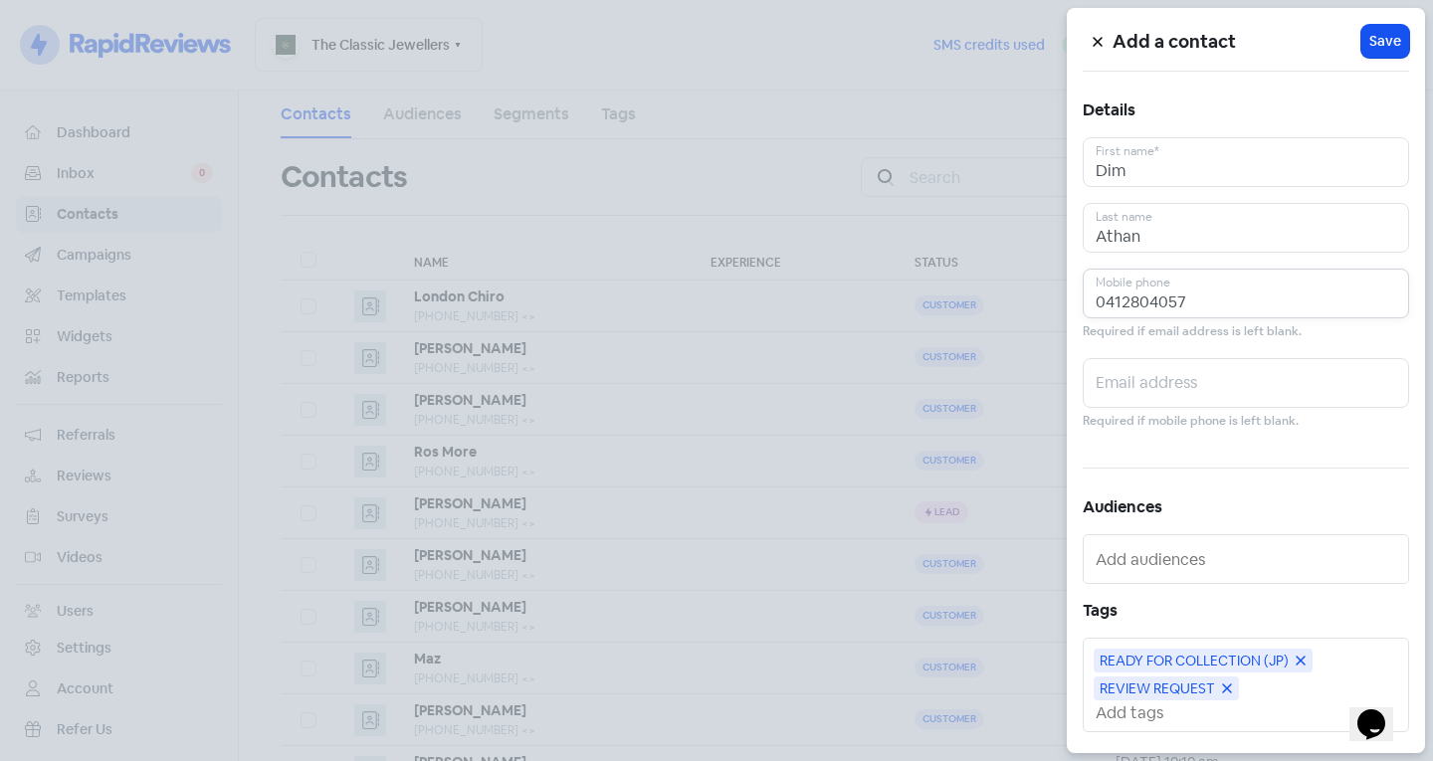
click at [1161, 311] on input "0412804057" at bounding box center [1245, 294] width 326 height 50
click at [1245, 575] on div at bounding box center [1245, 559] width 326 height 50
click at [1127, 302] on input "0412804057" at bounding box center [1245, 294] width 326 height 50
drag, startPoint x: 1106, startPoint y: 348, endPoint x: 1125, endPoint y: 296, distance: 55.1
click at [1106, 348] on div "Add a contact Icon For Loading Save Details Dim First name* Athan Last name [PH…" at bounding box center [1246, 380] width 358 height 745
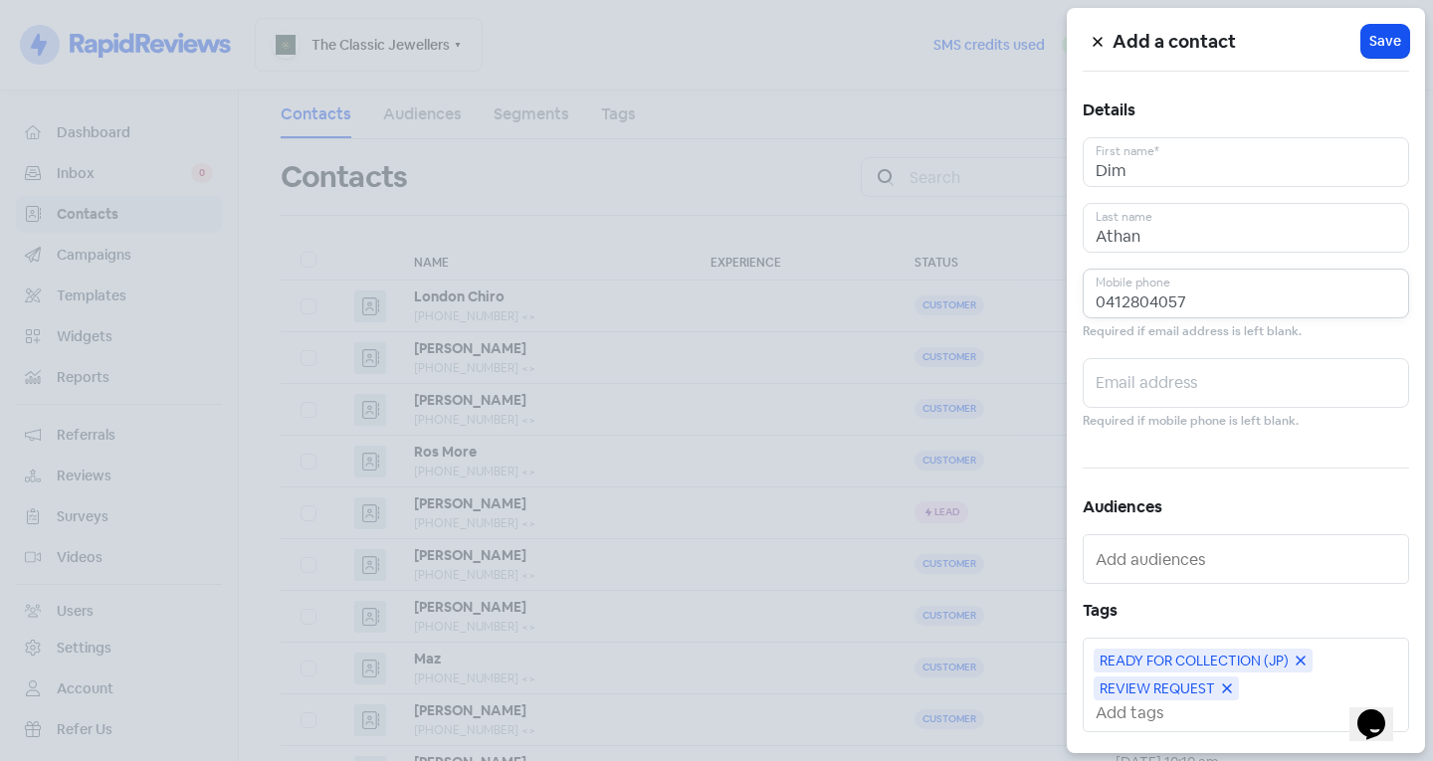
click at [1127, 291] on input "0412804057" at bounding box center [1245, 294] width 326 height 50
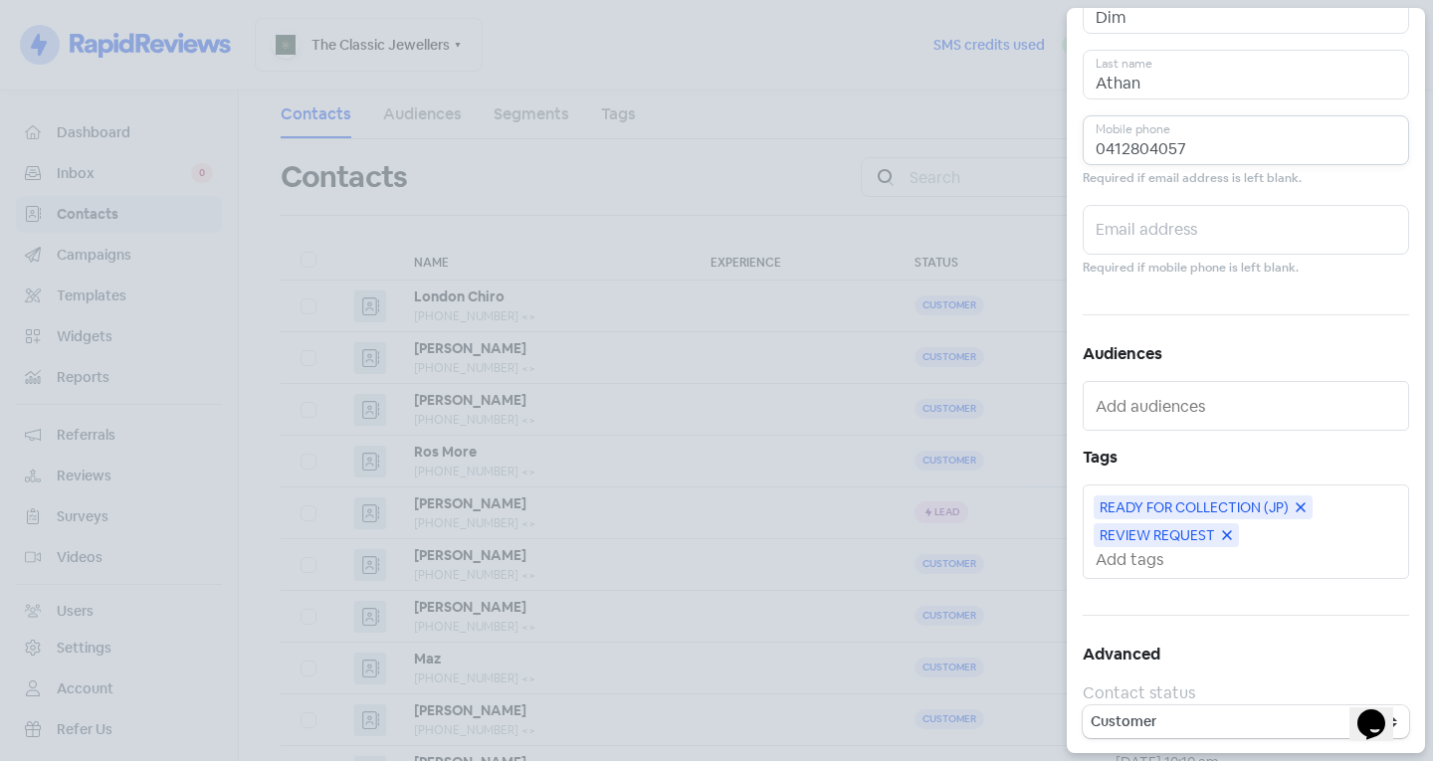
scroll to position [153, 0]
click at [1226, 715] on select "Customer Lead" at bounding box center [1245, 721] width 326 height 33
click at [1222, 707] on select "Customer Lead" at bounding box center [1245, 721] width 326 height 33
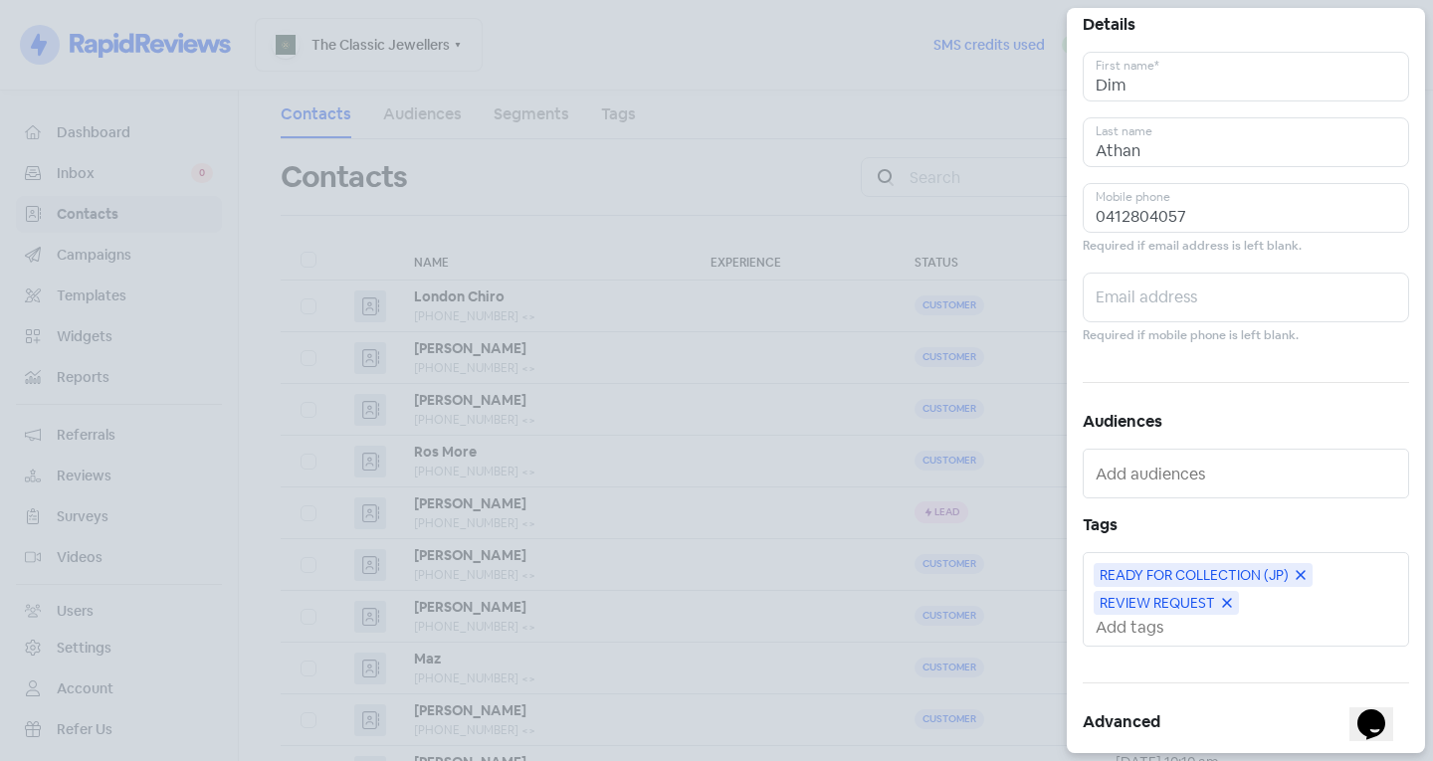
scroll to position [0, 0]
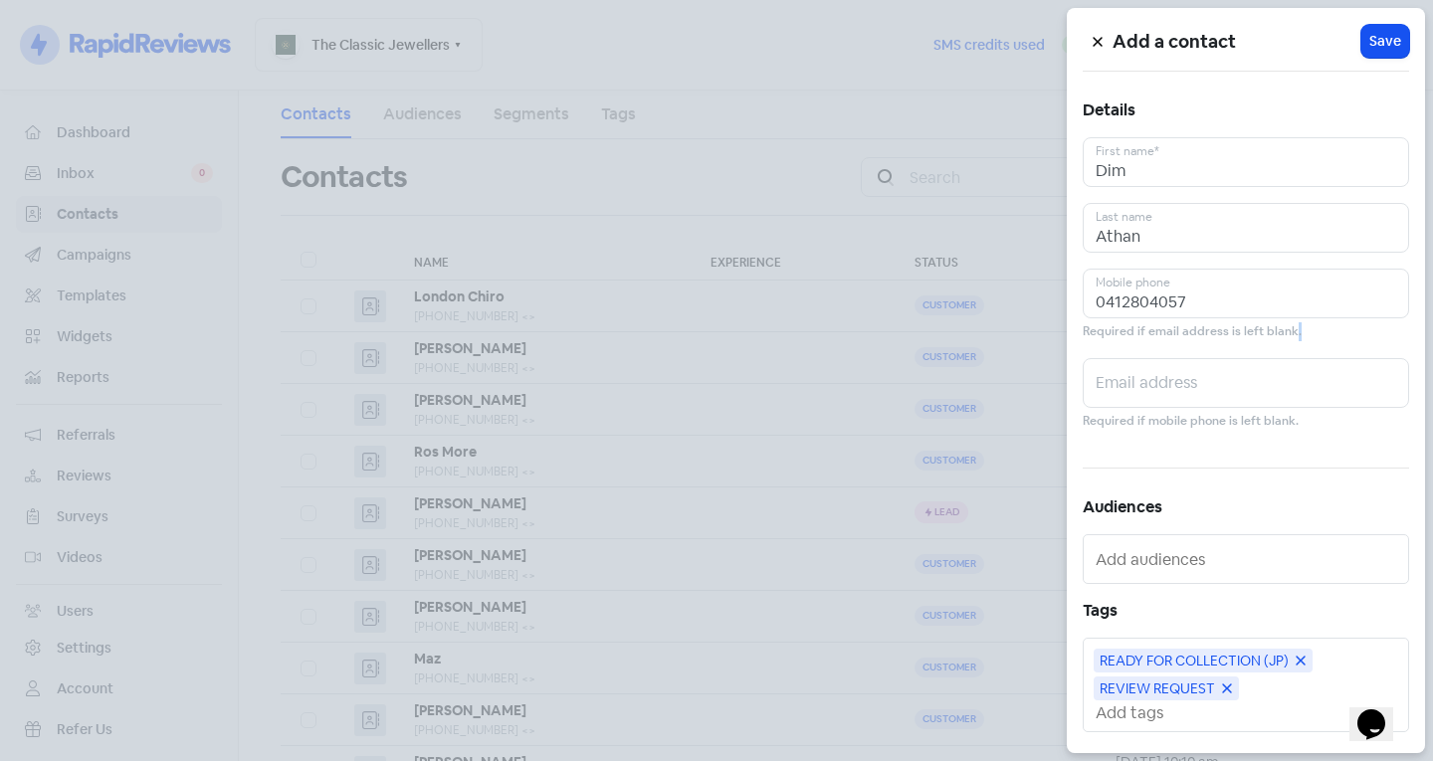
drag, startPoint x: 1291, startPoint y: 329, endPoint x: 815, endPoint y: 169, distance: 502.8
click at [1024, 760] on div "Add a contact Icon For Loading Save Details Dim First name* Athan Last name [PH…" at bounding box center [716, 761] width 1433 height 0
click at [1319, 230] on input "Athan" at bounding box center [1245, 228] width 326 height 50
click at [1130, 196] on div "Add a contact Icon For Loading Save Details Dim First name* Athan Last name [PH…" at bounding box center [1246, 380] width 358 height 745
click at [1120, 166] on input "Dim" at bounding box center [1245, 162] width 326 height 50
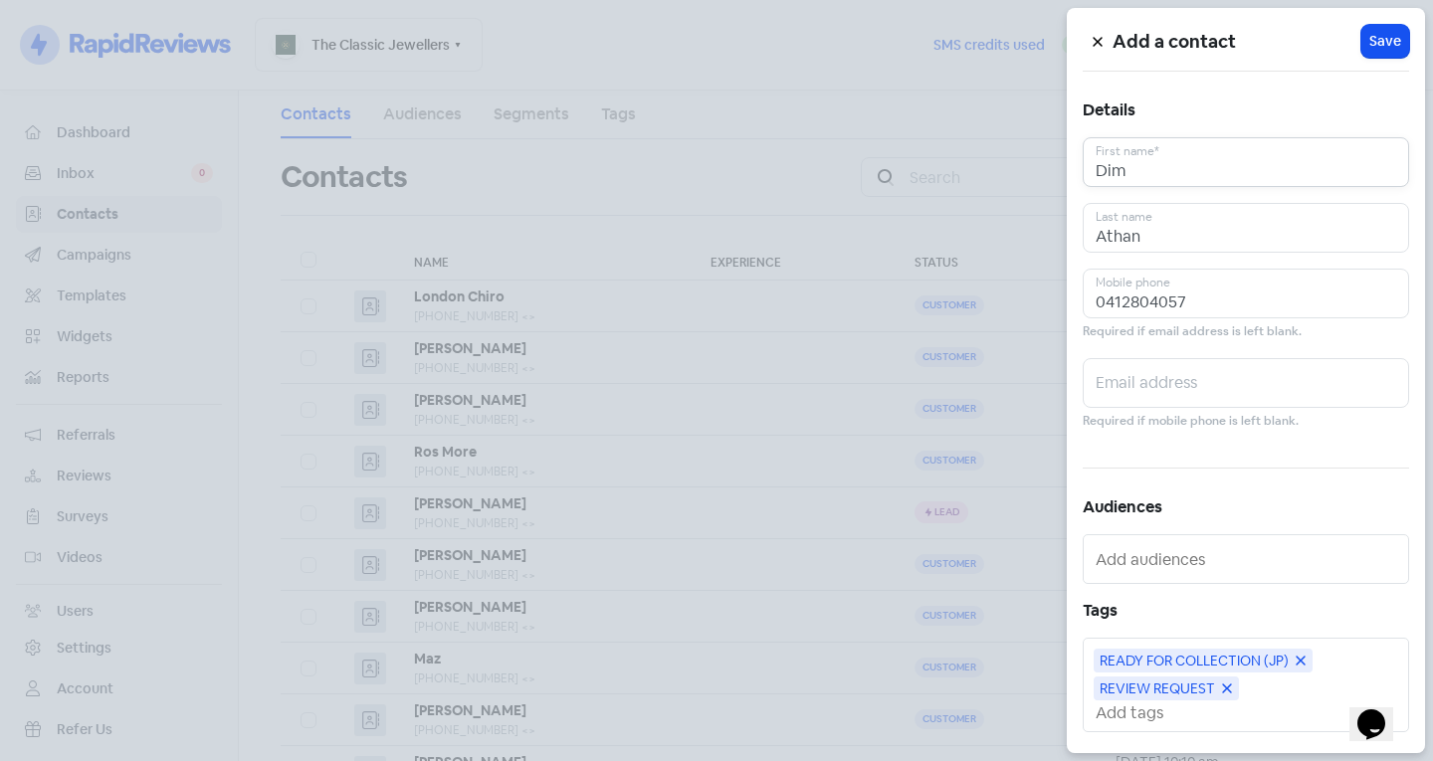
click at [1193, 176] on input "Dim" at bounding box center [1245, 162] width 326 height 50
drag, startPoint x: 1235, startPoint y: 253, endPoint x: 1237, endPoint y: 264, distance: 11.1
click at [1235, 255] on div "Add a contact Icon For Loading Save Details Dim First name* Athan Last name [PH…" at bounding box center [1246, 380] width 358 height 745
click at [1106, 236] on input "Athan" at bounding box center [1245, 228] width 326 height 50
click at [1158, 244] on input "Athan" at bounding box center [1245, 228] width 326 height 50
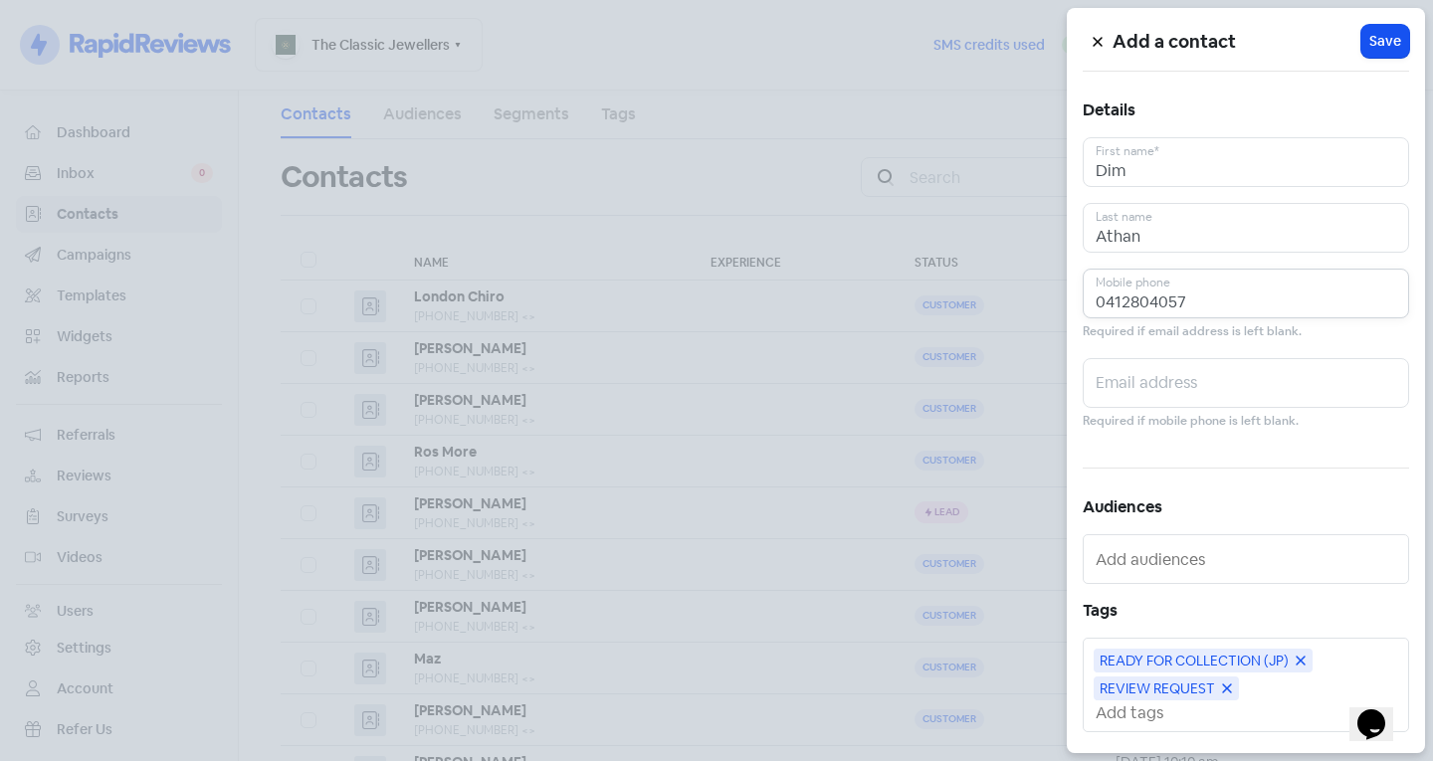
click at [1197, 306] on input "0412804057" at bounding box center [1245, 294] width 326 height 50
click at [1131, 308] on input "0412804057" at bounding box center [1245, 294] width 326 height 50
click at [1147, 299] on input "0412804057" at bounding box center [1245, 294] width 326 height 50
click at [1162, 297] on input "0412804057" at bounding box center [1245, 294] width 326 height 50
drag, startPoint x: 1183, startPoint y: 298, endPoint x: 1209, endPoint y: 299, distance: 25.9
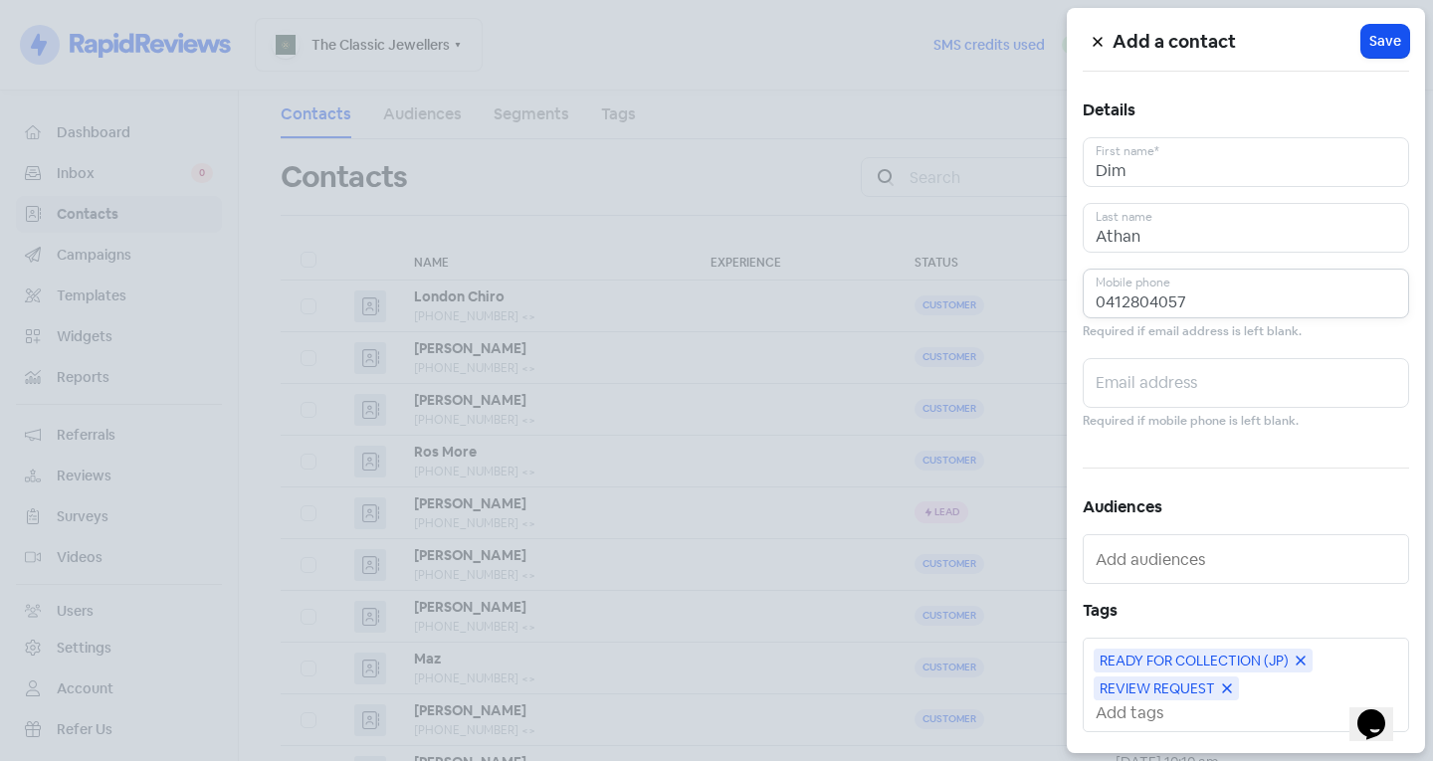
click at [1184, 298] on input "0412804057" at bounding box center [1245, 294] width 326 height 50
click at [1209, 133] on div "Add a contact Icon For Loading Save Details Dim First name* Athan Last name [PH…" at bounding box center [1246, 380] width 358 height 745
click at [1208, 141] on input "Dim" at bounding box center [1245, 162] width 326 height 50
click at [1202, 195] on div "Add a contact Icon For Loading Save Details Dim First name* Athan Last name [PH…" at bounding box center [1246, 380] width 358 height 745
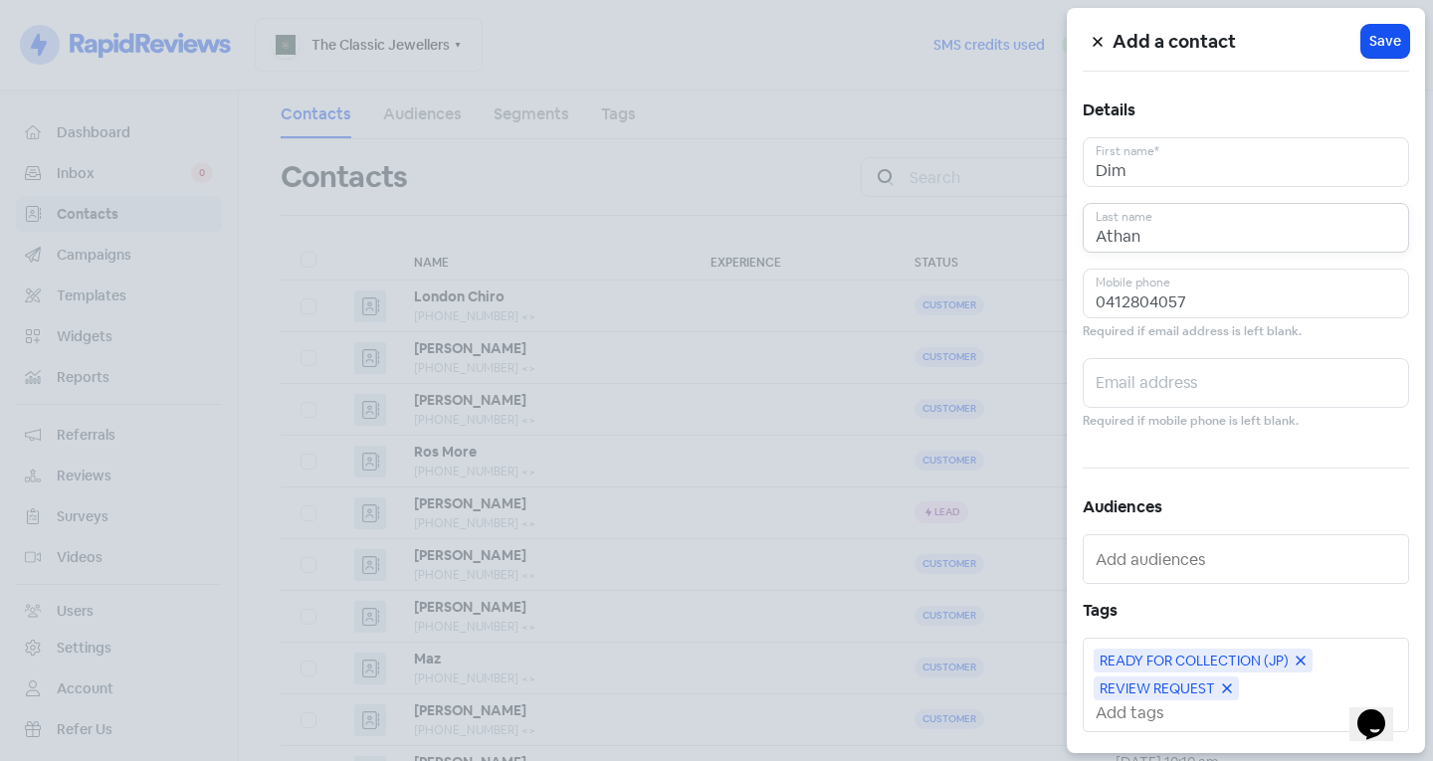
click at [1196, 240] on input "Athan" at bounding box center [1245, 228] width 326 height 50
click at [1377, 53] on button "Icon For Loading Save" at bounding box center [1385, 41] width 48 height 33
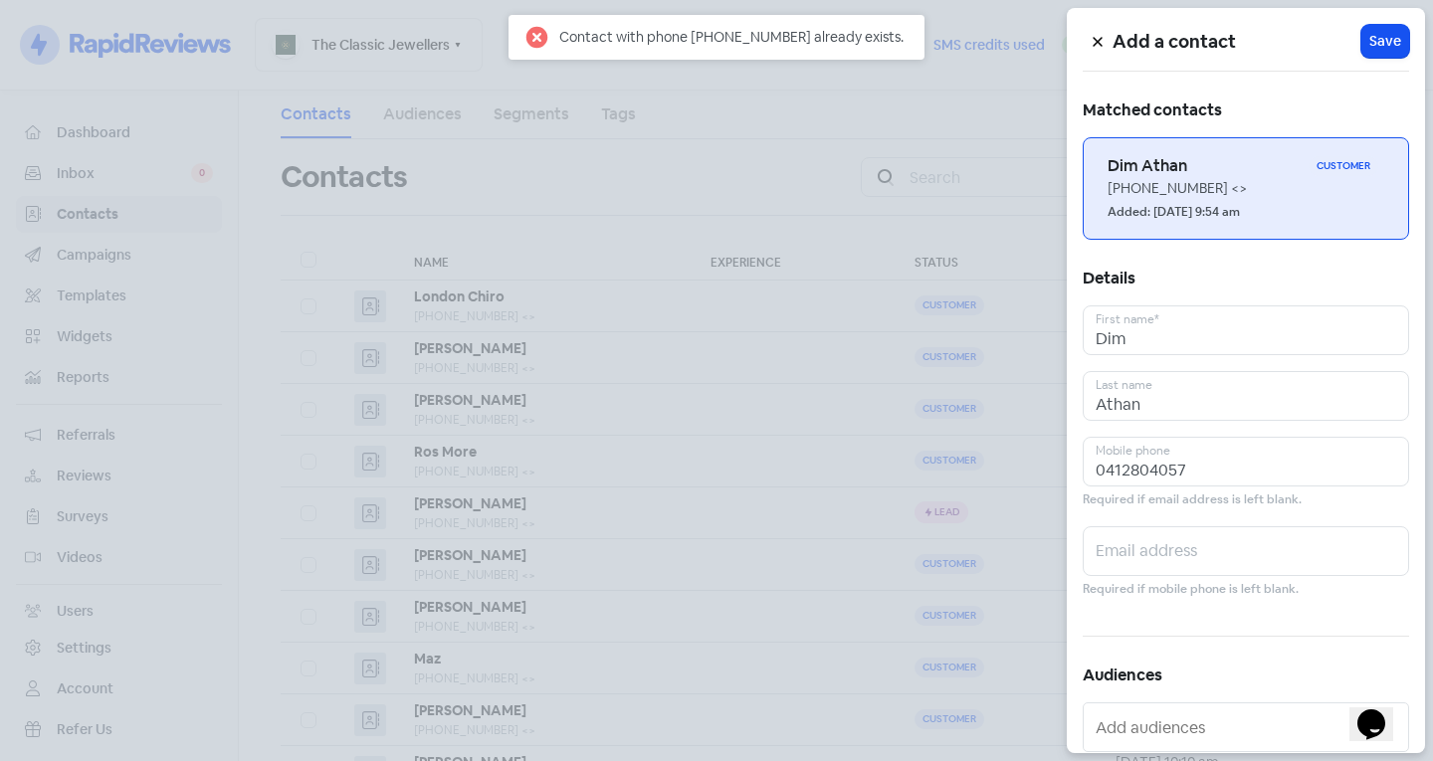
click at [1196, 177] on div "Dim Athan Customer" at bounding box center [1245, 166] width 277 height 24
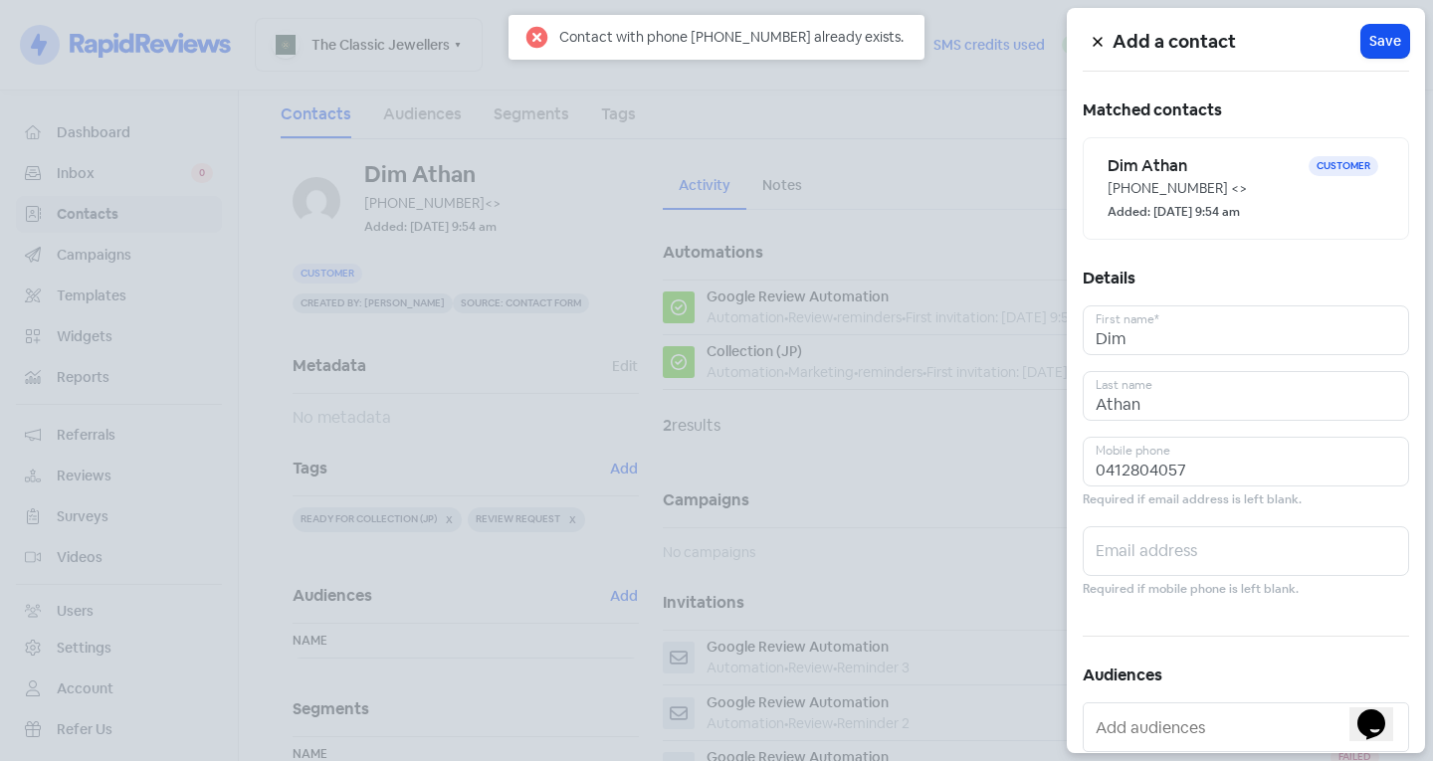
click at [1092, 34] on button at bounding box center [1097, 41] width 30 height 35
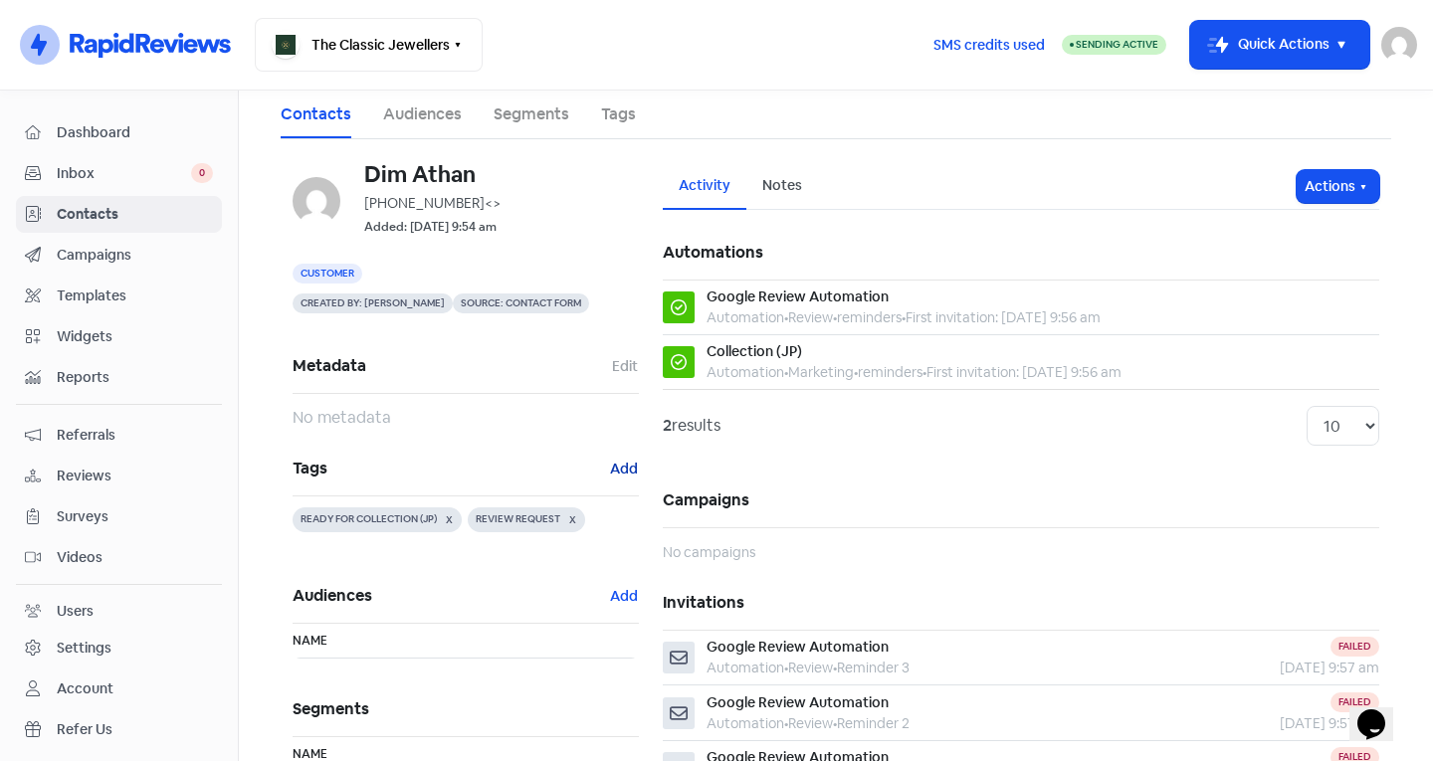
click at [615, 467] on button "Add" at bounding box center [624, 469] width 30 height 23
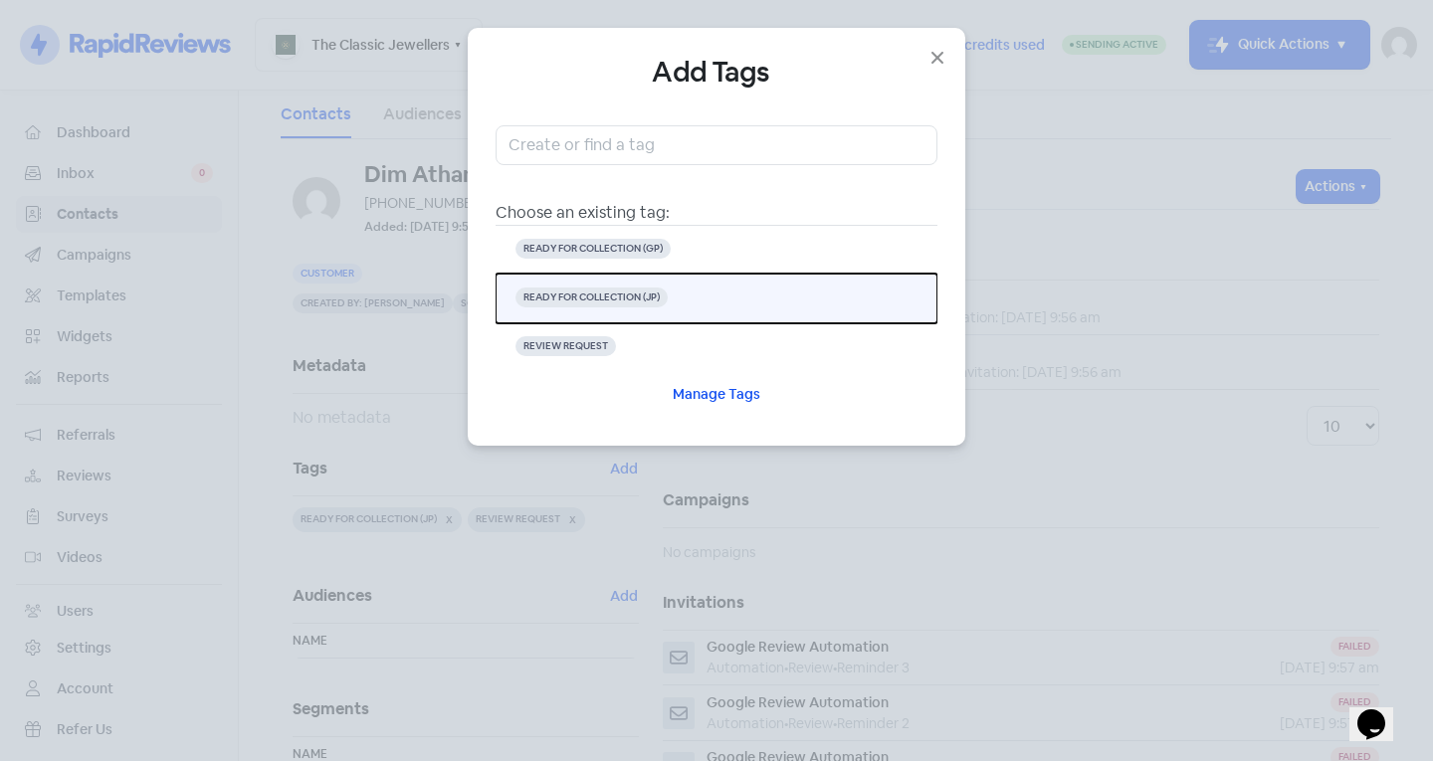
click at [681, 299] on button "READY FOR COLLECTION (JP)" at bounding box center [716, 299] width 442 height 50
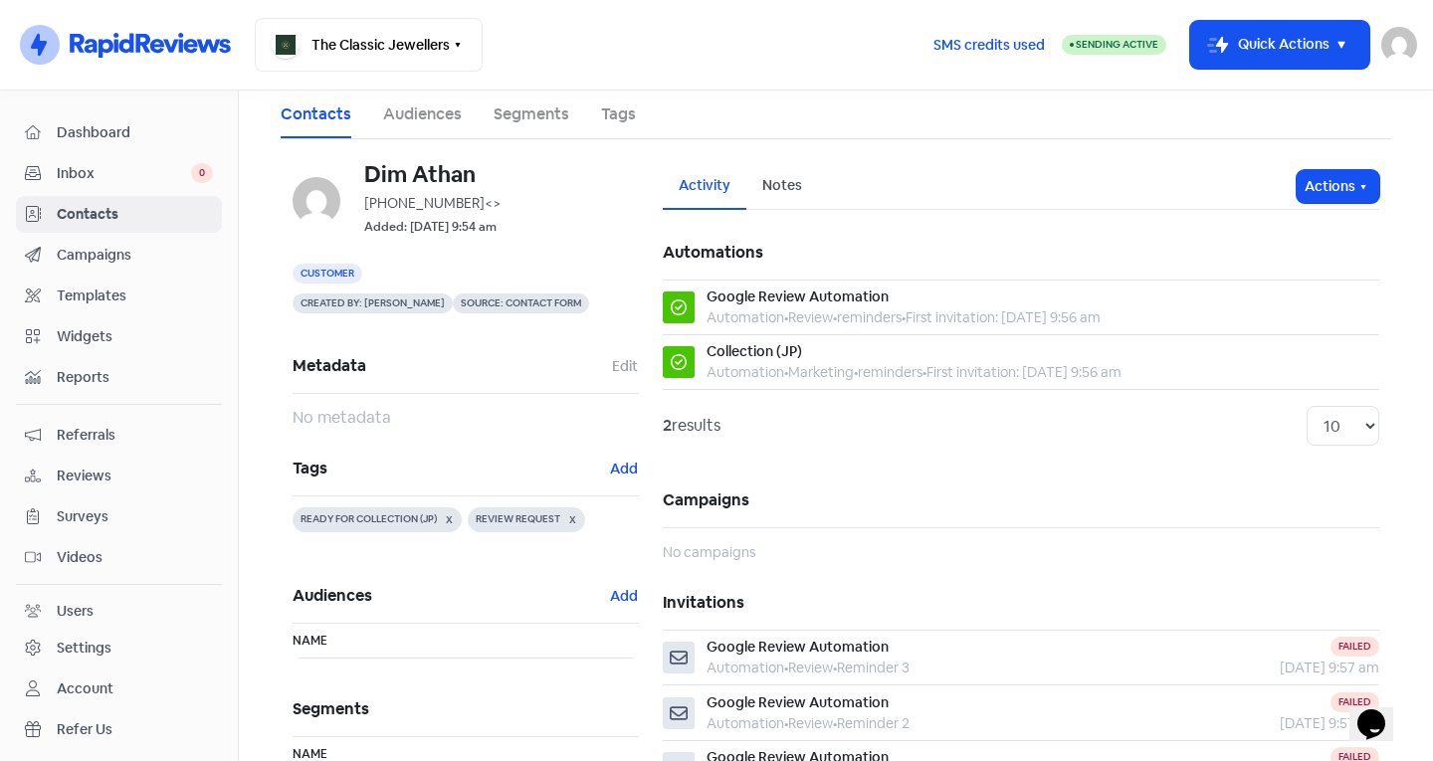
click at [64, 209] on span "Contacts" at bounding box center [135, 214] width 156 height 21
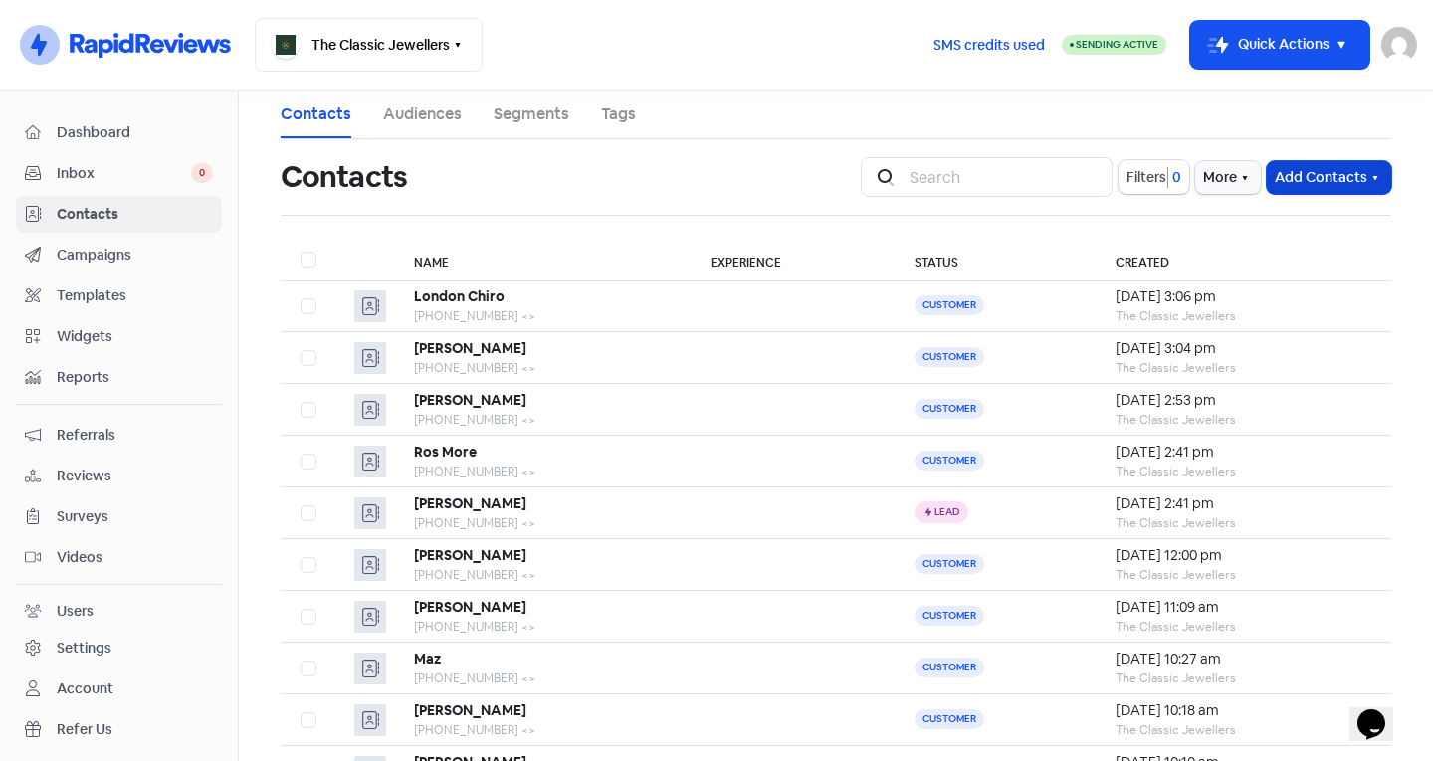
click at [1311, 189] on button "Add Contacts" at bounding box center [1329, 177] width 124 height 33
click at [1250, 232] on button "Add a contact" at bounding box center [1274, 221] width 232 height 40
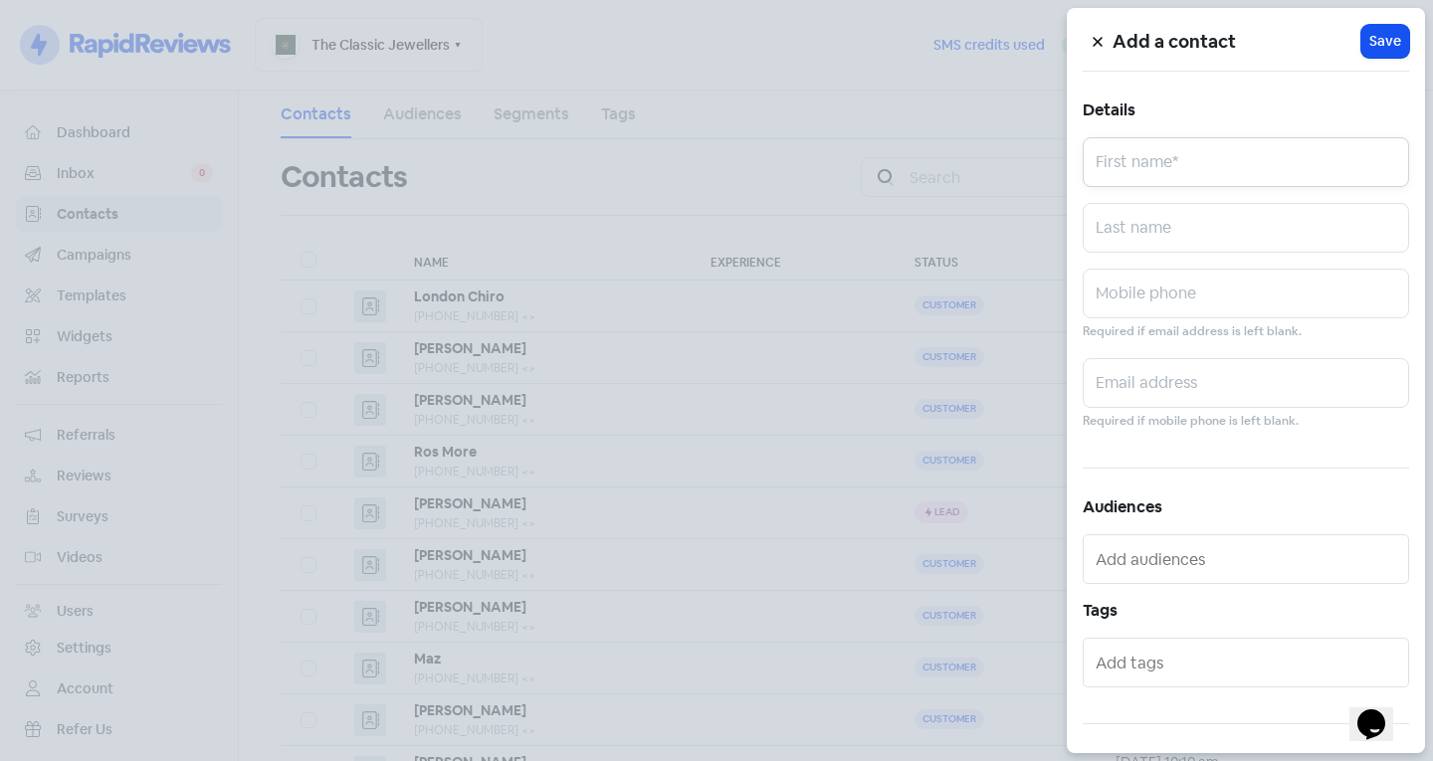
click at [1149, 161] on input "text" at bounding box center [1245, 162] width 326 height 50
type input "t"
type input "[PERSON_NAME]"
click at [1138, 208] on input "text" at bounding box center [1245, 228] width 326 height 50
type input "Cekkas"
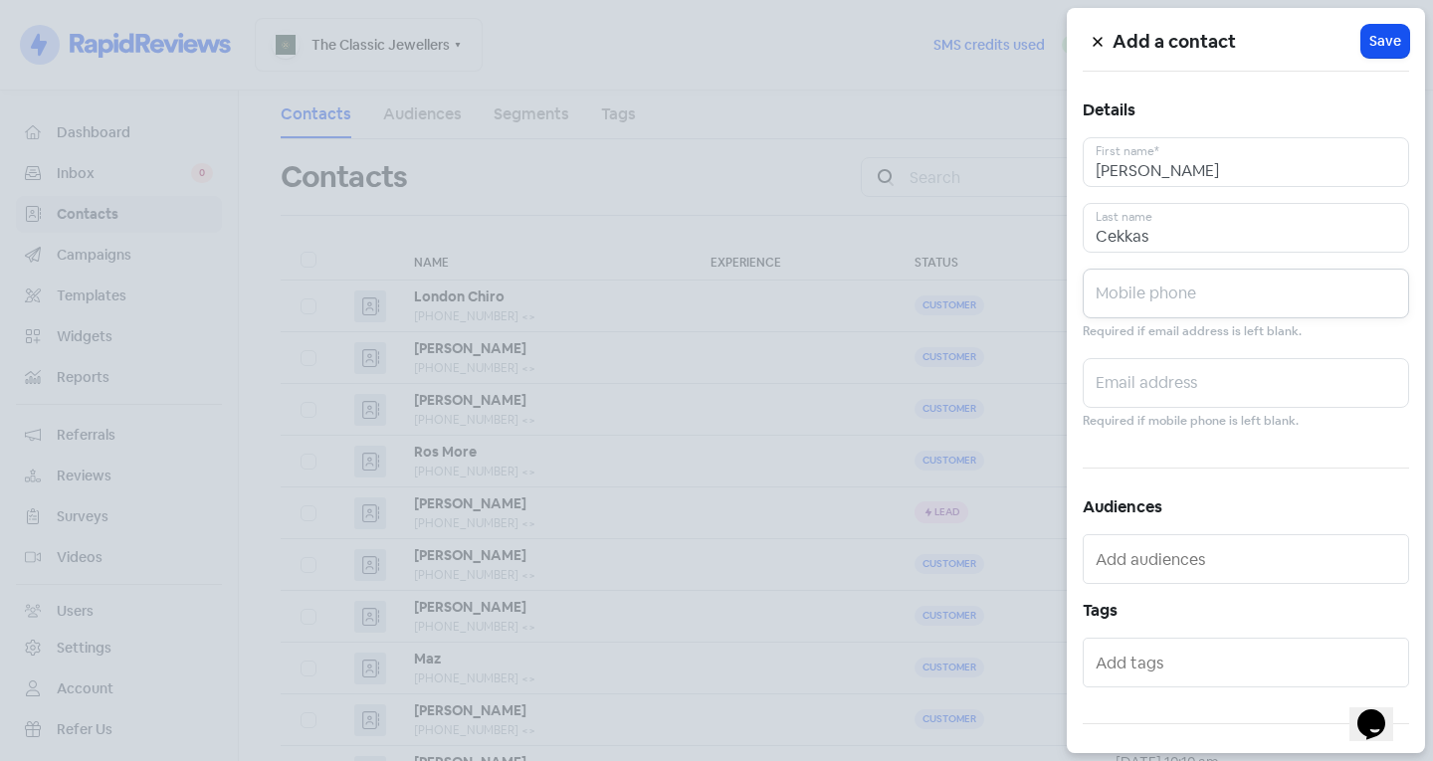
click at [1133, 279] on input "text" at bounding box center [1245, 294] width 326 height 50
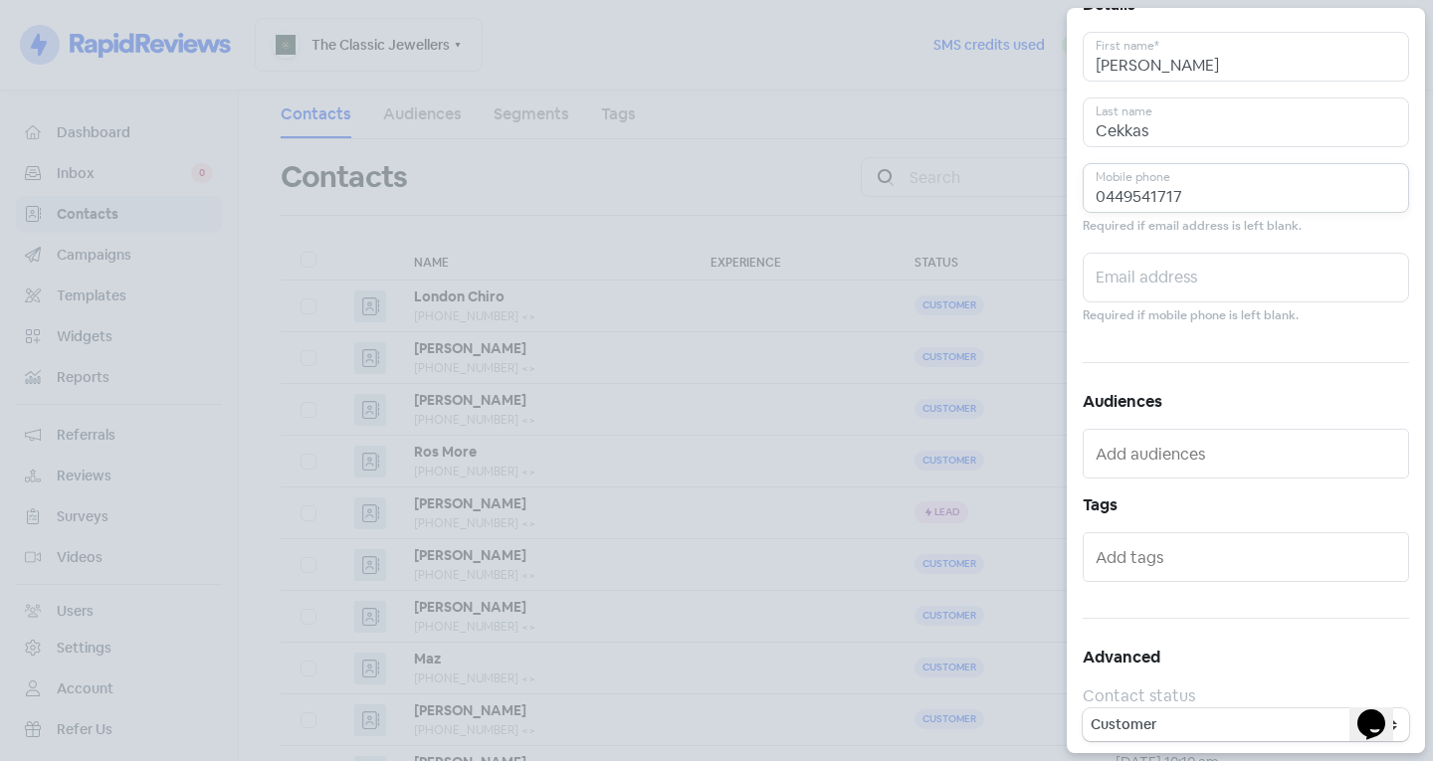
scroll to position [109, 0]
type input "0449541717"
click at [1177, 545] on input "text" at bounding box center [1247, 553] width 304 height 32
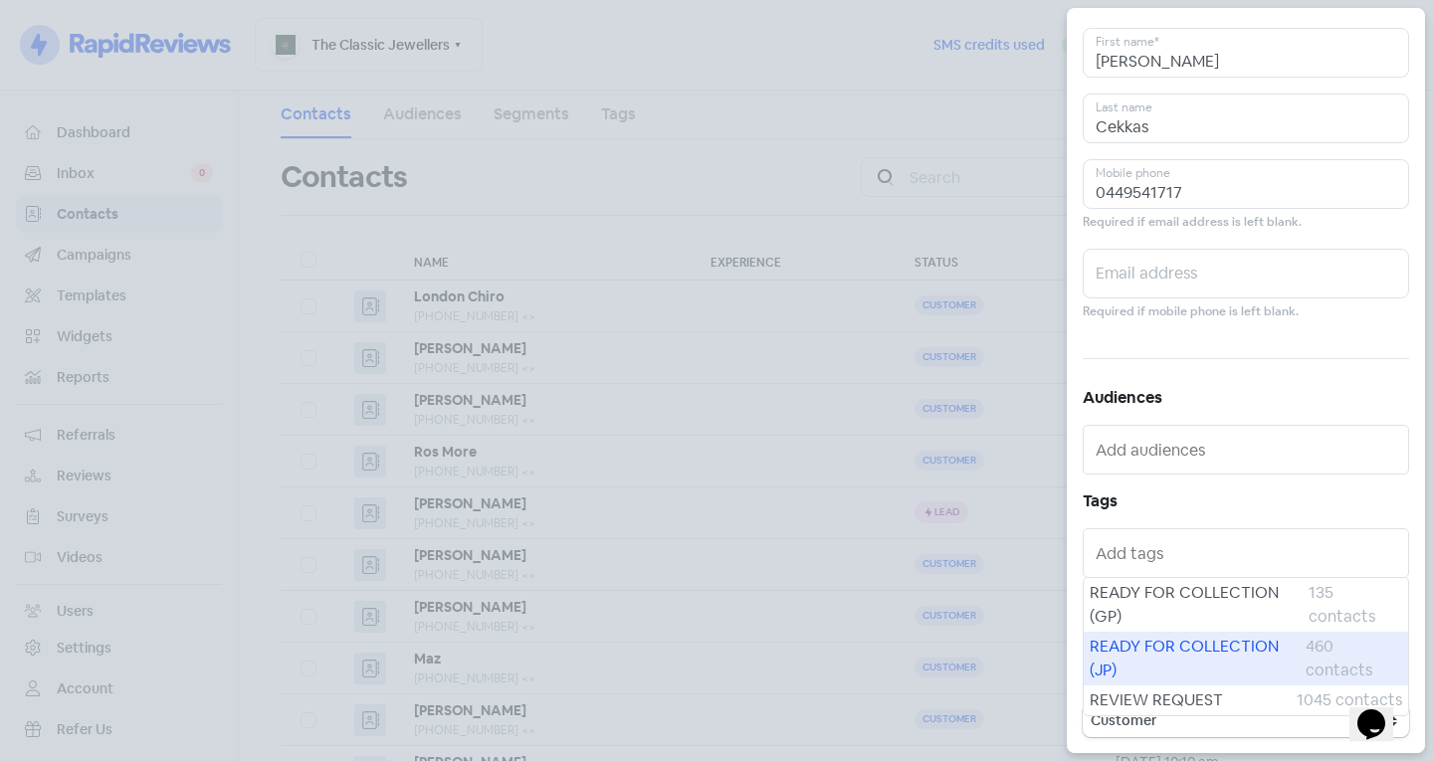
click at [1145, 649] on span "READY FOR COLLECTION (JP)" at bounding box center [1197, 659] width 216 height 48
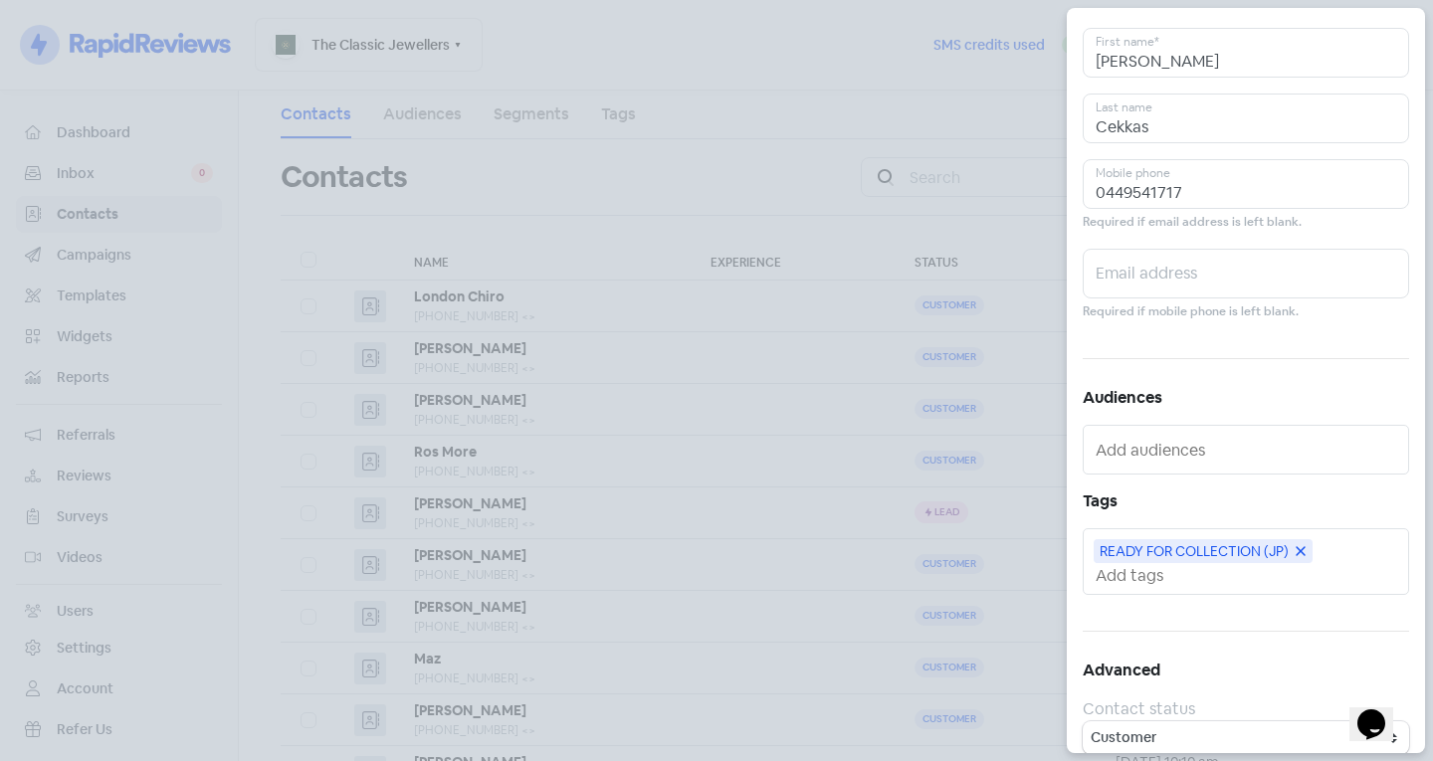
click at [1151, 577] on input "text" at bounding box center [1247, 575] width 304 height 21
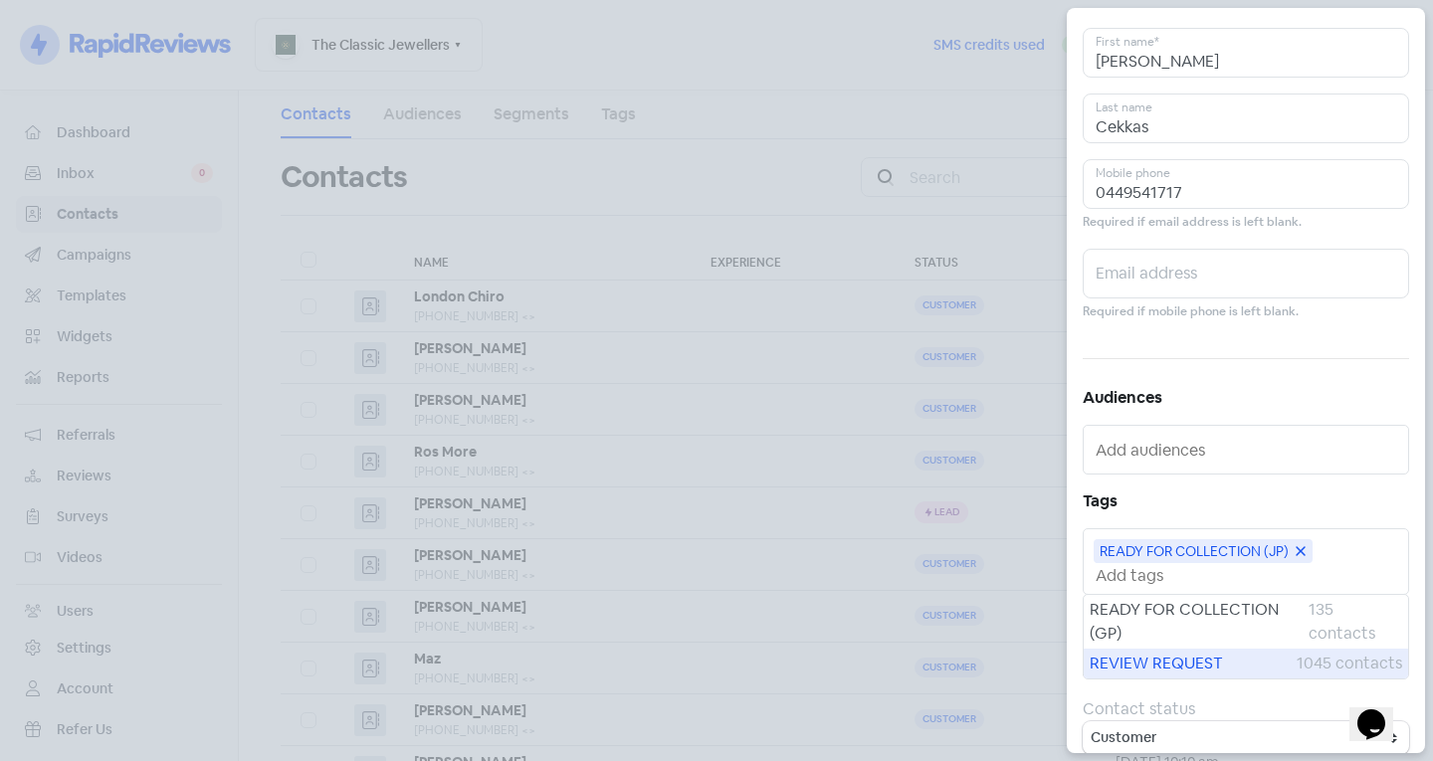
click at [1180, 673] on span "REVIEW REQUEST" at bounding box center [1192, 664] width 207 height 24
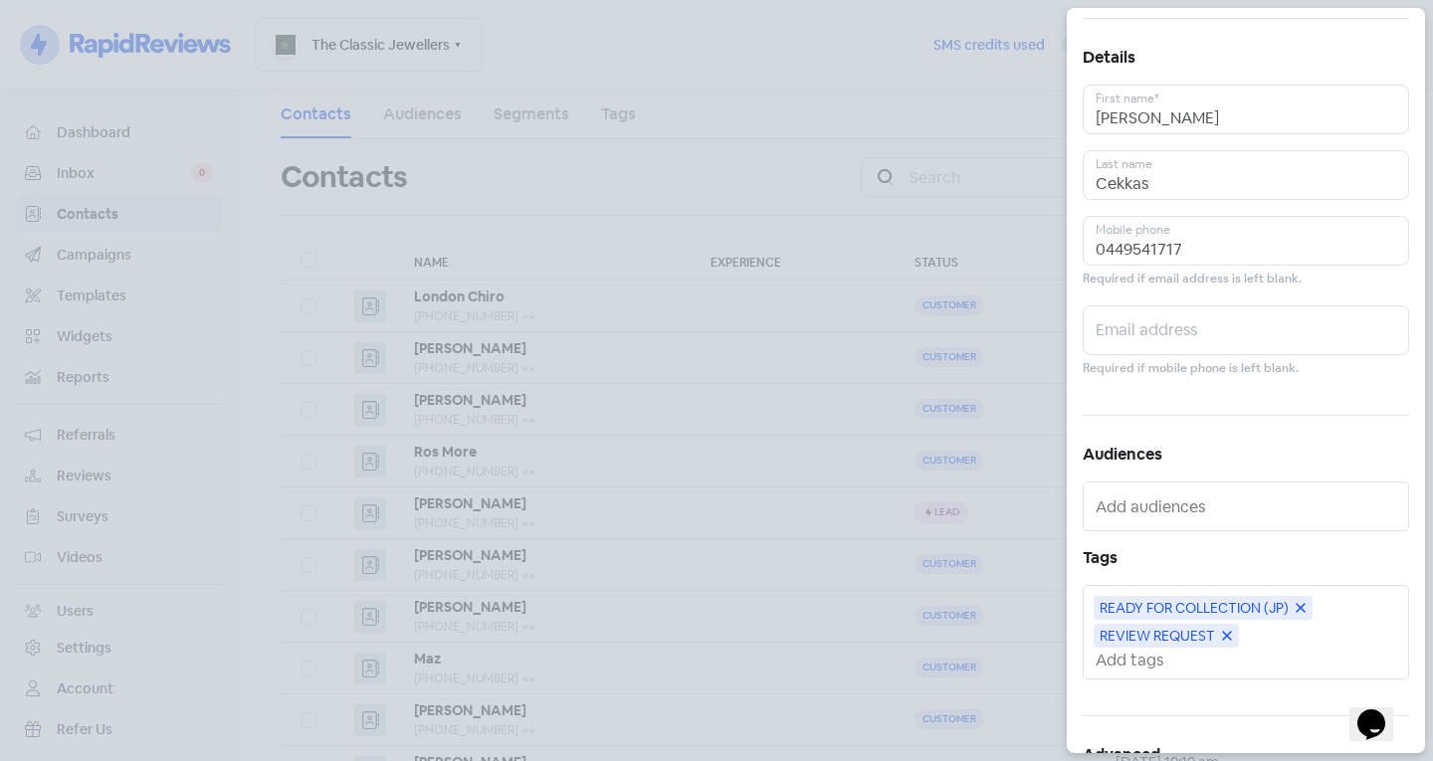
scroll to position [0, 0]
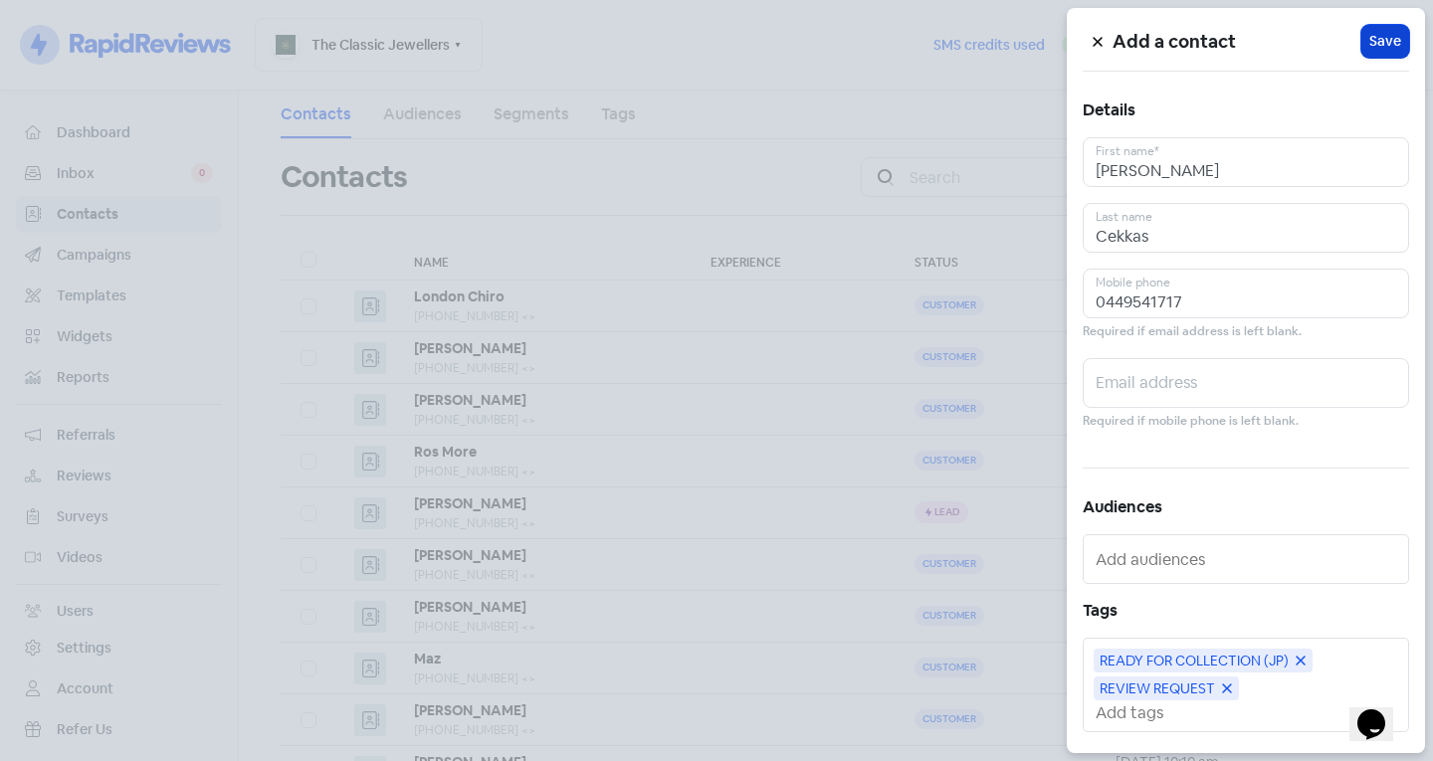
click at [1379, 32] on span "Save" at bounding box center [1385, 41] width 32 height 21
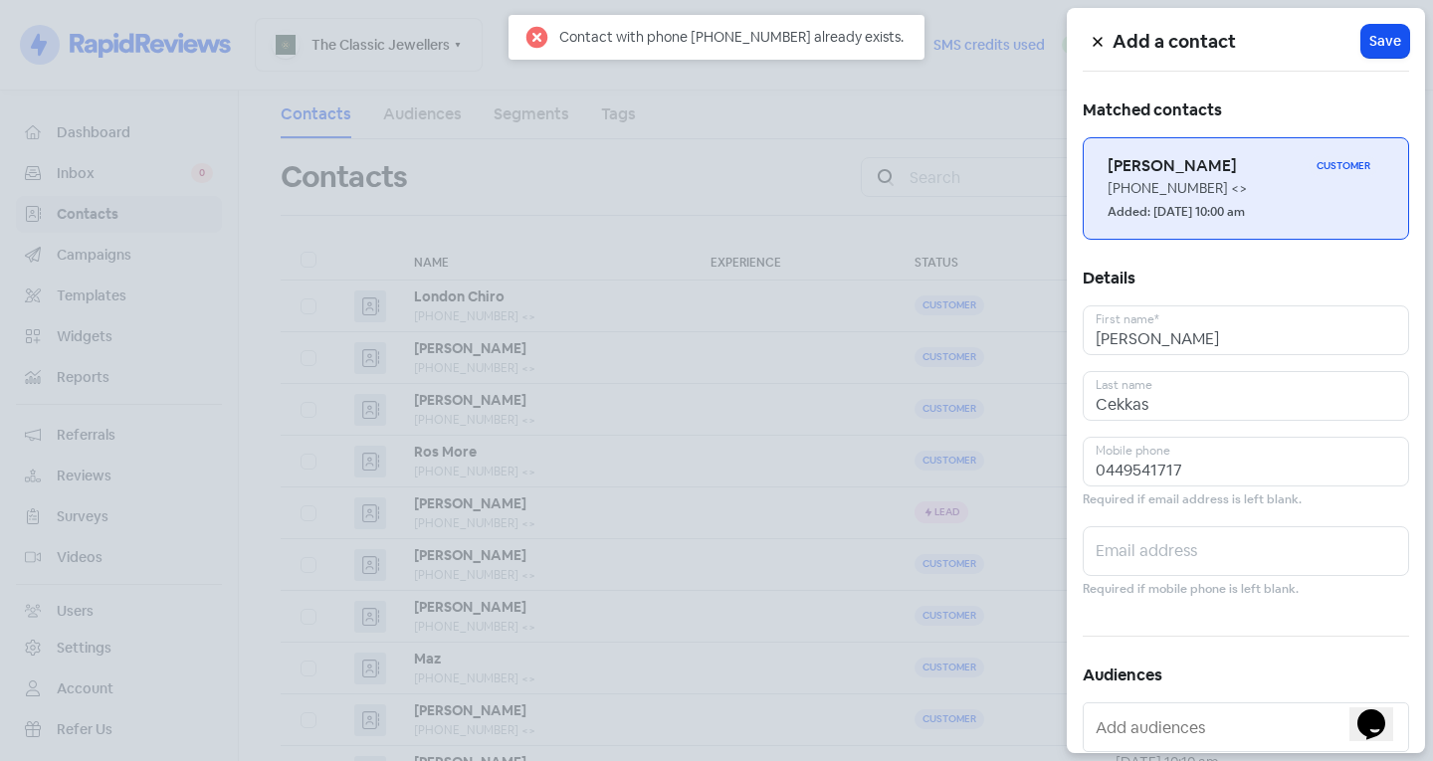
click at [1164, 201] on div "Added: [DATE] 10:00 am" at bounding box center [1245, 211] width 277 height 24
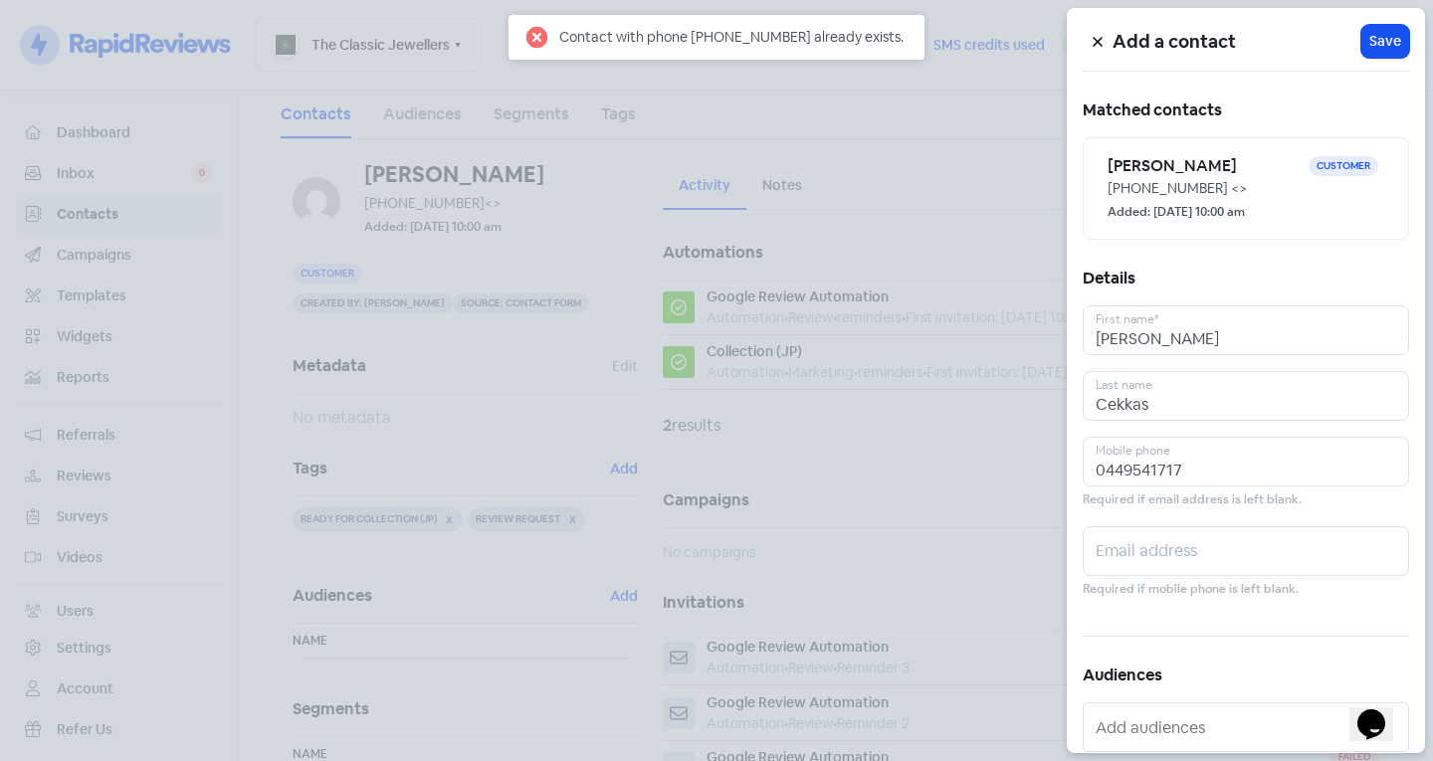
click at [384, 387] on div at bounding box center [716, 380] width 1433 height 761
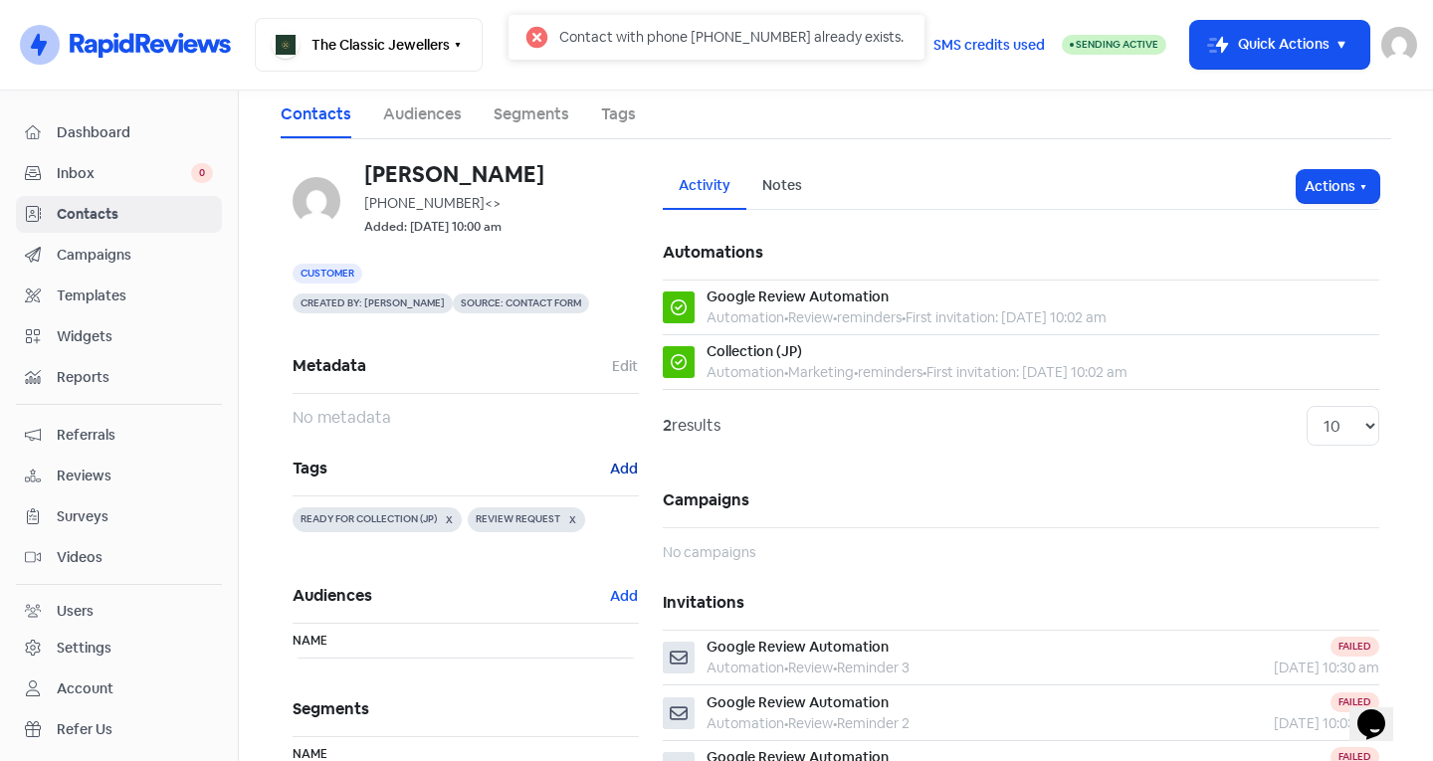
click at [615, 466] on button "Add" at bounding box center [624, 469] width 30 height 23
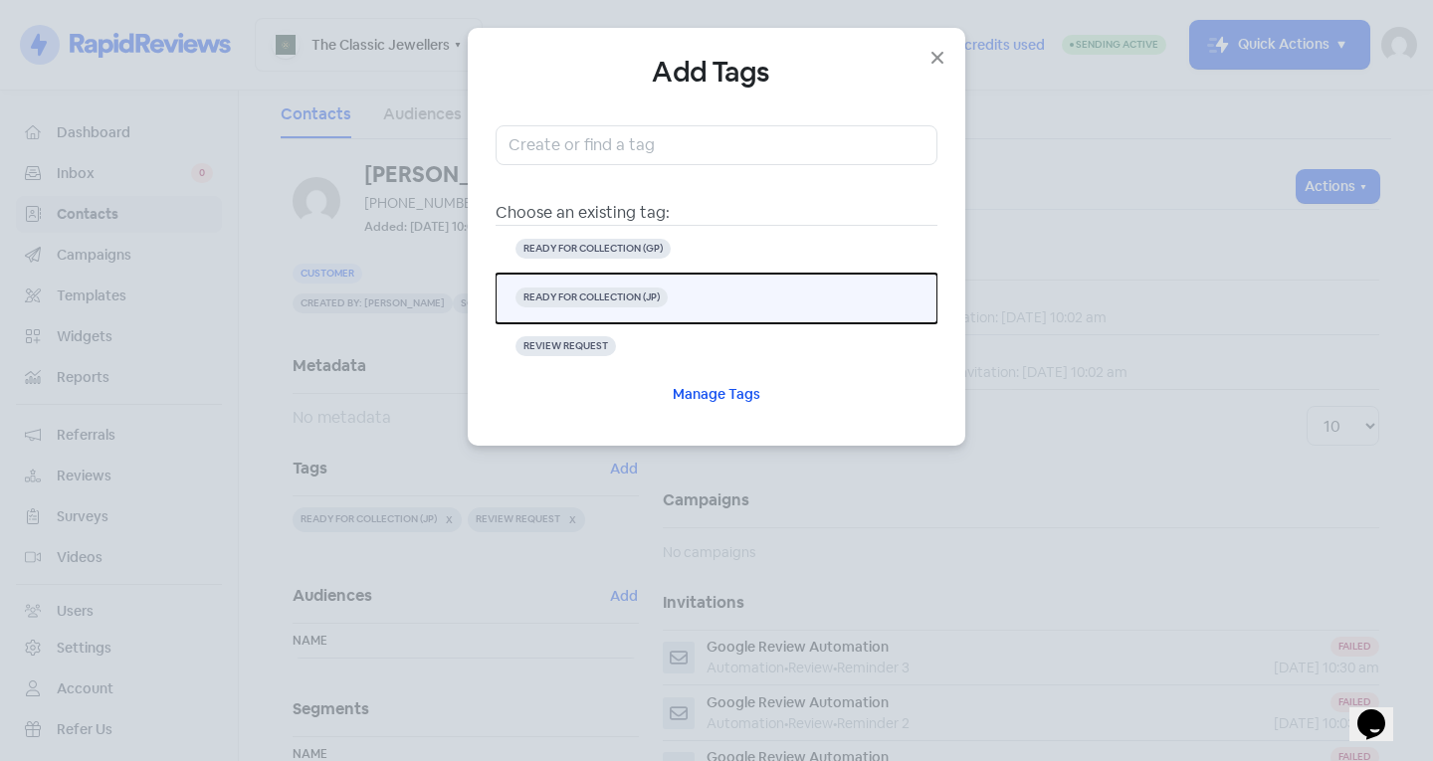
click at [688, 290] on button "READY FOR COLLECTION (JP)" at bounding box center [716, 299] width 442 height 50
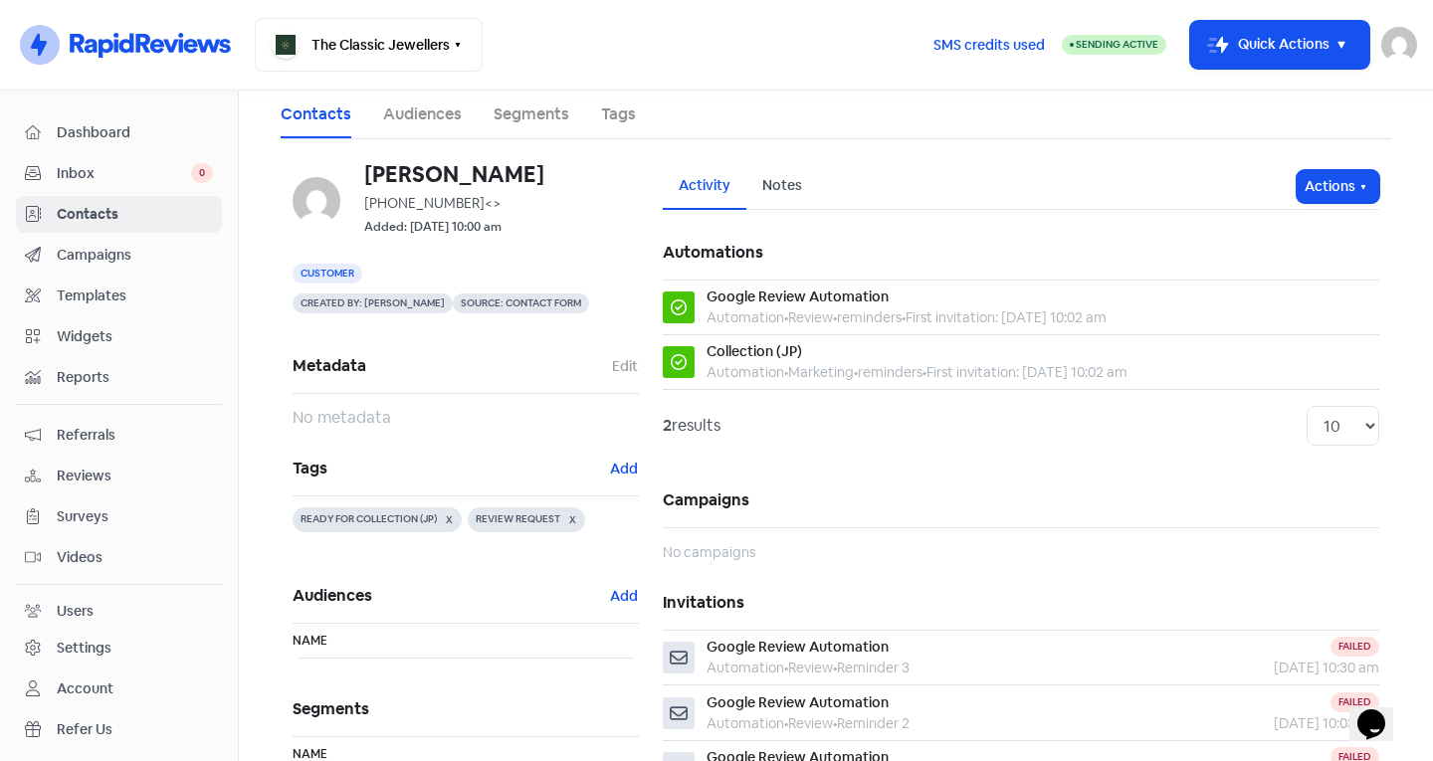
click at [544, 461] on span "Tags" at bounding box center [451, 469] width 316 height 30
click at [609, 470] on button "Add" at bounding box center [624, 469] width 30 height 23
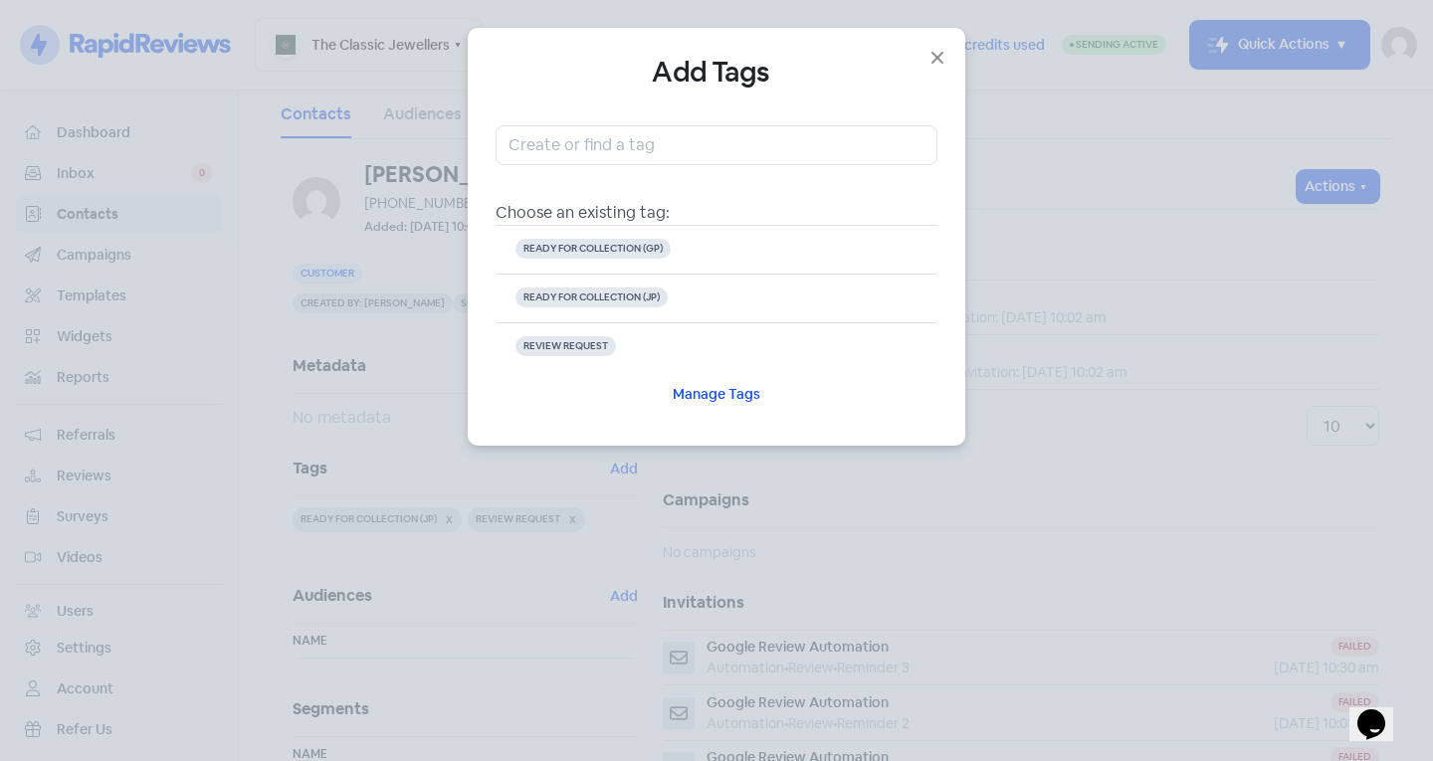
click at [868, 194] on div "Choose an existing tag: READY FOR COLLECTION (GP) READY FOR COLLECTION (JP) REV…" at bounding box center [716, 271] width 442 height 293
click at [936, 57] on icon "button" at bounding box center [937, 58] width 12 height 12
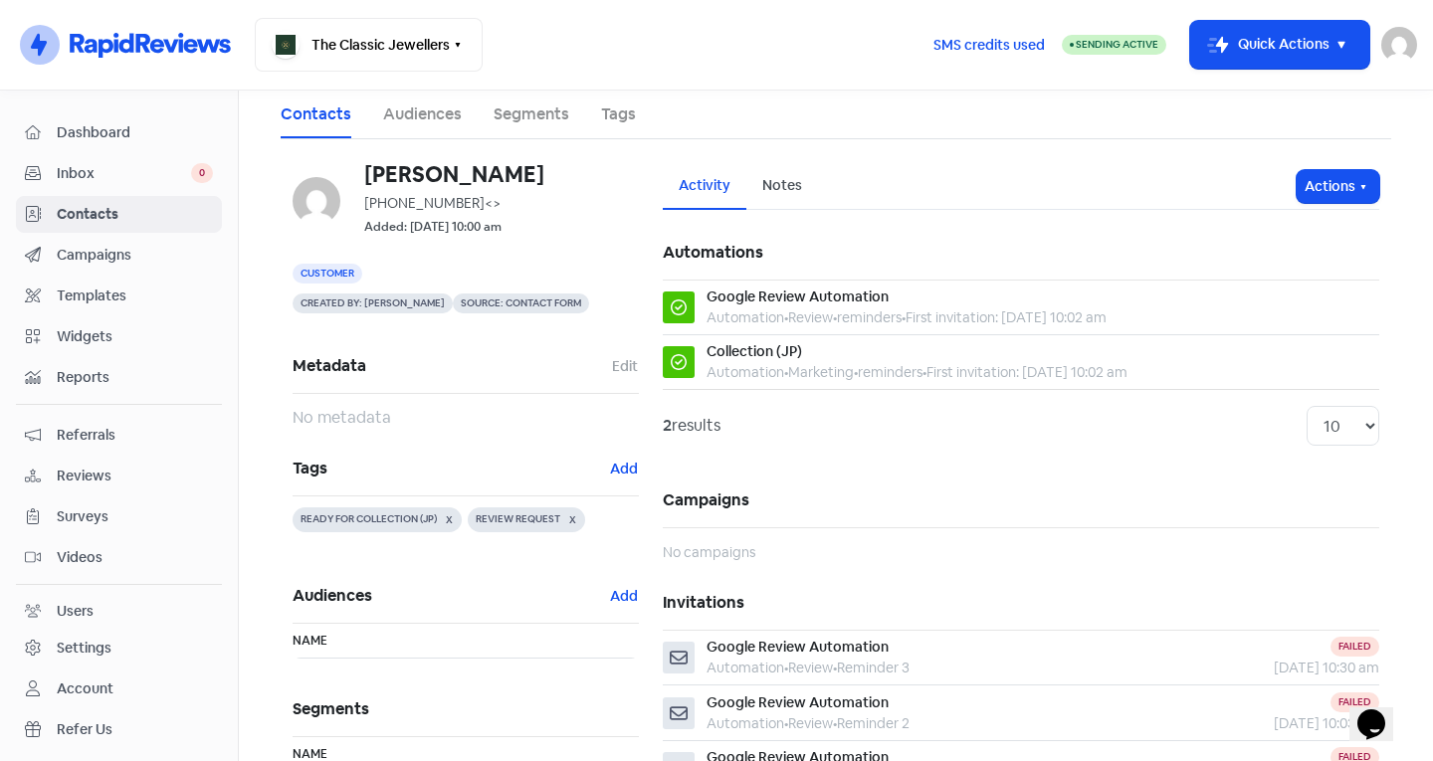
click at [95, 209] on span "Contacts" at bounding box center [135, 214] width 156 height 21
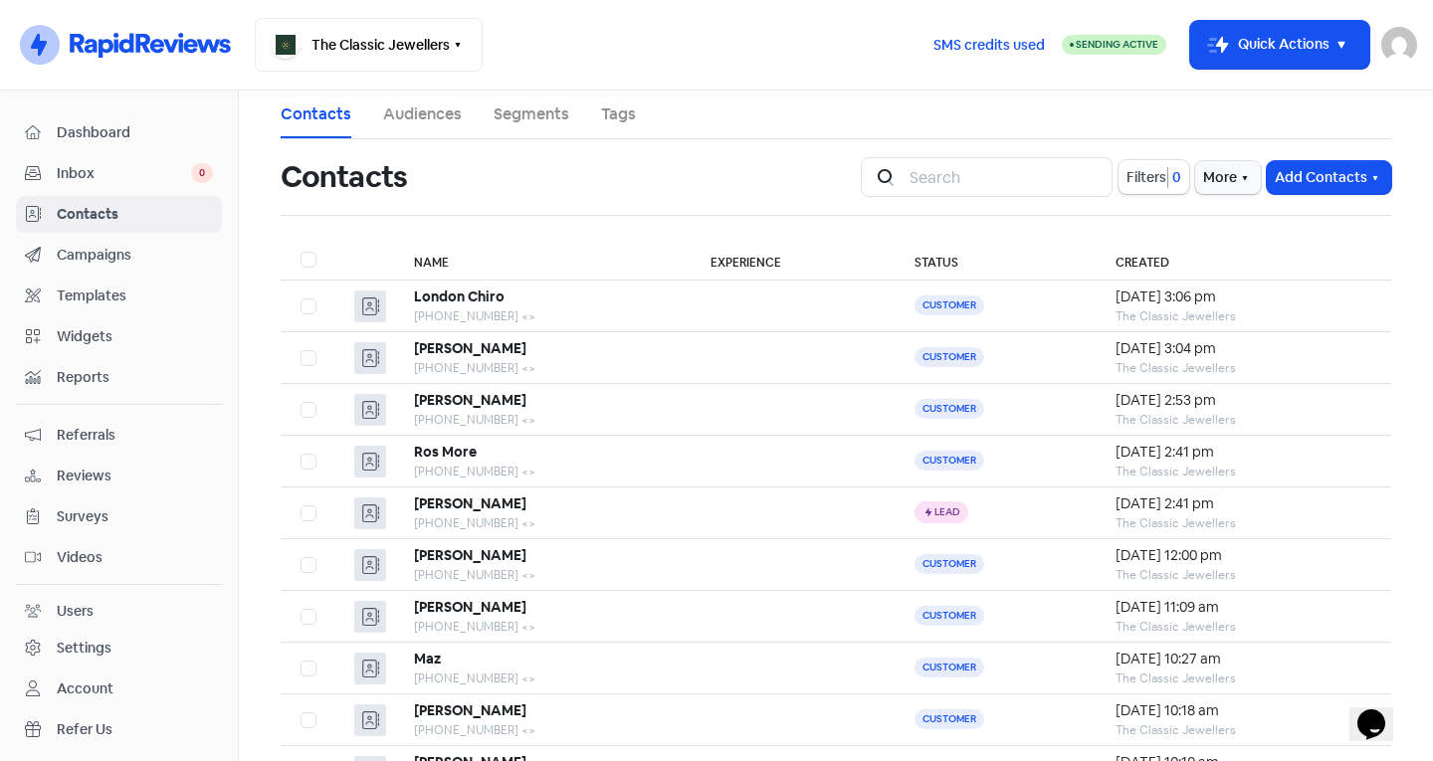
click at [814, 168] on div "Contacts" at bounding box center [559, 177] width 556 height 64
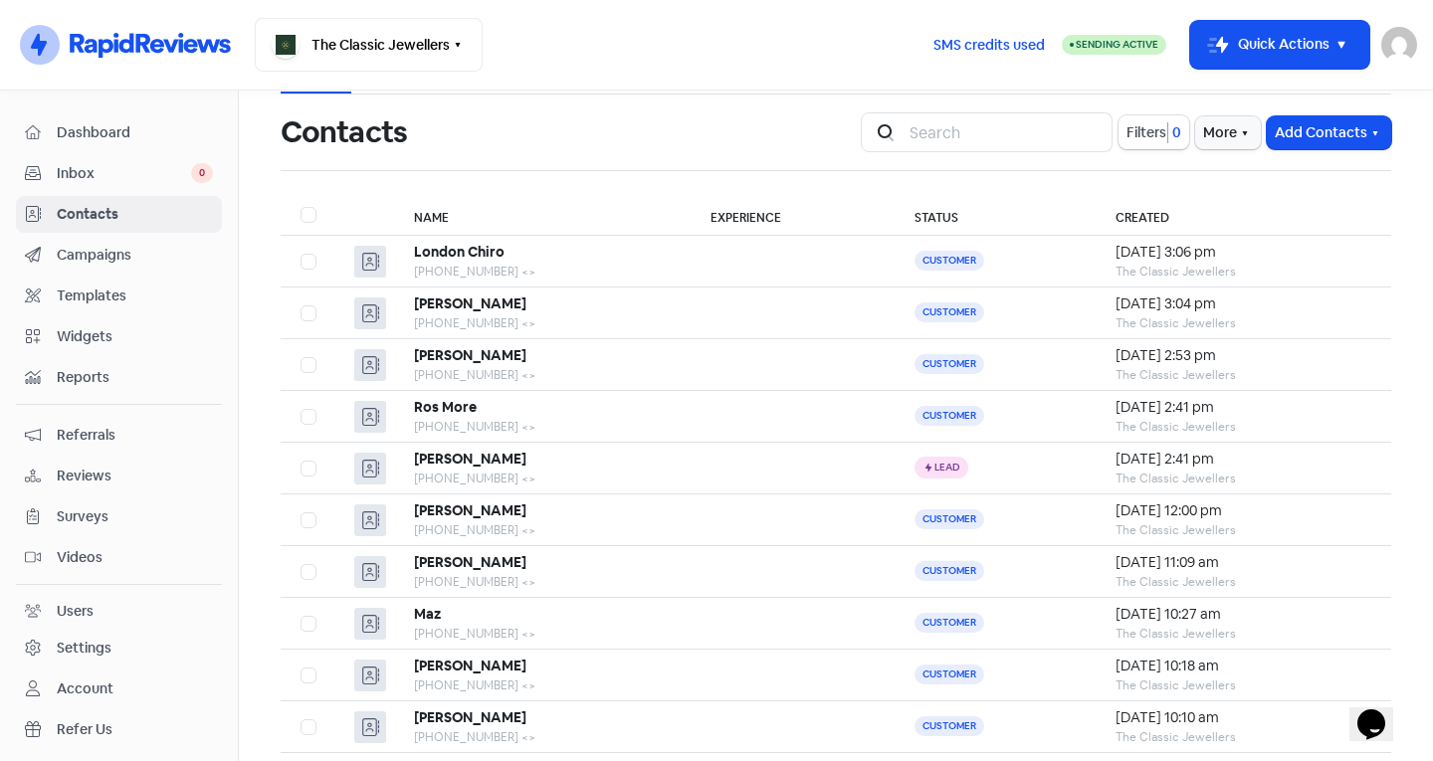
scroll to position [61, 0]
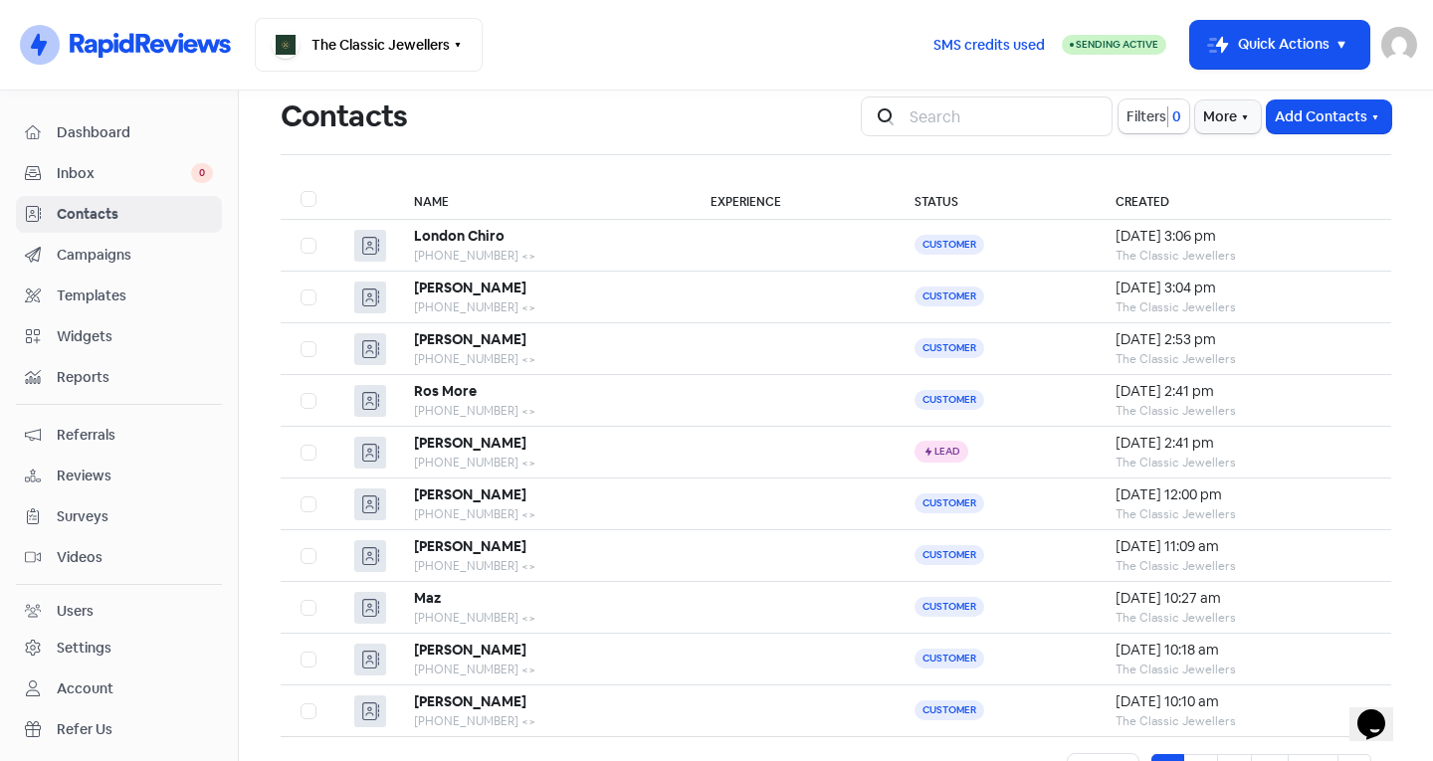
click at [1404, 139] on main "Contacts Audiences Segments Tags Contacts Icon For Search Filters 0 More Add Co…" at bounding box center [836, 426] width 1194 height 671
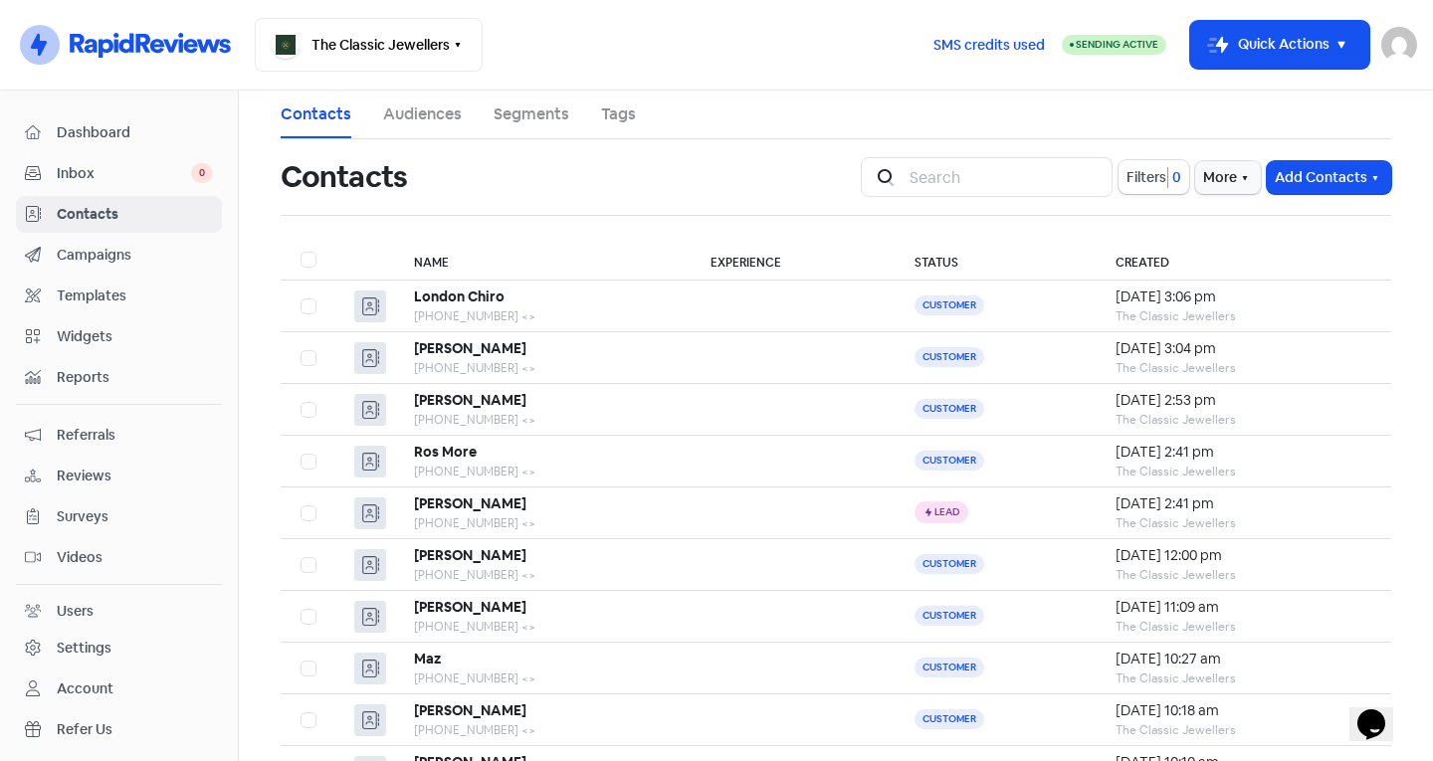
click at [1389, 154] on div "Icon For Search Filters 0 More Add Contacts" at bounding box center [1126, 177] width 554 height 64
click at [773, 130] on ul "Contacts Audiences Segments Tags" at bounding box center [836, 115] width 1110 height 49
click at [1154, 116] on ul "Contacts Audiences Segments Tags" at bounding box center [836, 115] width 1110 height 49
click at [1387, 100] on div "Contacts Audiences Segments Tags Contacts Icon For Search Filters 0 More Add Co…" at bounding box center [836, 480] width 1134 height 779
click at [978, 166] on input "search" at bounding box center [1004, 177] width 215 height 40
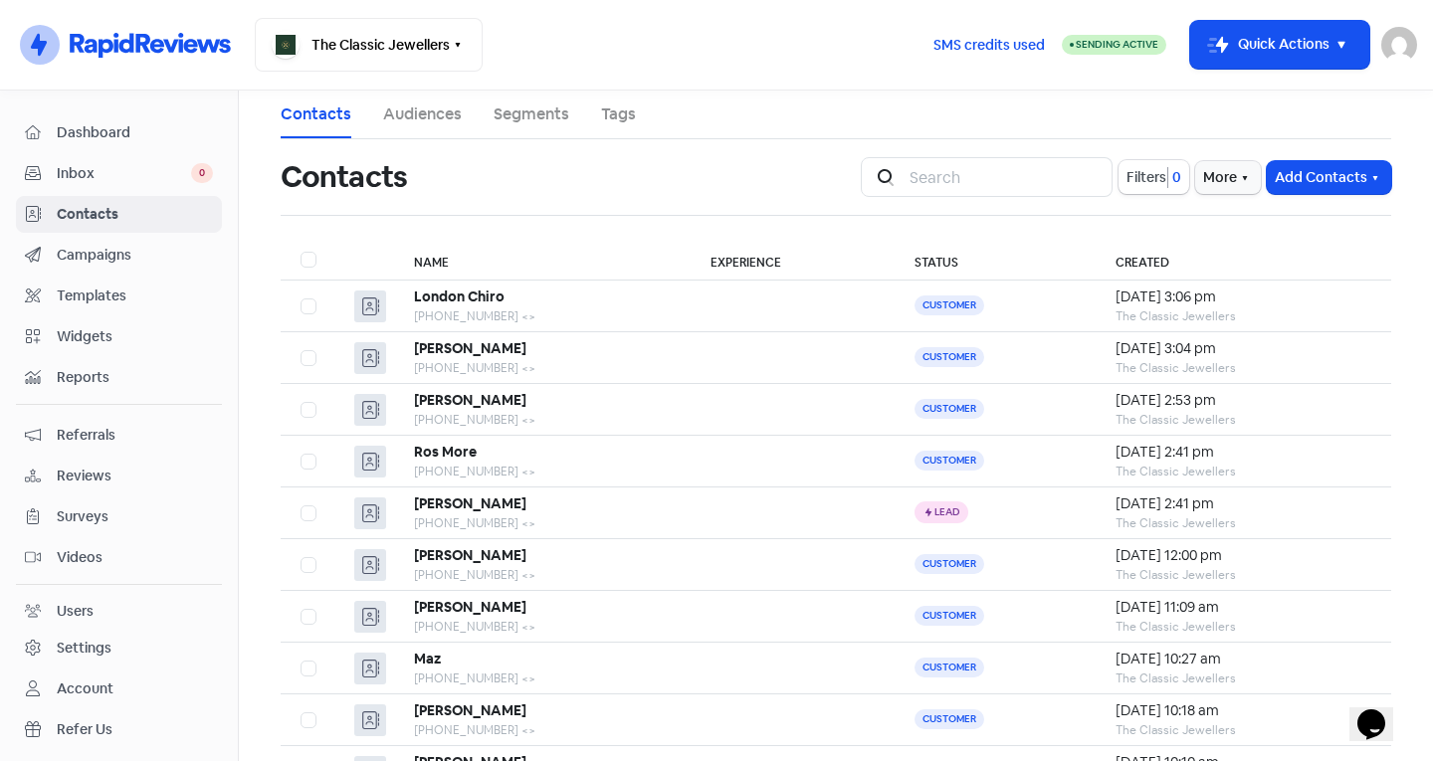
click at [764, 130] on ul "Contacts Audiences Segments Tags" at bounding box center [836, 115] width 1110 height 49
click at [1399, 140] on main "Contacts Audiences Segments Tags Contacts Icon For Search Filters 0 More Add Co…" at bounding box center [836, 426] width 1194 height 671
